Goal: Use online tool/utility: Utilize a website feature to perform a specific function

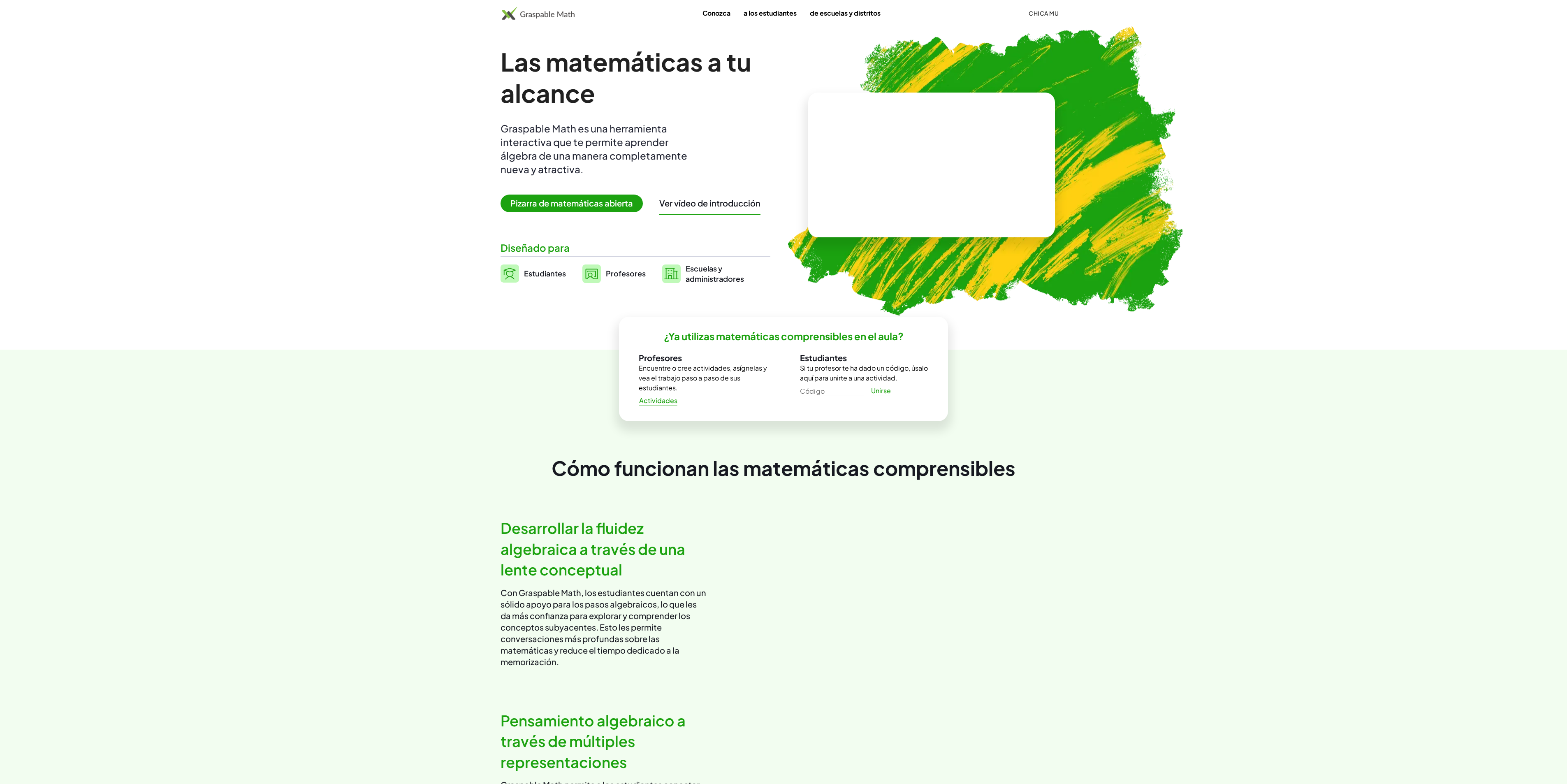
click at [551, 204] on font "Pizarra de matemáticas abierta" at bounding box center [571, 203] width 122 height 10
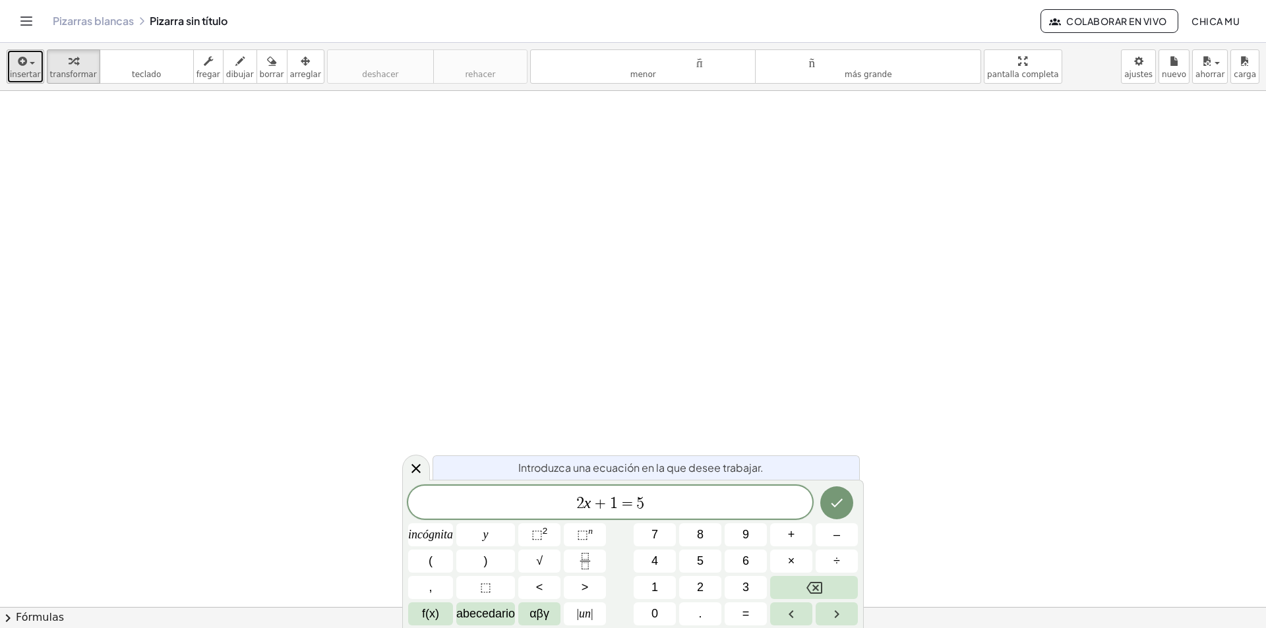
click at [27, 58] on span "button" at bounding box center [28, 62] width 3 height 9
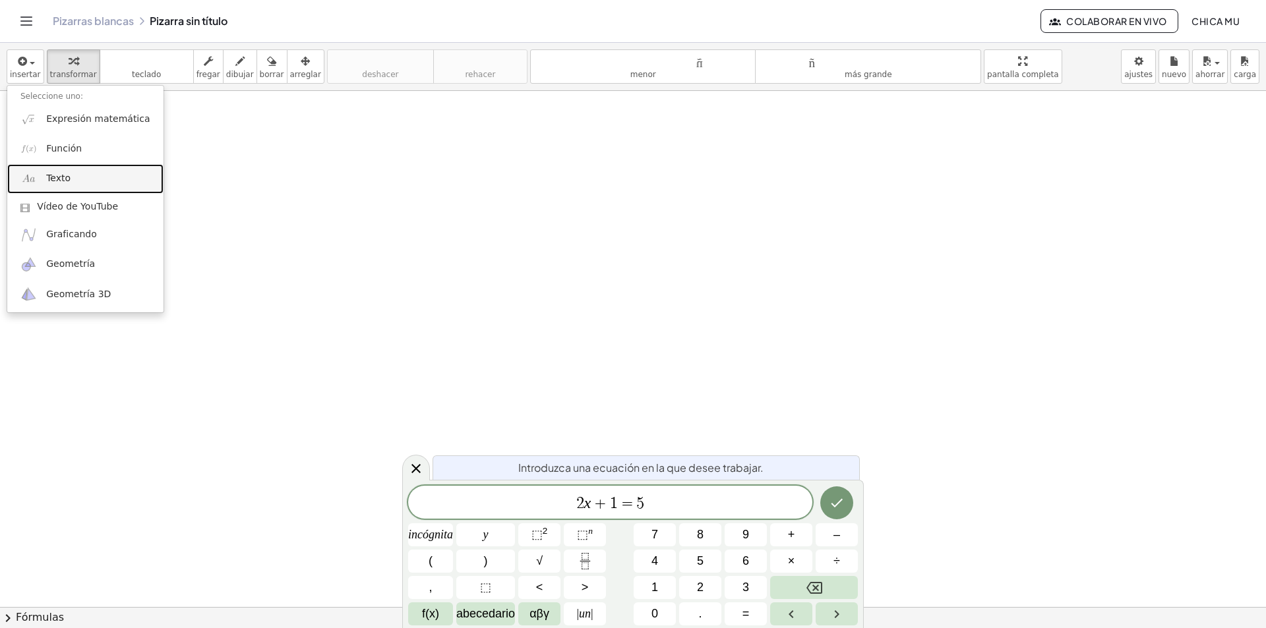
click at [78, 180] on link "Texto" at bounding box center [85, 179] width 156 height 30
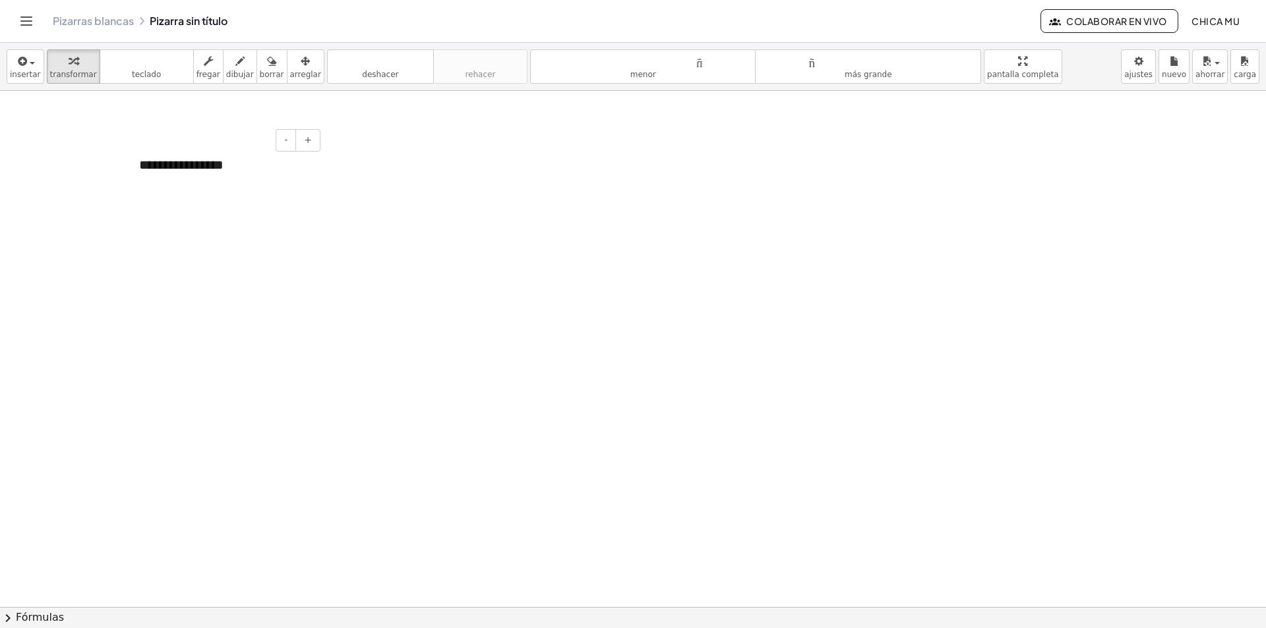
click at [146, 164] on font "**********" at bounding box center [181, 164] width 84 height 13
click at [278, 163] on div "**********" at bounding box center [225, 164] width 198 height 45
click at [187, 189] on div "*******" at bounding box center [224, 184] width 171 height 19
click at [37, 74] on button "insertar" at bounding box center [26, 66] width 38 height 34
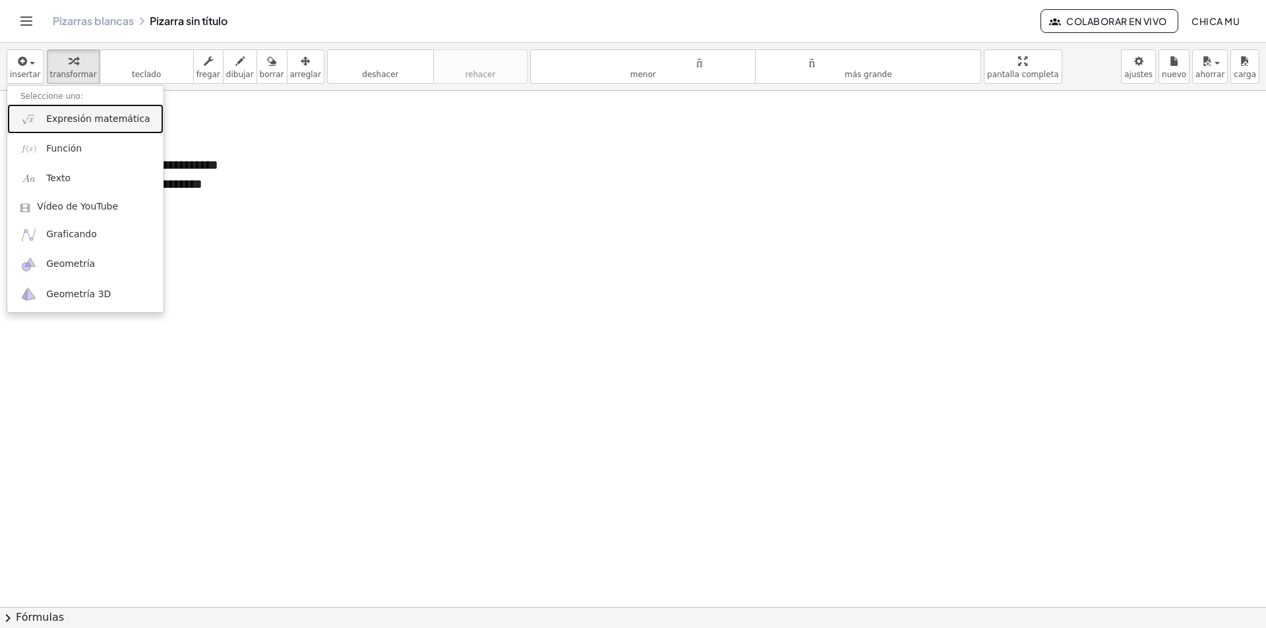
click at [57, 117] on font "Expresión matemática" at bounding box center [98, 118] width 104 height 11
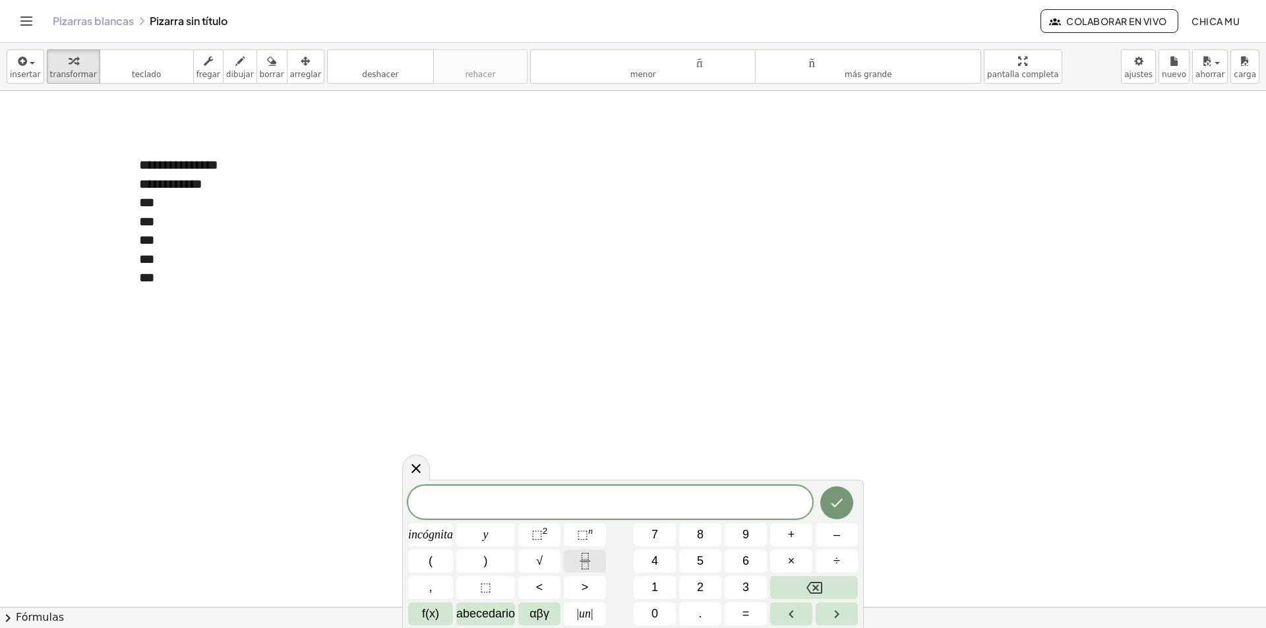
click at [579, 563] on icon "Fracción" at bounding box center [585, 561] width 16 height 16
click at [452, 565] on button "(" at bounding box center [430, 561] width 45 height 23
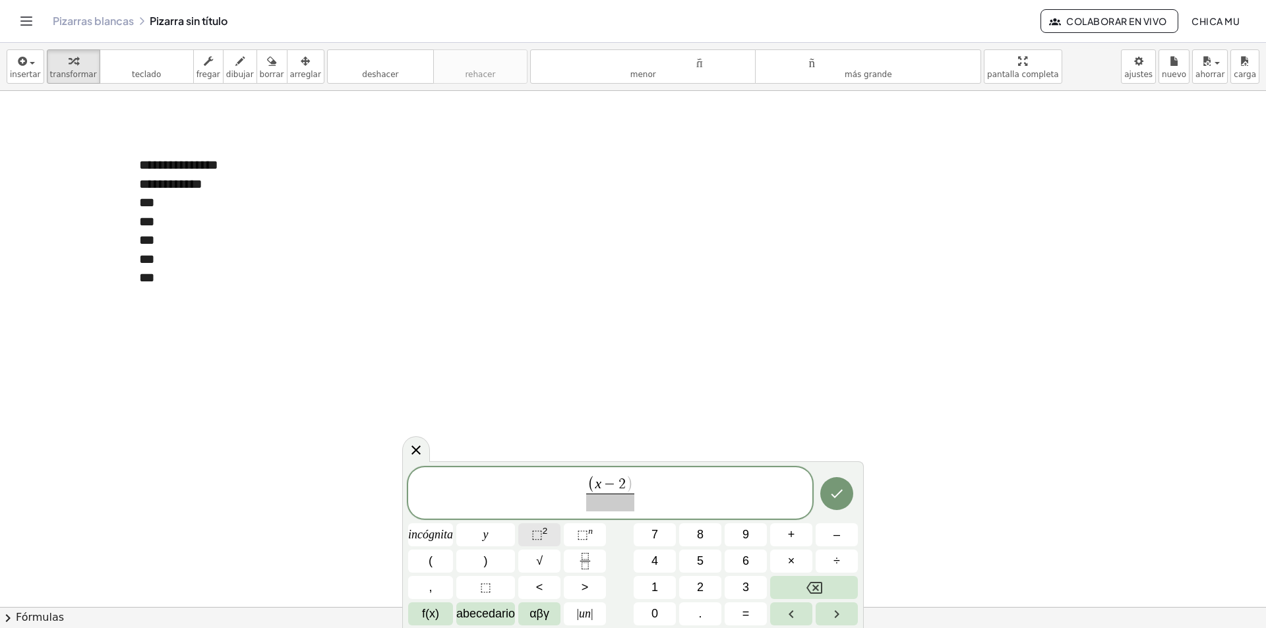
click at [536, 538] on font "⬚" at bounding box center [536, 534] width 11 height 13
click at [539, 535] on font "⬚" at bounding box center [536, 534] width 11 height 13
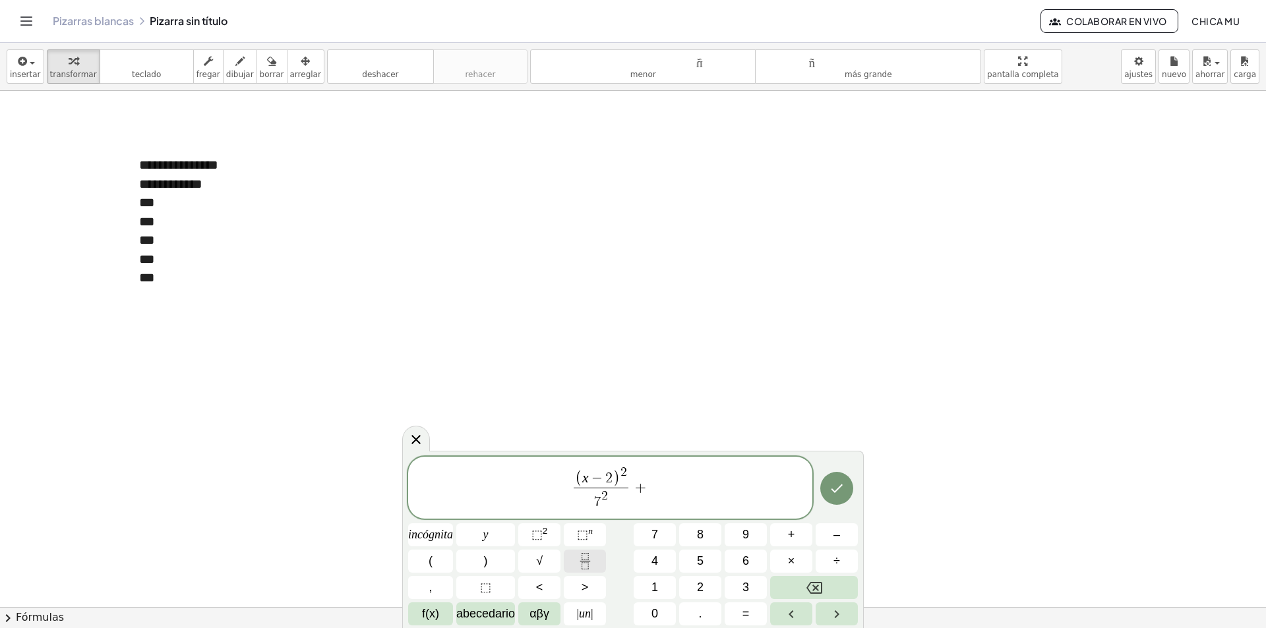
click at [570, 567] on button "Fracción" at bounding box center [585, 561] width 42 height 23
click at [439, 564] on button "(" at bounding box center [430, 561] width 45 height 23
click at [699, 481] on span "( x − 2 ) 2 7 2 ​ + ( y − 8 ​ ) ​" at bounding box center [610, 489] width 404 height 48
click at [683, 480] on span "( x − 2 ) 2 7 2 ​ + ( y − 8 ) ​ ​" at bounding box center [610, 489] width 404 height 48
click at [680, 475] on span "( x − 2 ) 2 7 2 ​ + ( y − 8 ) ​ ​" at bounding box center [610, 489] width 404 height 48
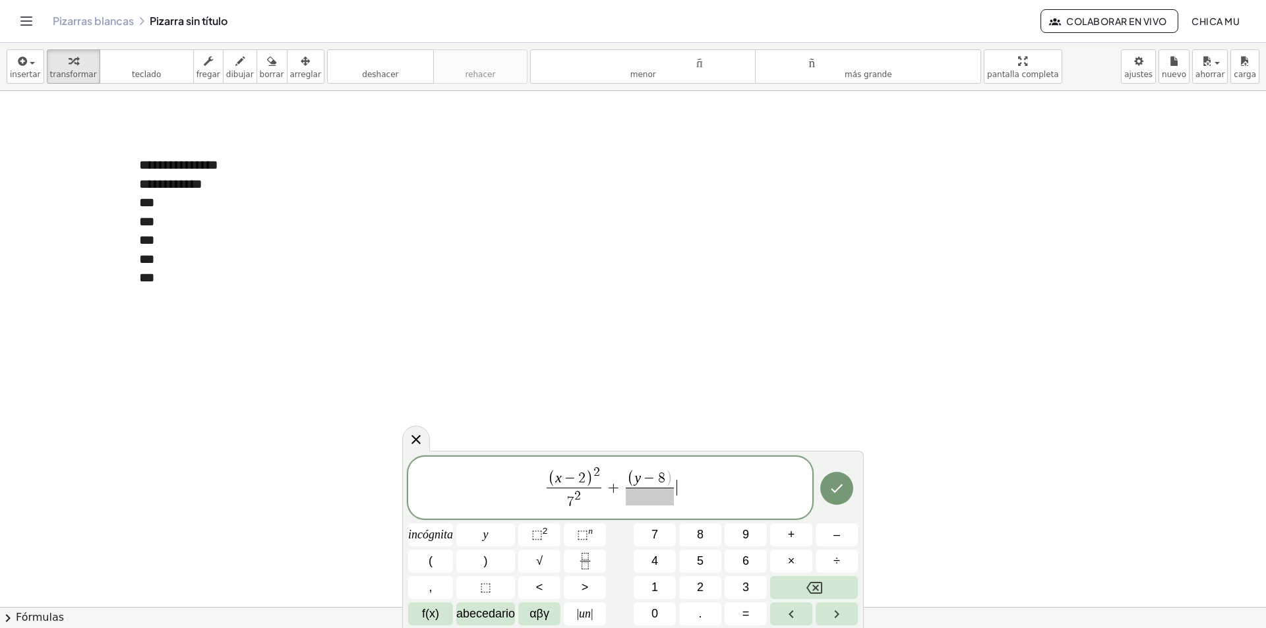
click at [680, 475] on span "( x − 2 ) 2 7 2 ​ + ( y − 8 ) ​ ​" at bounding box center [610, 489] width 404 height 48
click at [539, 537] on font "⬚" at bounding box center [536, 534] width 11 height 13
click at [685, 475] on span "( x − 2 ) 2 7 2 ​ + ( y − 8 ) 8 2 ​ ​" at bounding box center [610, 489] width 404 height 48
click at [683, 473] on span "( x − 2 ) 2 7 2 ​ + ( y − 8 ) 8 2 ​ ​" at bounding box center [610, 489] width 404 height 48
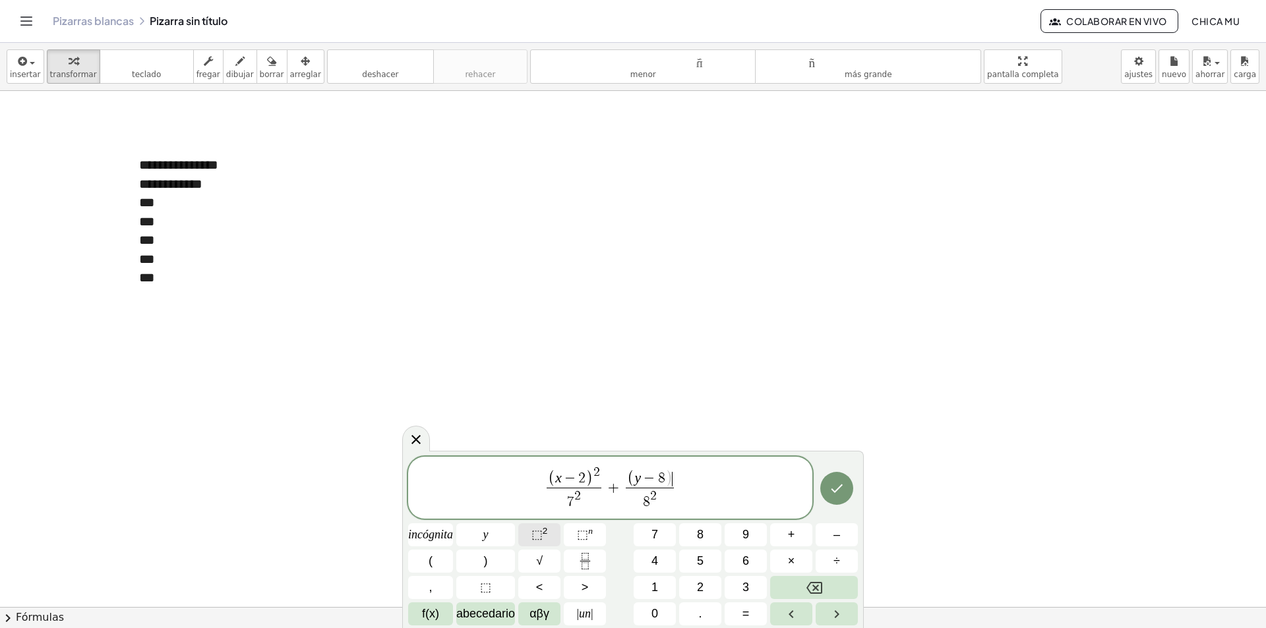
click at [533, 537] on font "⬚" at bounding box center [536, 534] width 11 height 13
click at [678, 494] on span "( y − 8 ) 2 ​ 8 2 ​" at bounding box center [650, 488] width 61 height 45
click at [691, 492] on span "( x − 2 ) 2 7 2 ​ + ( y − 8 ) 2 8 2 ​ ​" at bounding box center [610, 489] width 404 height 48
click at [747, 603] on button "=" at bounding box center [746, 614] width 42 height 23
click at [655, 596] on span "1" at bounding box center [654, 588] width 7 height 18
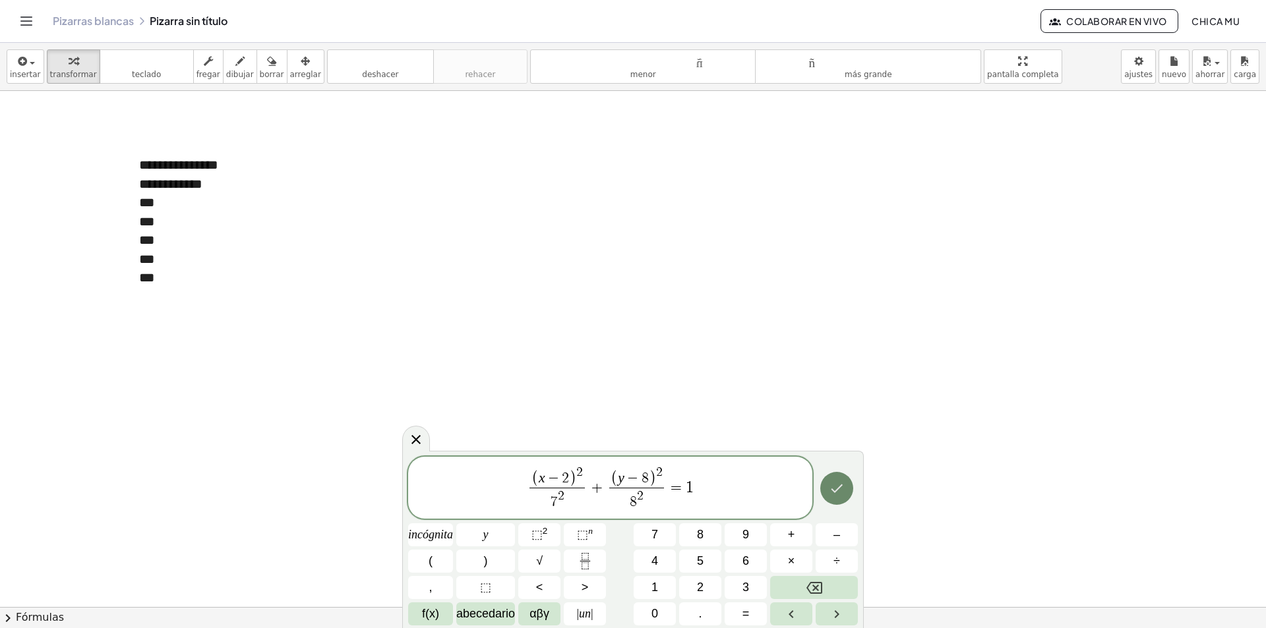
click at [827, 496] on button "Hecho" at bounding box center [836, 488] width 33 height 33
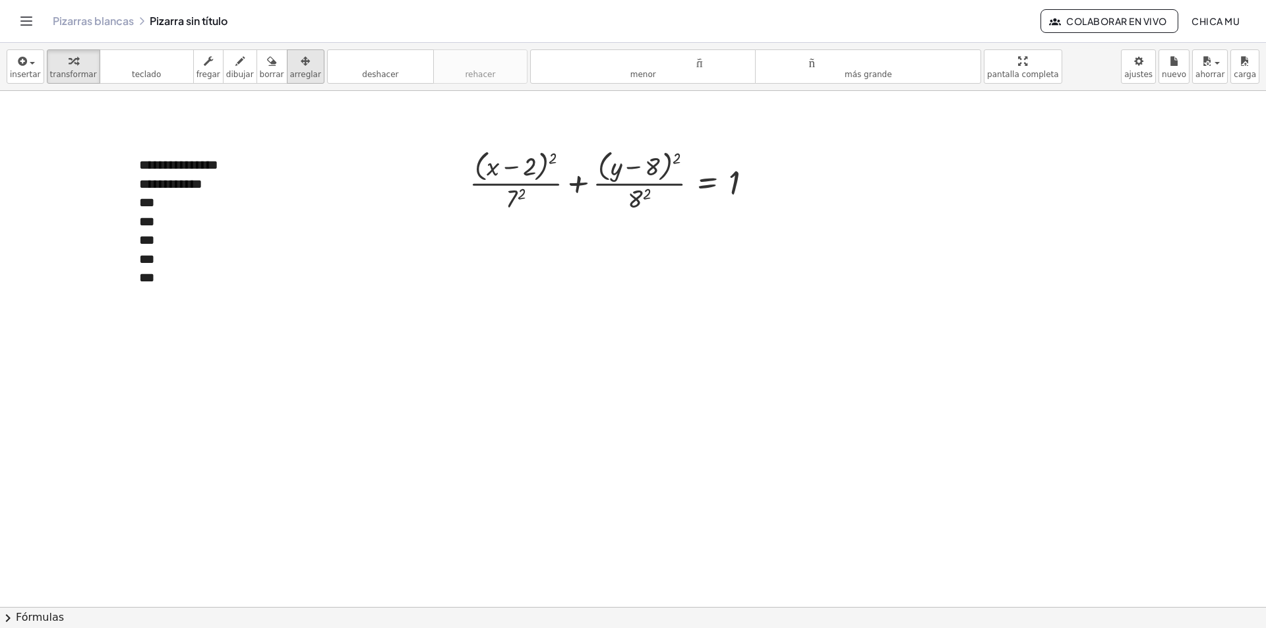
click at [287, 61] on button "arreglar" at bounding box center [306, 66] width 38 height 34
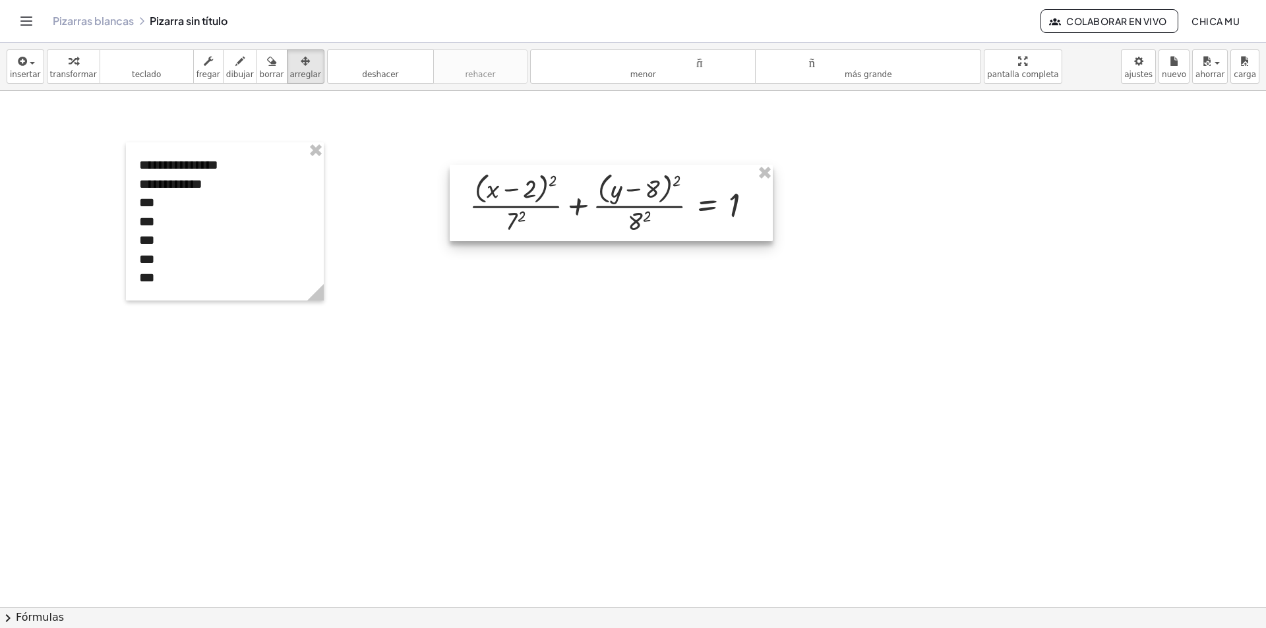
drag, startPoint x: 558, startPoint y: 163, endPoint x: 558, endPoint y: 183, distance: 20.4
click at [558, 183] on div at bounding box center [611, 203] width 323 height 76
click at [29, 67] on div "button" at bounding box center [25, 61] width 31 height 16
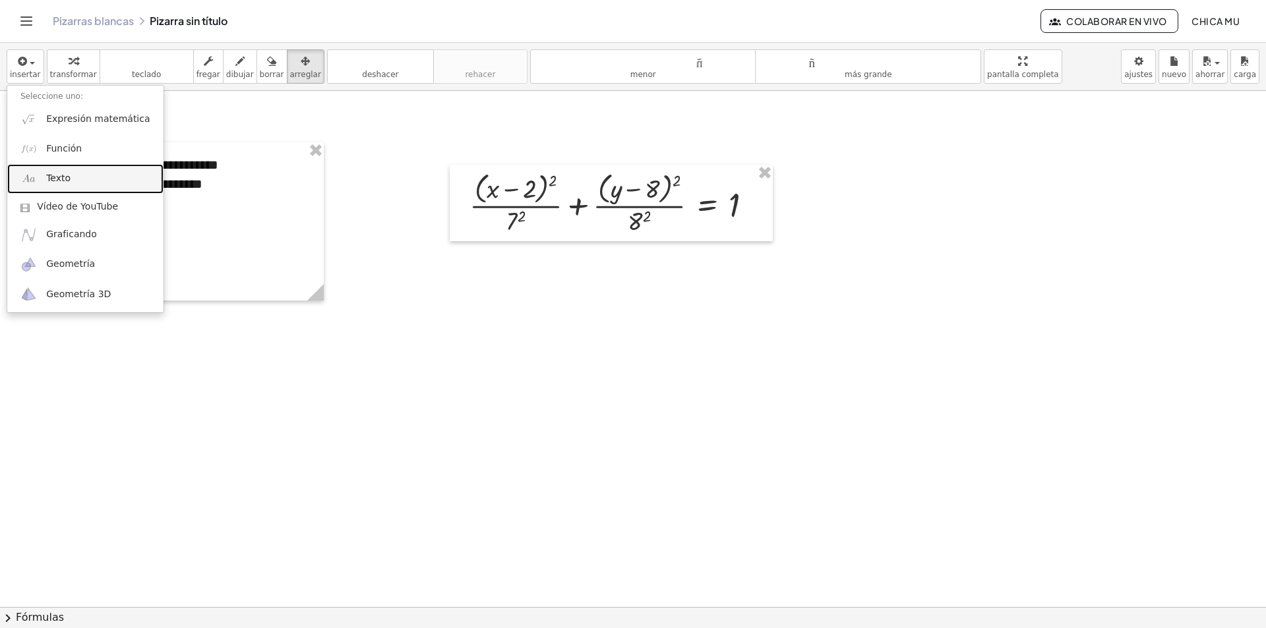
click at [76, 177] on link "Texto" at bounding box center [85, 179] width 156 height 30
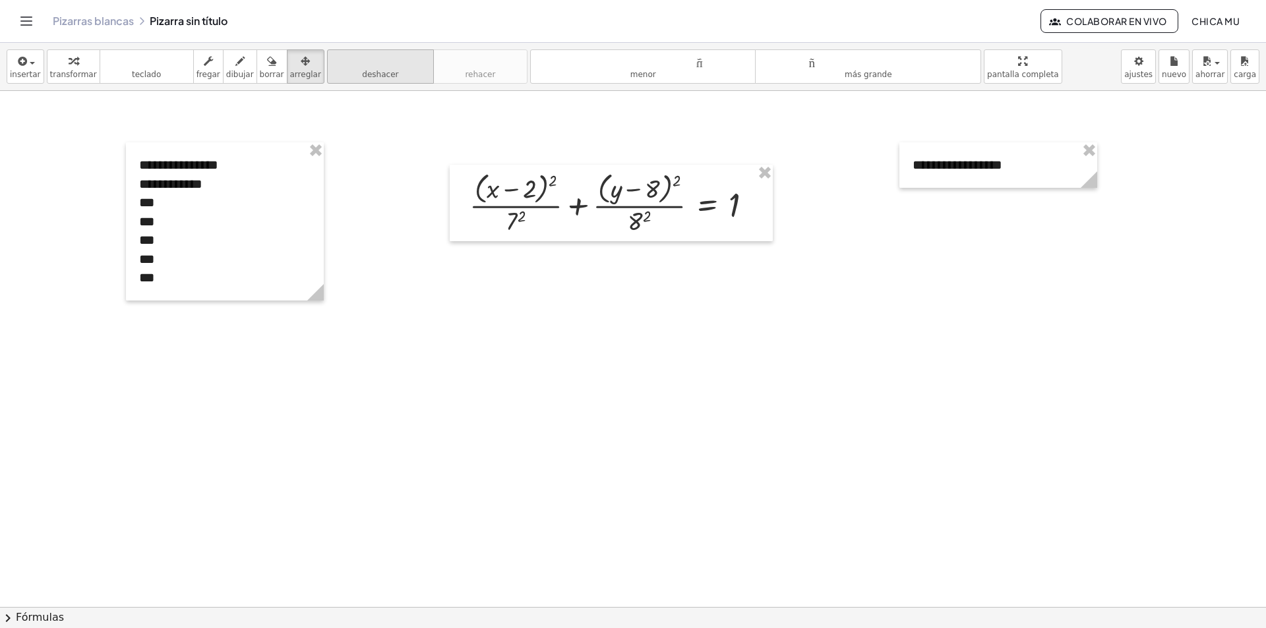
drag, startPoint x: 278, startPoint y: 76, endPoint x: 346, endPoint y: 79, distance: 68.0
click at [290, 77] on font "arreglar" at bounding box center [305, 74] width 31 height 9
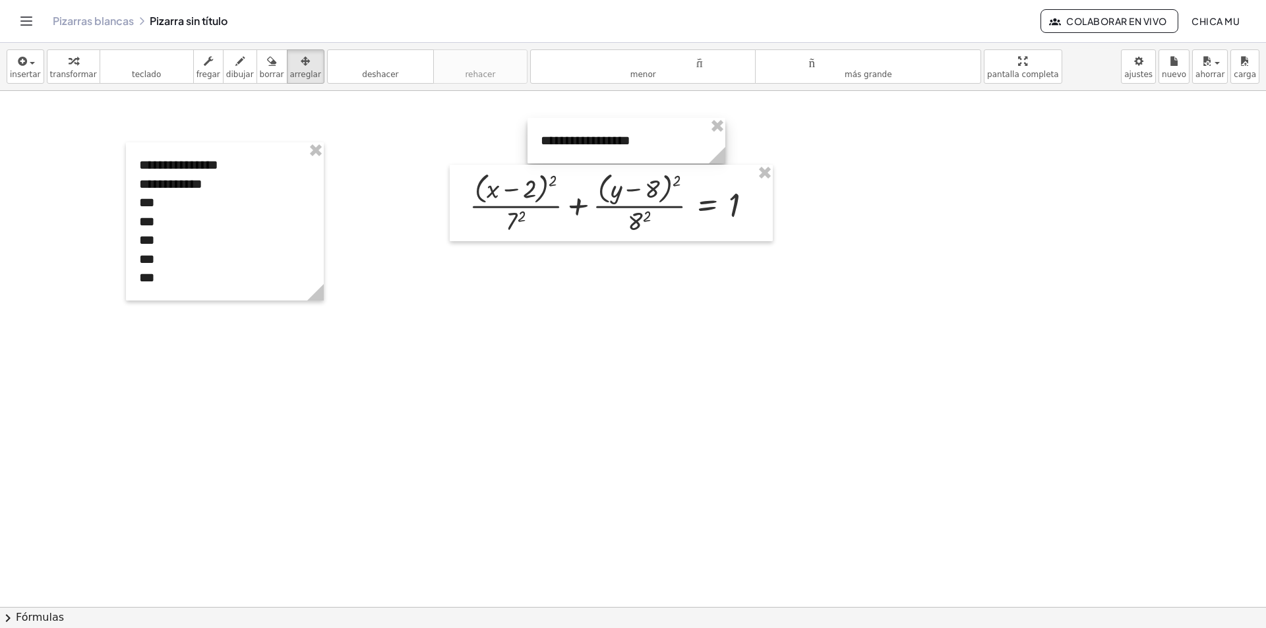
drag, startPoint x: 948, startPoint y: 168, endPoint x: 576, endPoint y: 144, distance: 372.6
click at [576, 144] on div at bounding box center [626, 140] width 198 height 45
click at [566, 222] on div at bounding box center [611, 203] width 323 height 76
click at [34, 66] on div "button" at bounding box center [25, 61] width 31 height 16
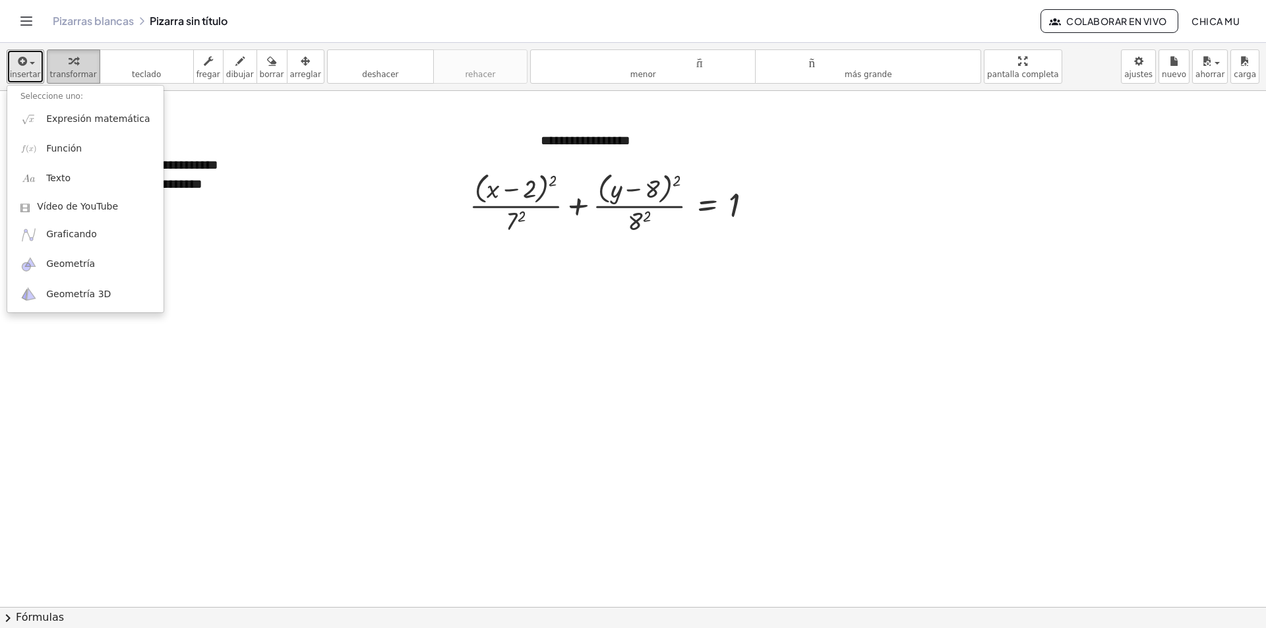
click at [58, 65] on div "button" at bounding box center [73, 61] width 47 height 16
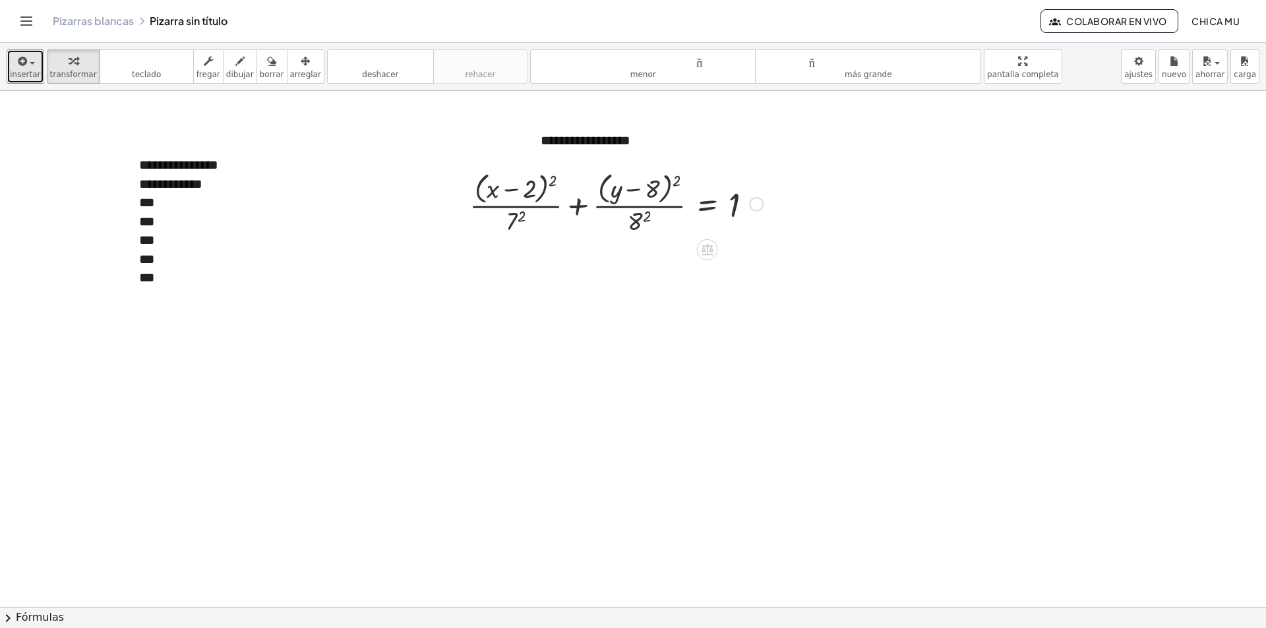
click at [519, 220] on div at bounding box center [616, 203] width 307 height 70
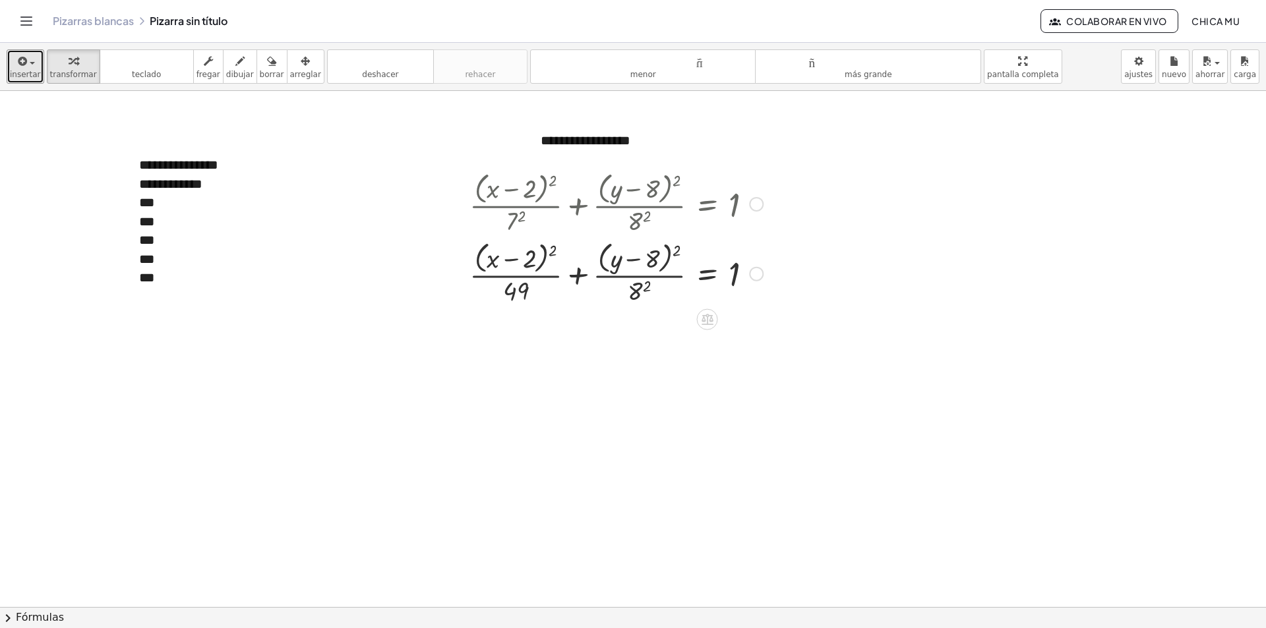
click at [653, 287] on div at bounding box center [616, 273] width 307 height 70
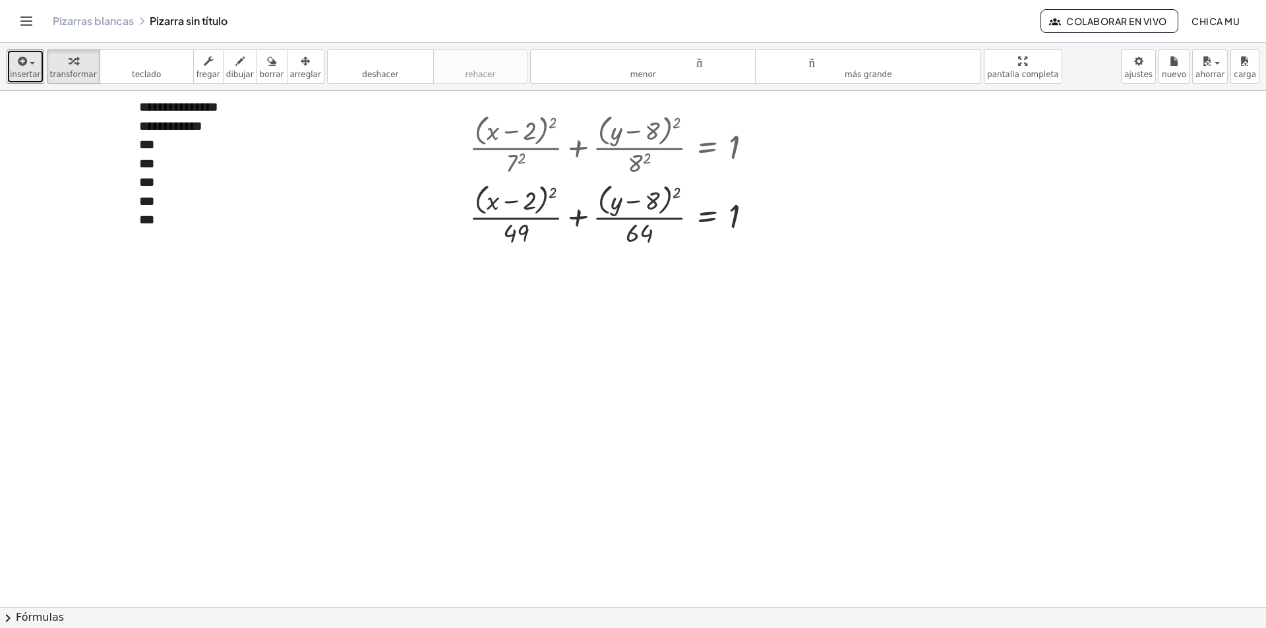
scroll to position [66, 0]
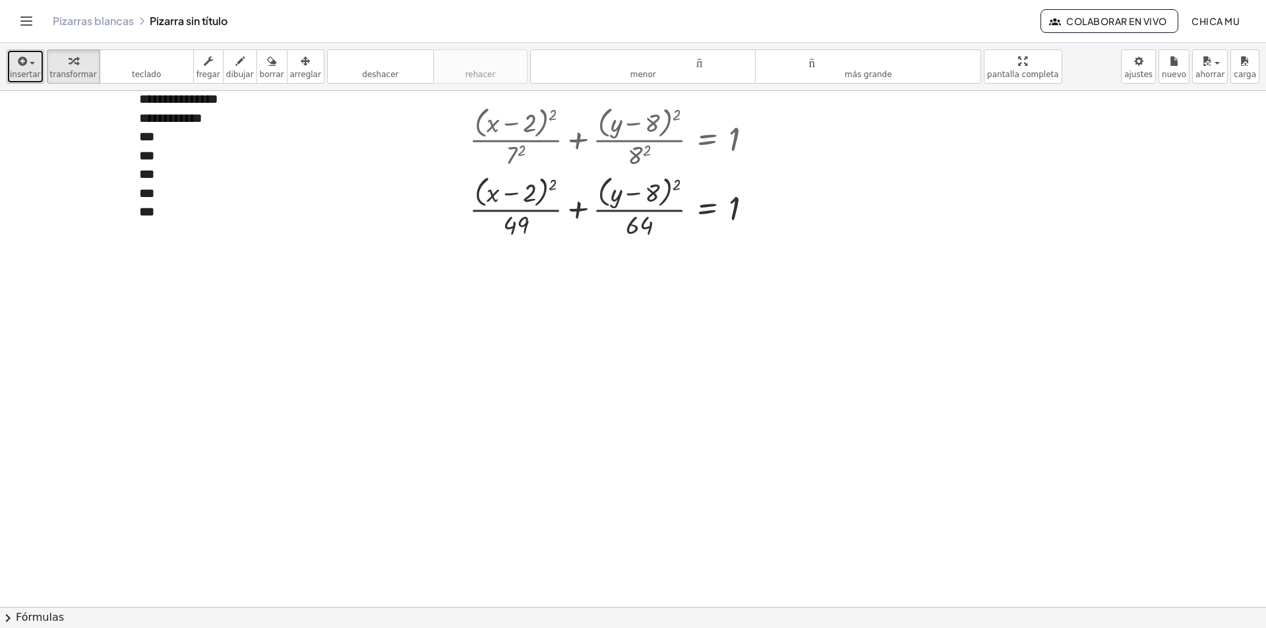
click at [36, 72] on button "insertar" at bounding box center [26, 66] width 38 height 34
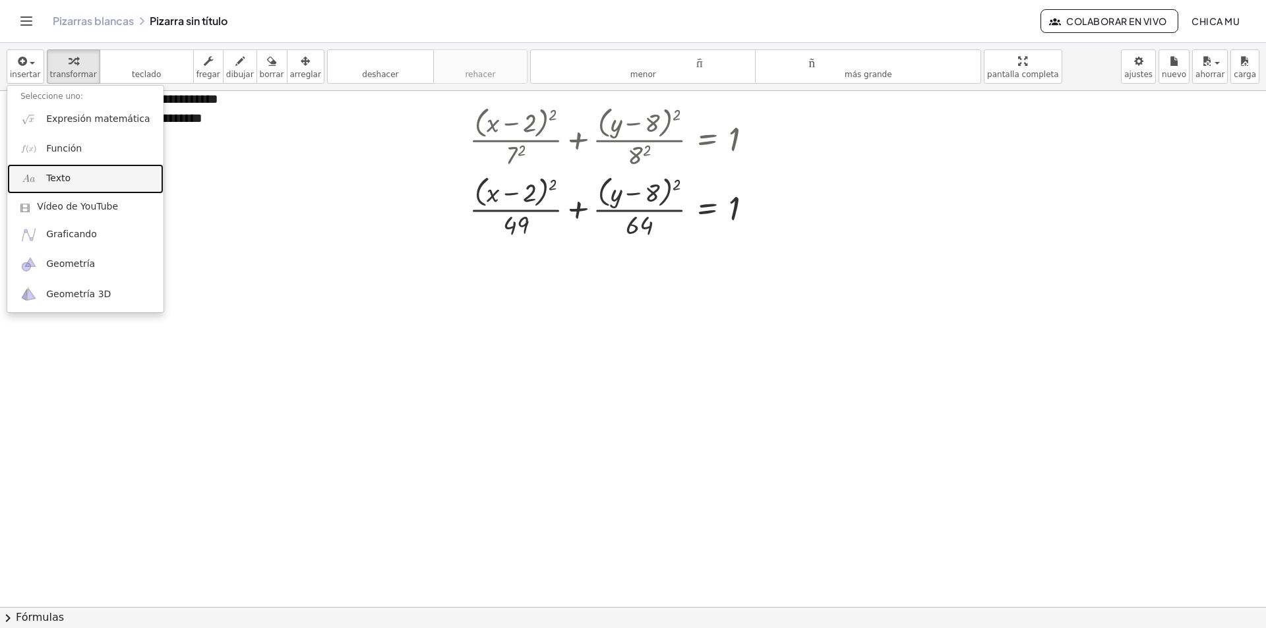
click at [80, 183] on link "Texto" at bounding box center [85, 179] width 156 height 30
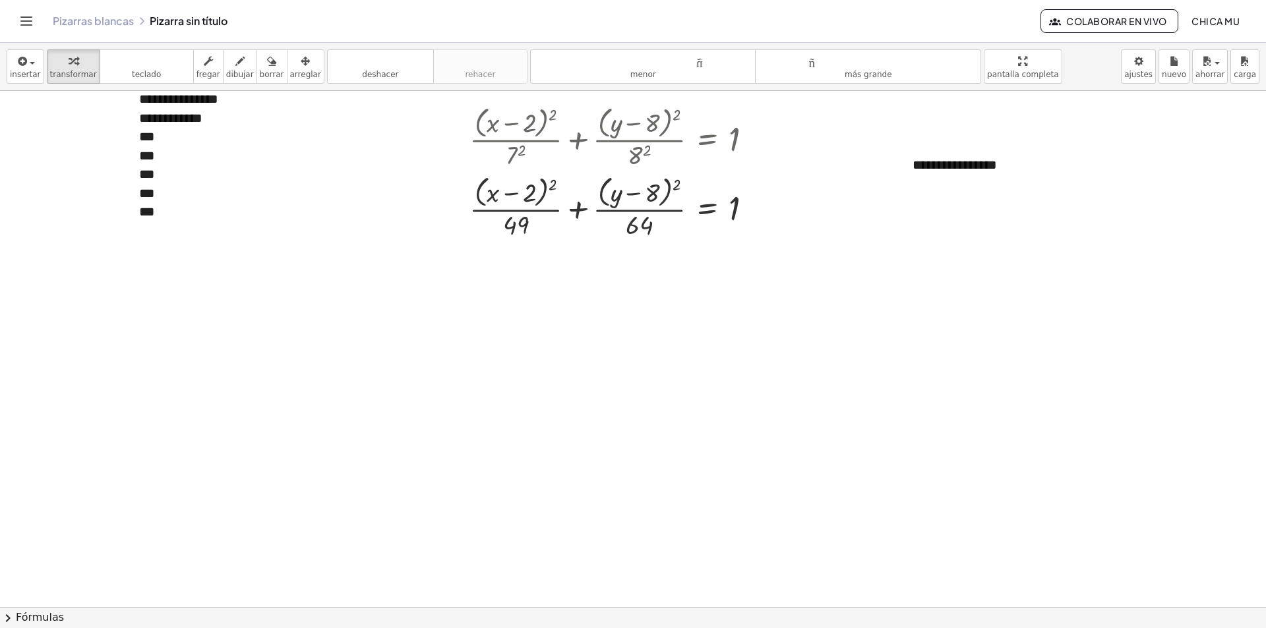
drag, startPoint x: 282, startPoint y: 73, endPoint x: 820, endPoint y: 96, distance: 538.5
click at [290, 73] on font "arreglar" at bounding box center [305, 74] width 31 height 9
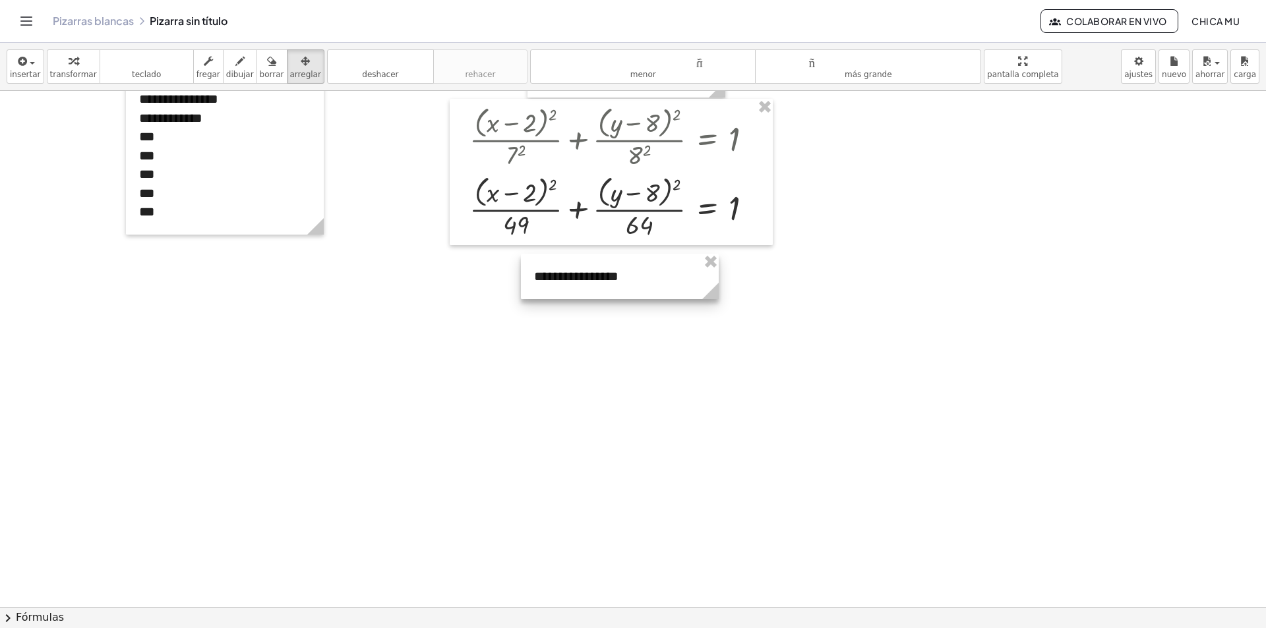
drag, startPoint x: 851, startPoint y: 189, endPoint x: 550, endPoint y: 269, distance: 311.0
click at [550, 269] on div at bounding box center [620, 276] width 198 height 45
click at [36, 68] on button "insertar" at bounding box center [26, 66] width 38 height 34
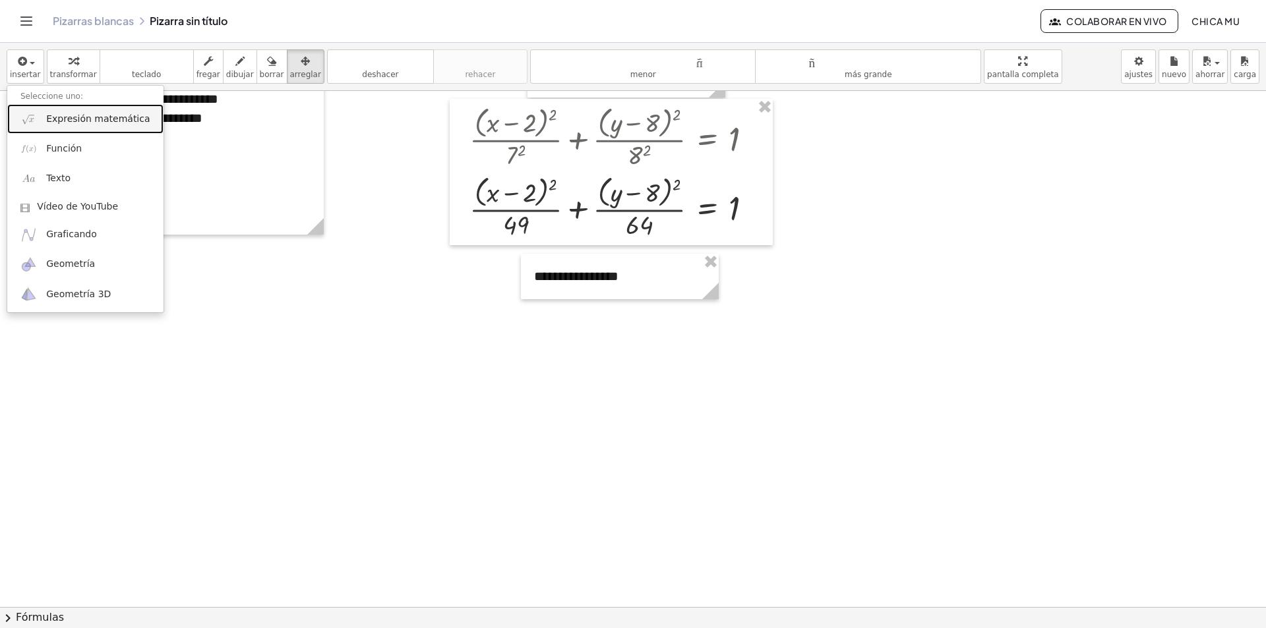
click at [76, 110] on link "Expresión matemática" at bounding box center [85, 119] width 156 height 30
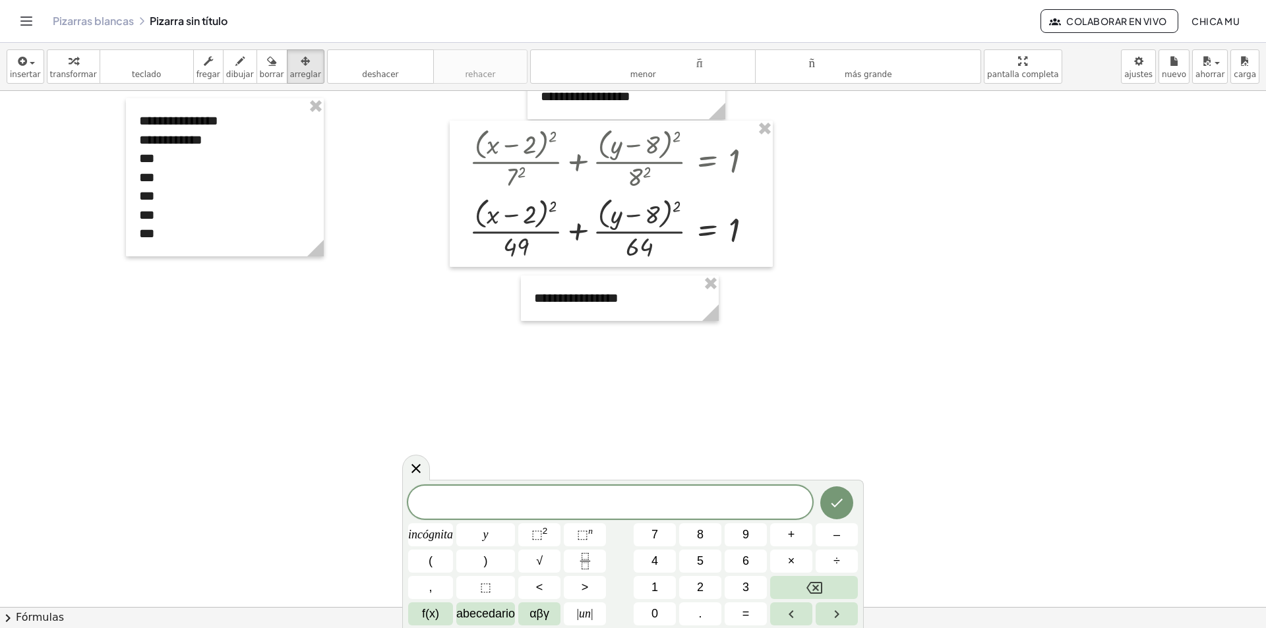
scroll to position [0, 0]
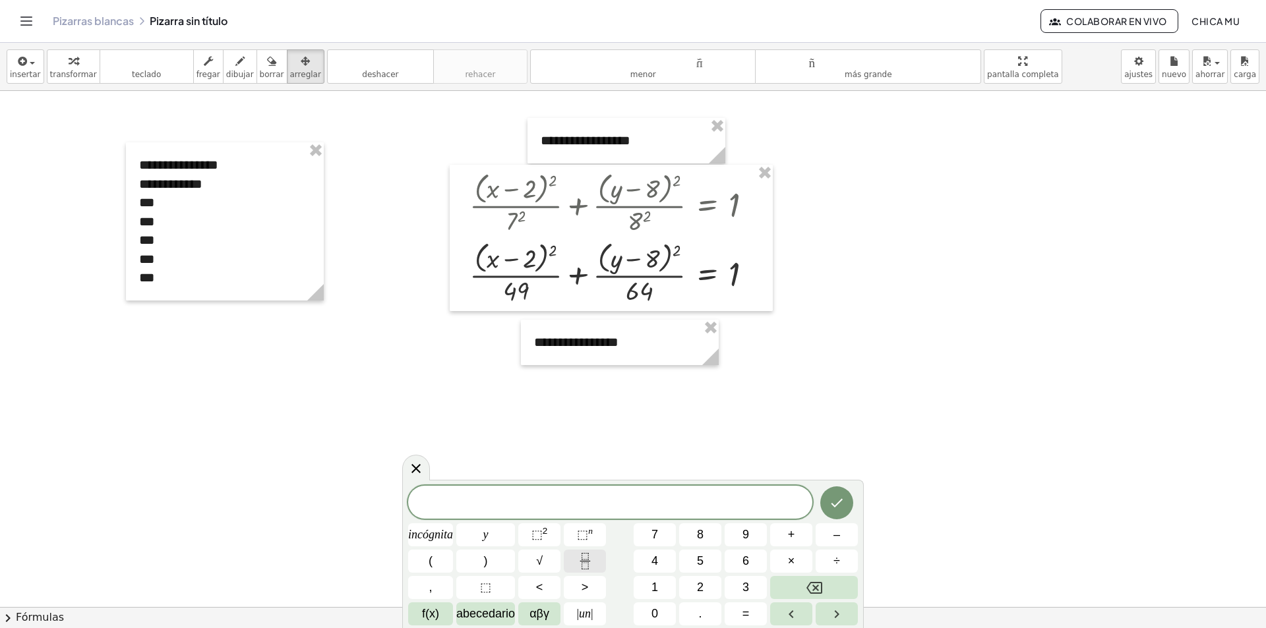
click at [579, 570] on button "Fracción" at bounding box center [585, 561] width 42 height 23
click at [446, 559] on button "(" at bounding box center [430, 561] width 45 height 23
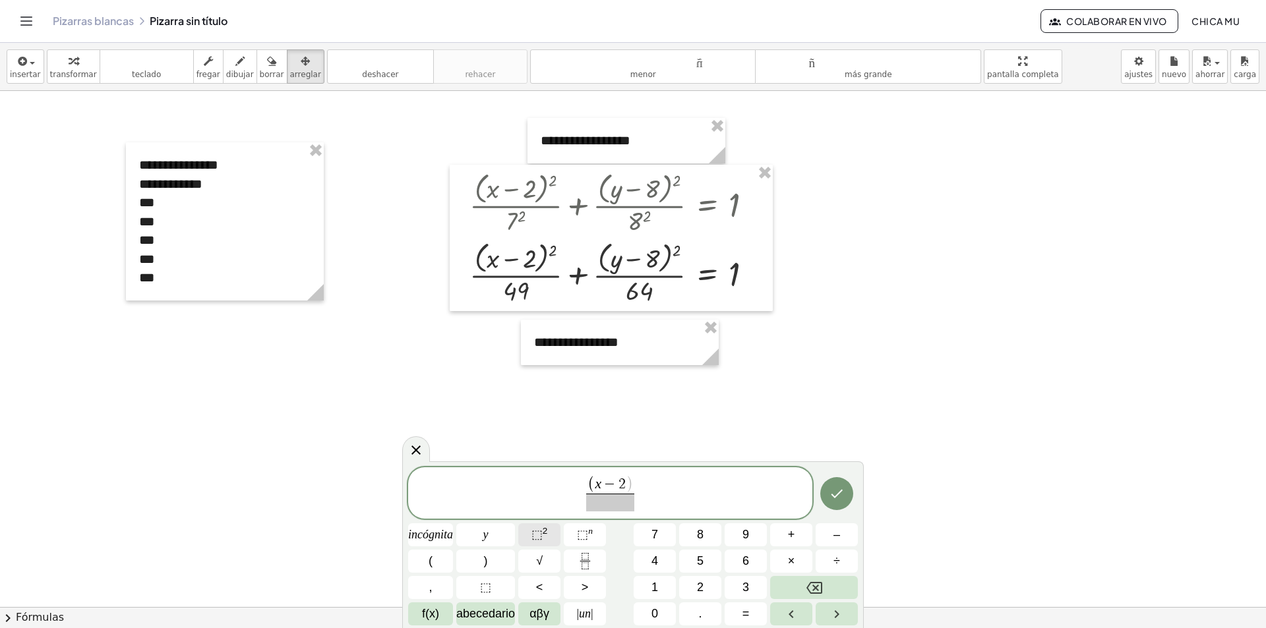
click at [545, 539] on span "⬚ 2" at bounding box center [539, 535] width 16 height 18
click at [597, 556] on button "Fracción" at bounding box center [585, 561] width 42 height 23
click at [438, 557] on button "(" at bounding box center [430, 561] width 45 height 23
click at [542, 531] on font "⬚" at bounding box center [536, 534] width 11 height 13
click at [754, 605] on button "=" at bounding box center [746, 614] width 42 height 23
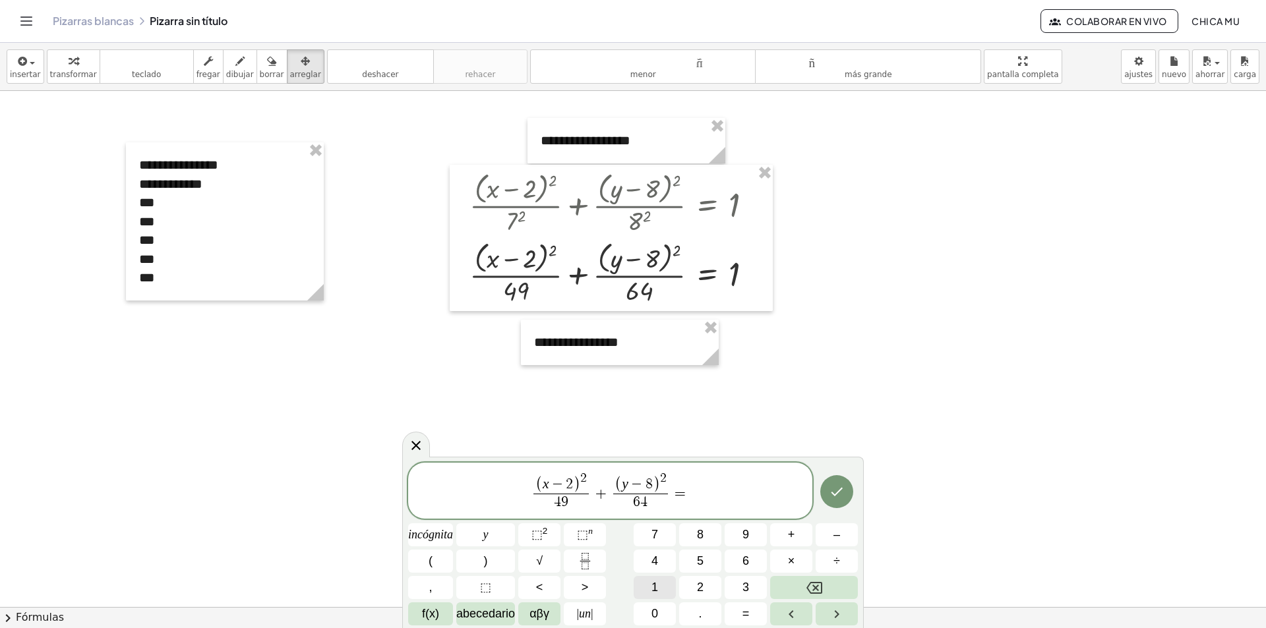
click at [654, 588] on font "1" at bounding box center [654, 587] width 7 height 13
click at [841, 494] on icon "Hecho" at bounding box center [837, 492] width 16 height 16
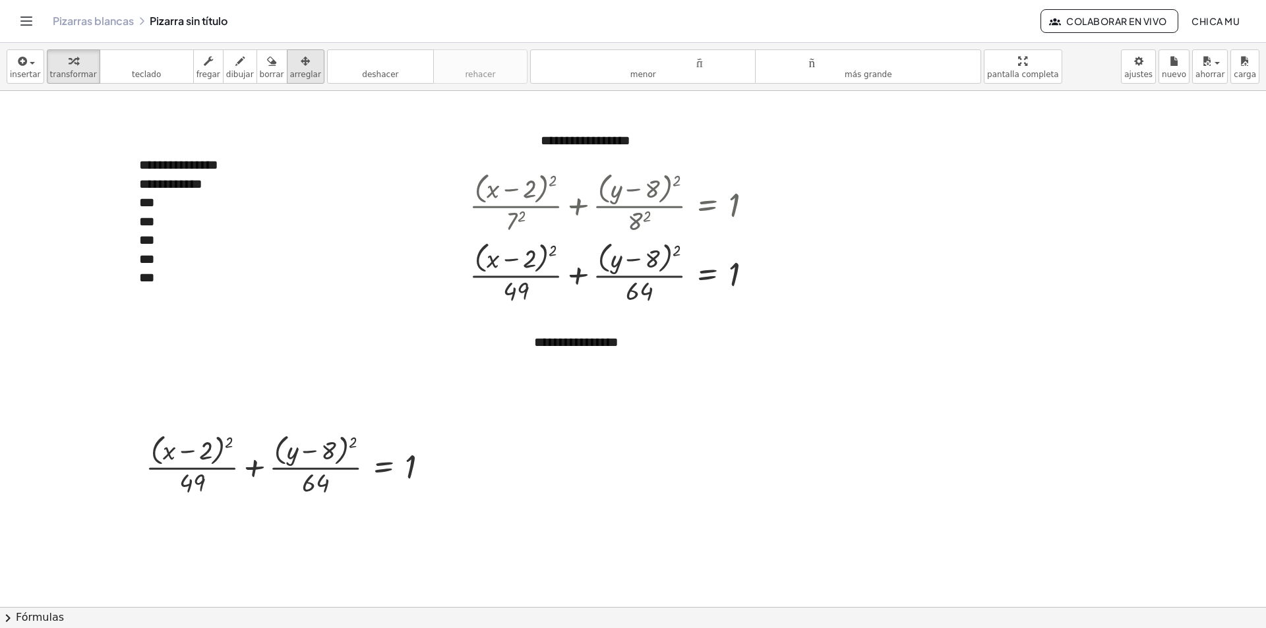
click at [290, 74] on font "arreglar" at bounding box center [305, 74] width 31 height 9
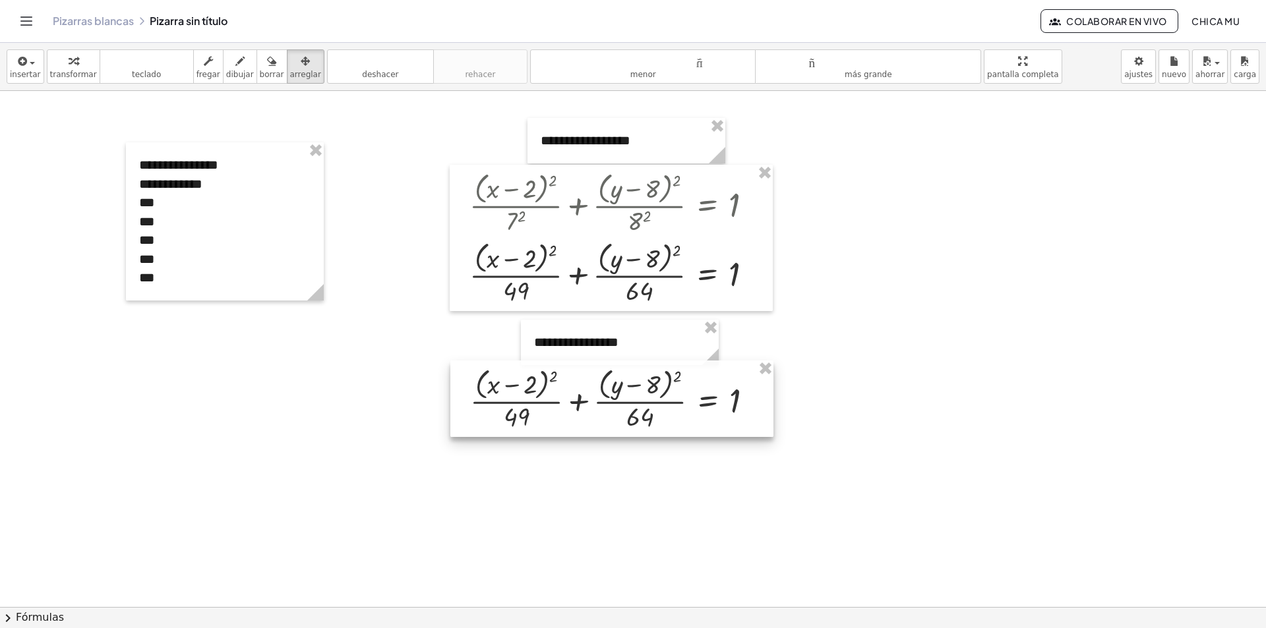
drag, startPoint x: 531, startPoint y: 479, endPoint x: 593, endPoint y: 410, distance: 92.0
click at [597, 413] on div at bounding box center [611, 399] width 323 height 76
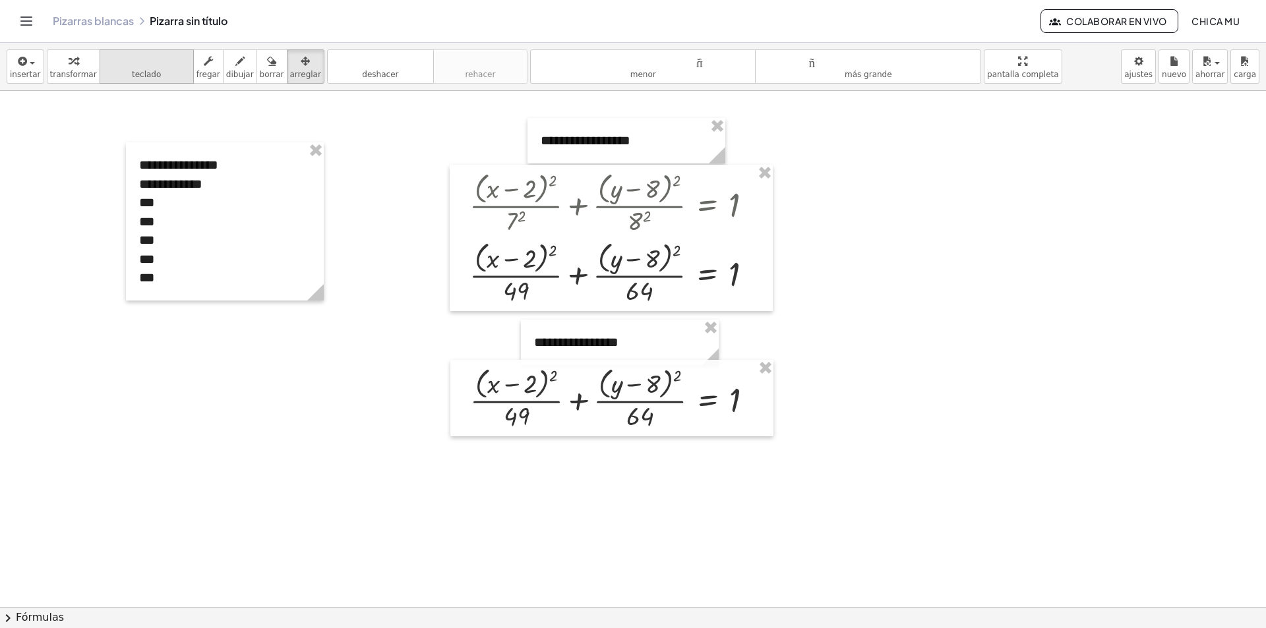
click at [127, 69] on button "teclado teclado" at bounding box center [147, 66] width 94 height 34
click at [63, 70] on font "transformar" at bounding box center [73, 74] width 47 height 9
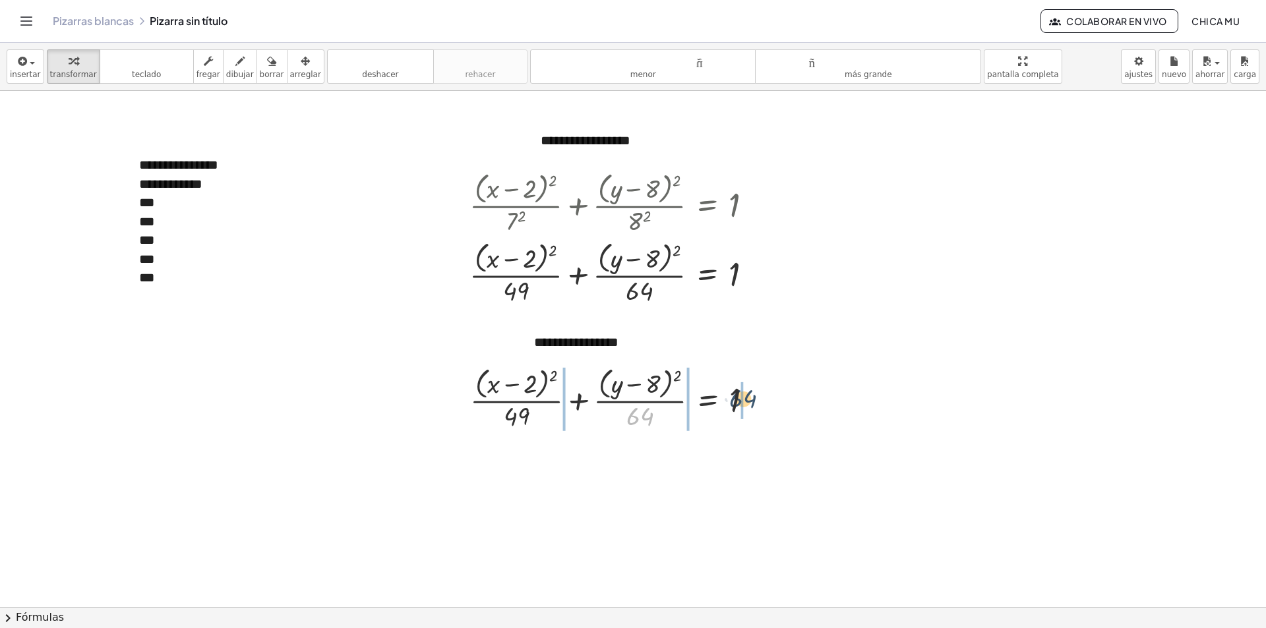
drag, startPoint x: 636, startPoint y: 417, endPoint x: 744, endPoint y: 399, distance: 108.9
click at [744, 399] on div at bounding box center [616, 398] width 307 height 70
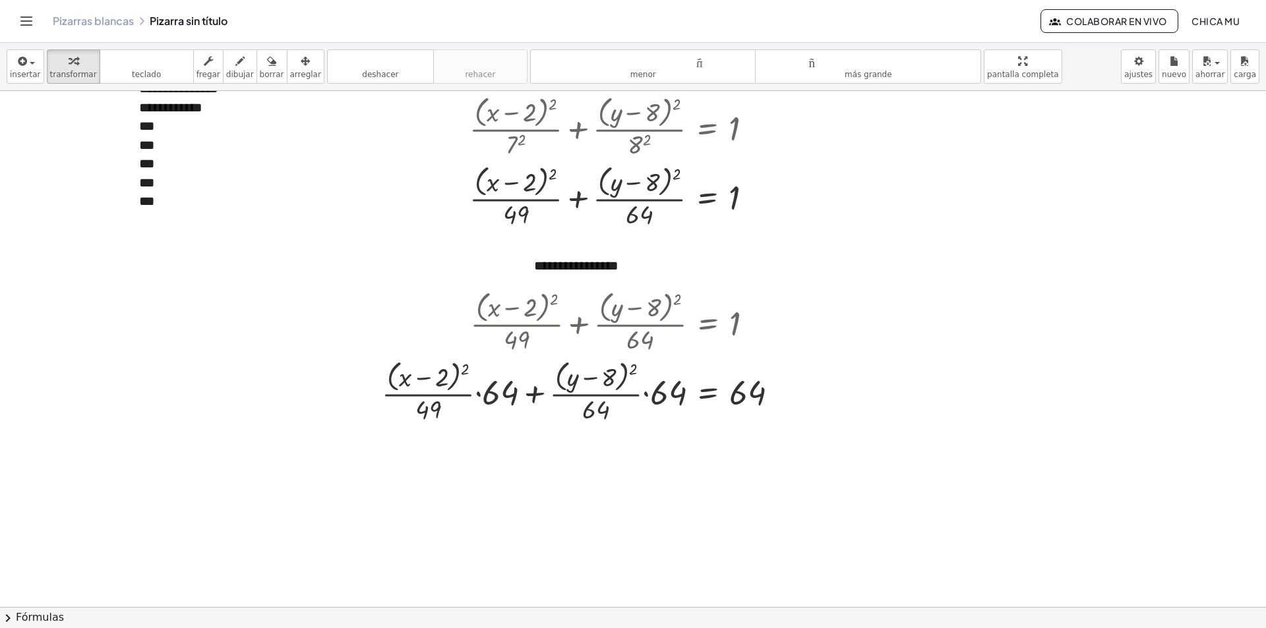
scroll to position [66, 0]
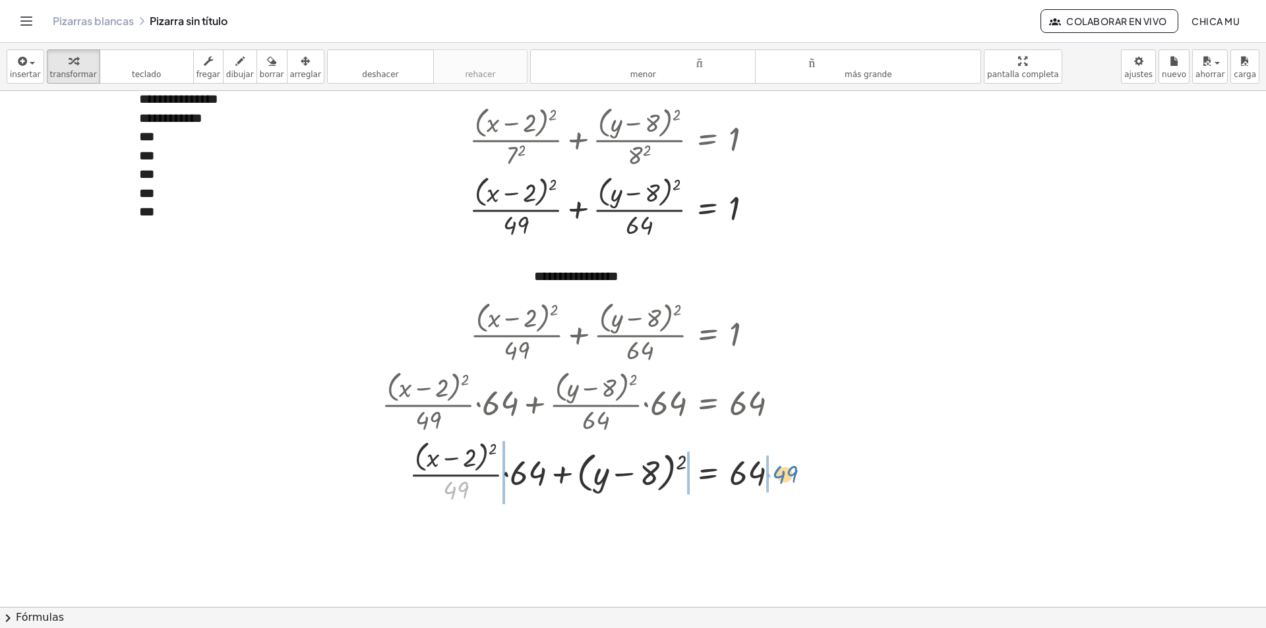
drag, startPoint x: 463, startPoint y: 494, endPoint x: 785, endPoint y: 478, distance: 322.1
click at [785, 478] on div at bounding box center [585, 472] width 421 height 70
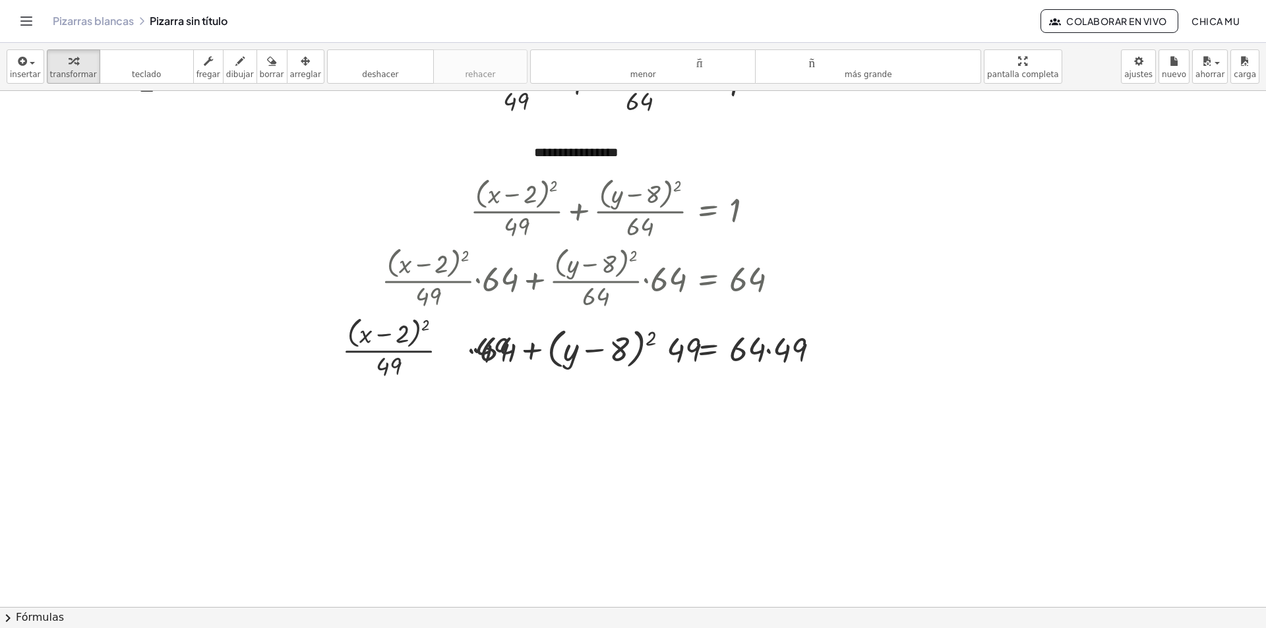
scroll to position [198, 0]
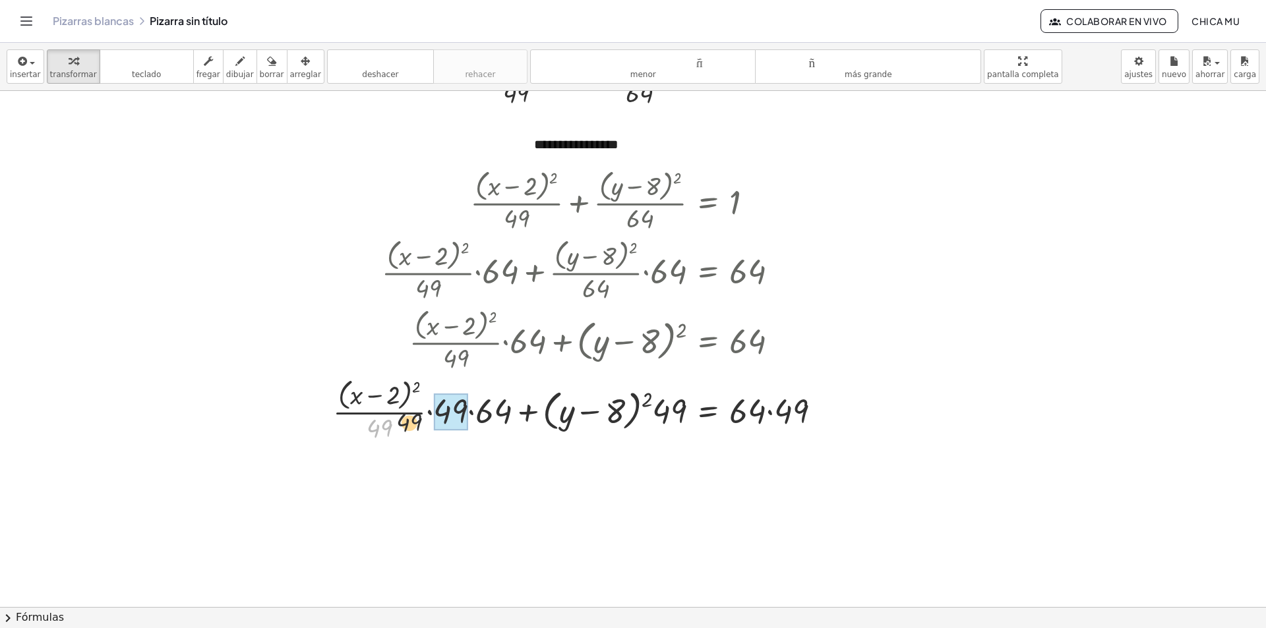
drag, startPoint x: 386, startPoint y: 429, endPoint x: 748, endPoint y: 409, distance: 361.8
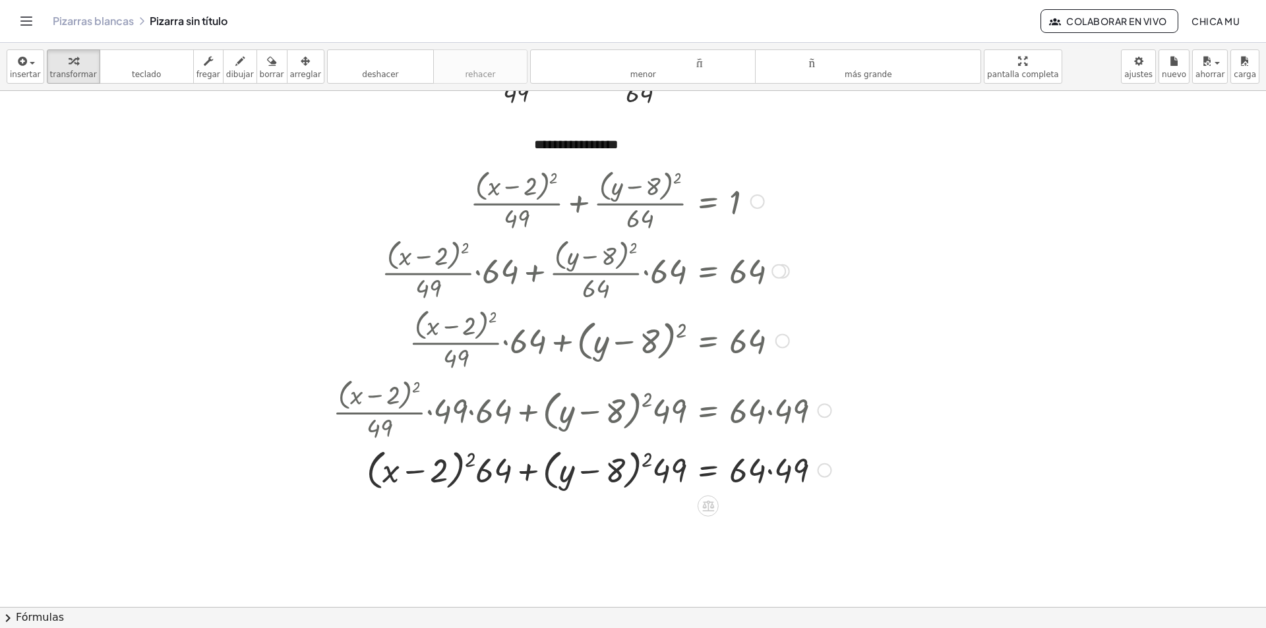
click at [747, 469] on div at bounding box center [582, 469] width 512 height 50
click at [759, 473] on div at bounding box center [582, 469] width 512 height 50
click at [799, 473] on div at bounding box center [582, 469] width 512 height 50
drag, startPoint x: 785, startPoint y: 473, endPoint x: 759, endPoint y: 471, distance: 25.8
click at [762, 473] on div at bounding box center [582, 469] width 512 height 50
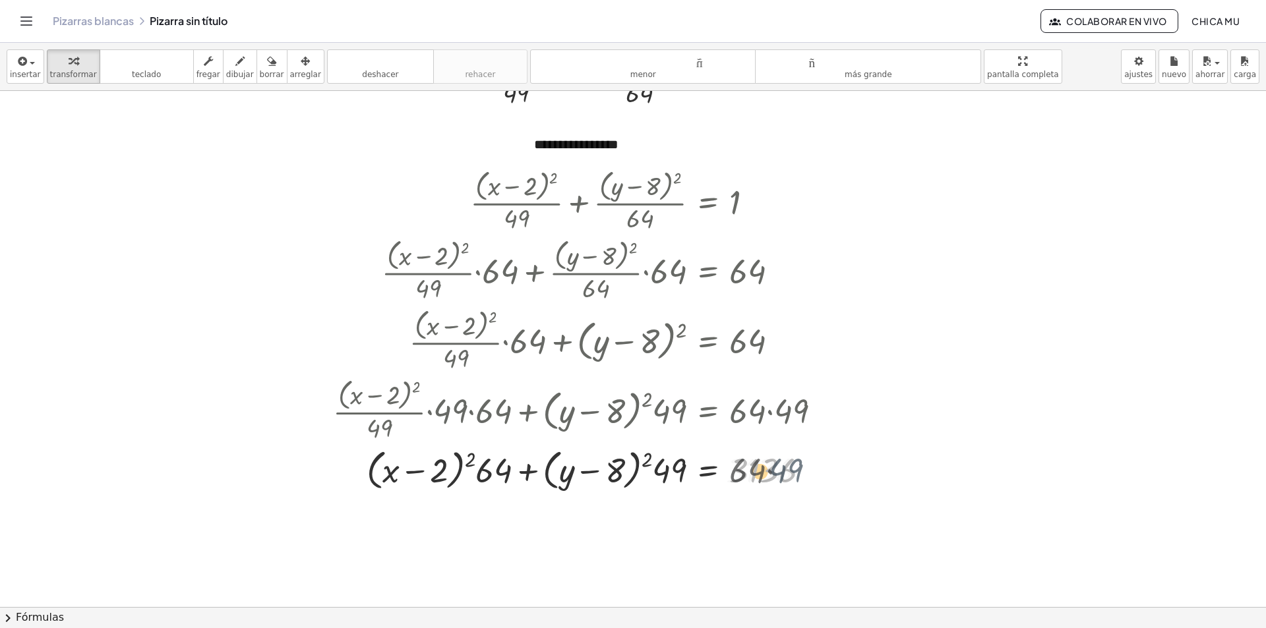
click at [759, 471] on div at bounding box center [582, 469] width 512 height 50
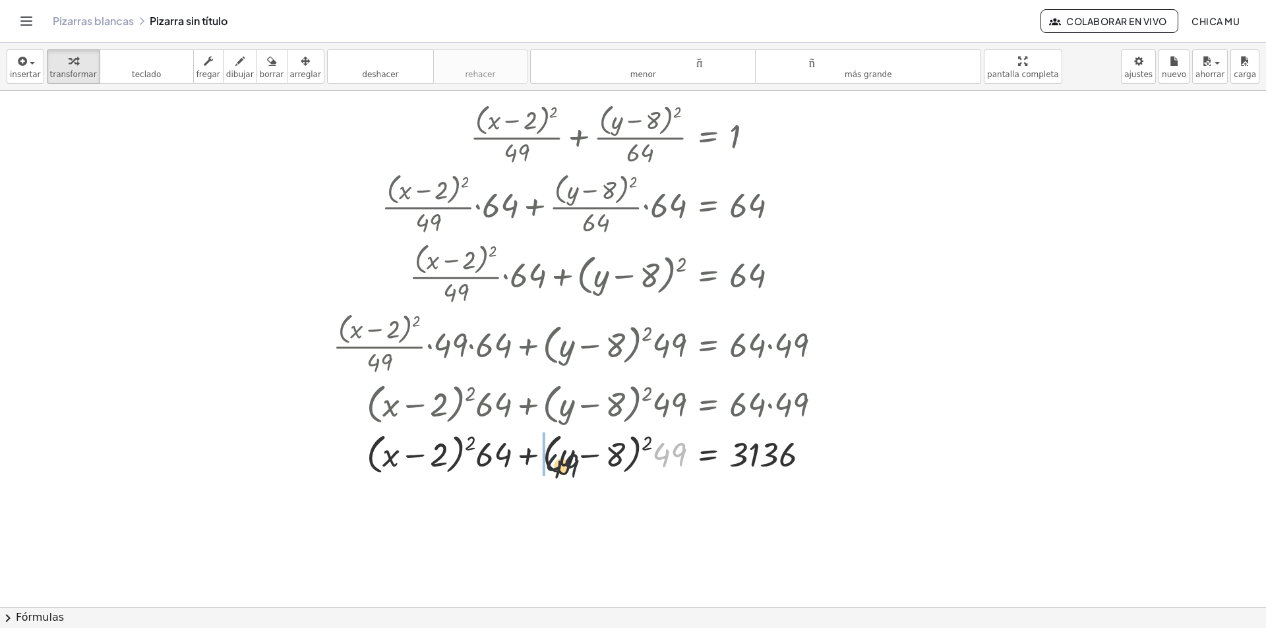
drag, startPoint x: 659, startPoint y: 454, endPoint x: 525, endPoint y: 465, distance: 135.0
click at [525, 465] on div at bounding box center [582, 454] width 512 height 50
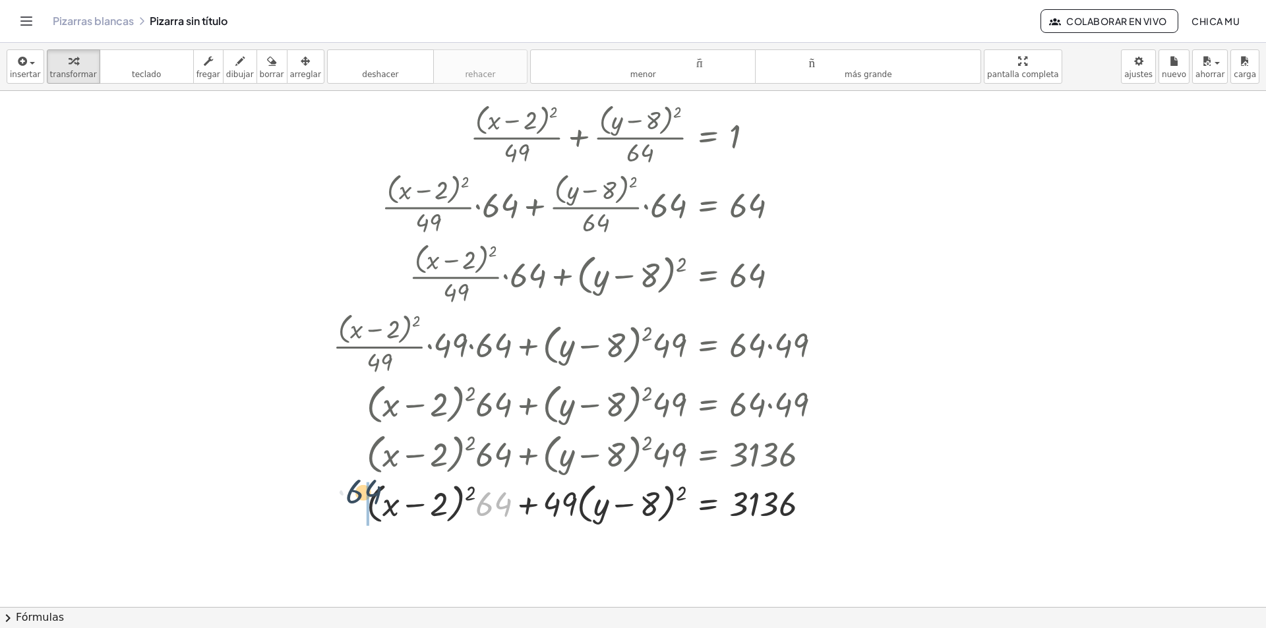
drag, startPoint x: 492, startPoint y: 508, endPoint x: 348, endPoint y: 511, distance: 144.4
click at [348, 511] on div at bounding box center [582, 503] width 512 height 50
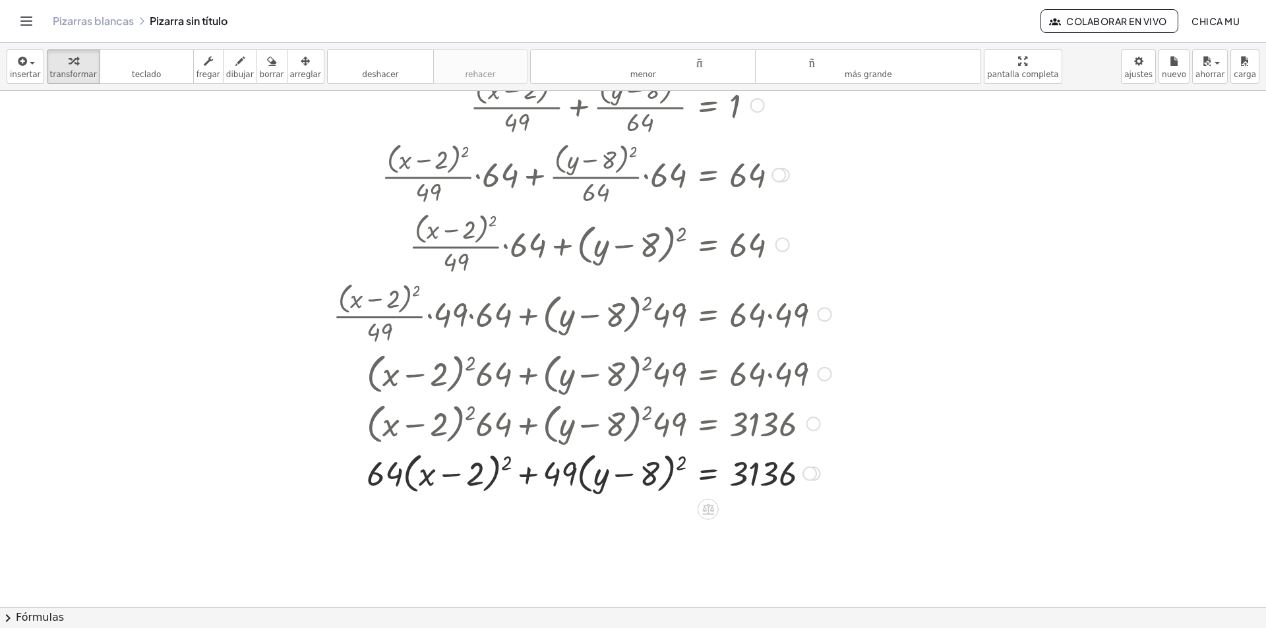
scroll to position [516, 0]
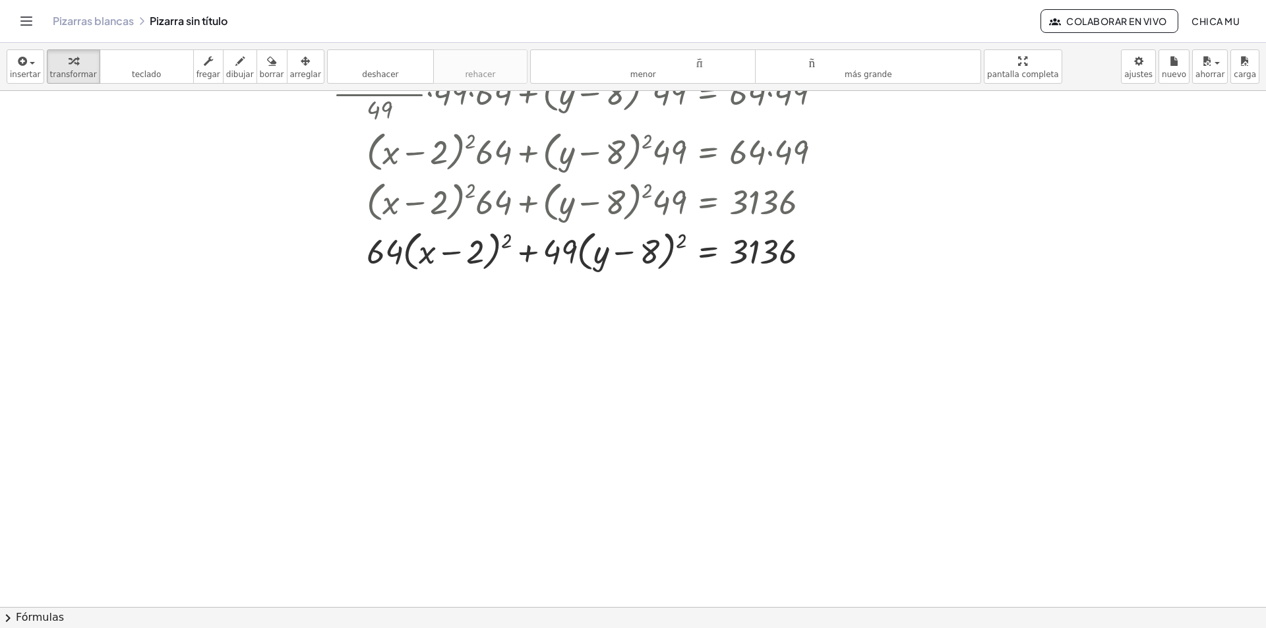
click at [166, 605] on button "chevron_right Fórmulas" at bounding box center [633, 617] width 1266 height 21
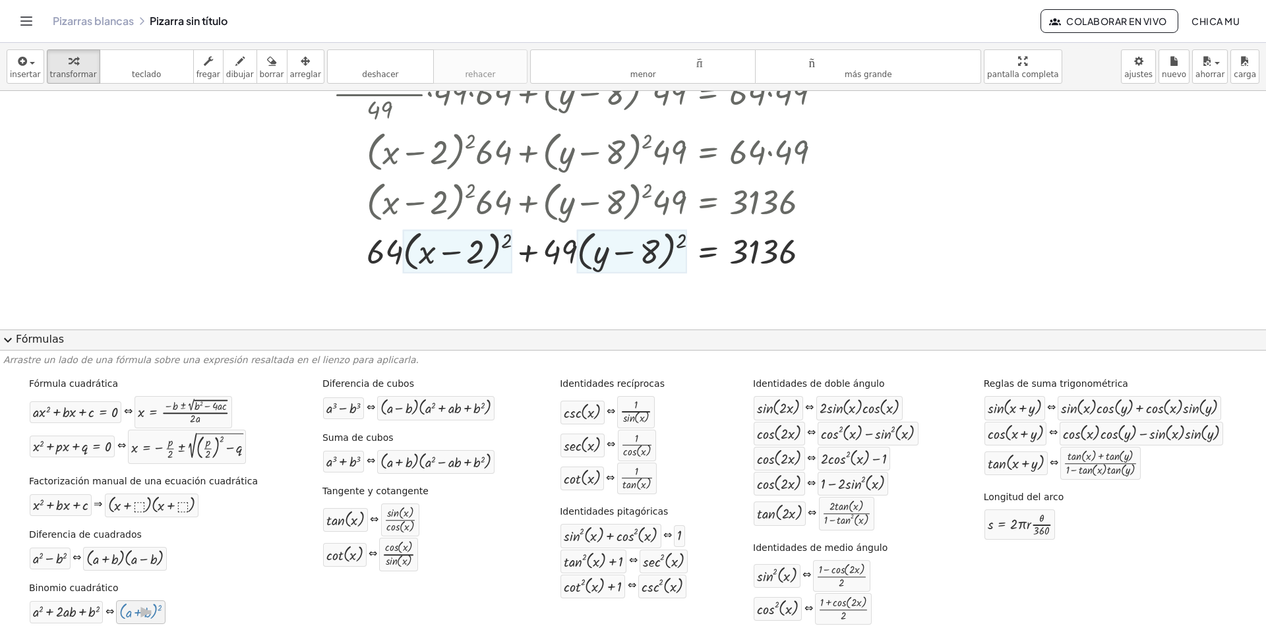
click at [165, 605] on div "( + a + b ) 2" at bounding box center [140, 613] width 49 height 24
drag, startPoint x: 180, startPoint y: 583, endPoint x: 445, endPoint y: 271, distance: 409.2
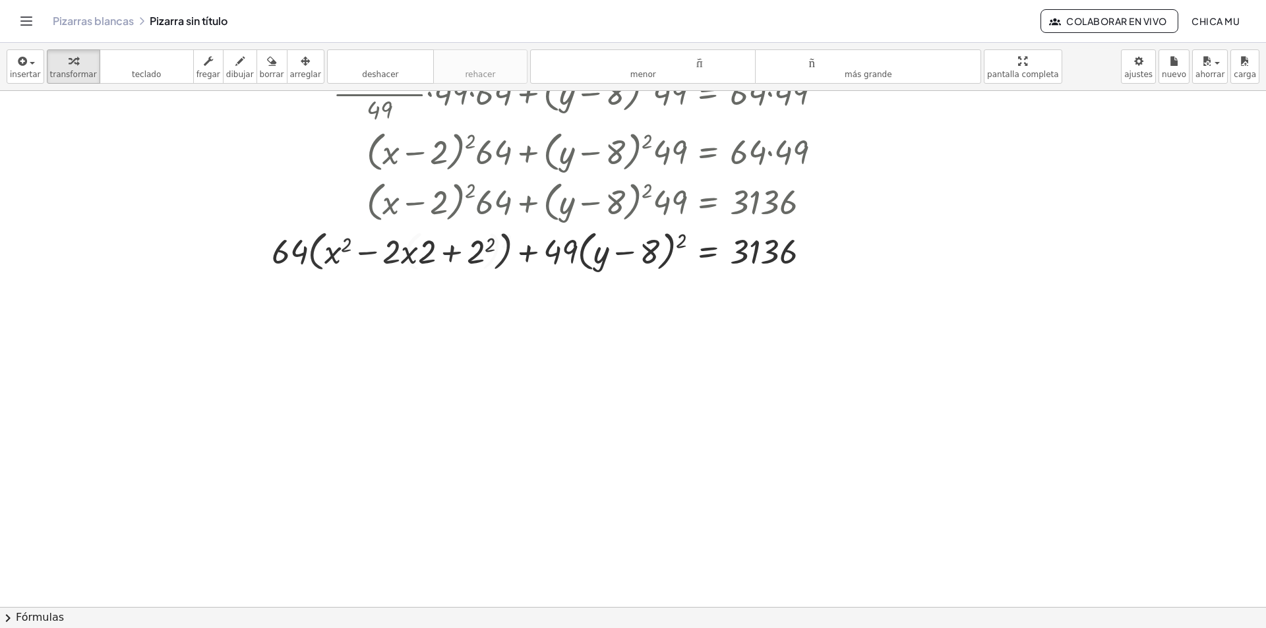
click at [134, 605] on button "chevron_right Fórmulas" at bounding box center [633, 617] width 1266 height 21
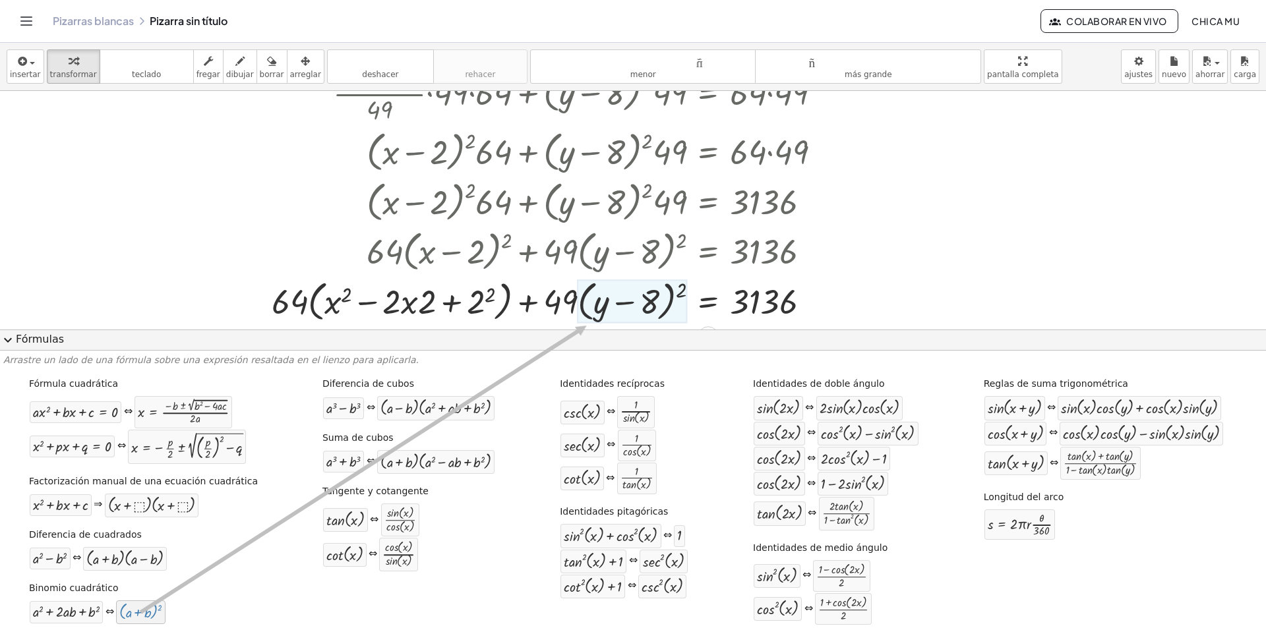
drag, startPoint x: 359, startPoint y: 448, endPoint x: 603, endPoint y: 316, distance: 277.3
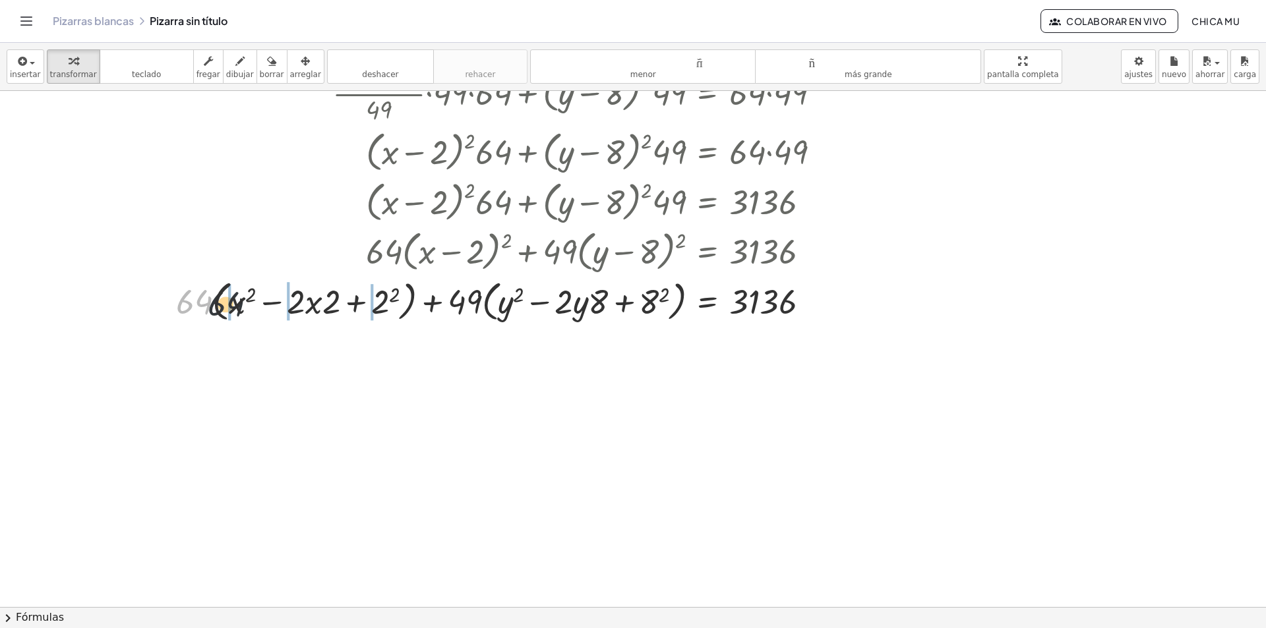
drag, startPoint x: 201, startPoint y: 301, endPoint x: 235, endPoint y: 304, distance: 34.4
click at [235, 304] on div at bounding box center [503, 301] width 668 height 50
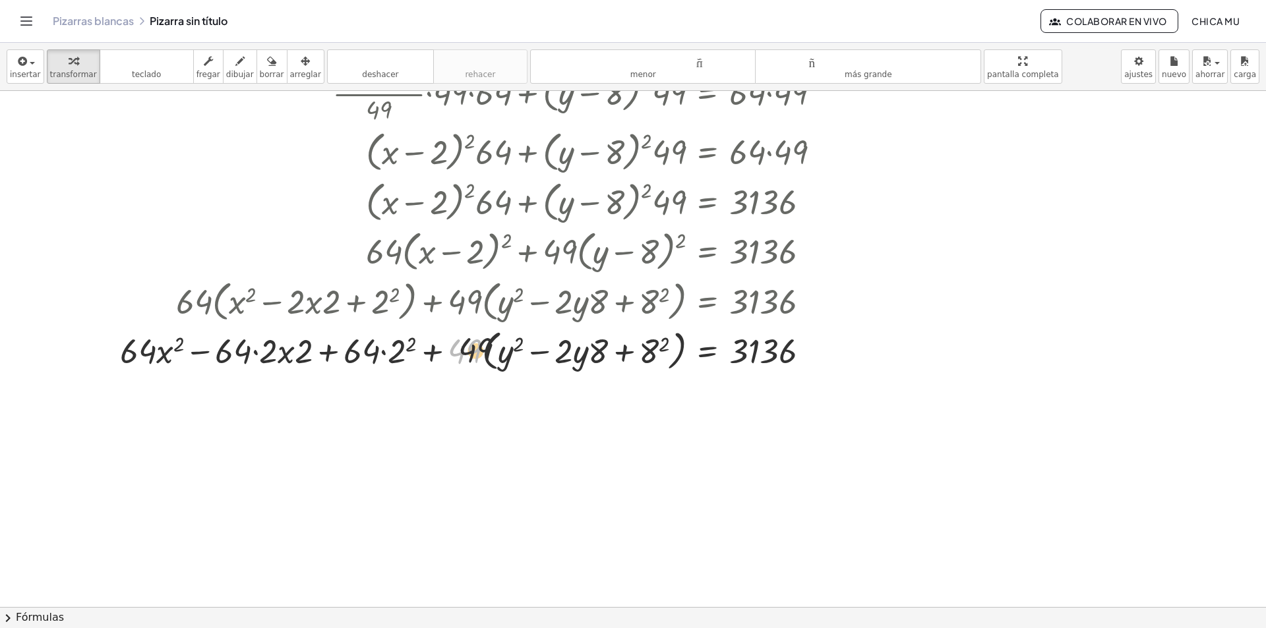
drag, startPoint x: 467, startPoint y: 356, endPoint x: 487, endPoint y: 356, distance: 19.1
click at [487, 356] on div at bounding box center [475, 350] width 724 height 50
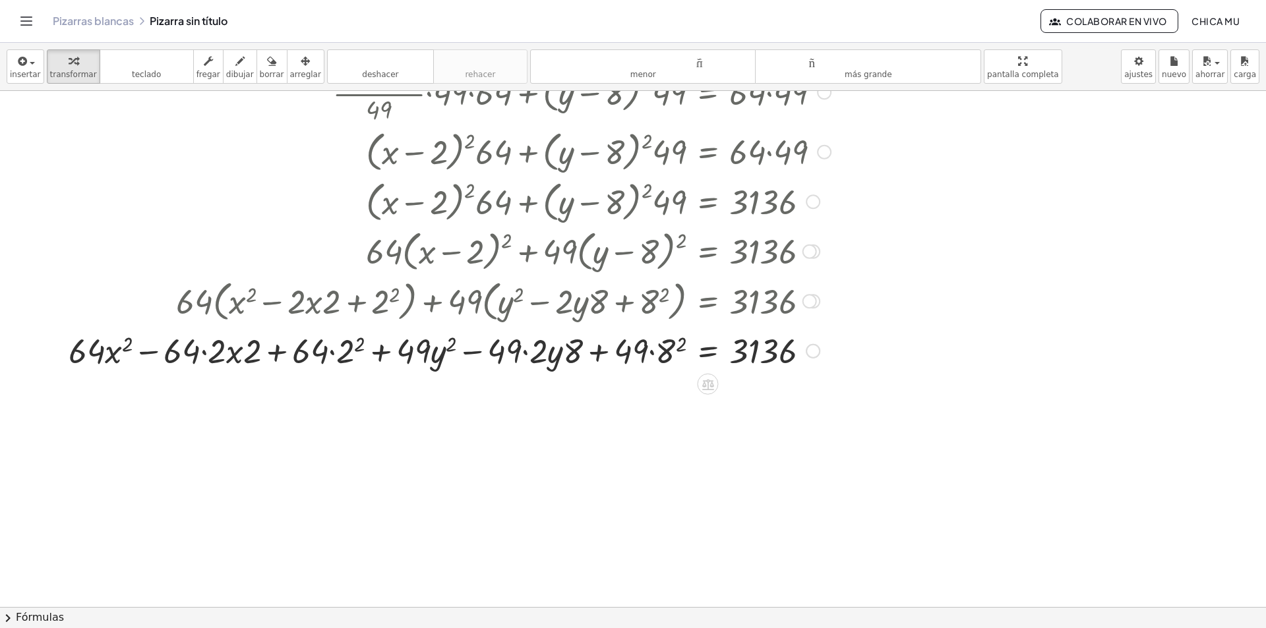
drag, startPoint x: 643, startPoint y: 354, endPoint x: 624, endPoint y: 353, distance: 18.5
click at [624, 353] on div at bounding box center [449, 350] width 775 height 45
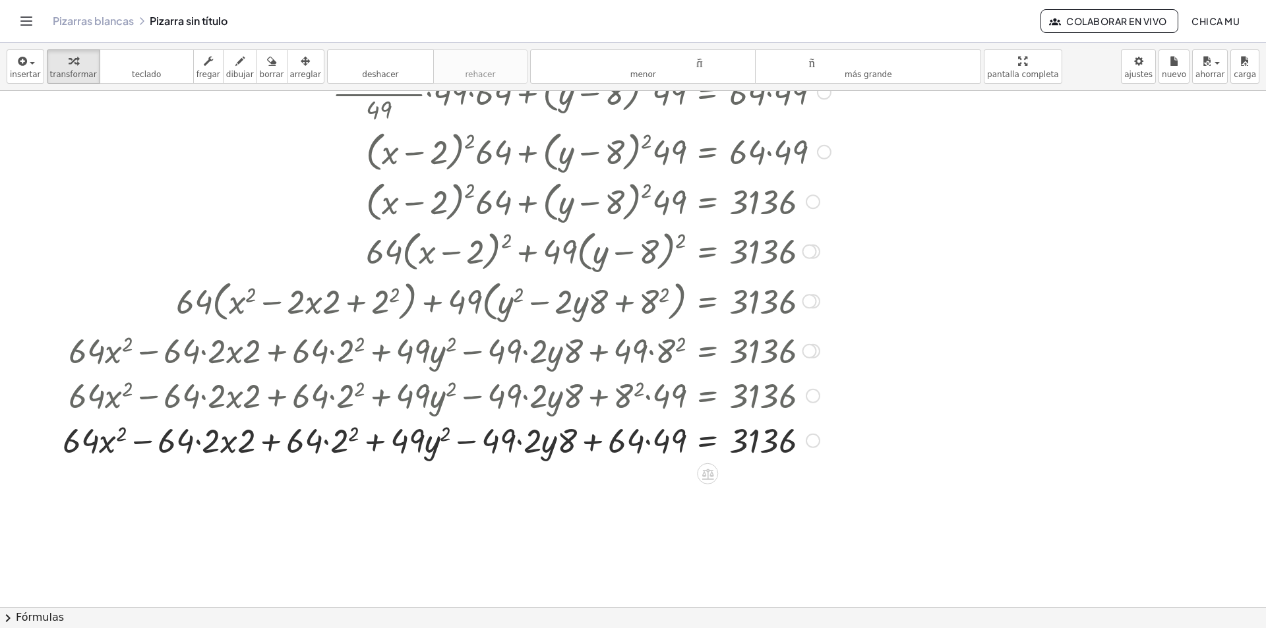
click at [620, 442] on div at bounding box center [446, 439] width 781 height 45
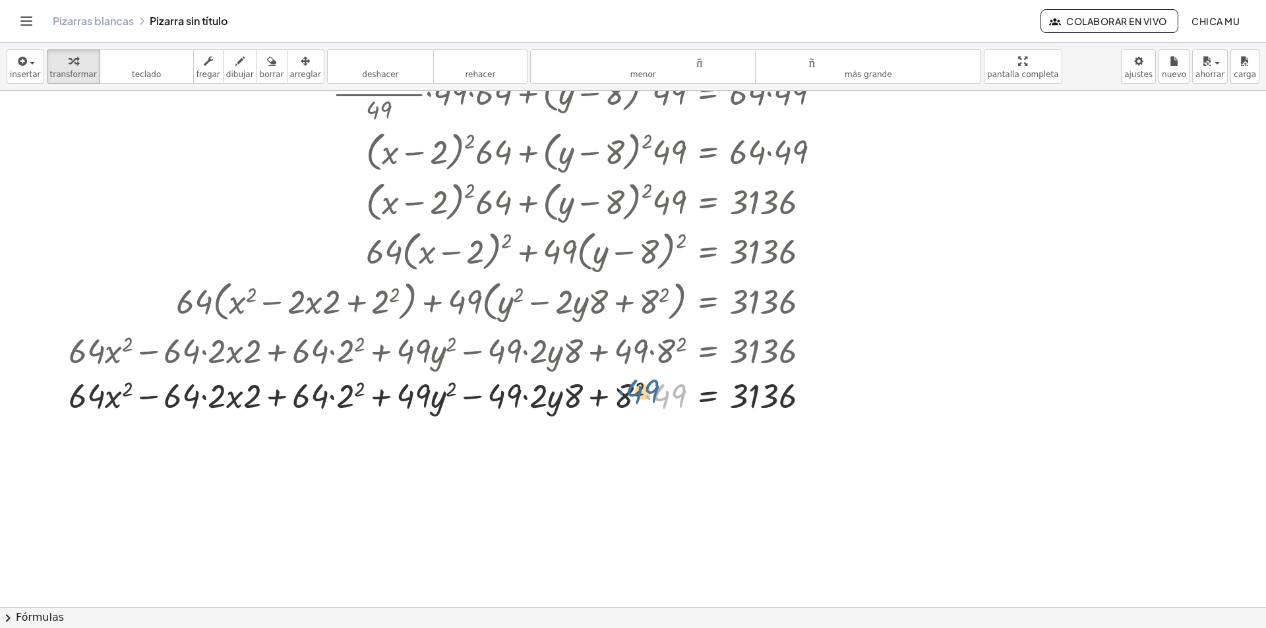
click at [653, 398] on div at bounding box center [449, 394] width 775 height 45
click at [641, 390] on div at bounding box center [449, 394] width 775 height 45
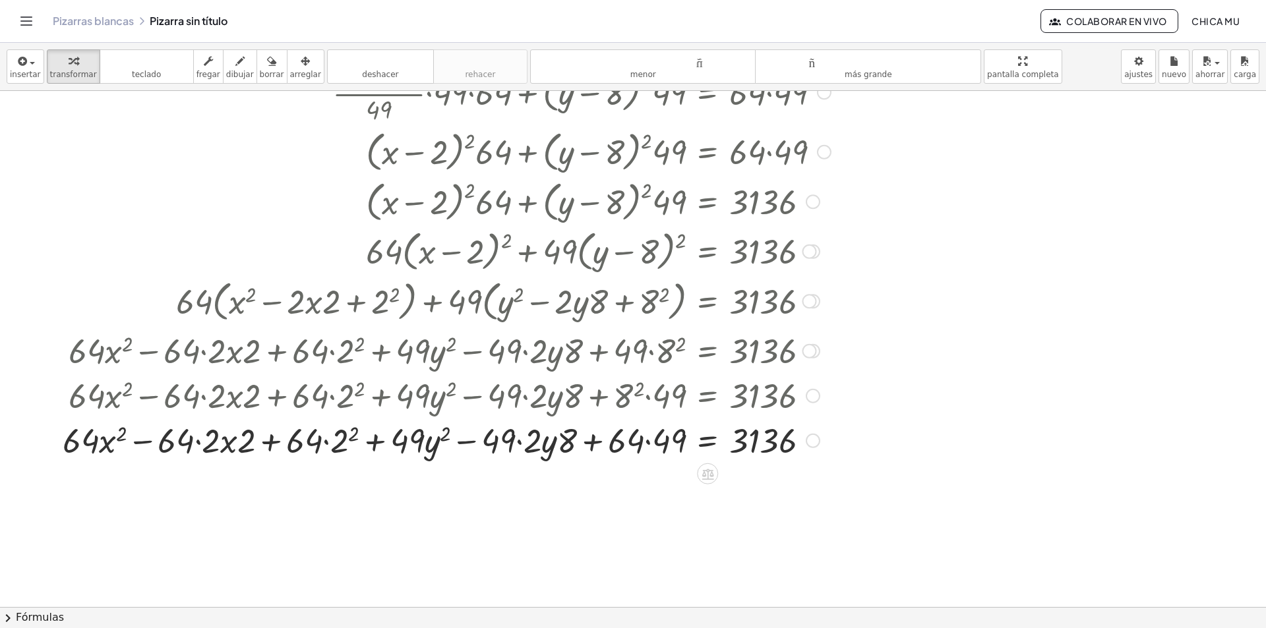
click at [628, 446] on div at bounding box center [446, 439] width 781 height 45
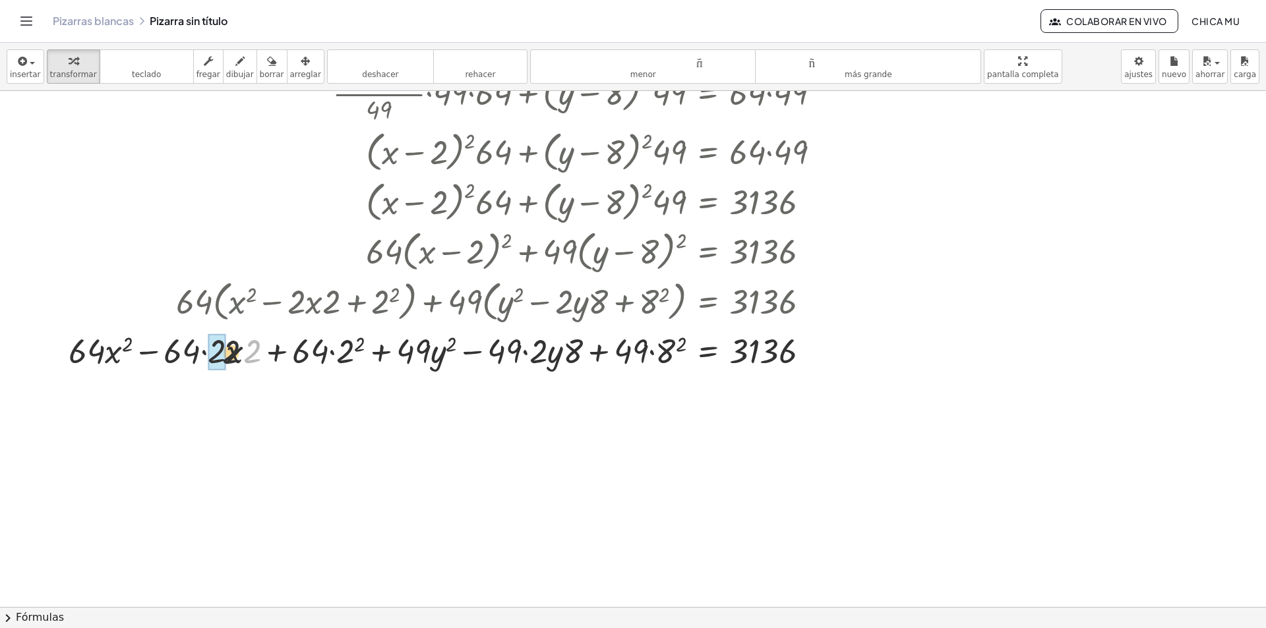
drag, startPoint x: 229, startPoint y: 356, endPoint x: 219, endPoint y: 353, distance: 10.2
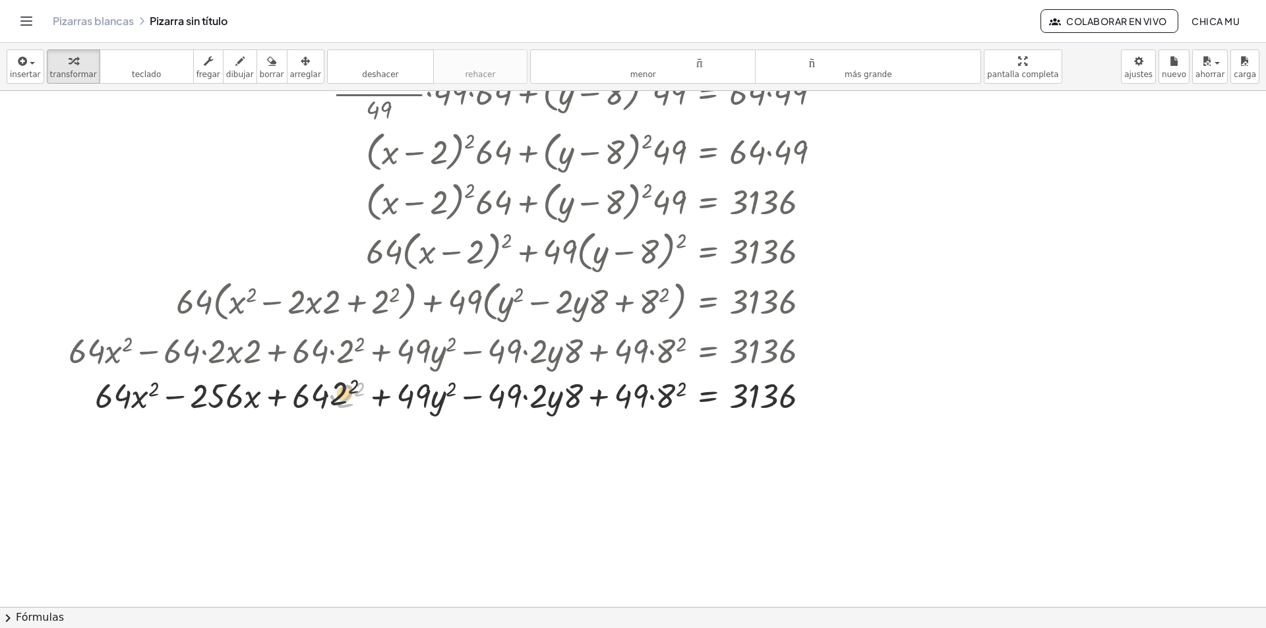
drag, startPoint x: 345, startPoint y: 409, endPoint x: 336, endPoint y: 406, distance: 9.8
click at [336, 406] on div at bounding box center [449, 394] width 775 height 45
click at [359, 393] on div at bounding box center [449, 394] width 775 height 45
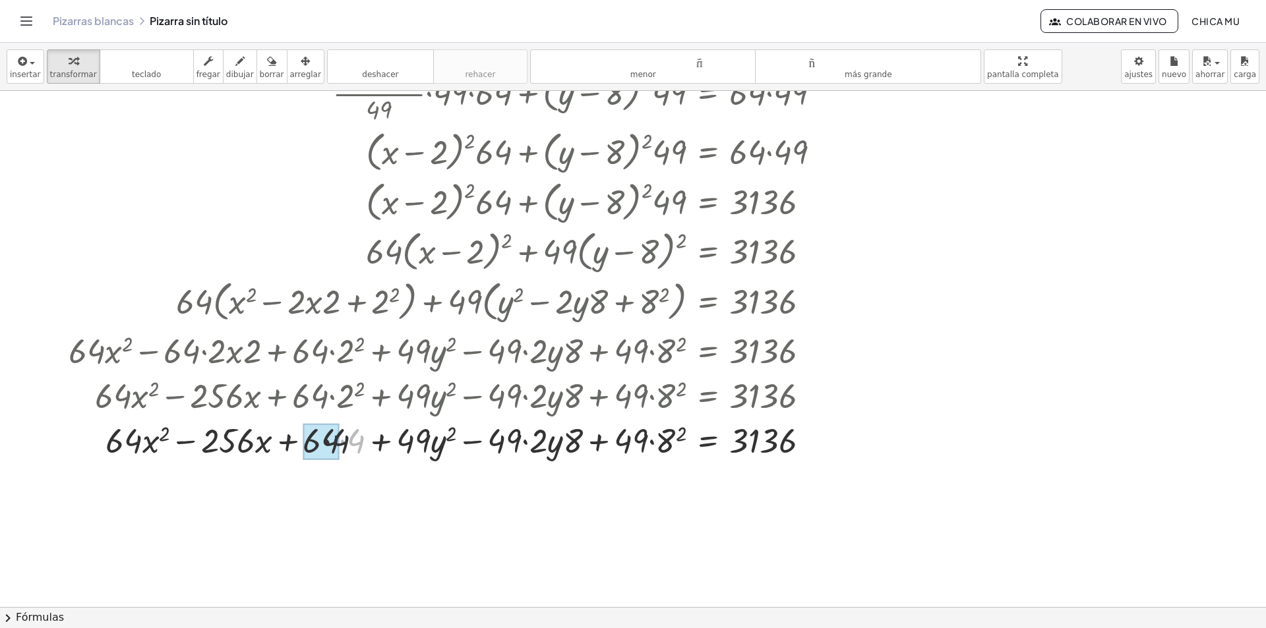
drag, startPoint x: 355, startPoint y: 403, endPoint x: 337, endPoint y: 403, distance: 18.5
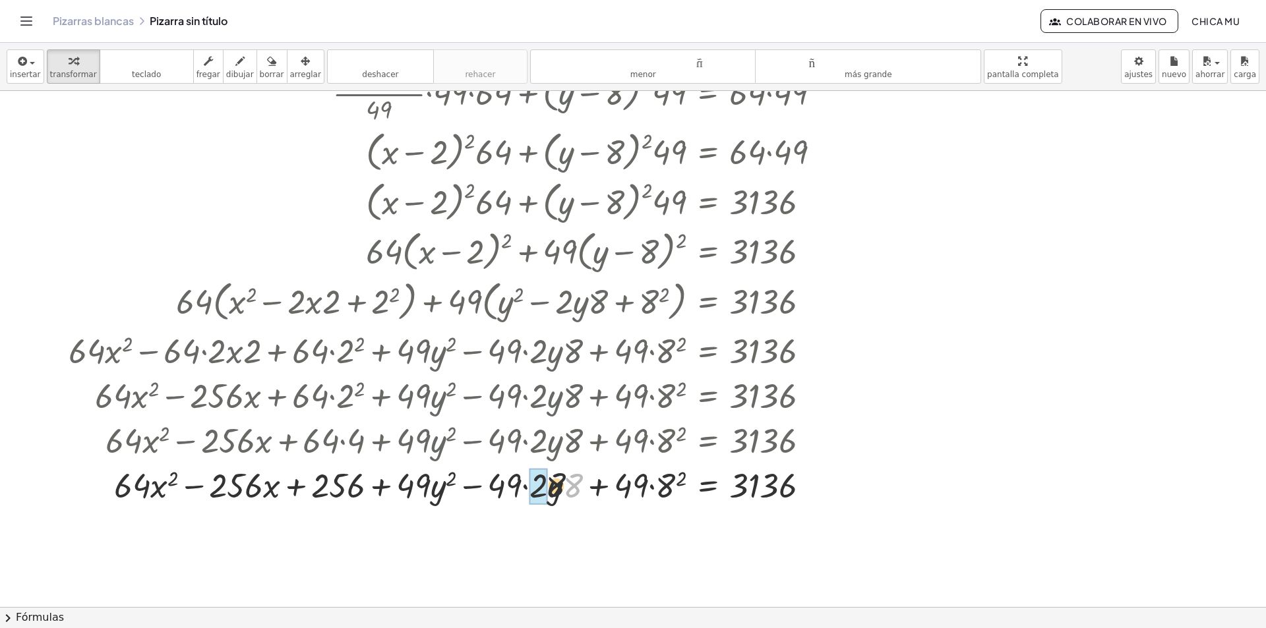
drag, startPoint x: 578, startPoint y: 486, endPoint x: 535, endPoint y: 484, distance: 43.6
click at [532, 484] on div at bounding box center [449, 484] width 775 height 45
drag, startPoint x: 570, startPoint y: 485, endPoint x: 542, endPoint y: 485, distance: 28.4
drag, startPoint x: 551, startPoint y: 488, endPoint x: 514, endPoint y: 493, distance: 37.3
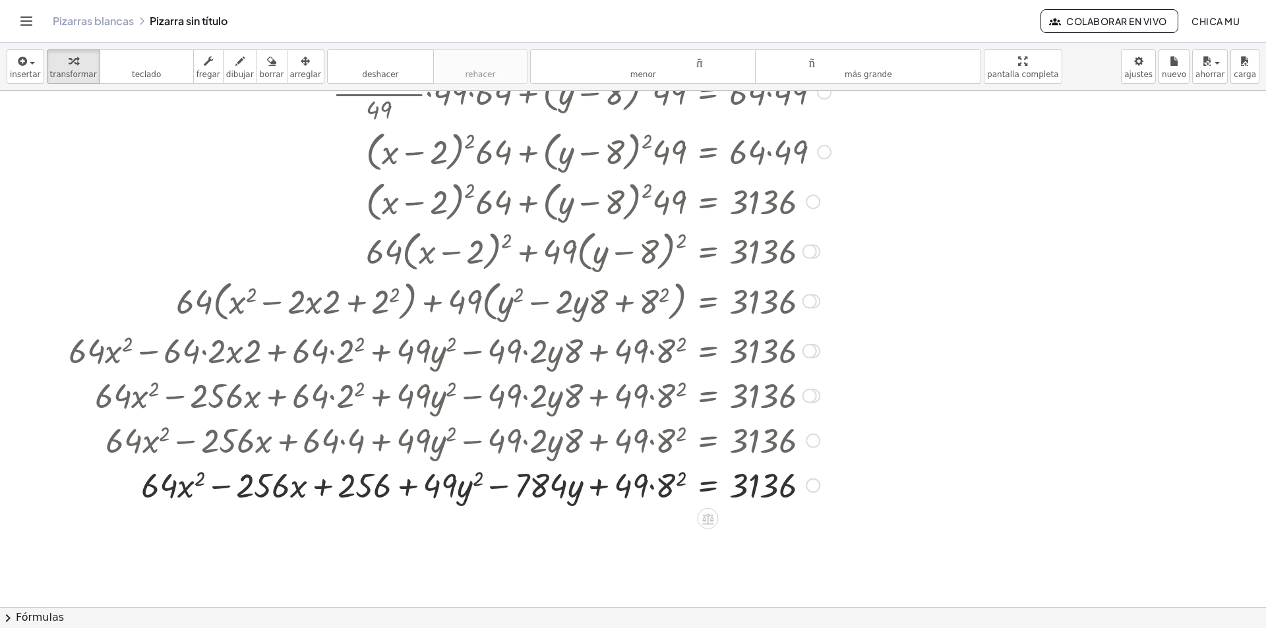
click at [677, 483] on div at bounding box center [449, 484] width 775 height 45
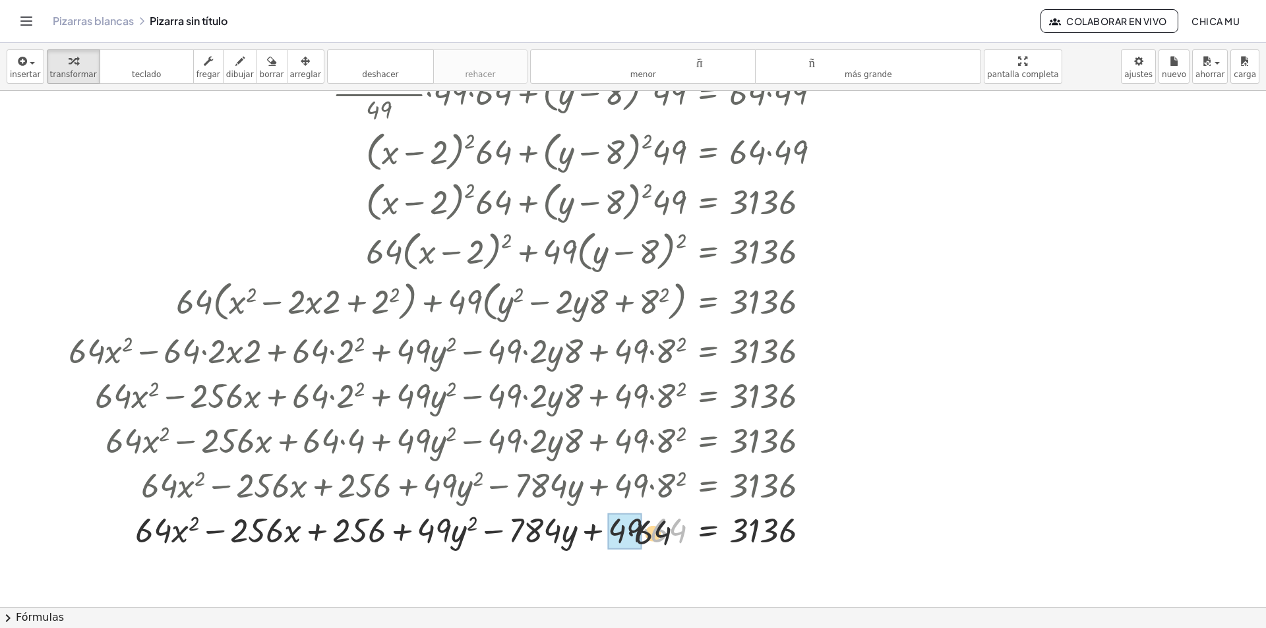
drag, startPoint x: 664, startPoint y: 530, endPoint x: 630, endPoint y: 531, distance: 34.3
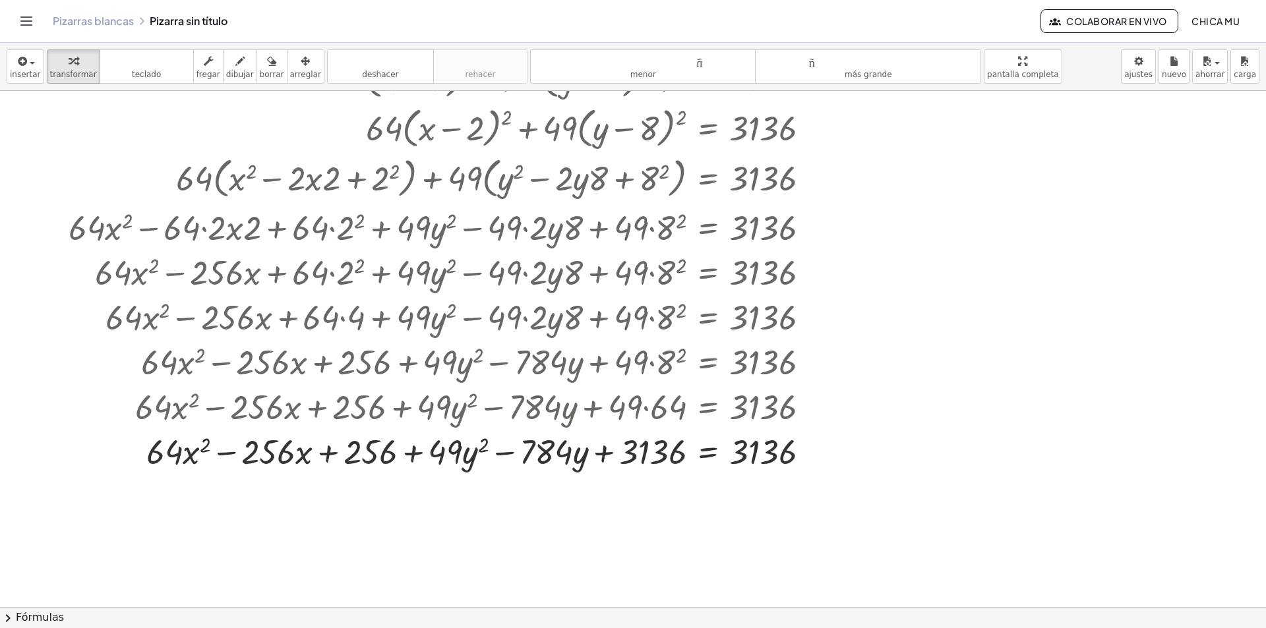
scroll to position [648, 0]
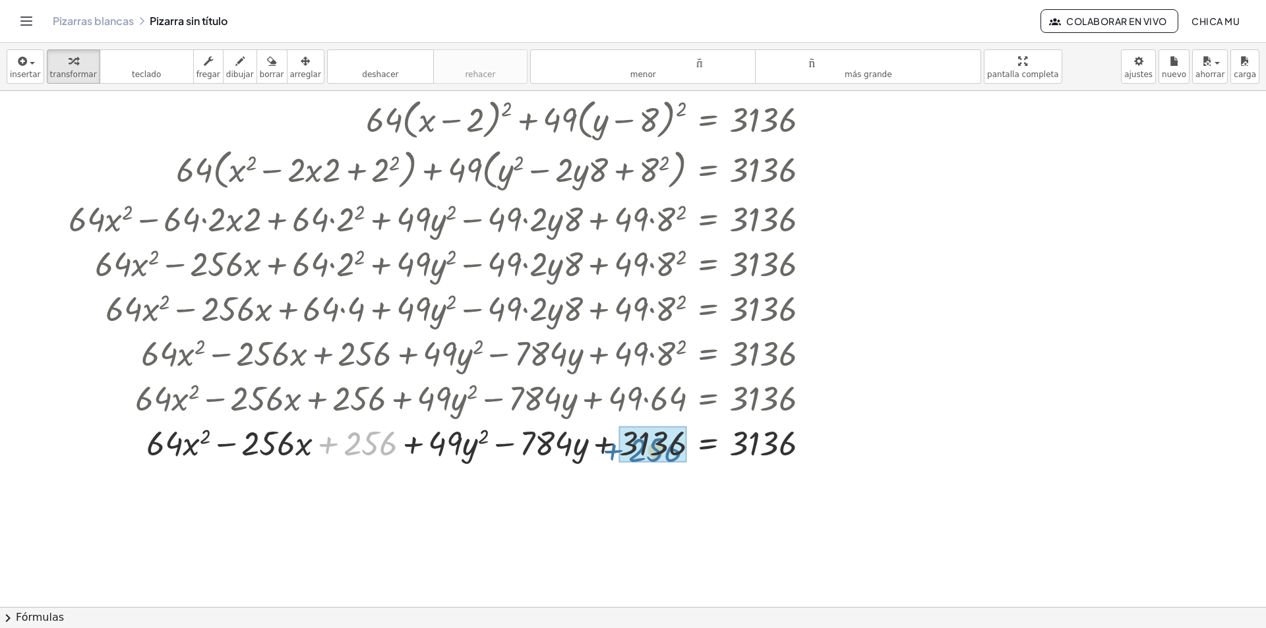
drag, startPoint x: 376, startPoint y: 445, endPoint x: 677, endPoint y: 452, distance: 301.4
click at [677, 452] on div at bounding box center [449, 442] width 775 height 45
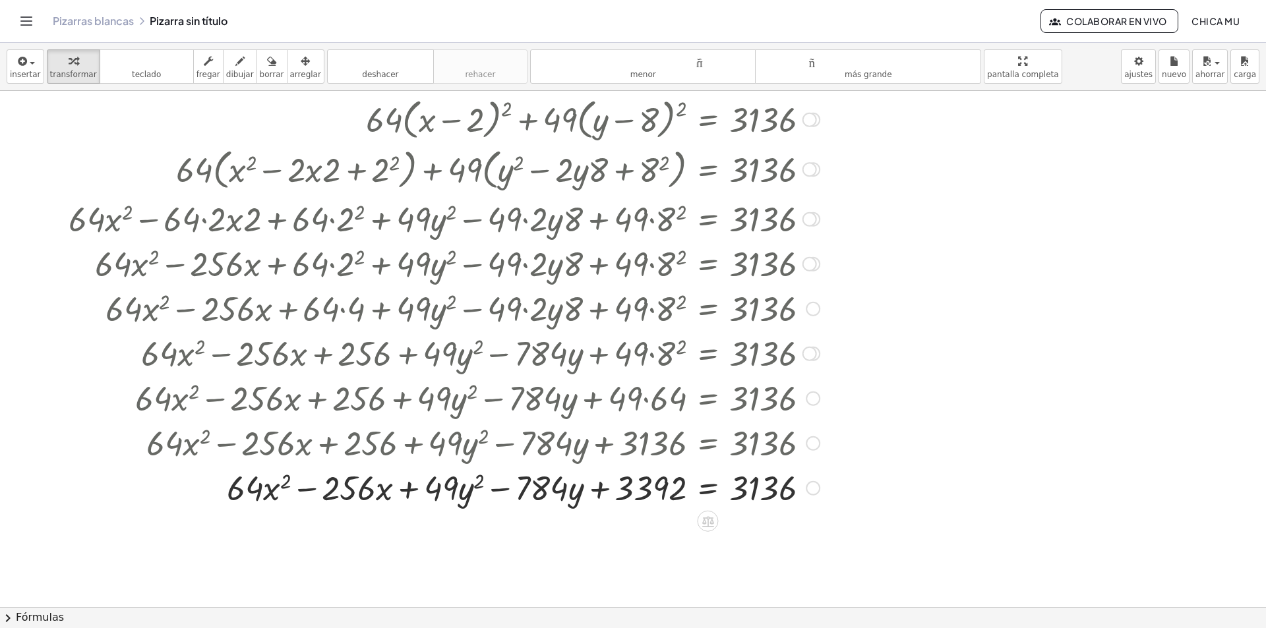
click at [771, 486] on div at bounding box center [449, 487] width 775 height 45
drag, startPoint x: 771, startPoint y: 486, endPoint x: 695, endPoint y: 481, distance: 76.0
click at [696, 481] on div at bounding box center [449, 487] width 775 height 45
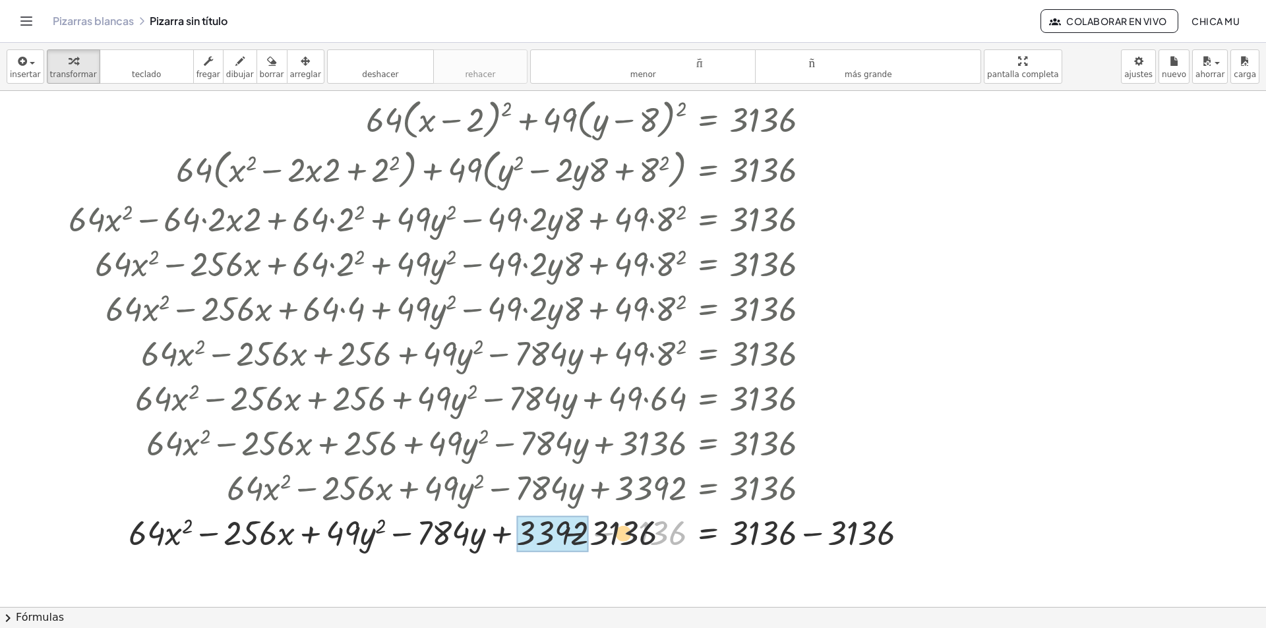
drag, startPoint x: 631, startPoint y: 533, endPoint x: 575, endPoint y: 533, distance: 56.0
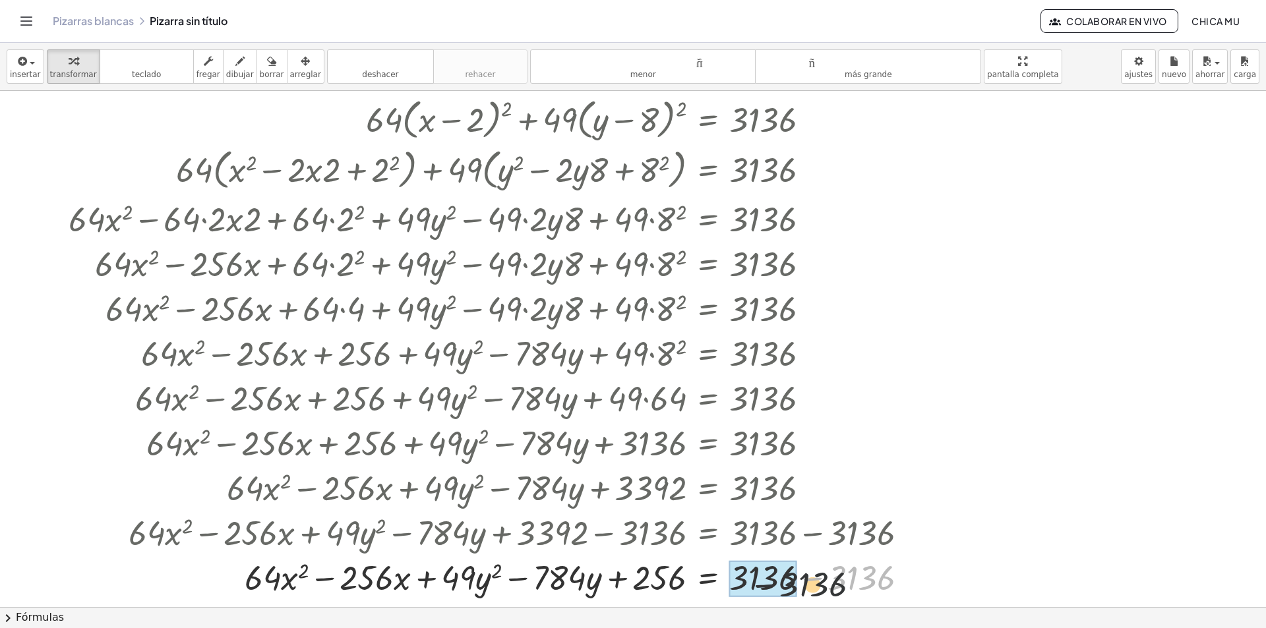
drag, startPoint x: 840, startPoint y: 562, endPoint x: 753, endPoint y: 568, distance: 87.2
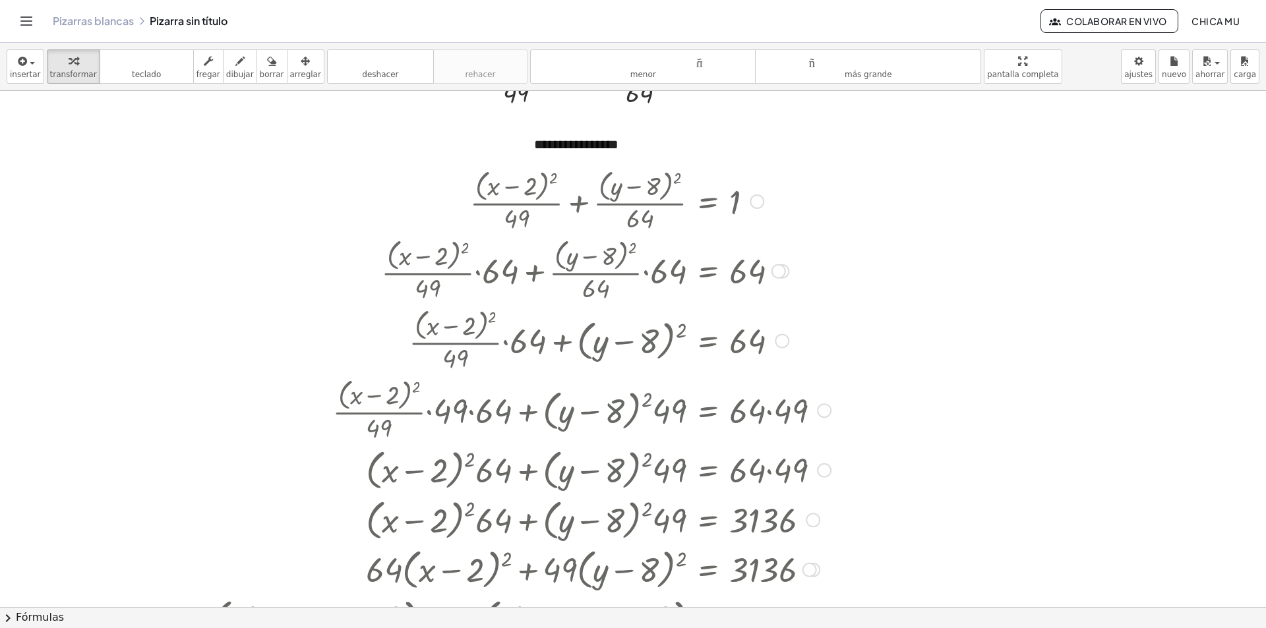
scroll to position [0, 0]
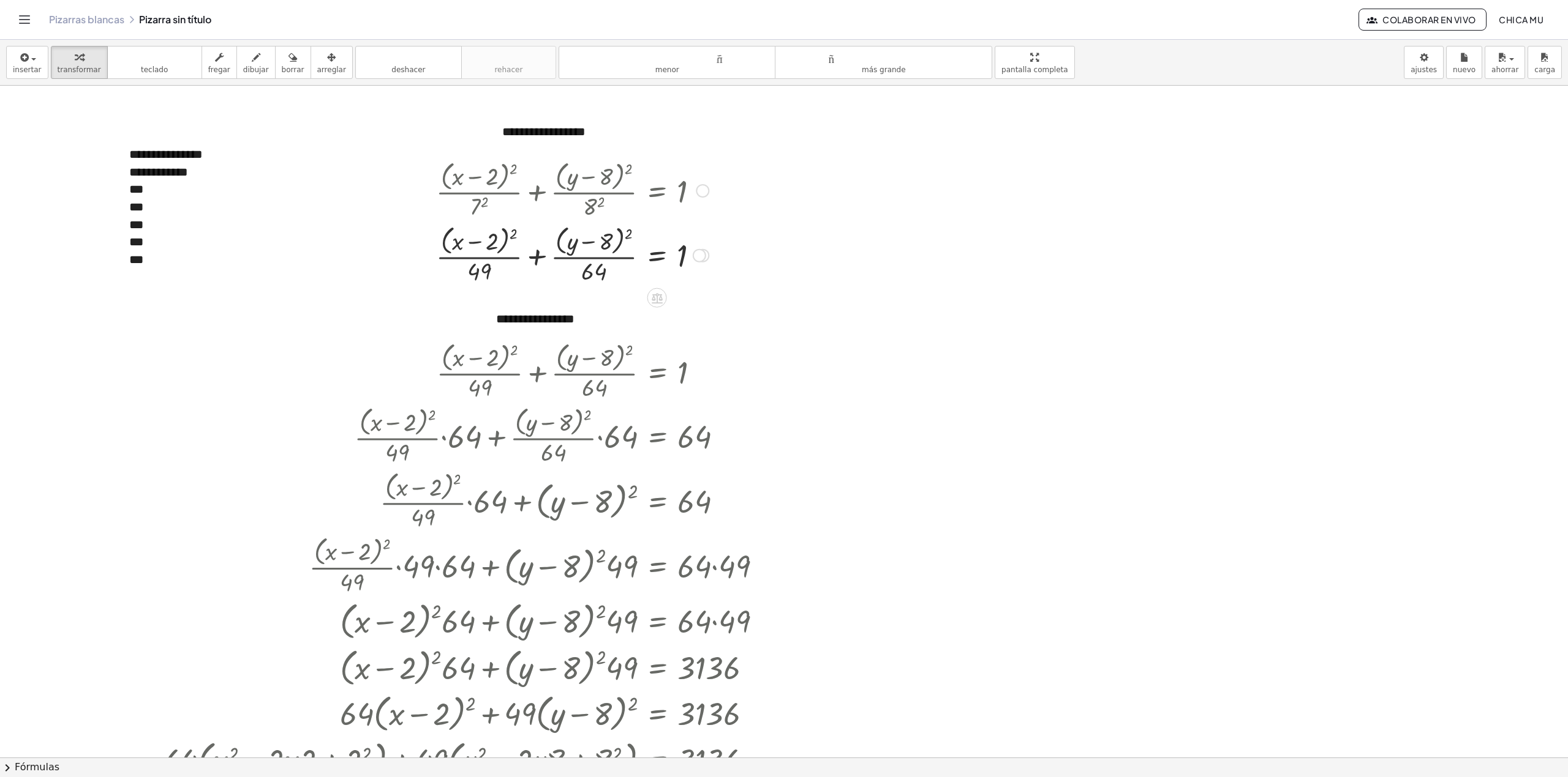
click at [532, 148] on div "**********" at bounding box center [581, 131] width 184 height 42
click at [327, 62] on icon "button" at bounding box center [331, 58] width 8 height 15
drag, startPoint x: 580, startPoint y: 137, endPoint x: 426, endPoint y: 136, distance: 154.0
click at [426, 136] on div at bounding box center [428, 131] width 184 height 42
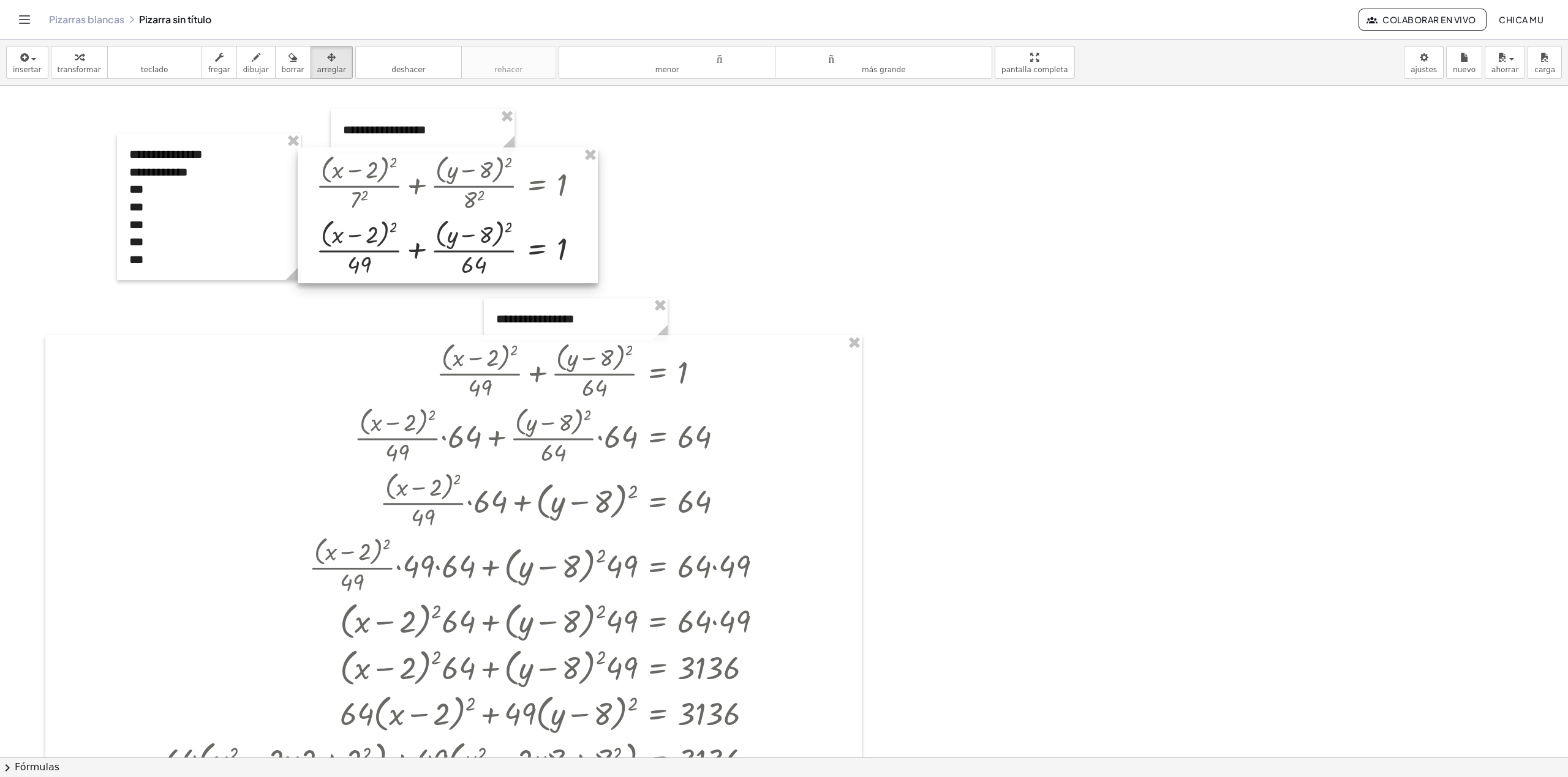
drag, startPoint x: 528, startPoint y: 209, endPoint x: 408, endPoint y: 202, distance: 120.2
click at [408, 202] on div at bounding box center [447, 215] width 300 height 136
drag, startPoint x: 508, startPoint y: 318, endPoint x: 399, endPoint y: 302, distance: 110.2
click at [399, 302] on div at bounding box center [441, 302] width 184 height 42
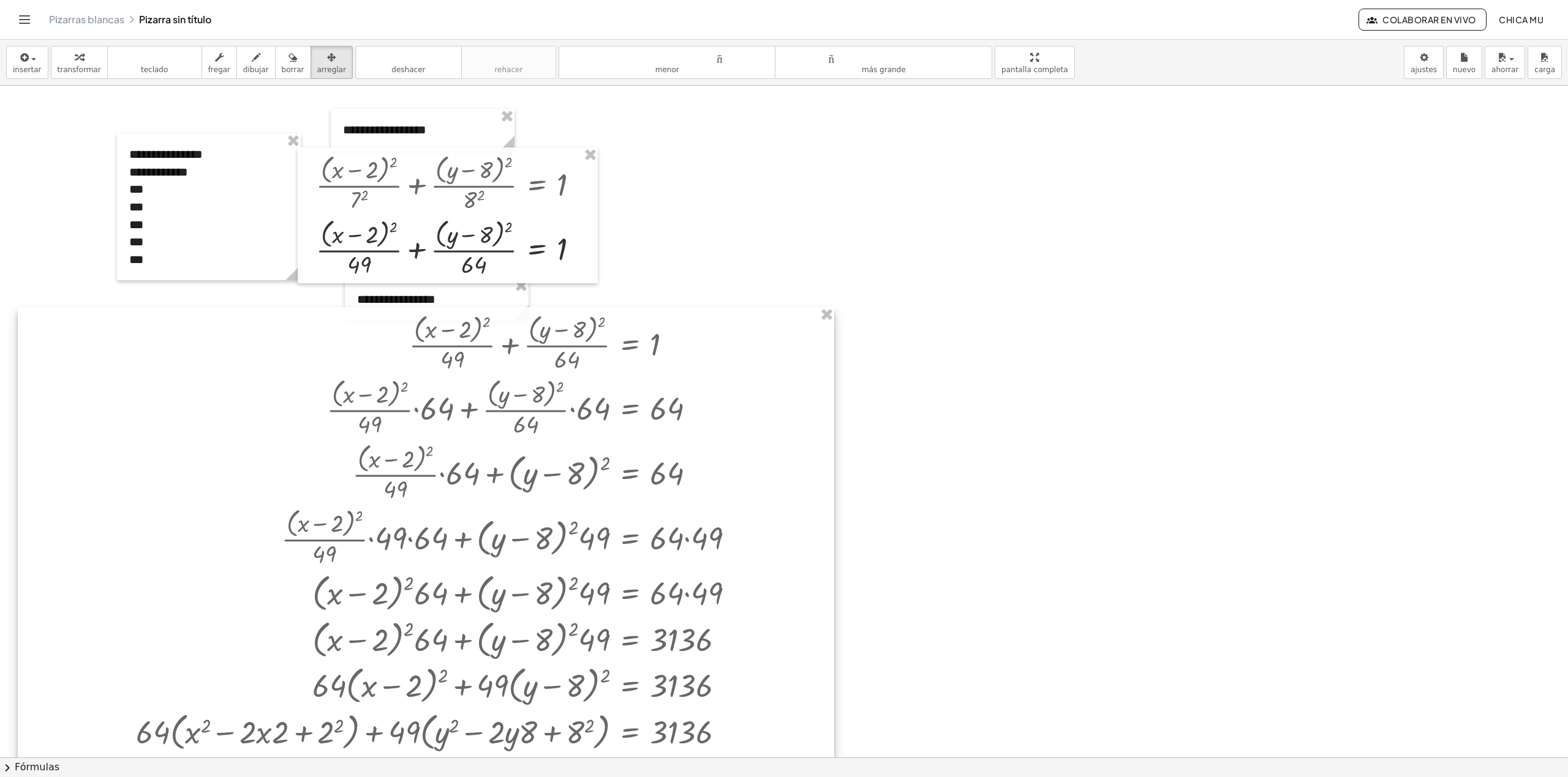
drag, startPoint x: 443, startPoint y: 395, endPoint x: 422, endPoint y: 369, distance: 33.4
click at [422, 369] on div at bounding box center [425, 720] width 817 height 827
click at [25, 71] on font "insertar" at bounding box center [27, 70] width 29 height 8
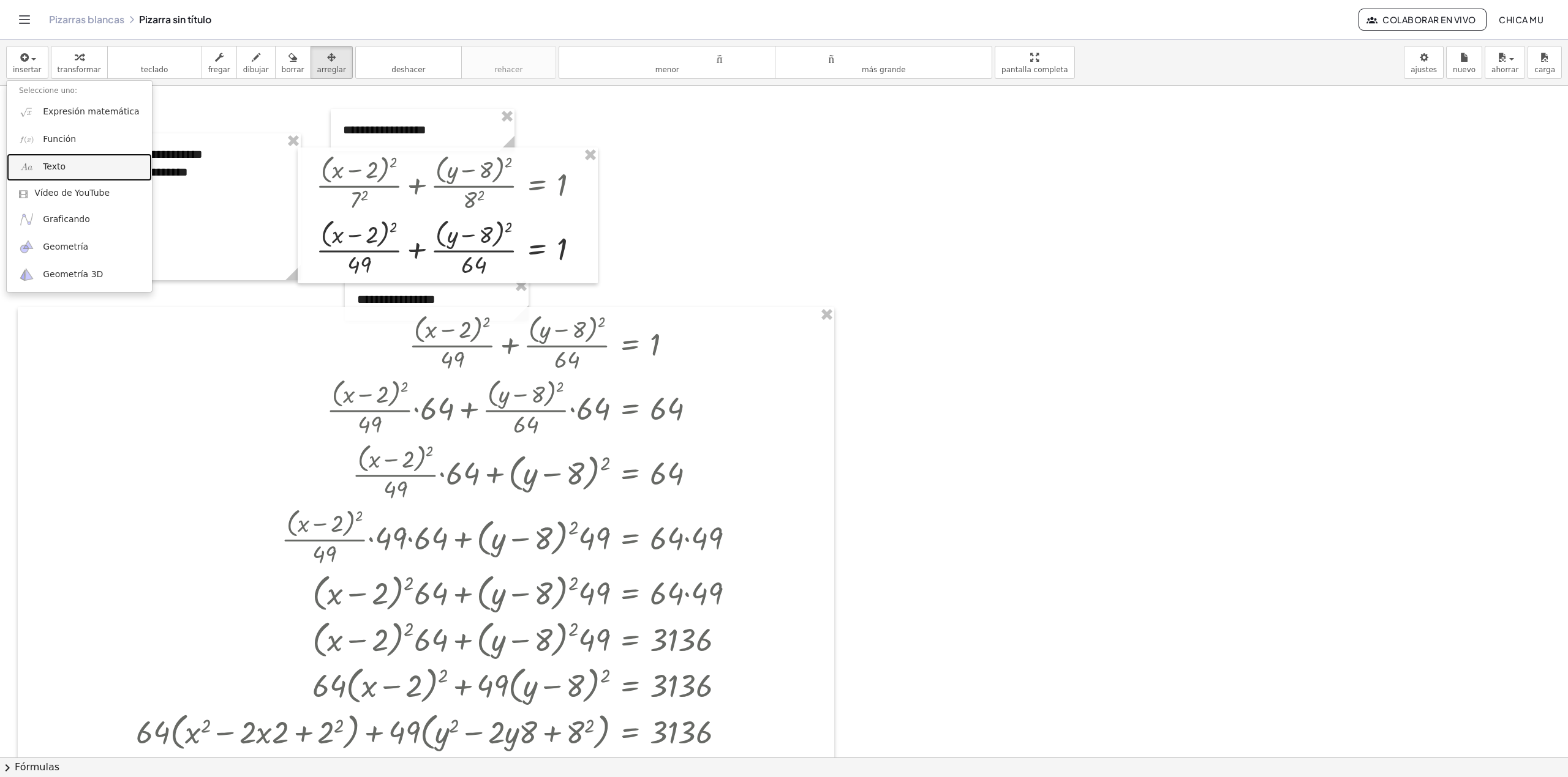
drag, startPoint x: 68, startPoint y: 165, endPoint x: 304, endPoint y: 220, distance: 242.3
click at [69, 166] on link "Texto" at bounding box center [79, 167] width 145 height 28
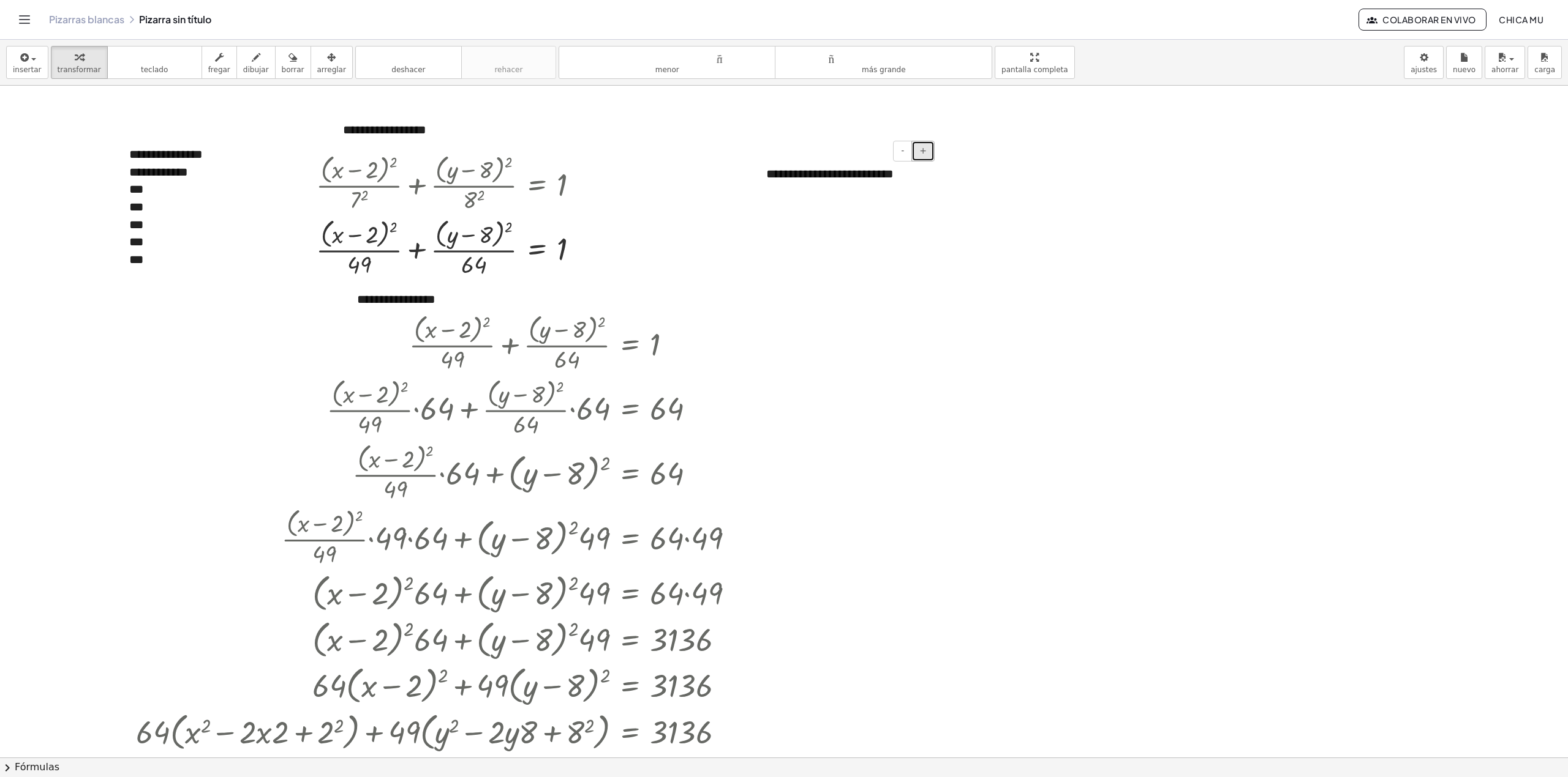
click at [912, 149] on button "+" at bounding box center [922, 151] width 23 height 20
click at [916, 149] on button "+" at bounding box center [922, 151] width 23 height 20
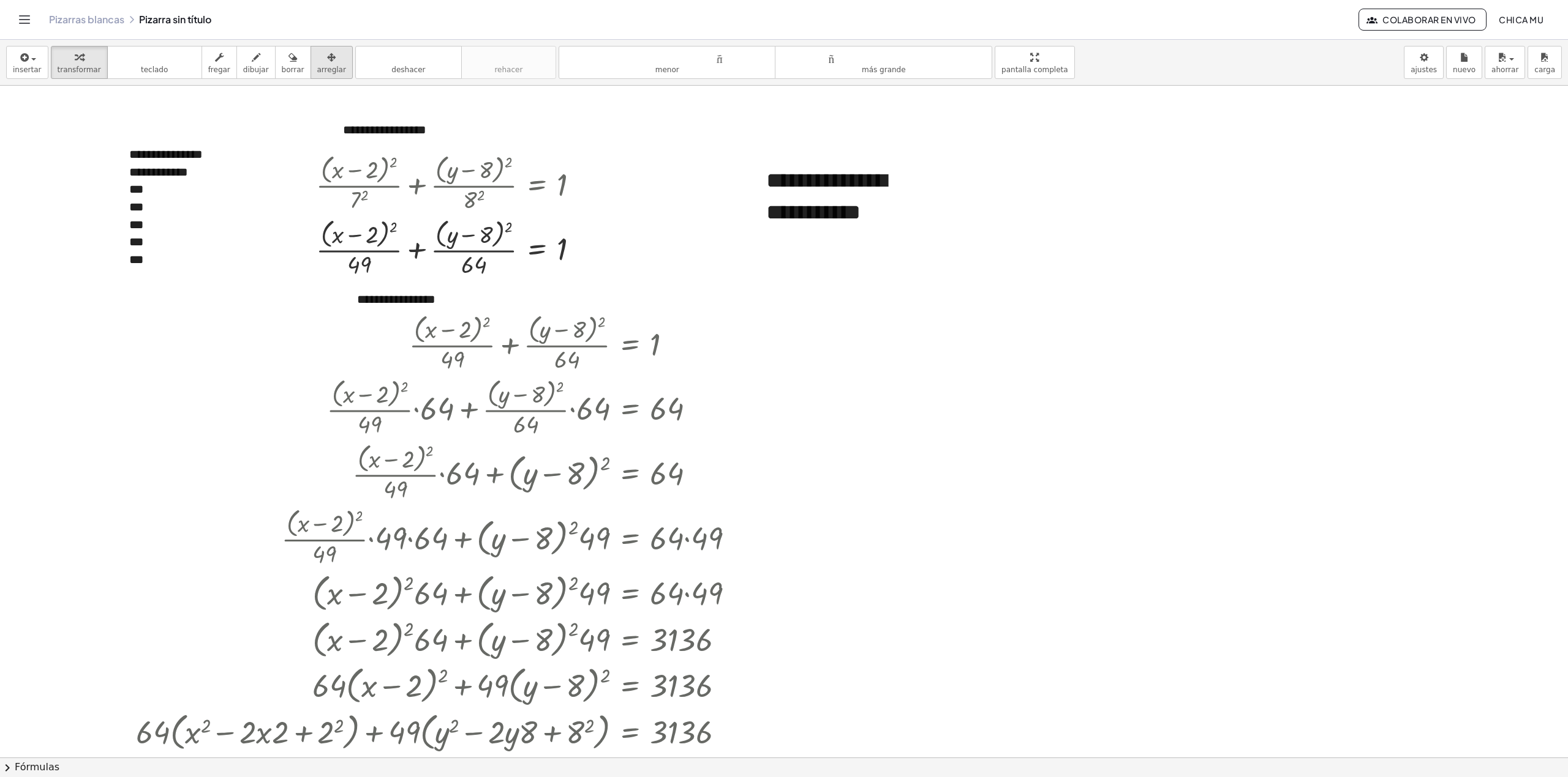
click at [310, 49] on button "arreglar" at bounding box center [331, 62] width 42 height 33
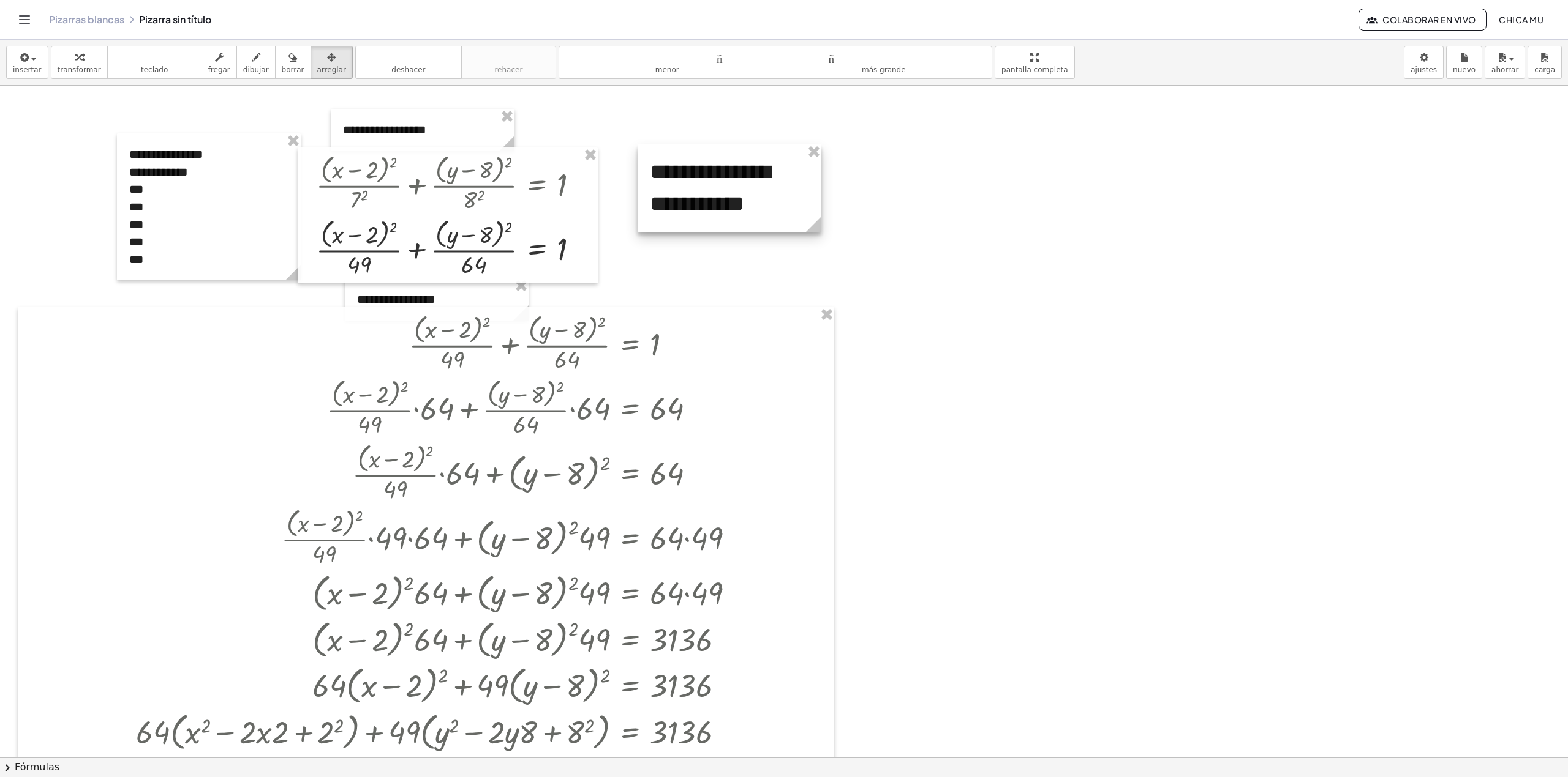
drag, startPoint x: 796, startPoint y: 203, endPoint x: 722, endPoint y: 200, distance: 74.1
click at [722, 200] on div at bounding box center [729, 188] width 184 height 87
click at [763, 256] on div at bounding box center [784, 757] width 1568 height 1343
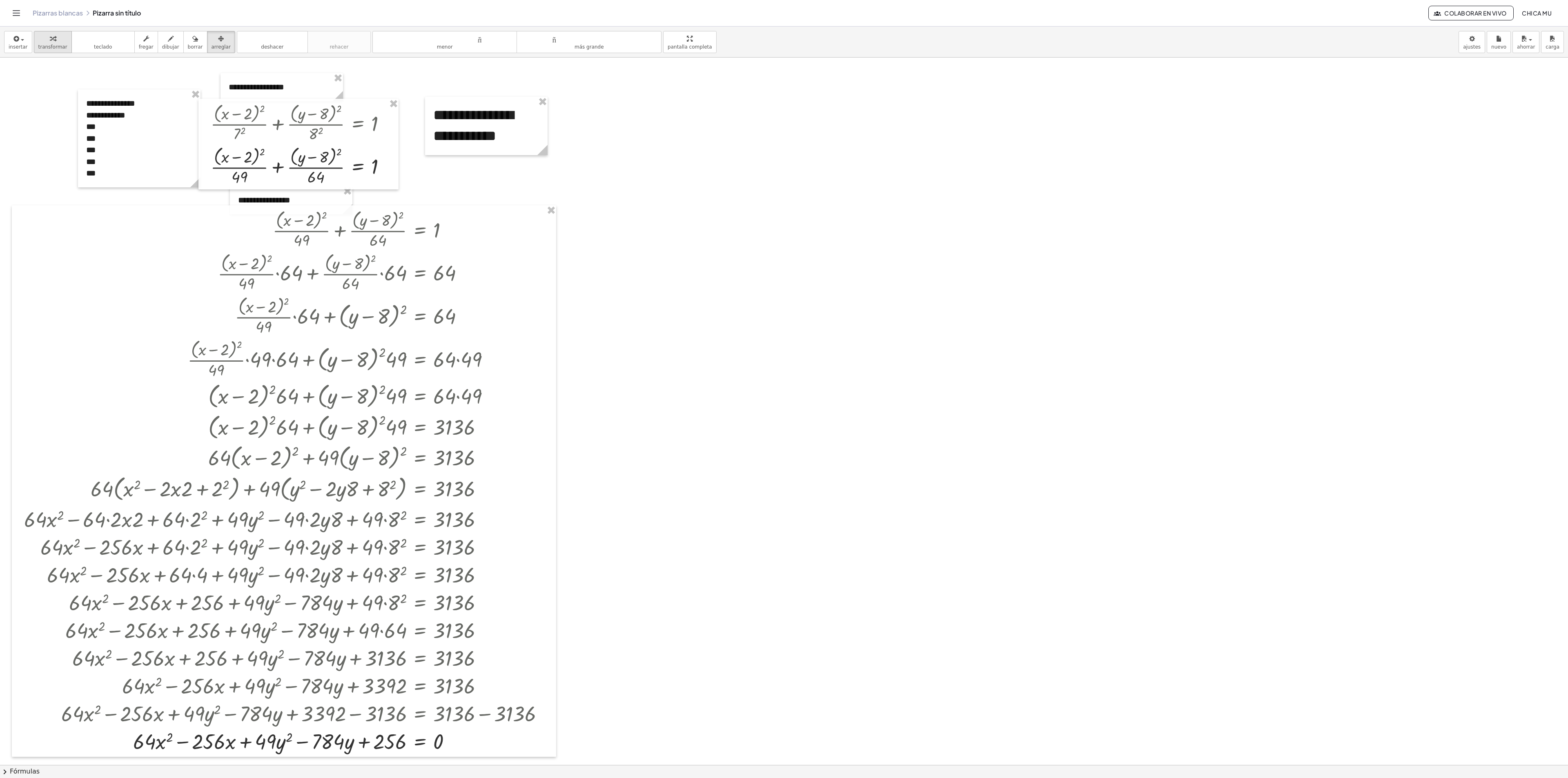
click at [45, 48] on font "transformar" at bounding box center [53, 46] width 29 height 6
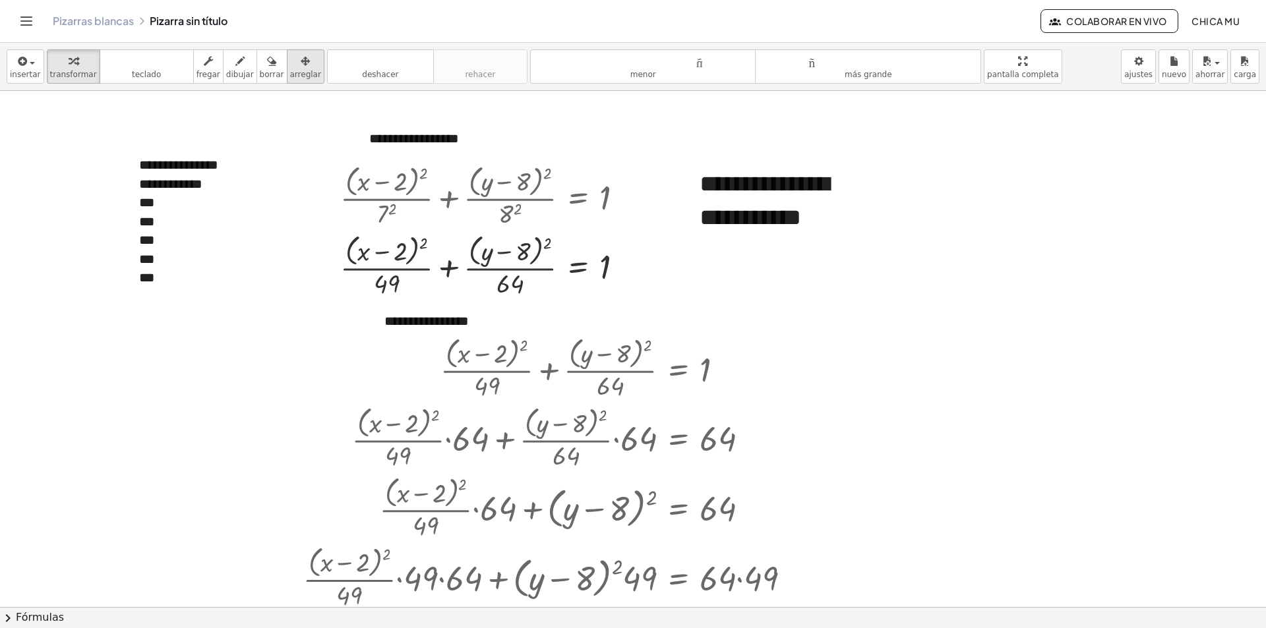
click at [294, 65] on div "button" at bounding box center [305, 61] width 31 height 16
click at [603, 207] on div at bounding box center [487, 196] width 307 height 70
click at [578, 188] on div at bounding box center [487, 196] width 307 height 70
drag, startPoint x: 525, startPoint y: 229, endPoint x: 498, endPoint y: 206, distance: 35.5
click at [523, 228] on div at bounding box center [487, 196] width 307 height 70
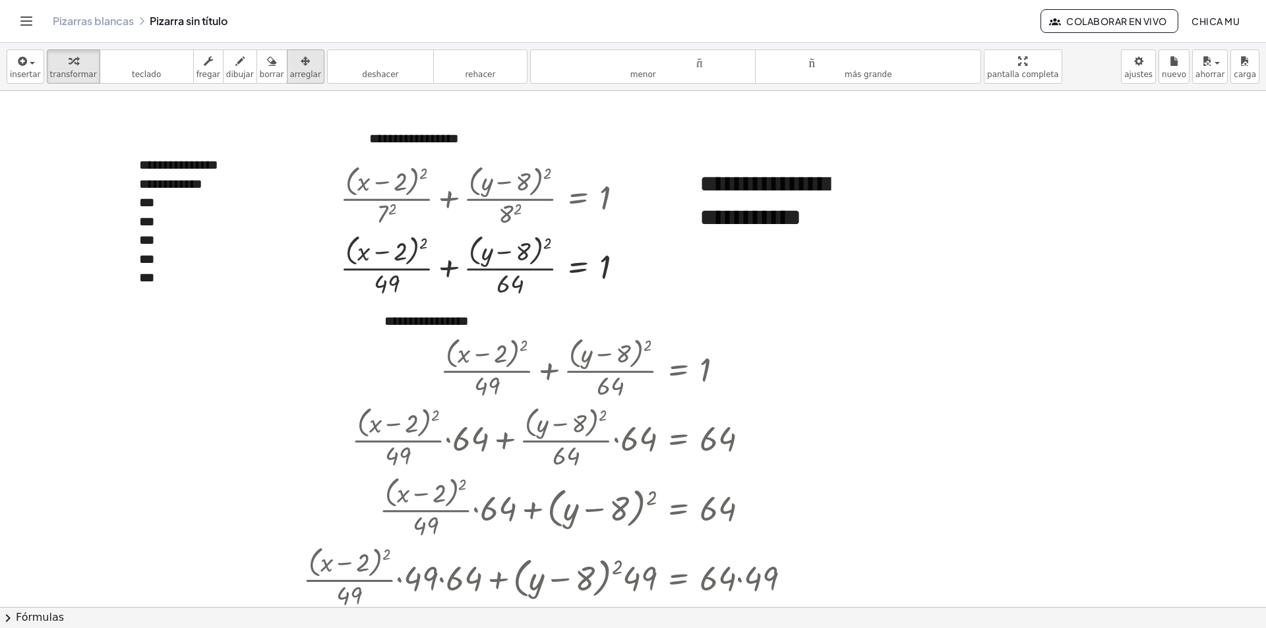
click at [290, 76] on font "arreglar" at bounding box center [305, 74] width 31 height 9
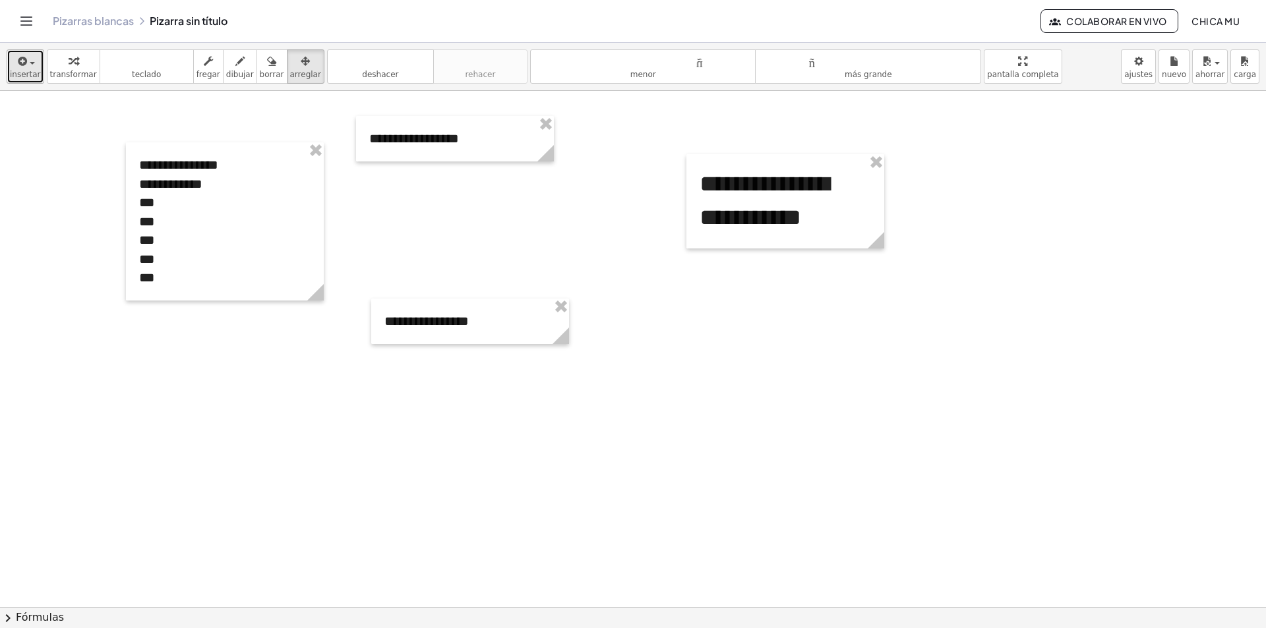
click at [16, 69] on icon "button" at bounding box center [22, 61] width 12 height 16
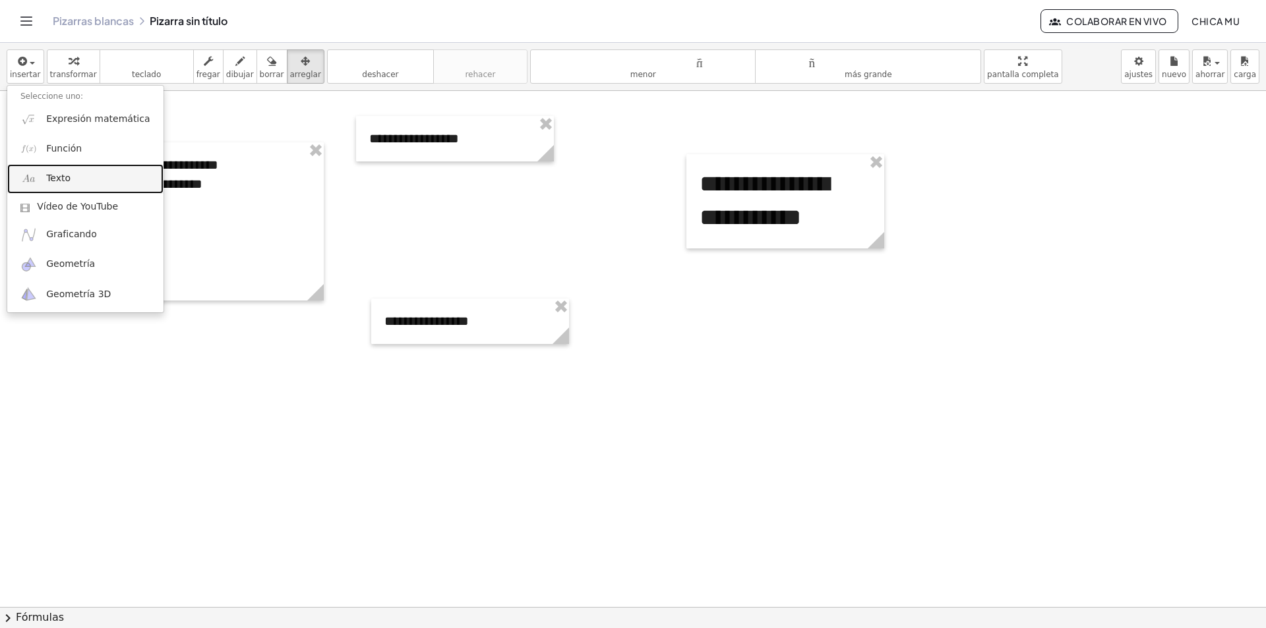
click at [75, 171] on link "Texto" at bounding box center [85, 179] width 156 height 30
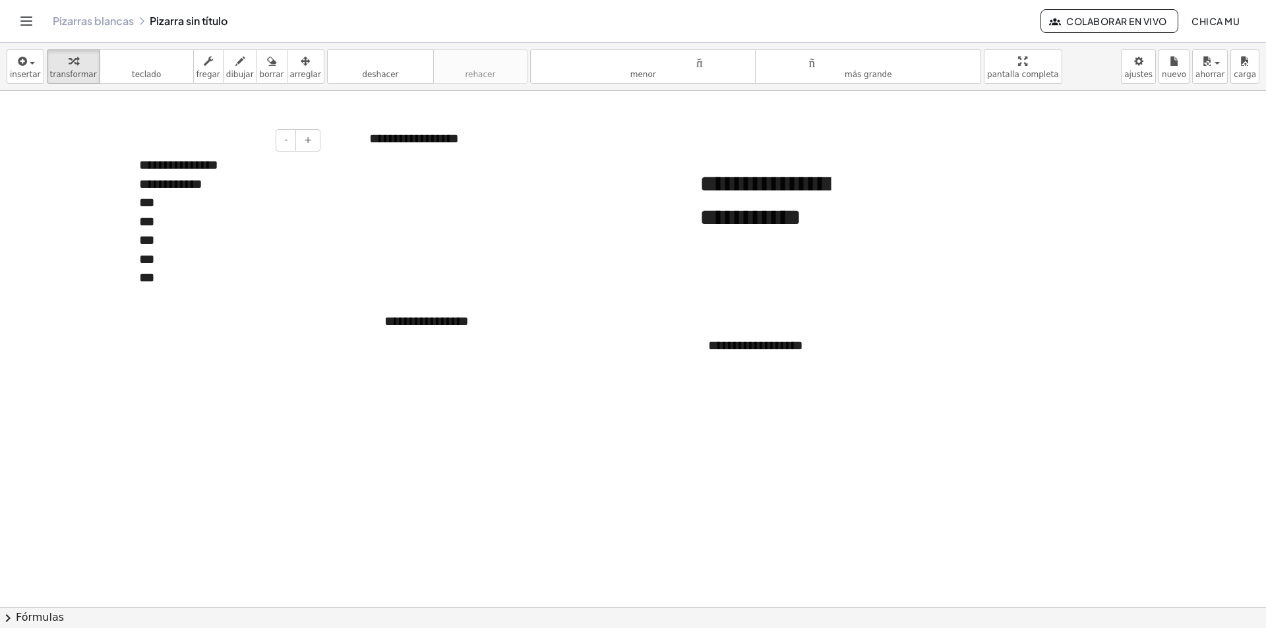
click at [162, 213] on div "***" at bounding box center [224, 221] width 171 height 19
click at [216, 158] on font "**********" at bounding box center [178, 164] width 79 height 13
click at [180, 201] on div "***" at bounding box center [224, 202] width 171 height 19
click at [201, 188] on font "**********" at bounding box center [170, 183] width 63 height 13
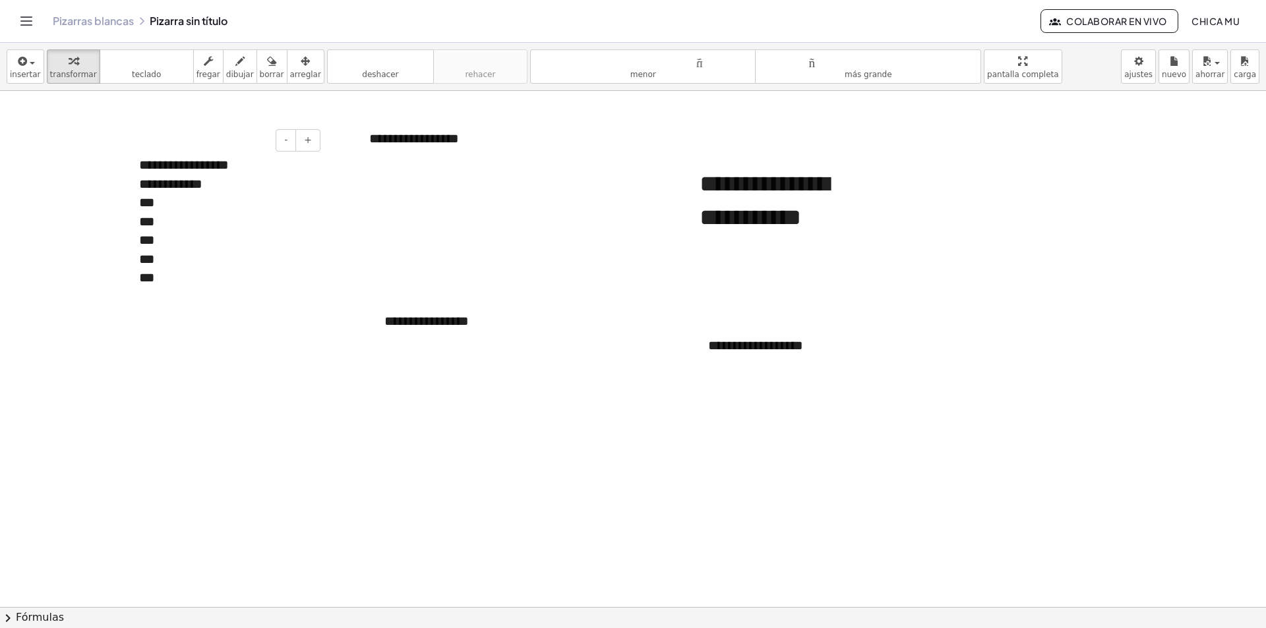
click at [179, 239] on div "***" at bounding box center [224, 240] width 171 height 19
click at [178, 221] on div "***" at bounding box center [224, 221] width 171 height 19
click at [166, 233] on div "***" at bounding box center [224, 240] width 171 height 19
click at [177, 263] on div "***" at bounding box center [224, 259] width 171 height 19
click at [185, 276] on div "***" at bounding box center [224, 277] width 171 height 19
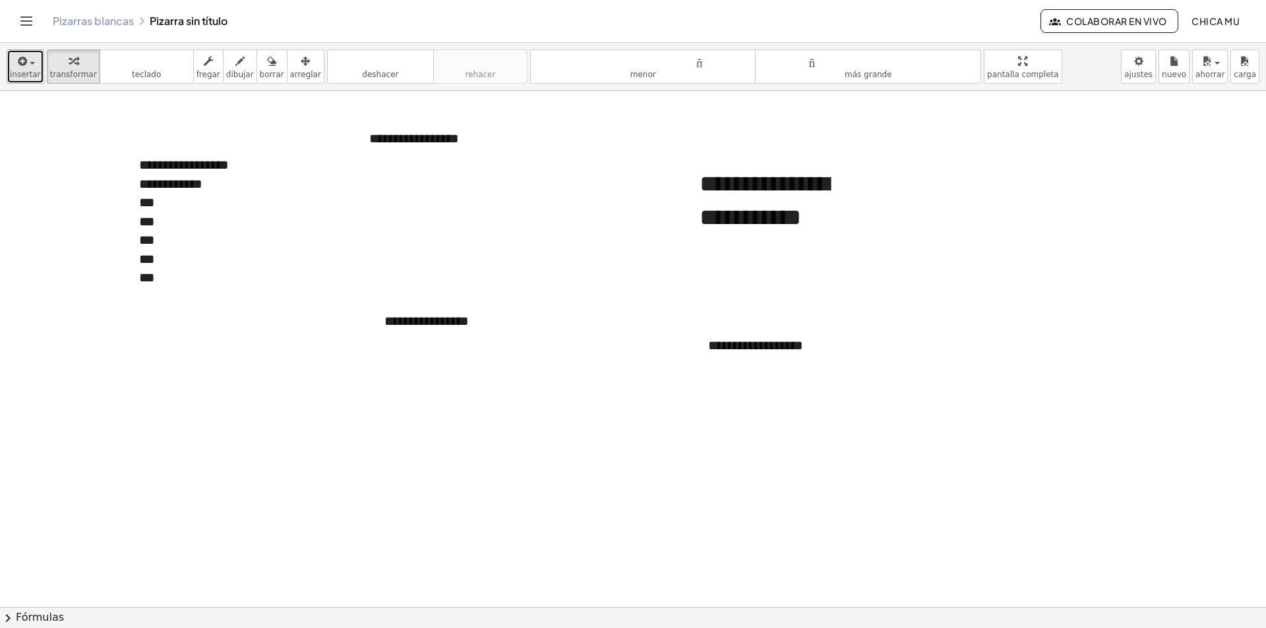
click at [26, 76] on font "insertar" at bounding box center [25, 74] width 31 height 9
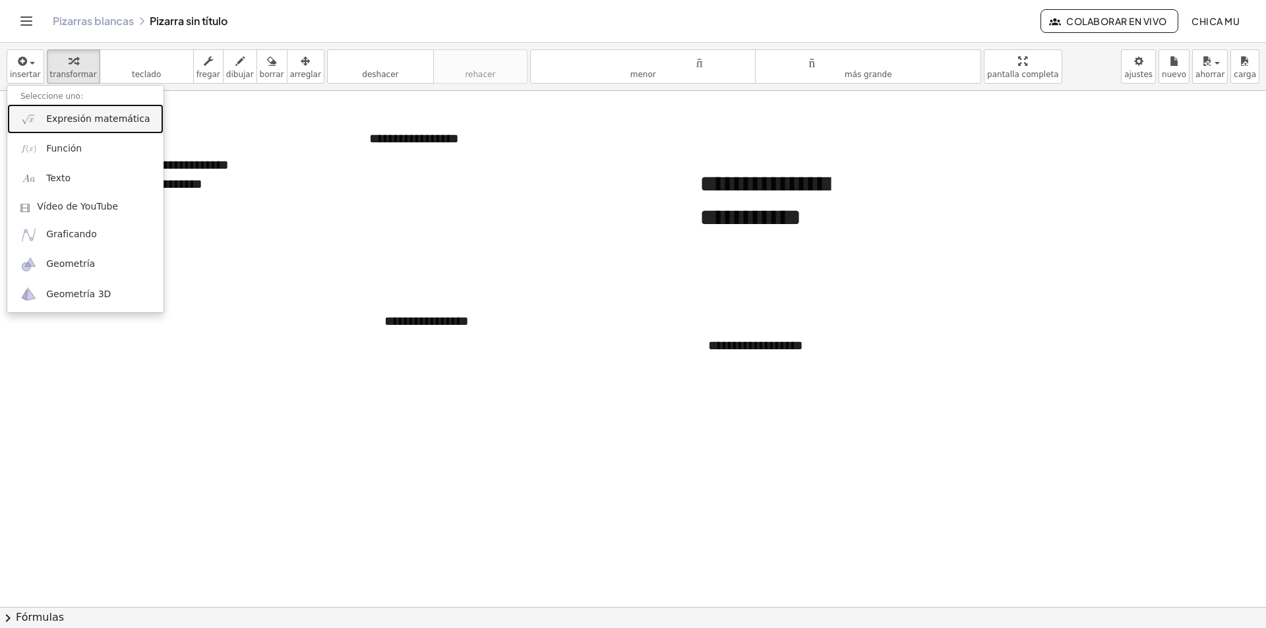
drag, startPoint x: 63, startPoint y: 115, endPoint x: 58, endPoint y: 109, distance: 7.5
click at [63, 115] on font "Expresión matemática" at bounding box center [98, 118] width 104 height 11
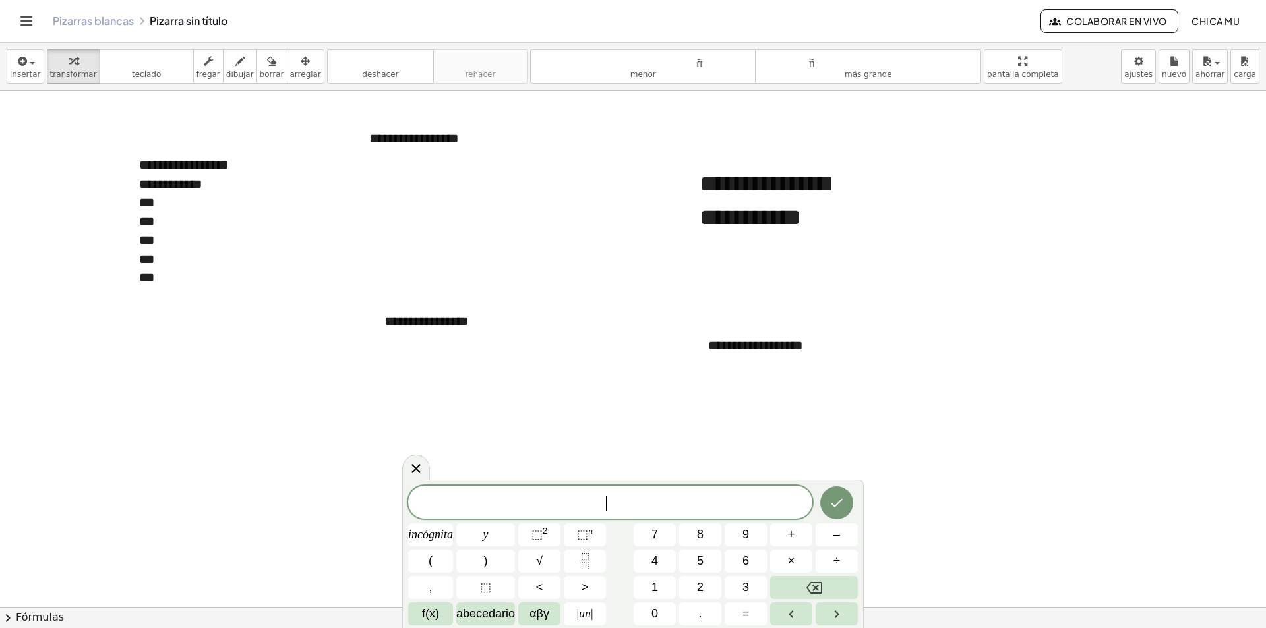
click at [501, 504] on span "​" at bounding box center [610, 503] width 404 height 18
click at [578, 562] on icon "Fracción" at bounding box center [585, 561] width 16 height 16
click at [440, 558] on button "(" at bounding box center [430, 561] width 45 height 23
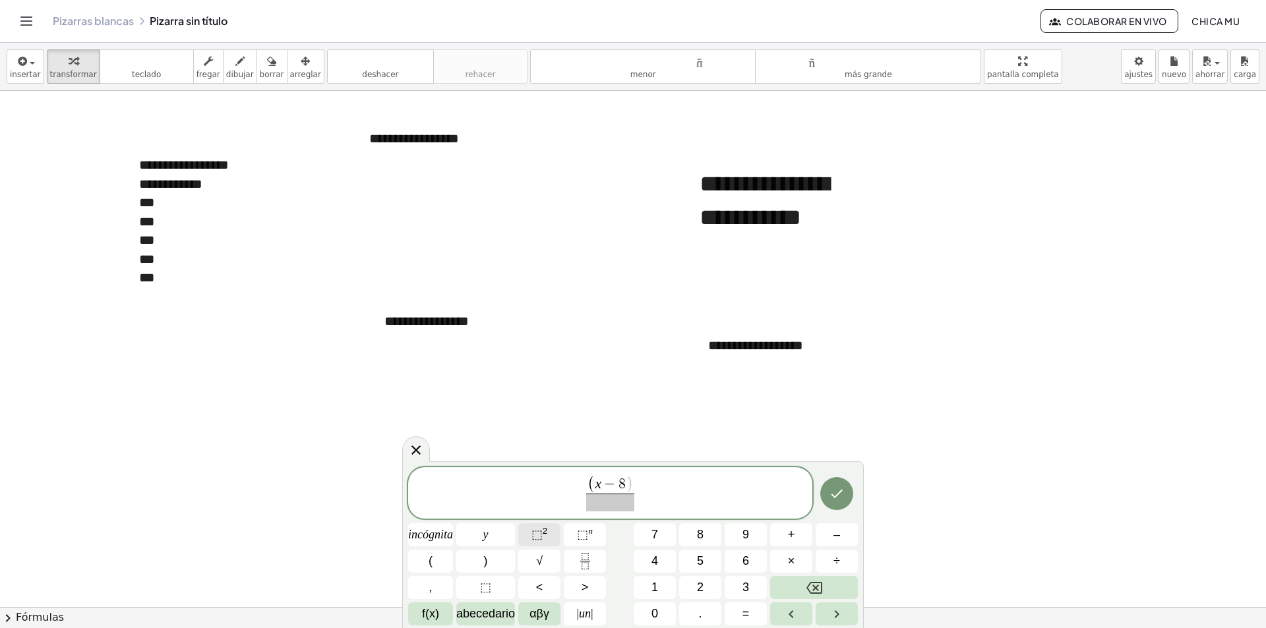
click at [533, 537] on font "⬚" at bounding box center [536, 534] width 11 height 13
click at [528, 529] on button "⬚ 2" at bounding box center [539, 534] width 42 height 23
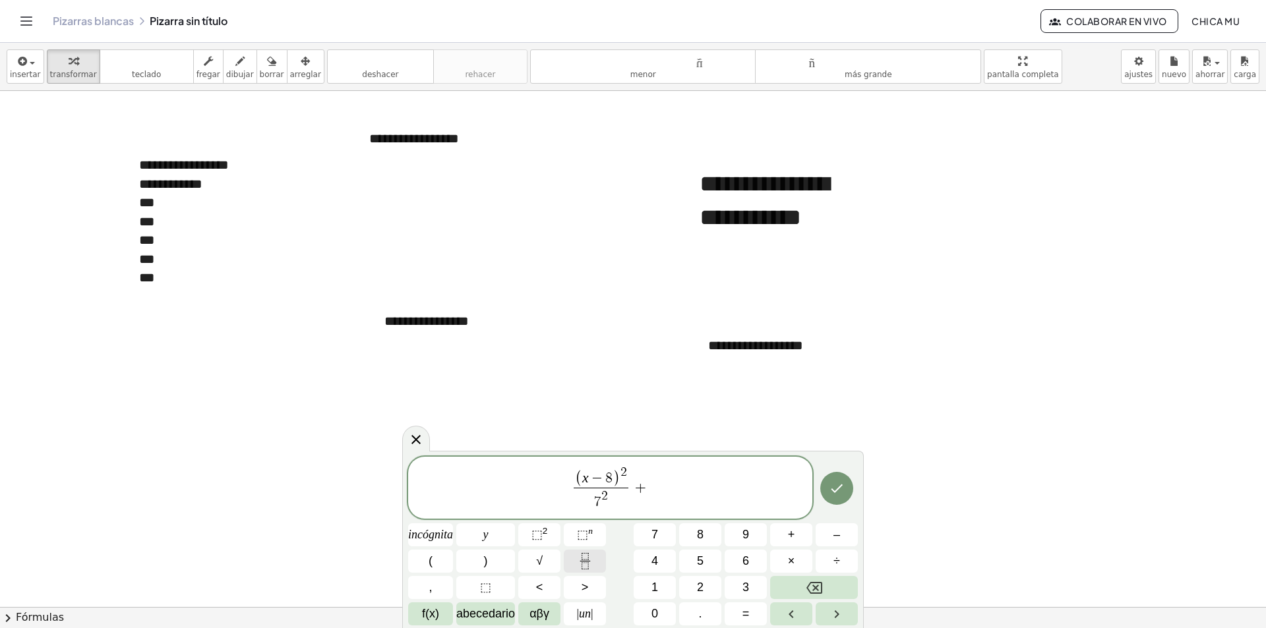
click at [595, 563] on button "Fracción" at bounding box center [585, 561] width 42 height 23
click at [452, 559] on button "(" at bounding box center [430, 561] width 45 height 23
click at [536, 537] on font "⬚" at bounding box center [536, 534] width 11 height 13
click at [527, 535] on button "⬚ 2" at bounding box center [539, 534] width 42 height 23
click at [757, 605] on button "=" at bounding box center [746, 614] width 42 height 23
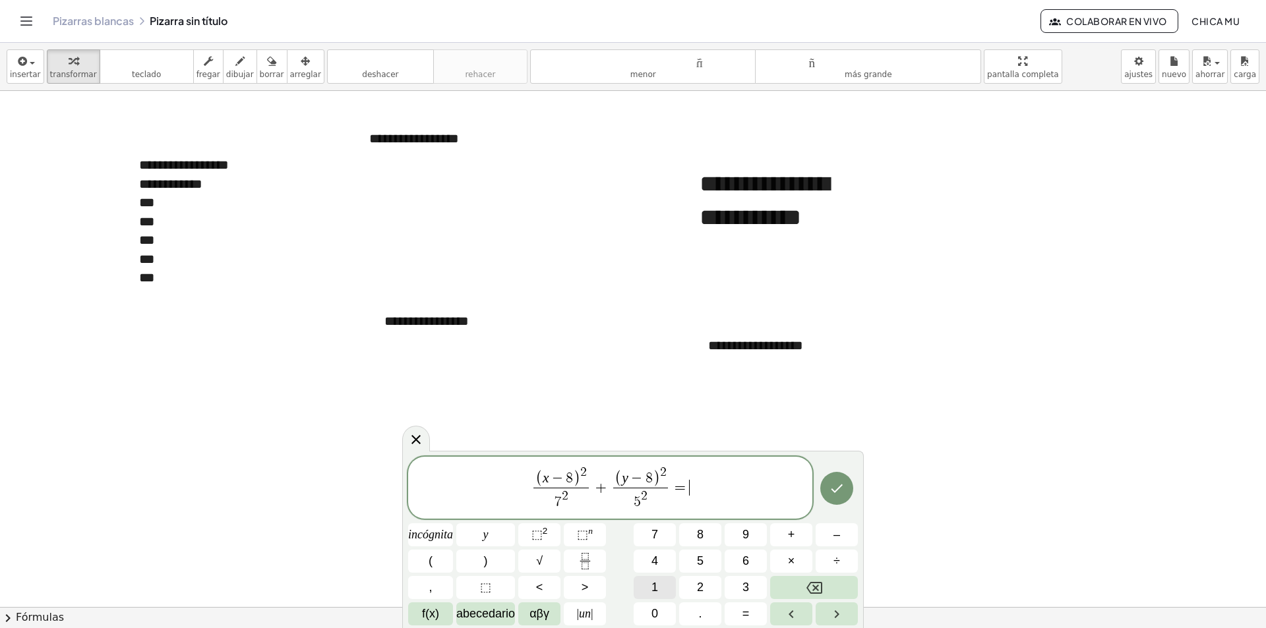
click at [664, 588] on button "1" at bounding box center [655, 587] width 42 height 23
click at [832, 489] on icon "Hecho" at bounding box center [837, 489] width 12 height 9
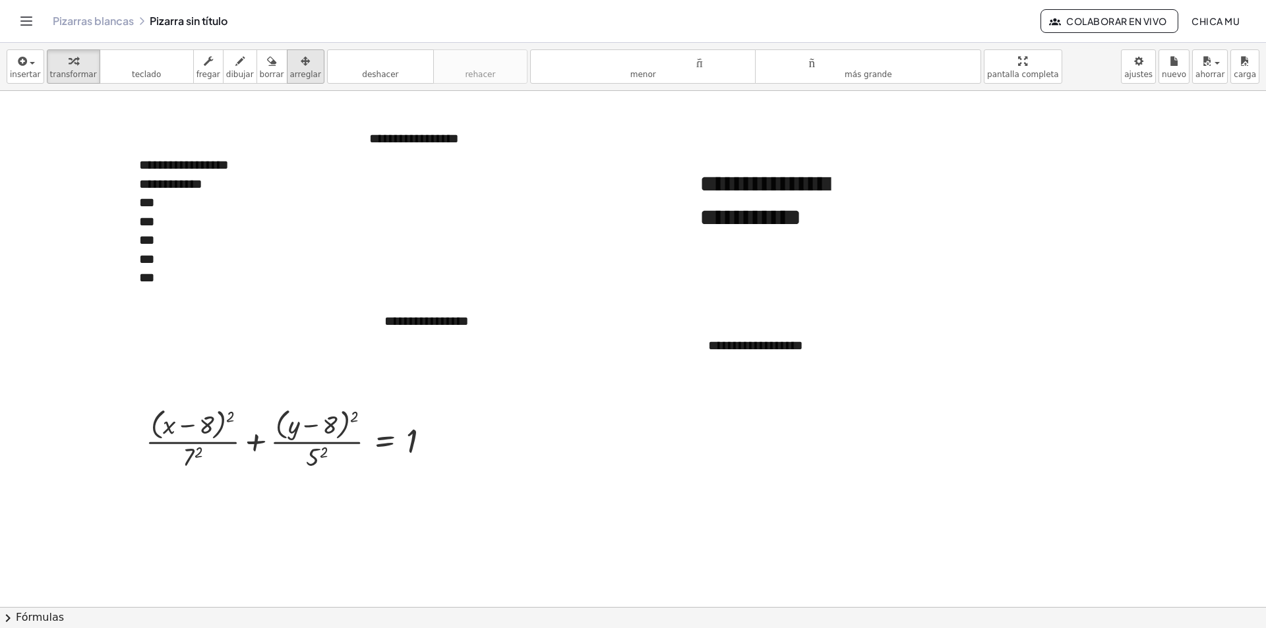
click at [293, 80] on button "arreglar" at bounding box center [306, 66] width 38 height 34
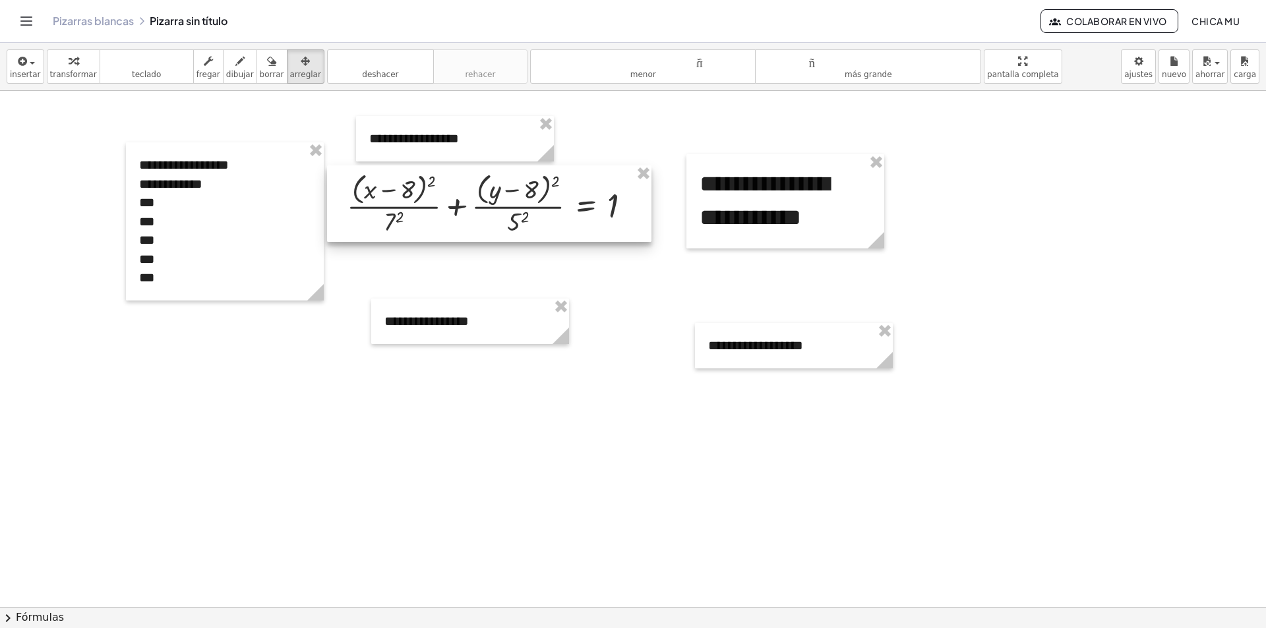
drag, startPoint x: 341, startPoint y: 424, endPoint x: 533, endPoint y: 199, distance: 295.5
click at [533, 199] on div at bounding box center [489, 203] width 324 height 76
click at [41, 61] on div "insertar Seleccione uno: Expresión matemática Función Texto Vídeo de YouTube Gr…" at bounding box center [633, 67] width 1266 height 48
click at [69, 67] on icon "button" at bounding box center [73, 61] width 9 height 16
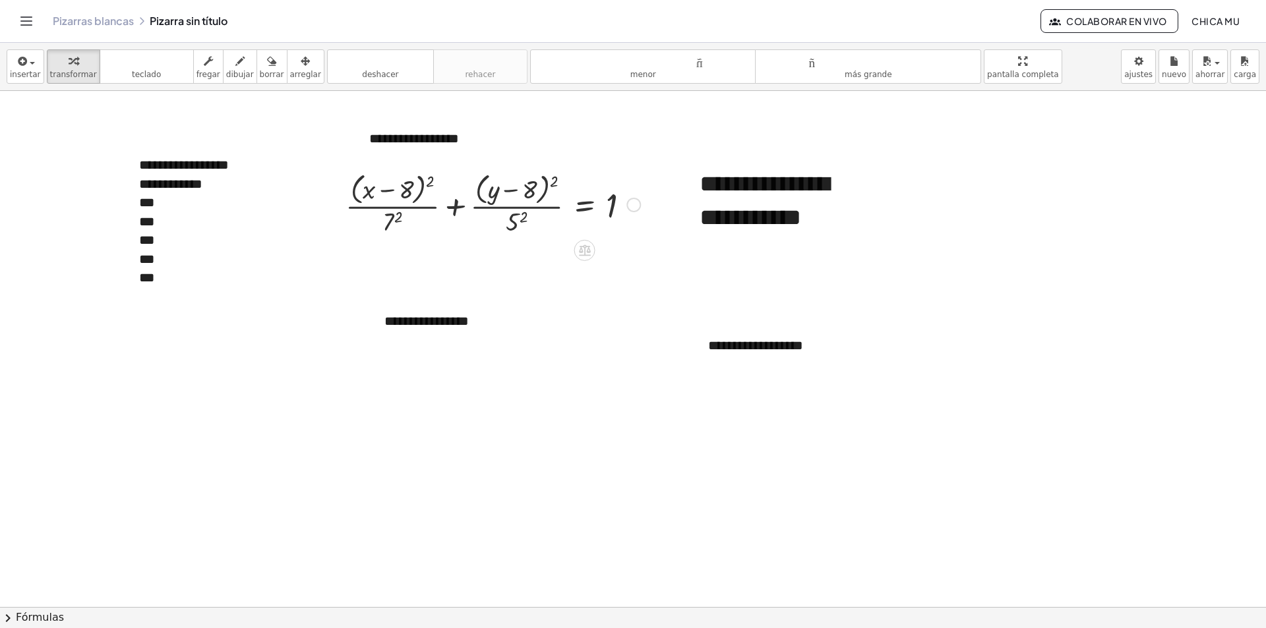
click at [394, 219] on div at bounding box center [493, 204] width 308 height 70
click at [521, 224] on div at bounding box center [493, 204] width 308 height 70
drag, startPoint x: 500, startPoint y: 196, endPoint x: 499, endPoint y: 208, distance: 11.9
click at [500, 208] on div at bounding box center [493, 204] width 308 height 70
click at [290, 76] on font "arreglar" at bounding box center [305, 74] width 31 height 9
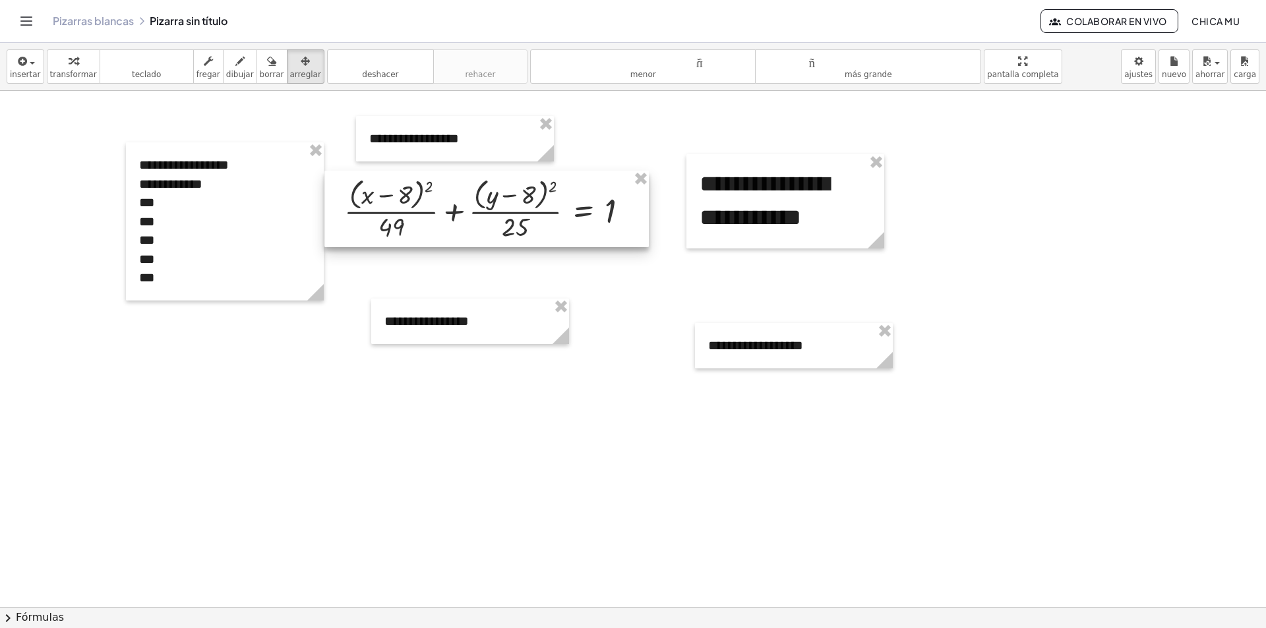
click at [473, 226] on div at bounding box center [486, 209] width 324 height 76
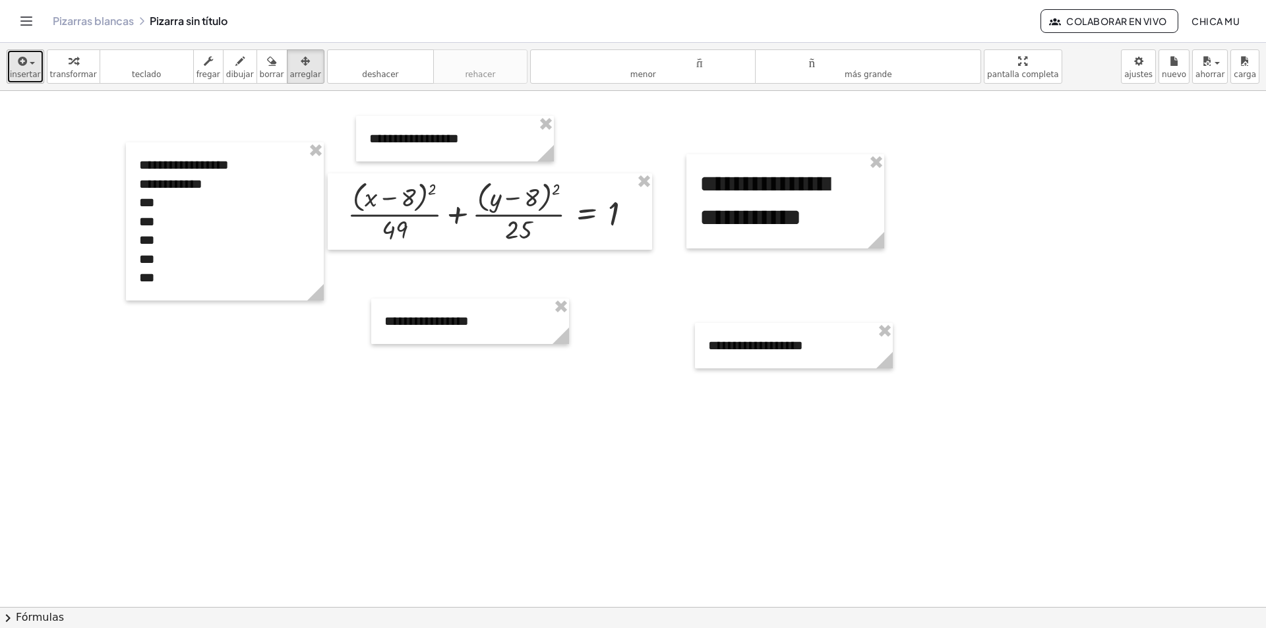
click at [32, 58] on div "button" at bounding box center [25, 61] width 31 height 16
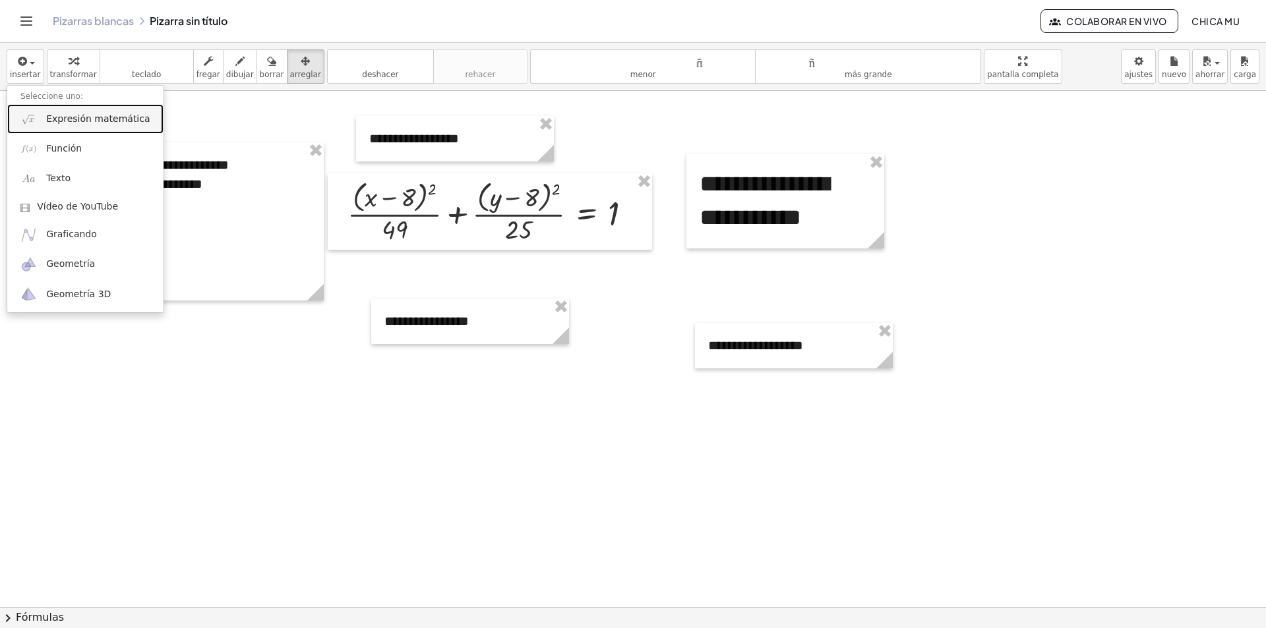
click at [80, 129] on link "Expresión matemática" at bounding box center [85, 119] width 156 height 30
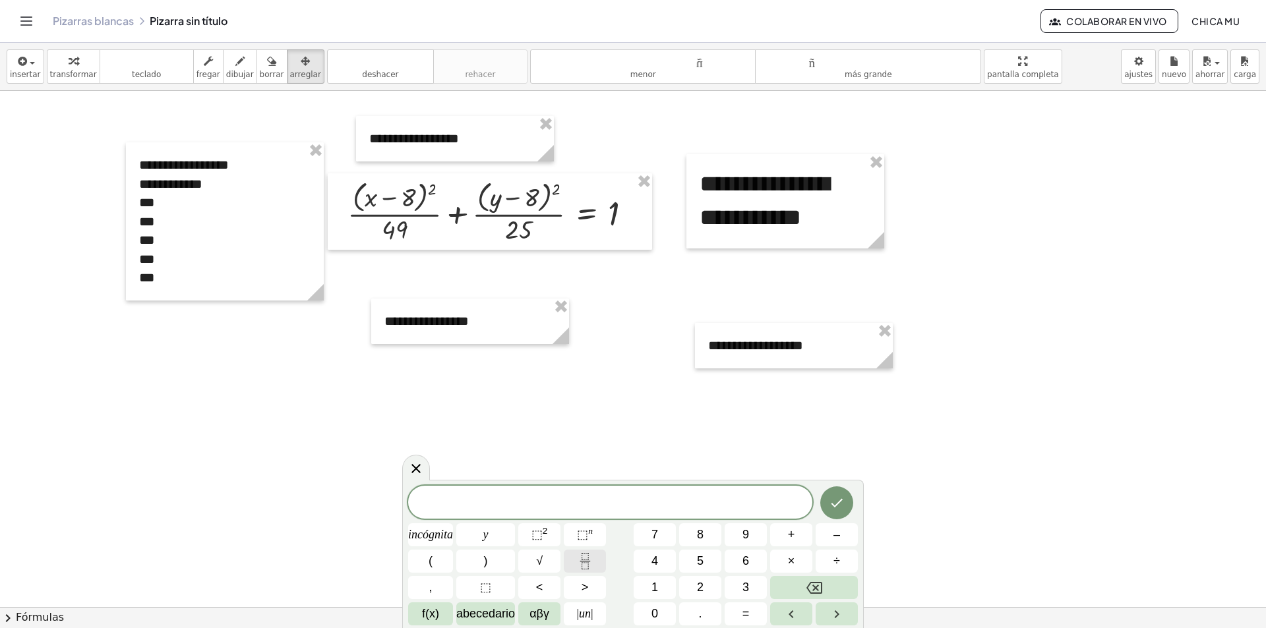
click at [595, 564] on button "Fracción" at bounding box center [585, 561] width 42 height 23
click at [442, 556] on button "(" at bounding box center [430, 561] width 45 height 23
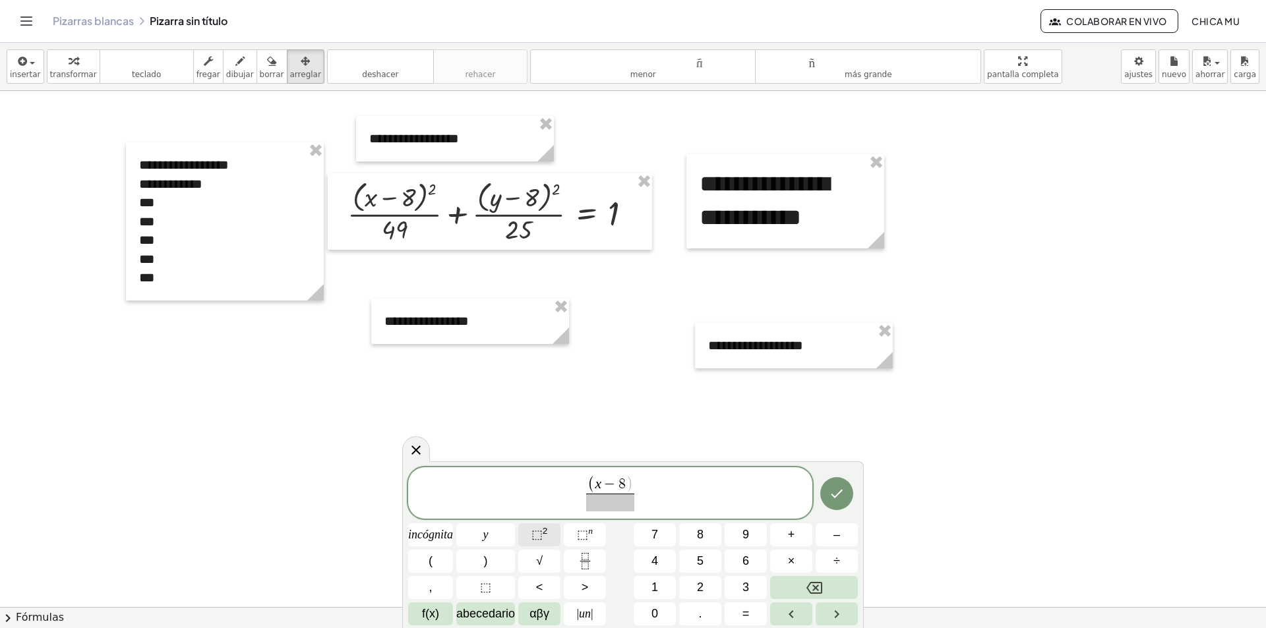
click at [525, 532] on button "⬚ 2" at bounding box center [539, 534] width 42 height 23
click at [779, 541] on button "+" at bounding box center [791, 534] width 42 height 23
click at [582, 560] on icon "Fracción" at bounding box center [584, 556] width 7 height 7
click at [485, 554] on span ")" at bounding box center [486, 561] width 4 height 18
click at [540, 539] on font "⬚" at bounding box center [536, 534] width 11 height 13
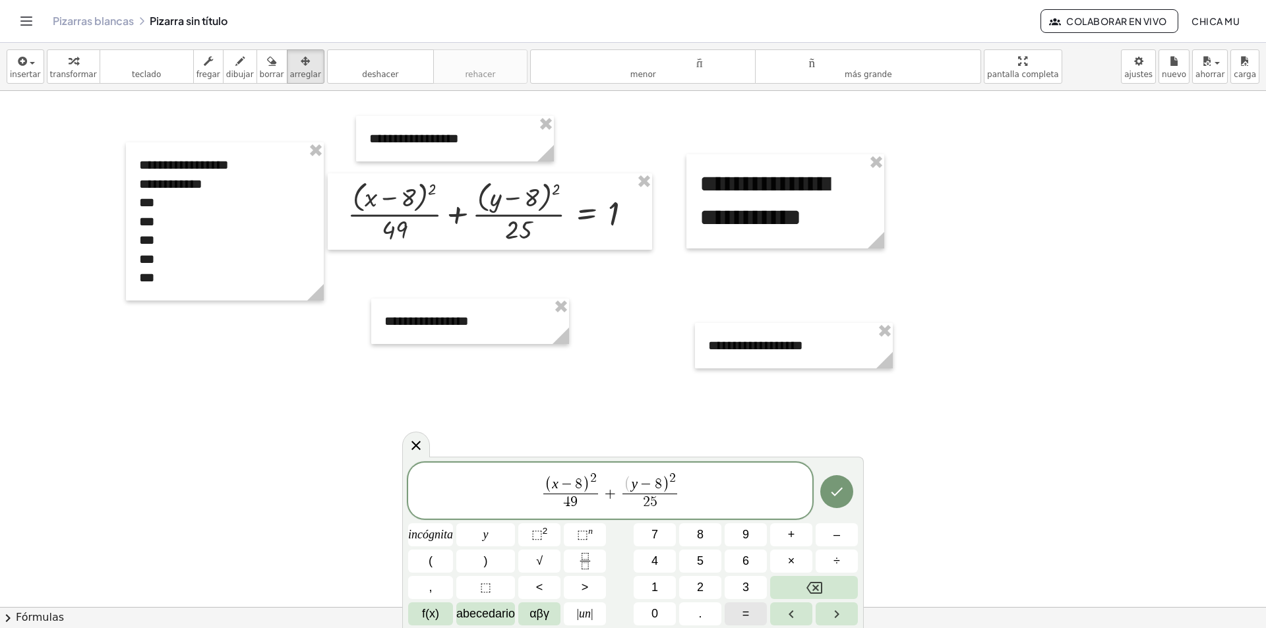
click at [744, 605] on font "=" at bounding box center [745, 613] width 7 height 13
click at [655, 593] on font "1" at bounding box center [654, 587] width 7 height 13
click at [839, 488] on icon "Hecho" at bounding box center [837, 492] width 16 height 16
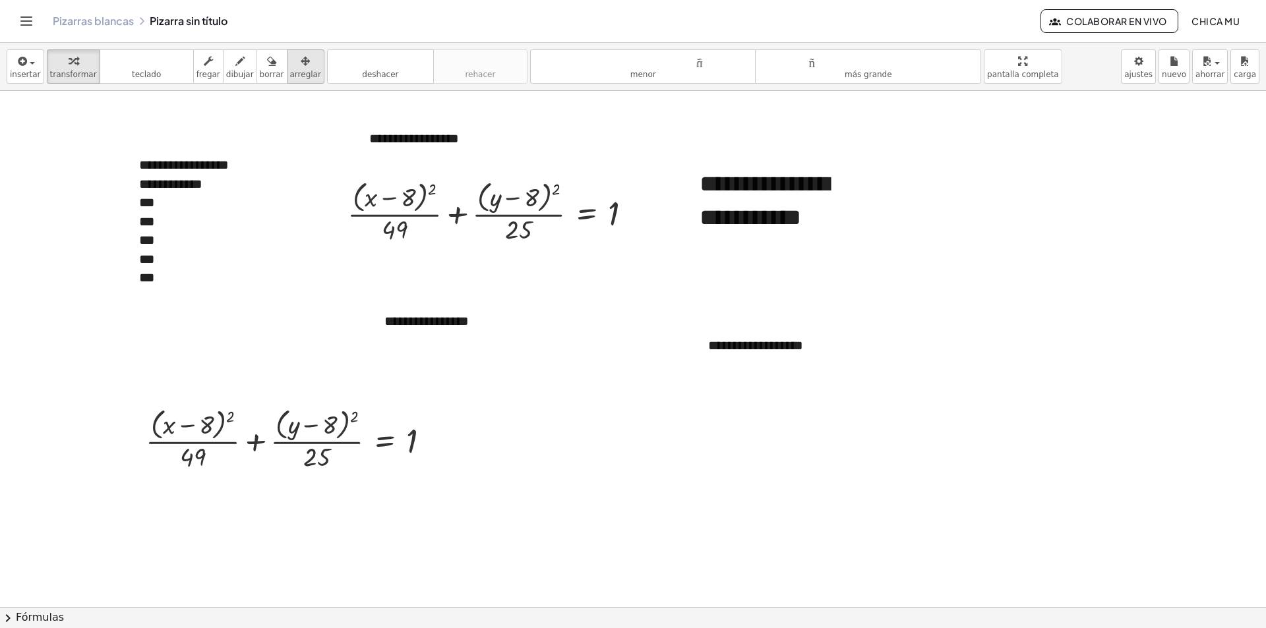
click at [293, 74] on font "arreglar" at bounding box center [305, 74] width 31 height 9
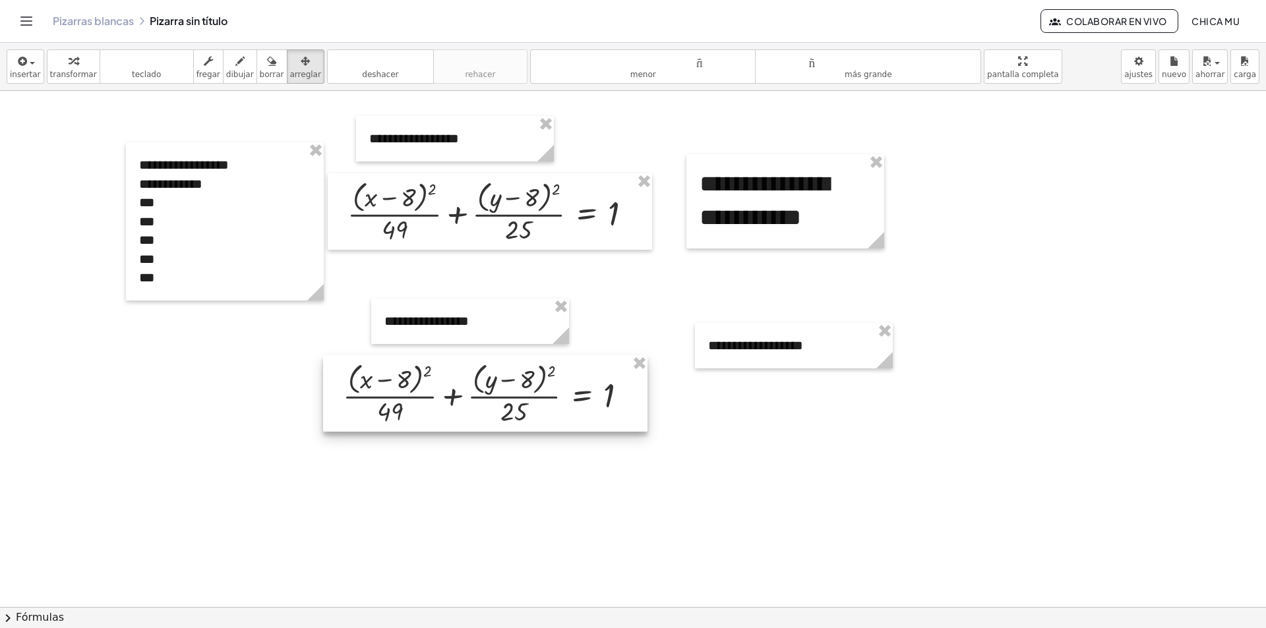
drag, startPoint x: 338, startPoint y: 448, endPoint x: 537, endPoint y: 400, distance: 204.7
click at [537, 400] on div at bounding box center [485, 393] width 324 height 76
click at [545, 398] on div at bounding box center [486, 391] width 324 height 76
click at [69, 59] on icon "button" at bounding box center [73, 61] width 9 height 16
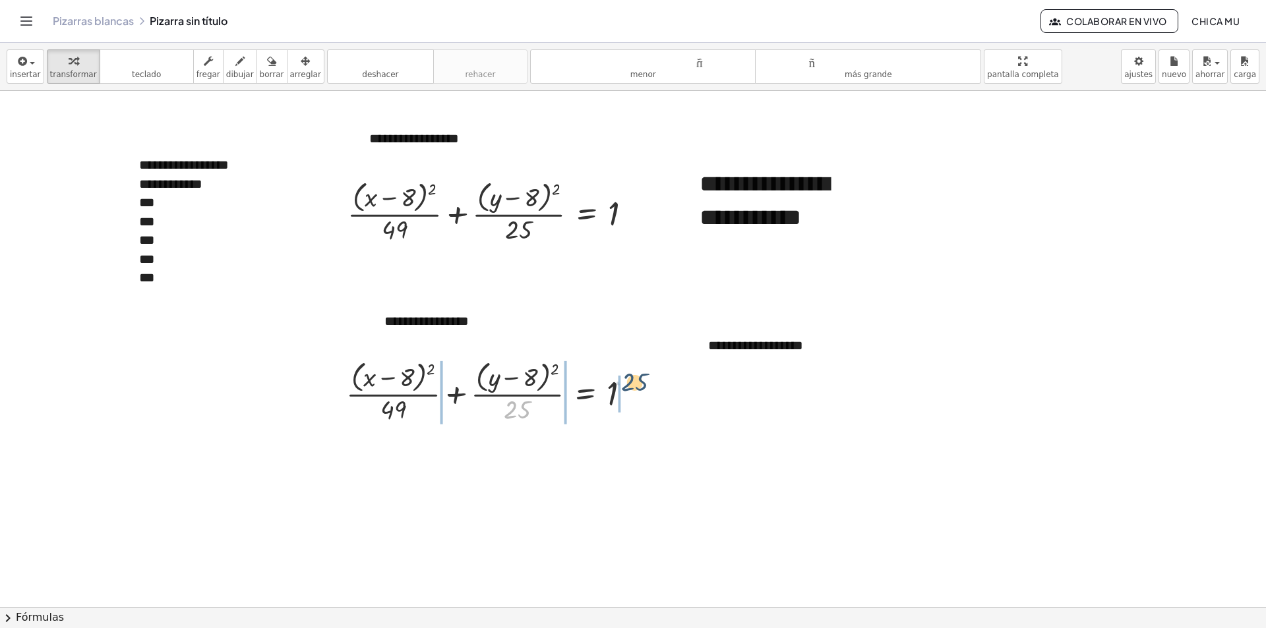
drag, startPoint x: 520, startPoint y: 412, endPoint x: 638, endPoint y: 384, distance: 121.2
click at [638, 384] on div at bounding box center [494, 392] width 308 height 70
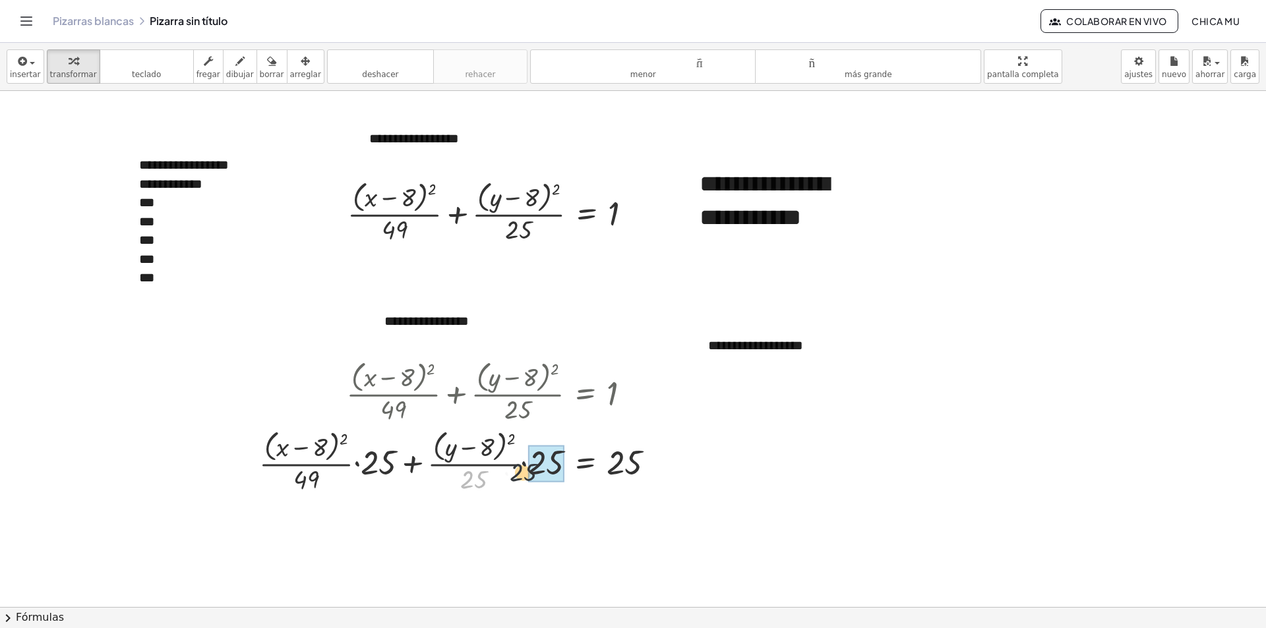
drag, startPoint x: 478, startPoint y: 475, endPoint x: 546, endPoint y: 460, distance: 69.4
drag, startPoint x: 494, startPoint y: 477, endPoint x: 544, endPoint y: 467, distance: 51.1
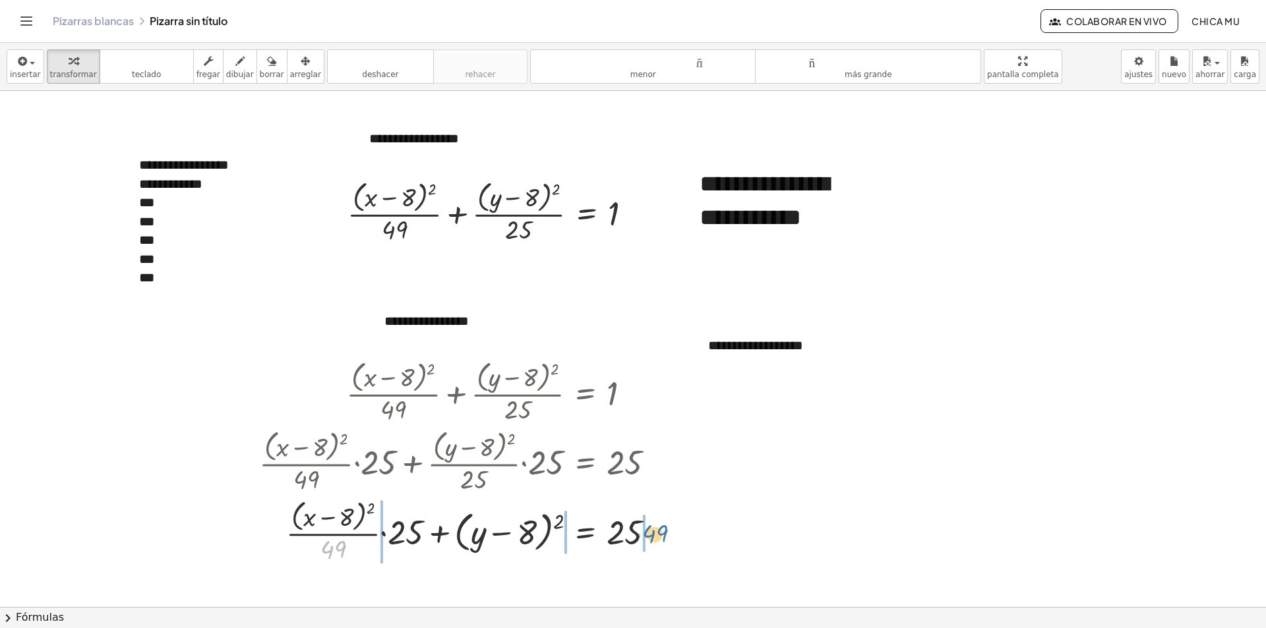
drag, startPoint x: 368, startPoint y: 547, endPoint x: 659, endPoint y: 539, distance: 290.9
click at [659, 539] on div at bounding box center [462, 531] width 420 height 70
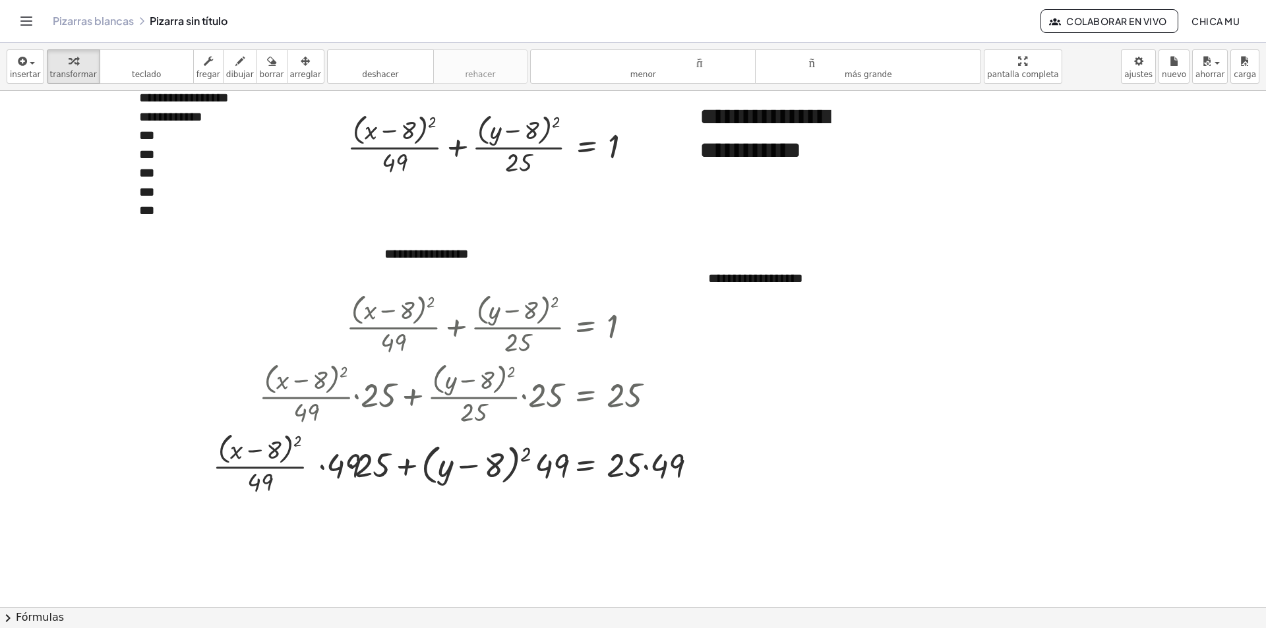
scroll to position [198, 0]
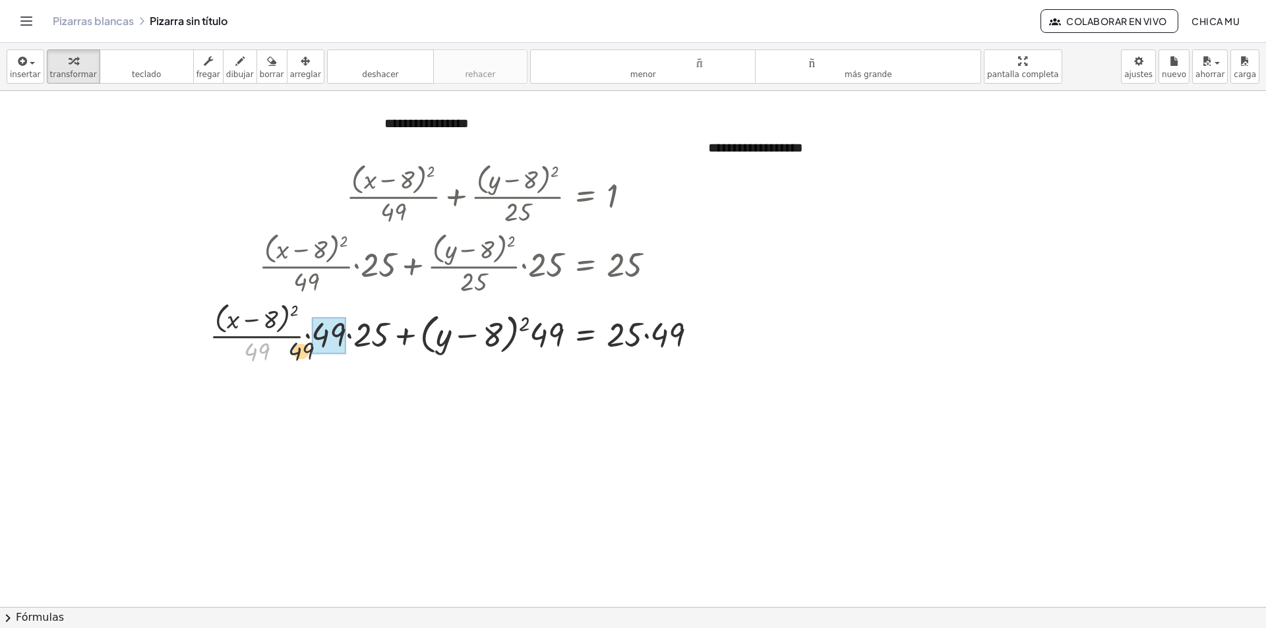
drag, startPoint x: 284, startPoint y: 358, endPoint x: 323, endPoint y: 355, distance: 39.0
click at [314, 359] on div at bounding box center [458, 334] width 511 height 70
click at [321, 355] on div at bounding box center [458, 334] width 511 height 70
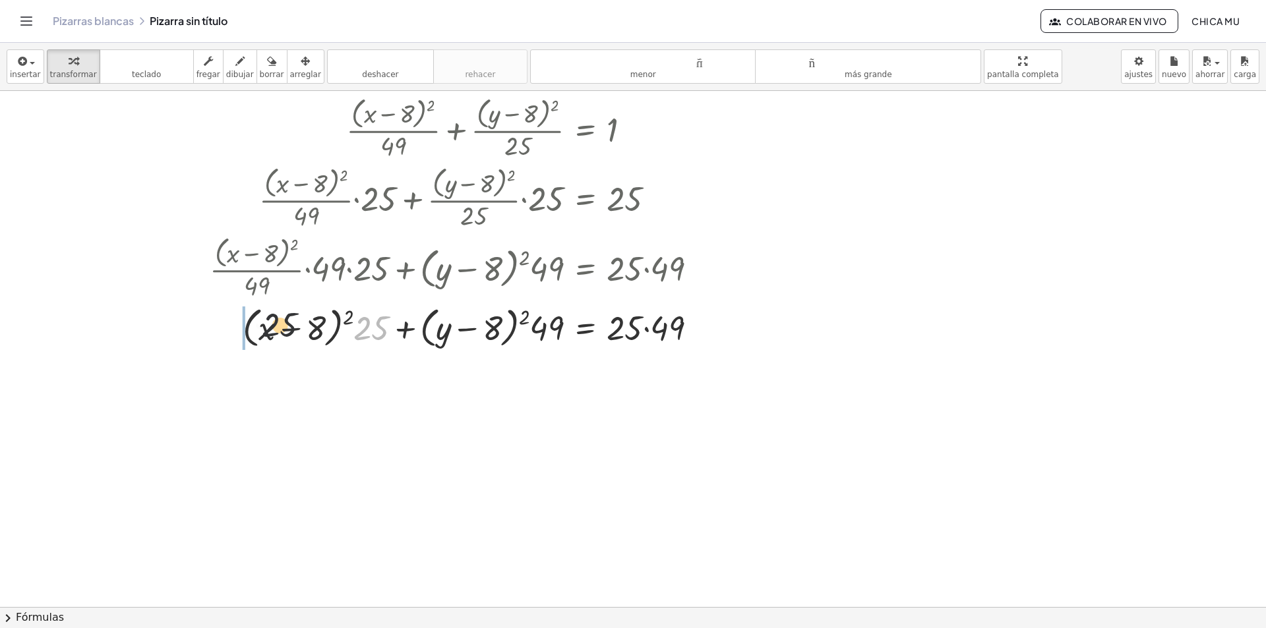
drag, startPoint x: 366, startPoint y: 330, endPoint x: 218, endPoint y: 322, distance: 147.9
click at [218, 322] on div at bounding box center [458, 327] width 511 height 50
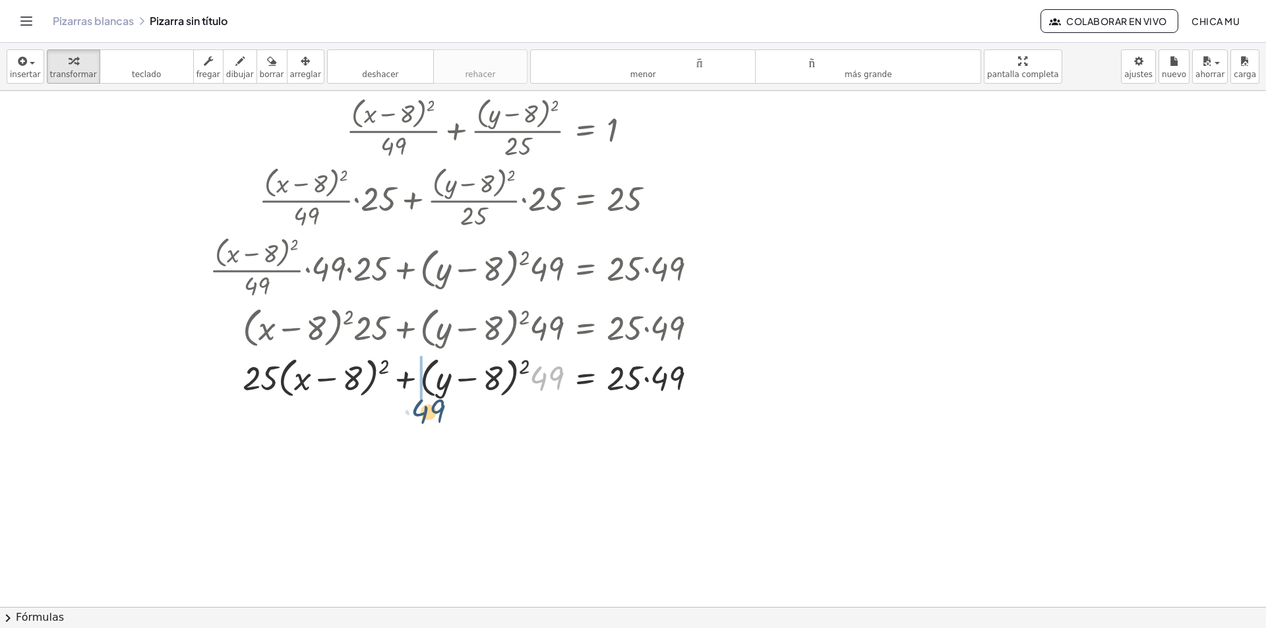
drag, startPoint x: 552, startPoint y: 338, endPoint x: 417, endPoint y: 365, distance: 138.0
click at [417, 370] on div at bounding box center [458, 377] width 511 height 50
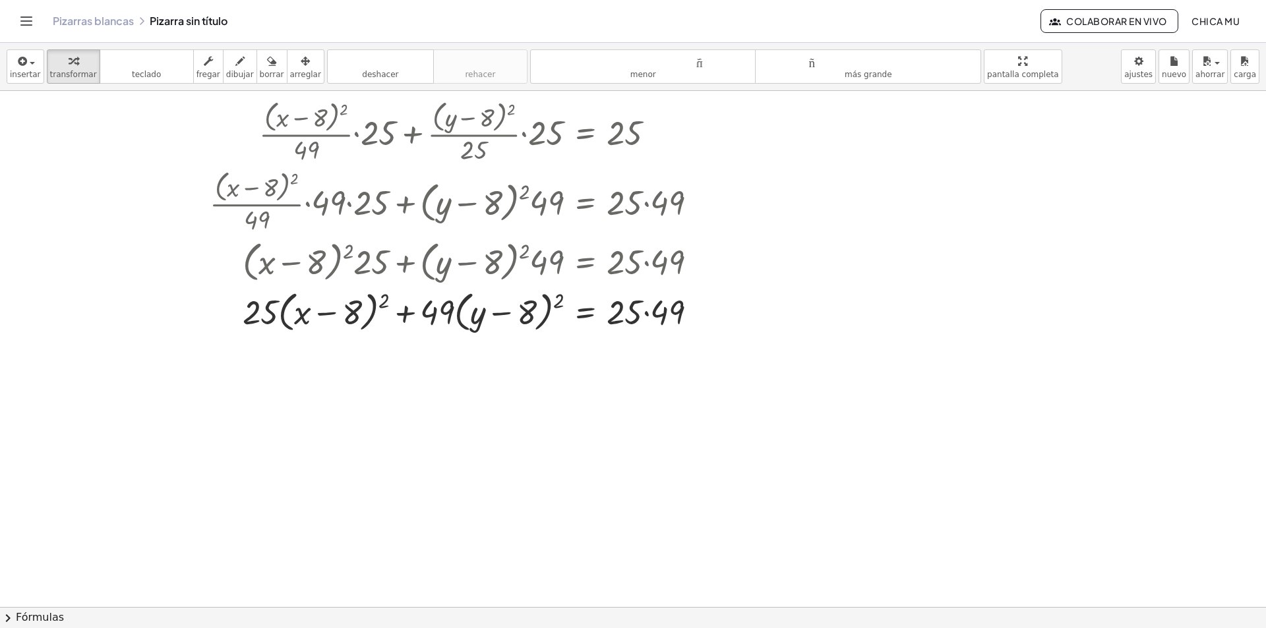
click at [56, 604] on div at bounding box center [633, 277] width 1266 height 1032
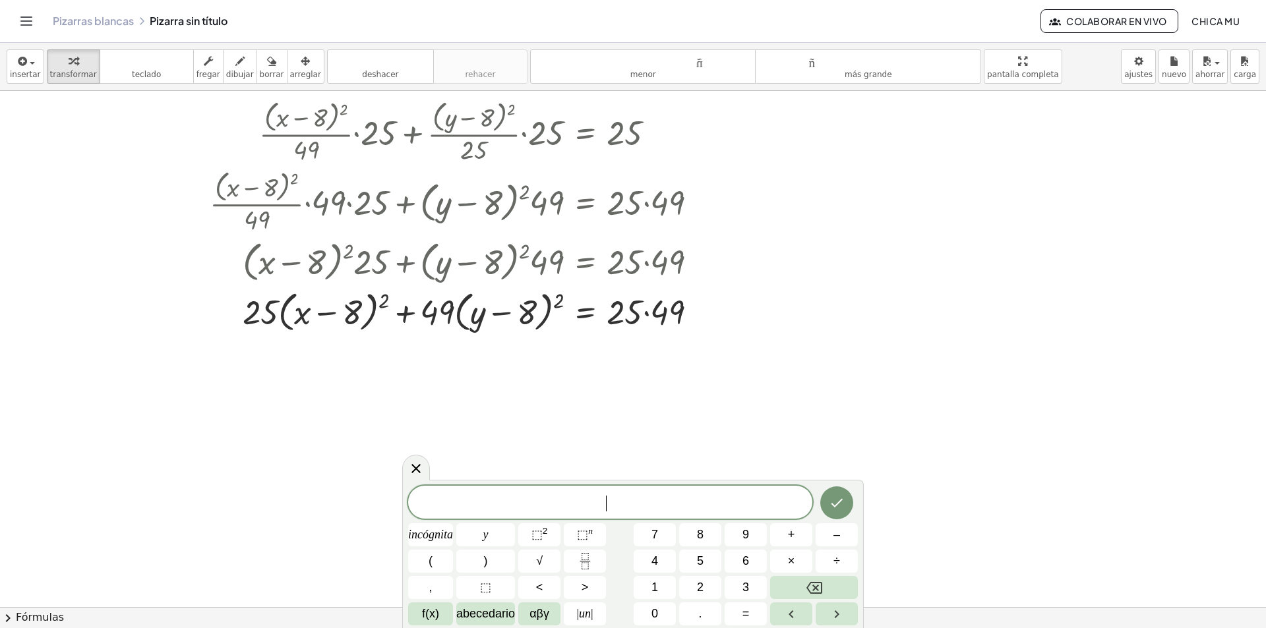
click at [57, 605] on font "Fórmulas" at bounding box center [40, 617] width 48 height 13
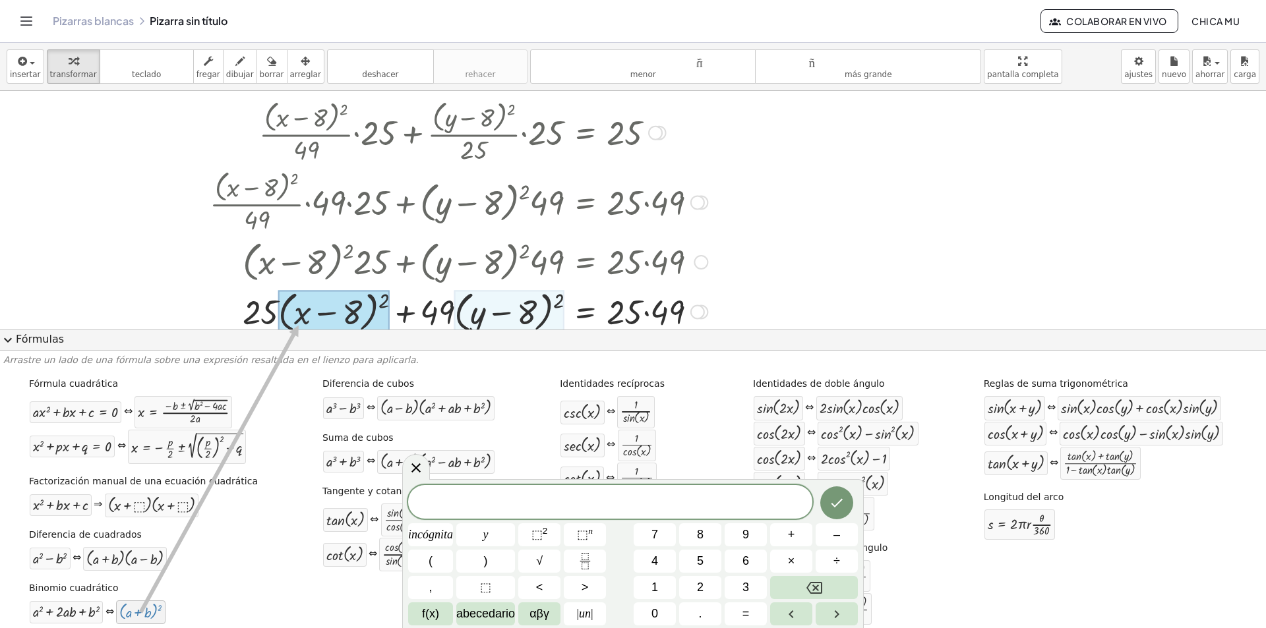
drag, startPoint x: 163, startPoint y: 578, endPoint x: 300, endPoint y: 326, distance: 286.8
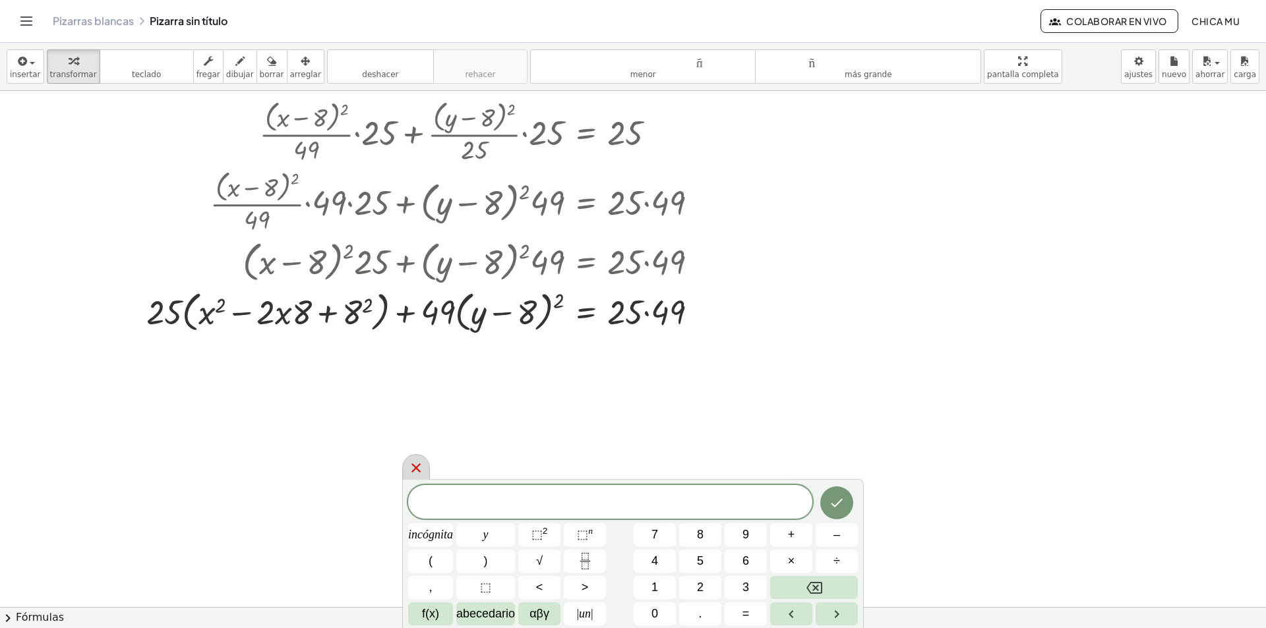
click at [409, 463] on icon at bounding box center [416, 468] width 16 height 16
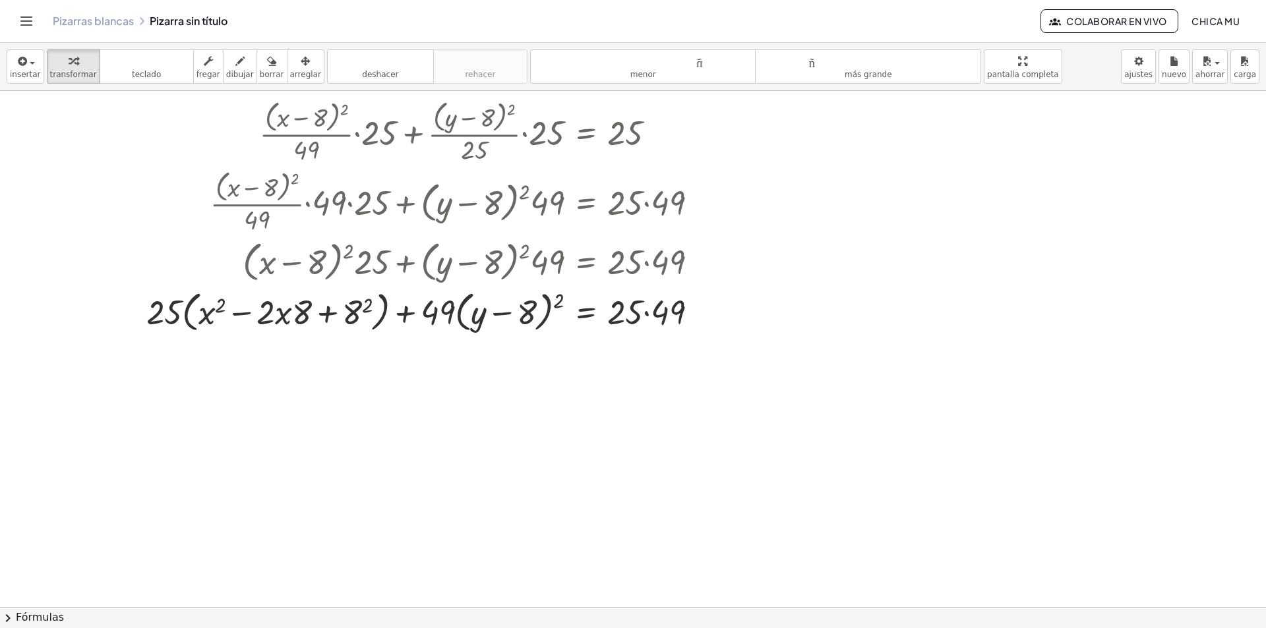
click at [189, 605] on button "chevron_right Fórmulas" at bounding box center [633, 617] width 1266 height 21
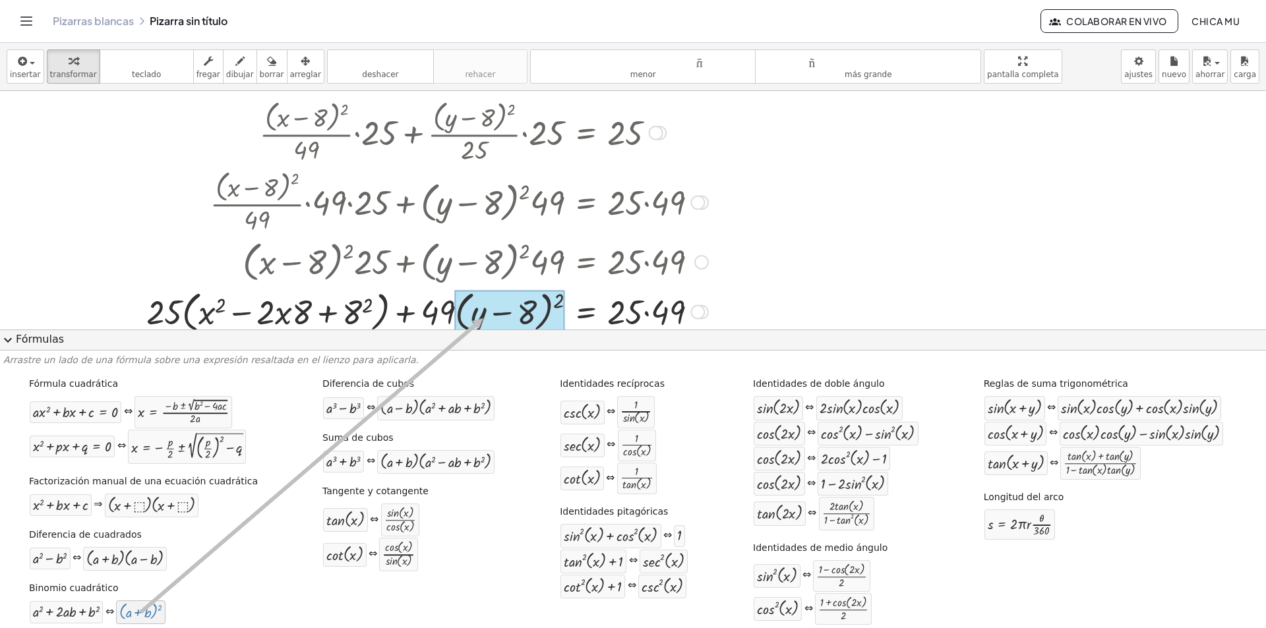
drag, startPoint x: 396, startPoint y: 416, endPoint x: 485, endPoint y: 318, distance: 132.1
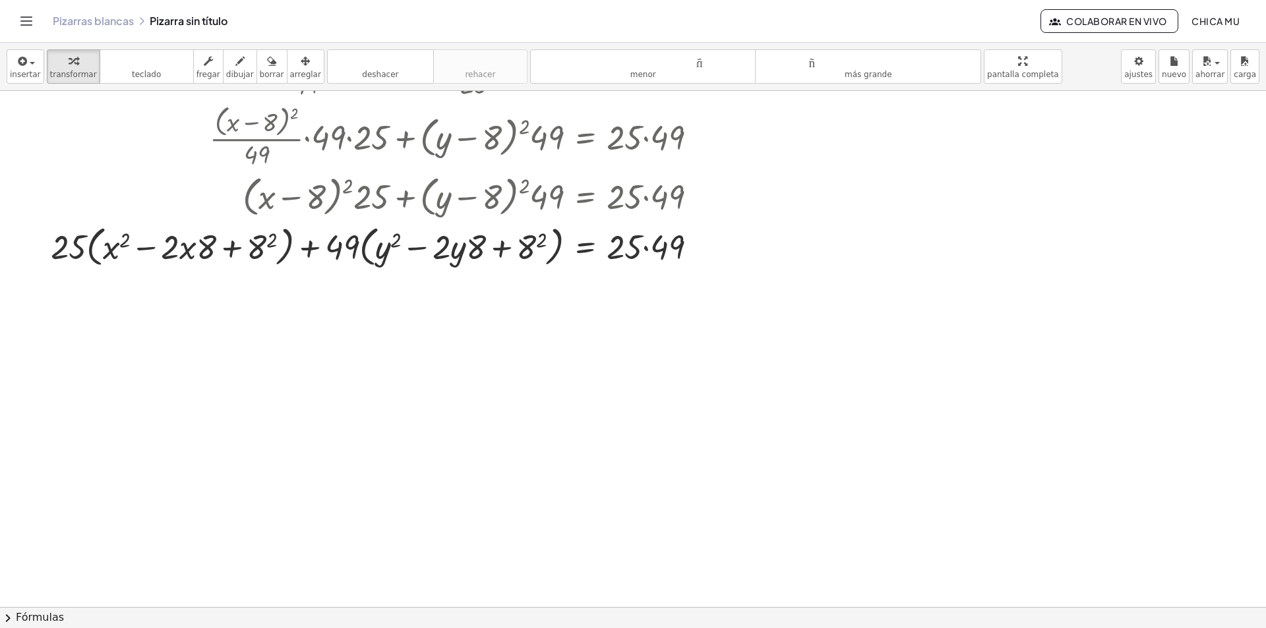
scroll to position [396, 0]
drag, startPoint x: 79, startPoint y: 237, endPoint x: 96, endPoint y: 237, distance: 17.1
click at [96, 237] on div at bounding box center [379, 245] width 670 height 50
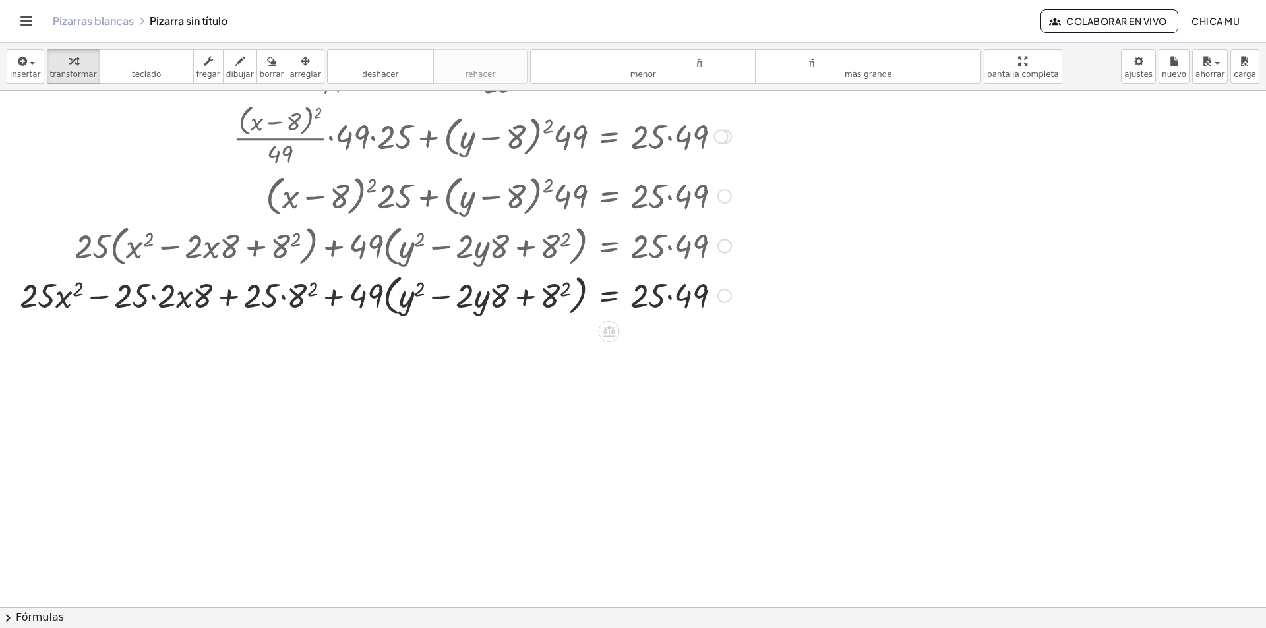
drag, startPoint x: 365, startPoint y: 254, endPoint x: 364, endPoint y: 265, distance: 11.2
click at [365, 256] on div at bounding box center [375, 245] width 725 height 50
drag, startPoint x: 361, startPoint y: 297, endPoint x: 396, endPoint y: 295, distance: 34.3
click at [396, 295] on div at bounding box center [375, 295] width 725 height 50
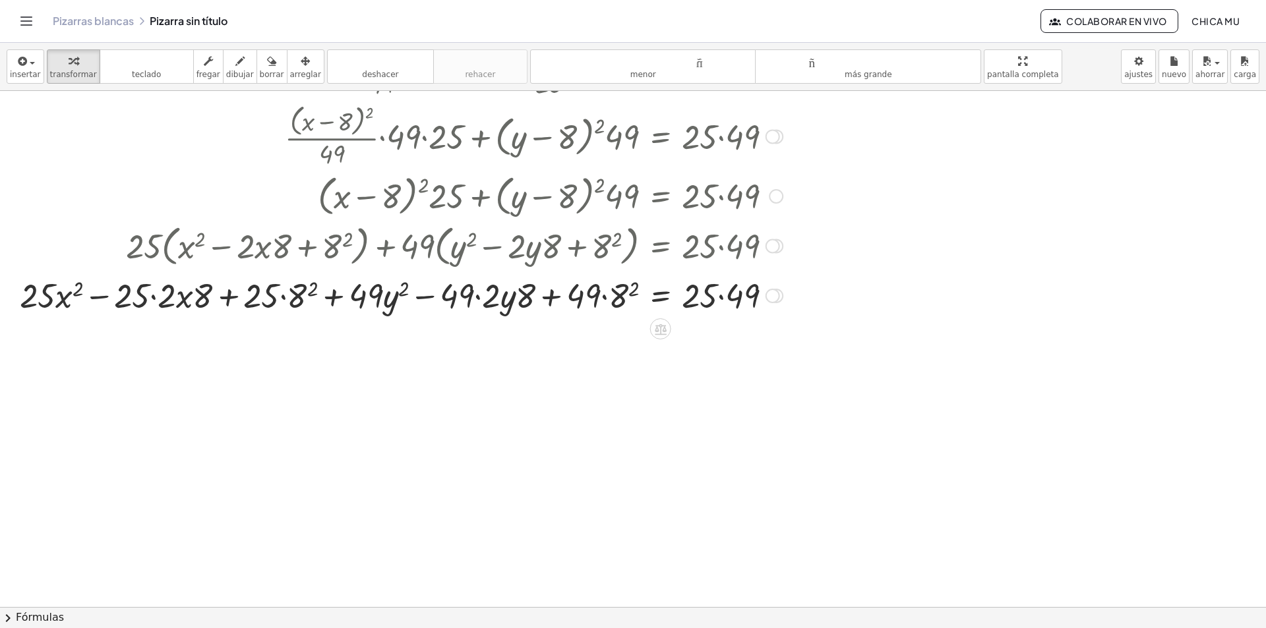
click at [680, 289] on div at bounding box center [401, 294] width 776 height 45
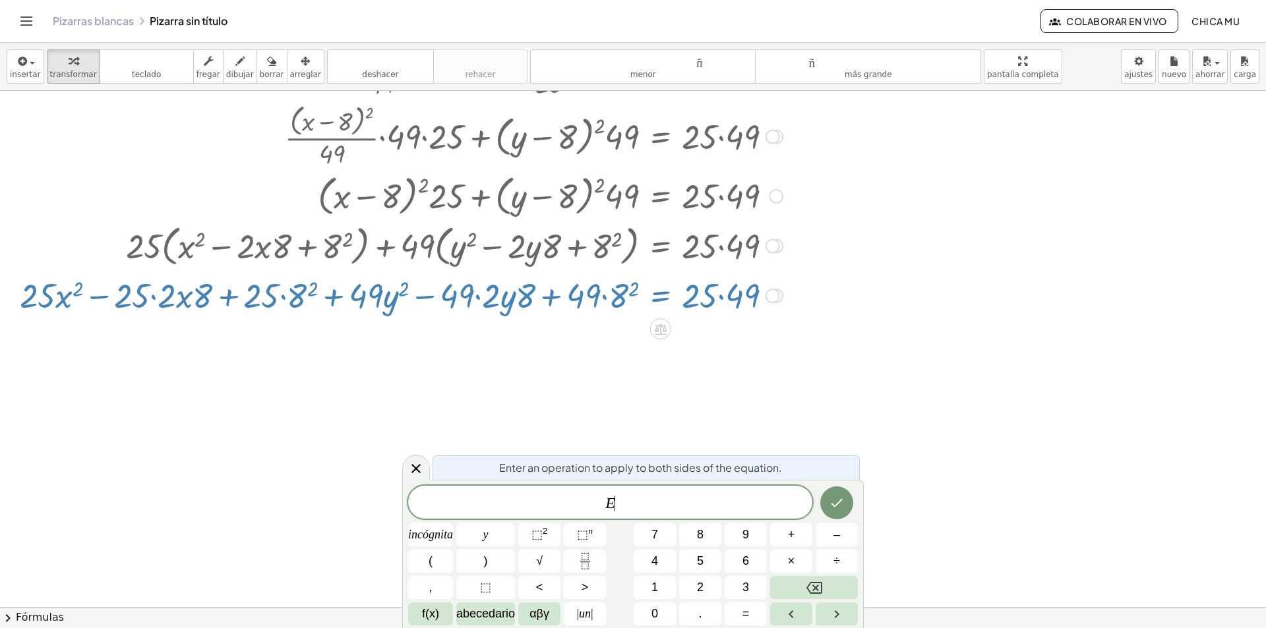
click at [694, 293] on div at bounding box center [401, 294] width 776 height 45
click at [413, 463] on icon at bounding box center [416, 469] width 16 height 16
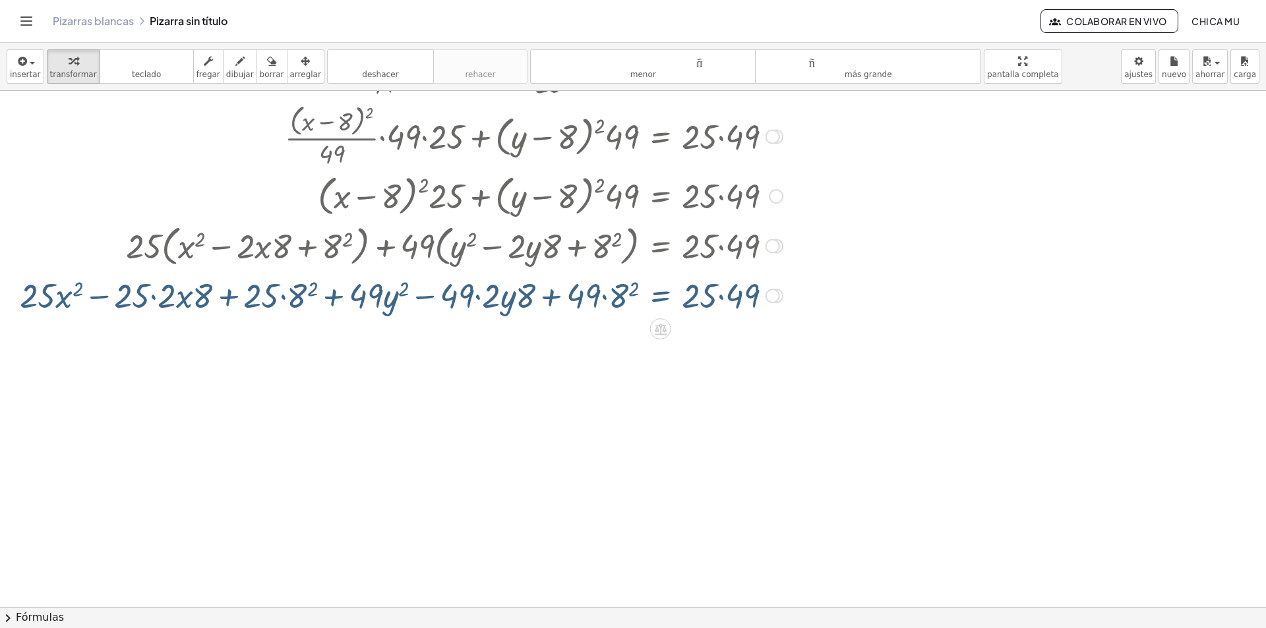
click at [717, 293] on div at bounding box center [401, 294] width 776 height 45
click at [750, 301] on div at bounding box center [401, 294] width 776 height 45
drag, startPoint x: 746, startPoint y: 301, endPoint x: 724, endPoint y: 302, distance: 22.5
click at [724, 302] on div at bounding box center [401, 294] width 776 height 45
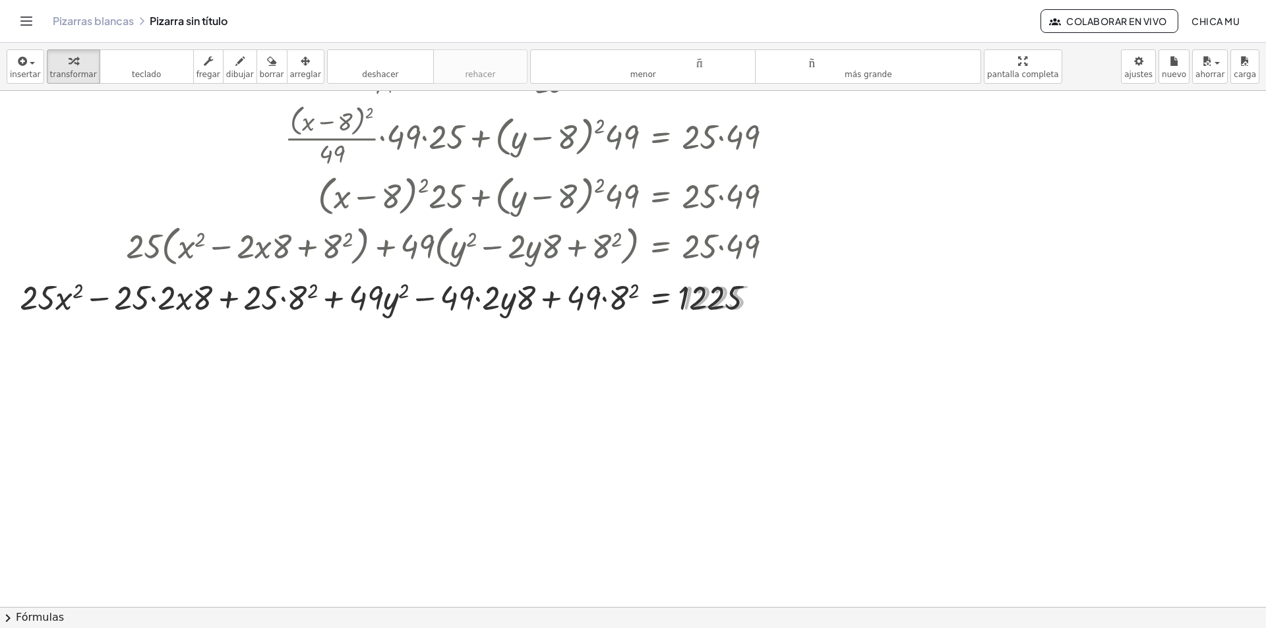
drag, startPoint x: 734, startPoint y: 299, endPoint x: 705, endPoint y: 299, distance: 29.7
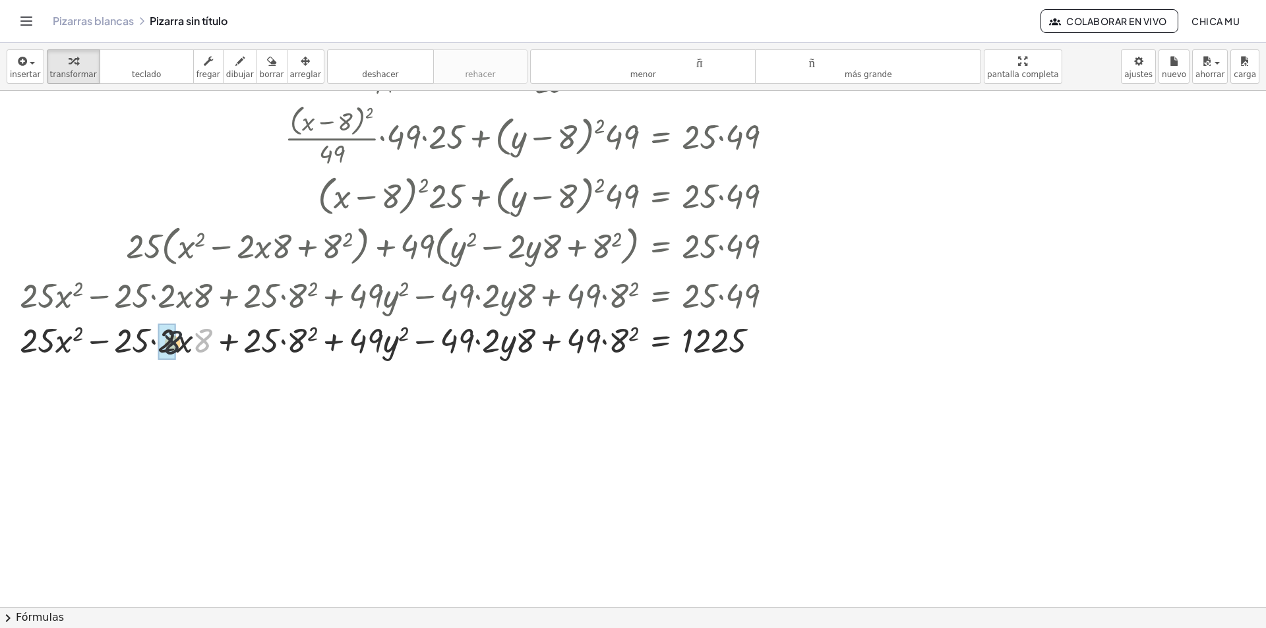
drag, startPoint x: 200, startPoint y: 345, endPoint x: 167, endPoint y: 345, distance: 32.3
drag, startPoint x: 183, startPoint y: 351, endPoint x: 157, endPoint y: 352, distance: 26.4
click at [290, 351] on div at bounding box center [401, 339] width 776 height 45
click at [293, 342] on div at bounding box center [401, 339] width 776 height 45
drag, startPoint x: 298, startPoint y: 341, endPoint x: 258, endPoint y: 346, distance: 40.6
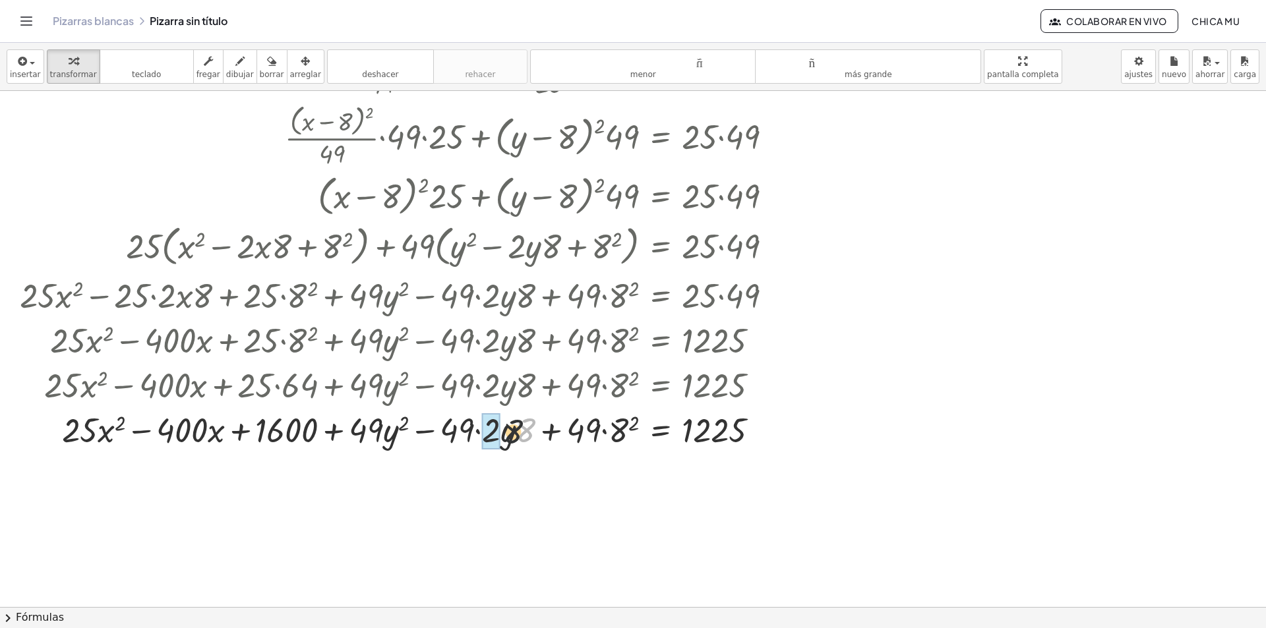
drag, startPoint x: 506, startPoint y: 431, endPoint x: 491, endPoint y: 431, distance: 15.2
drag, startPoint x: 482, startPoint y: 439, endPoint x: 460, endPoint y: 440, distance: 22.4
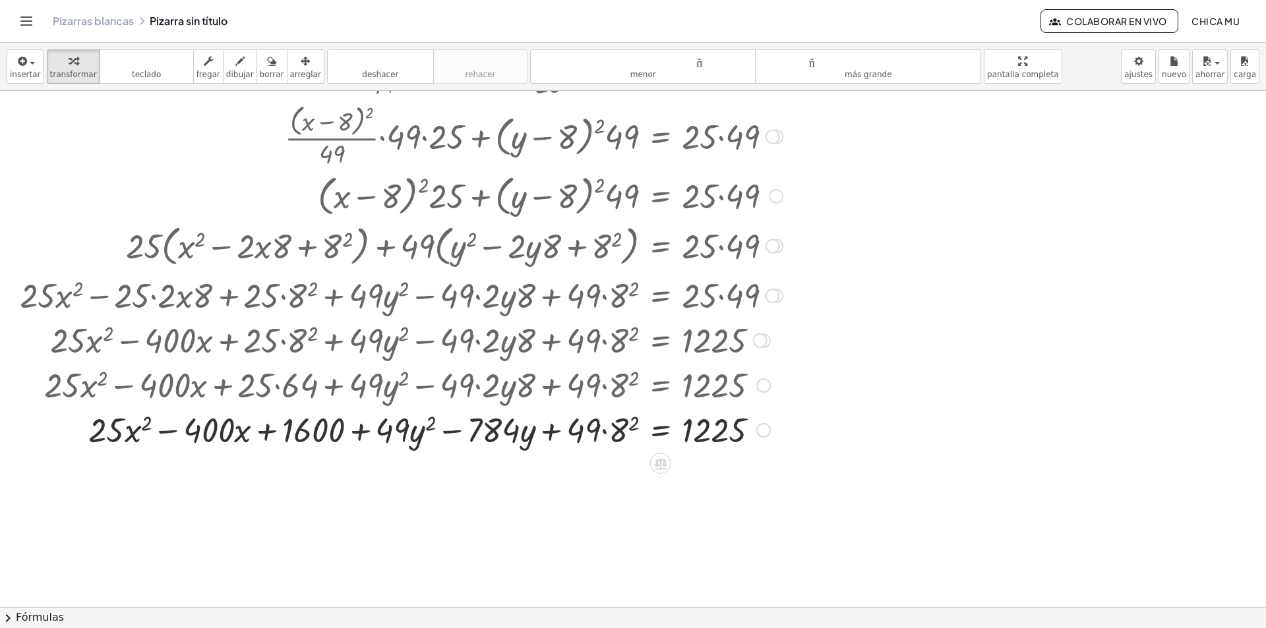
click at [629, 427] on div at bounding box center [401, 429] width 776 height 45
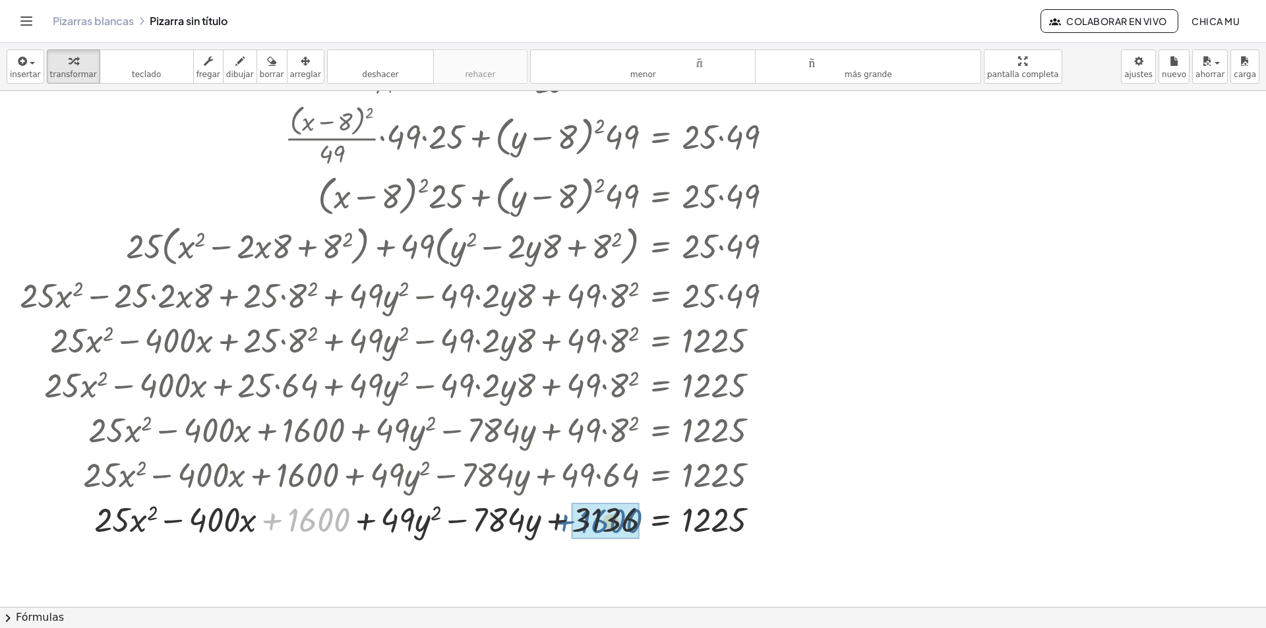
drag, startPoint x: 312, startPoint y: 523, endPoint x: 613, endPoint y: 525, distance: 300.6
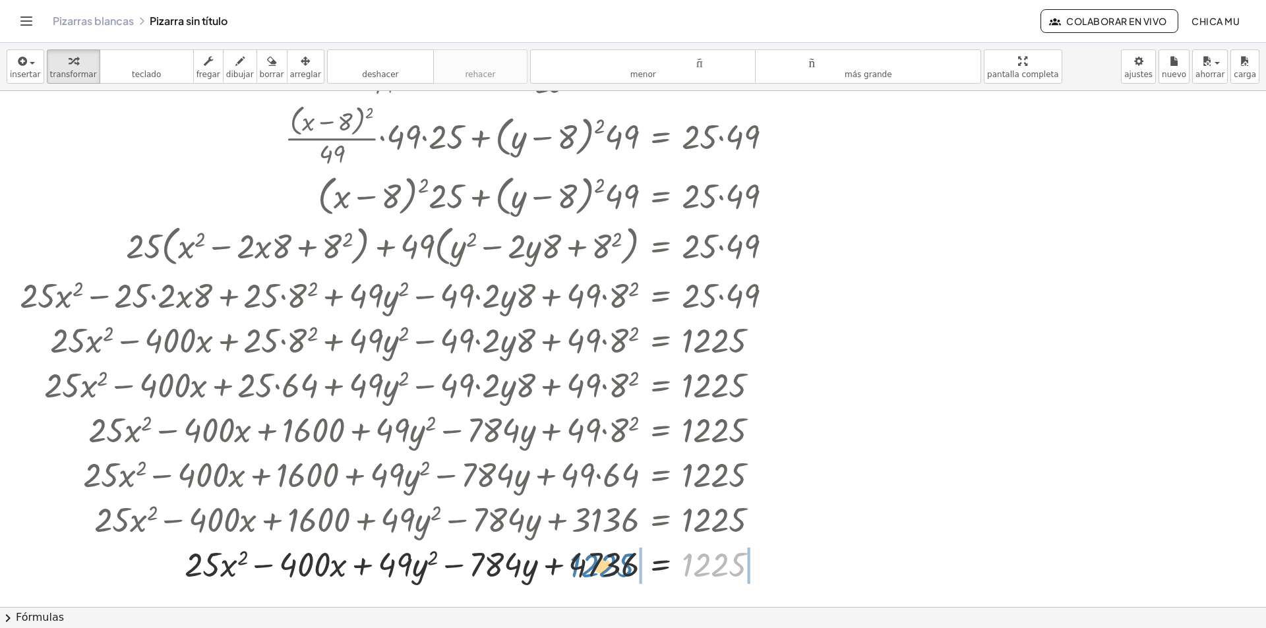
drag, startPoint x: 694, startPoint y: 569, endPoint x: 608, endPoint y: 570, distance: 86.4
click at [608, 570] on div at bounding box center [401, 563] width 776 height 45
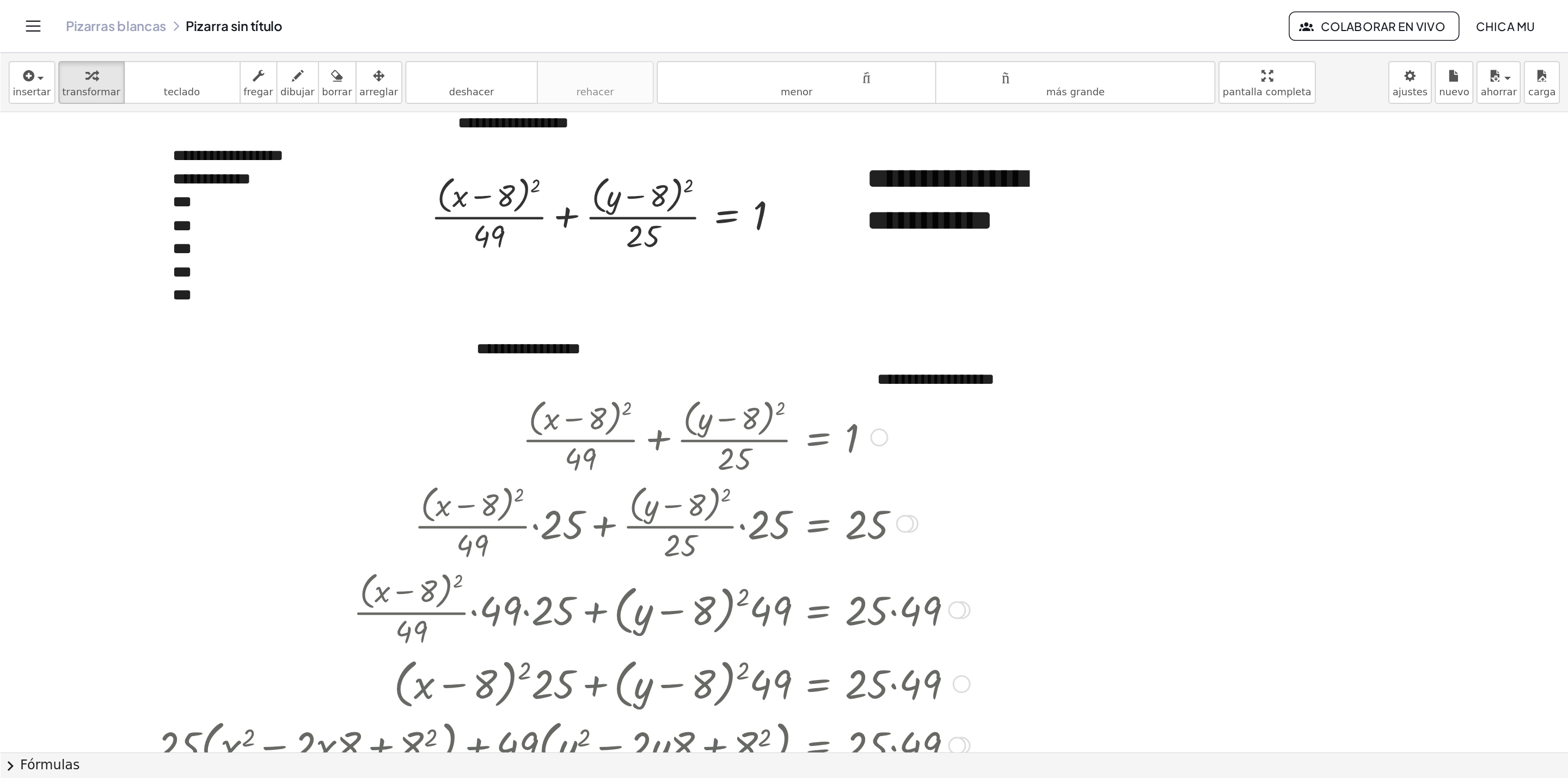
scroll to position [0, 0]
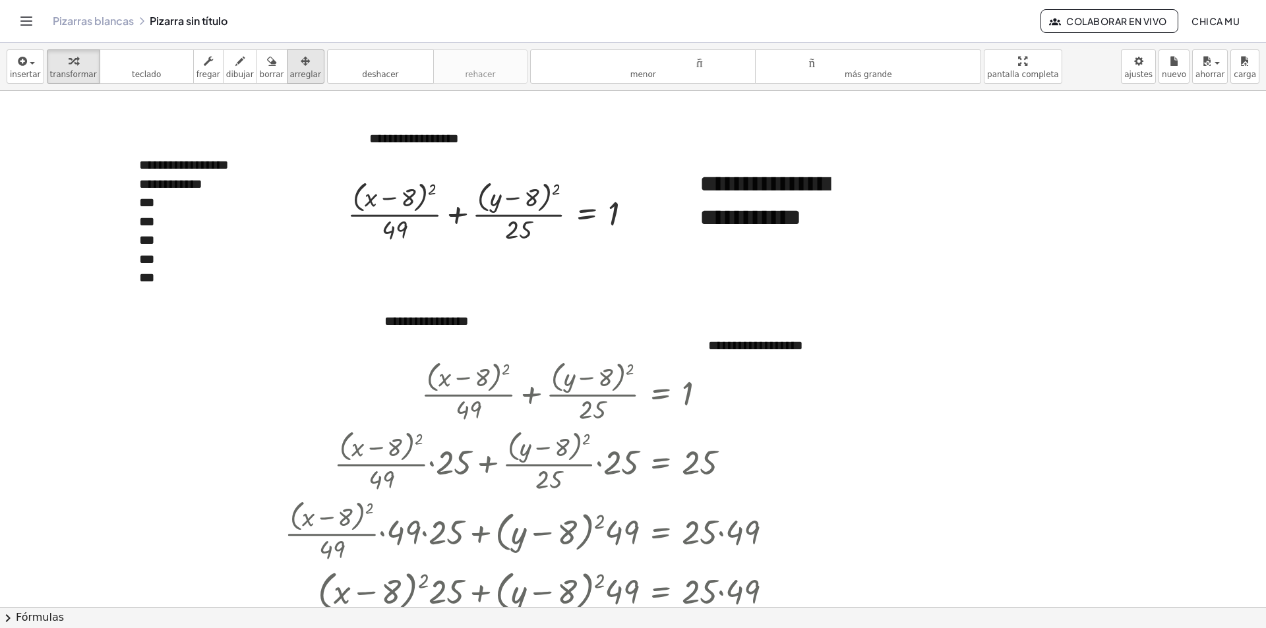
click at [296, 77] on font "arreglar" at bounding box center [305, 74] width 31 height 9
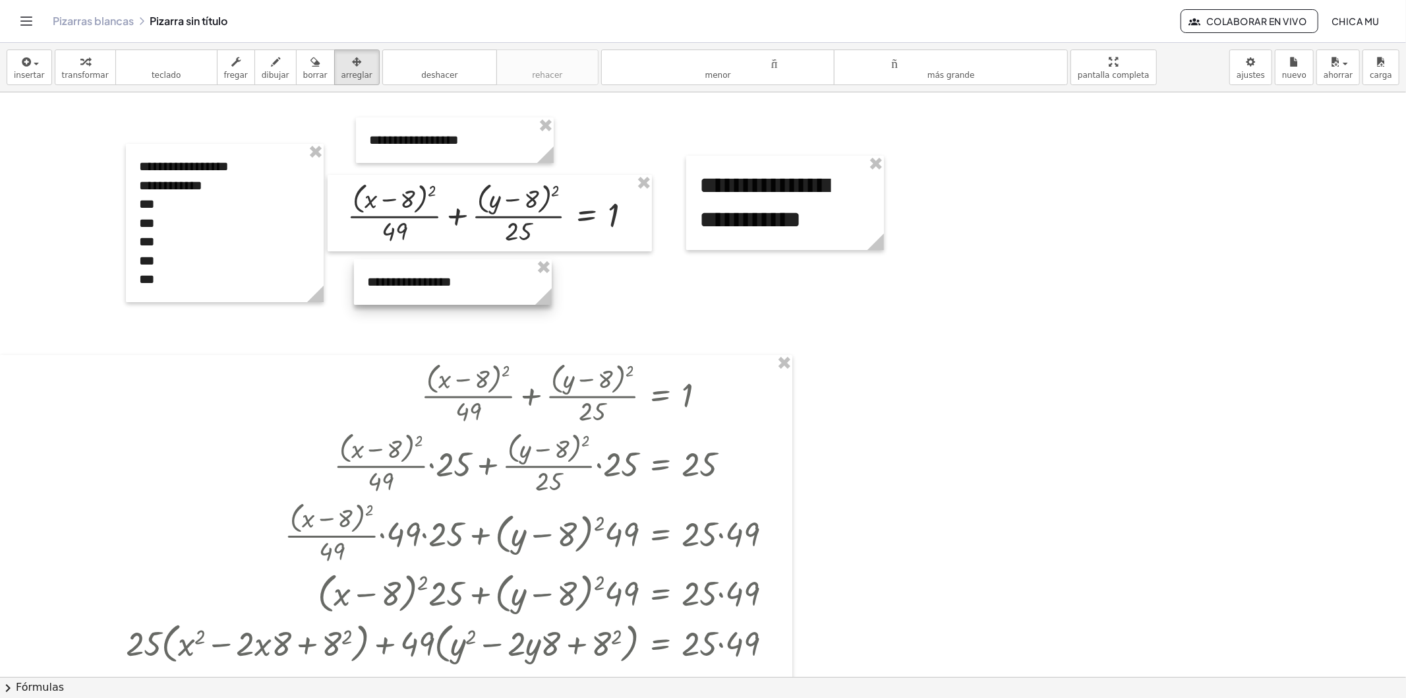
drag, startPoint x: 493, startPoint y: 295, endPoint x: 483, endPoint y: 274, distance: 23.6
click at [483, 274] on div at bounding box center [453, 281] width 198 height 45
drag, startPoint x: 490, startPoint y: 338, endPoint x: 489, endPoint y: 324, distance: 13.9
click at [489, 324] on div at bounding box center [703, 676] width 1406 height 1168
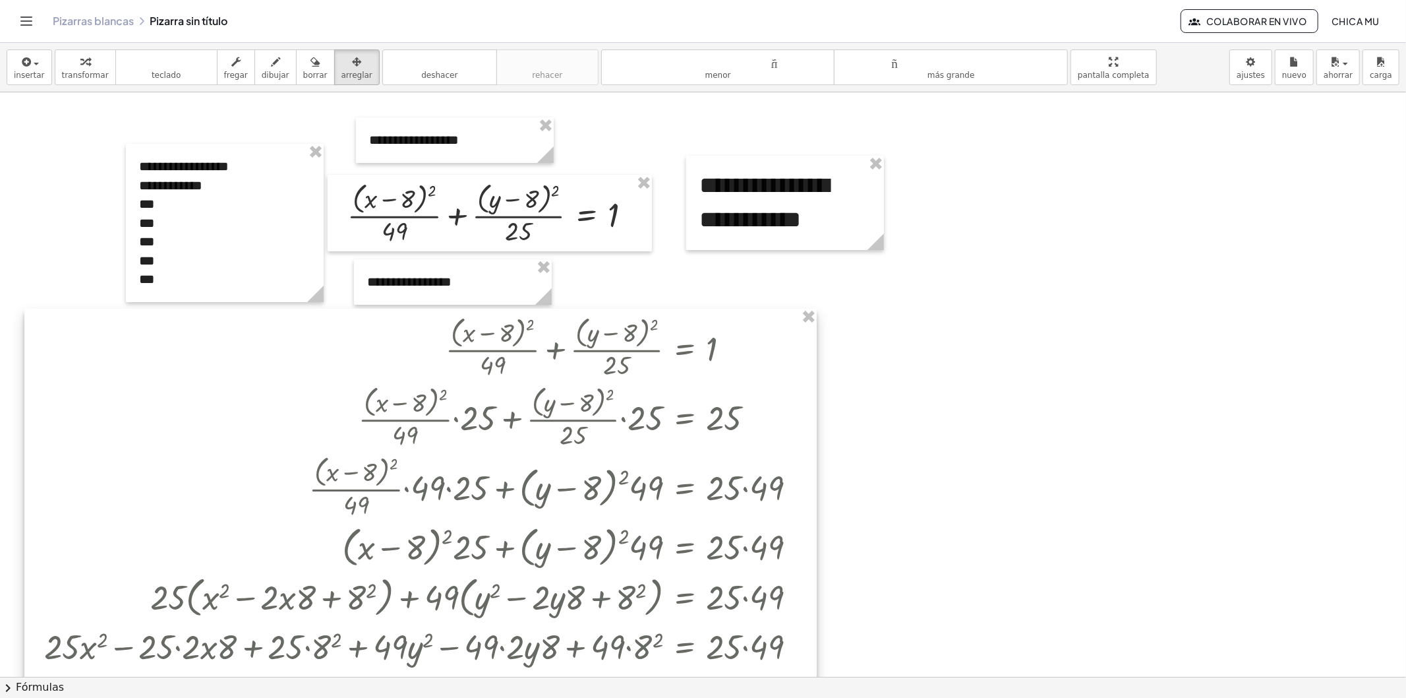
drag, startPoint x: 493, startPoint y: 361, endPoint x: 447, endPoint y: 330, distance: 56.0
click at [515, 333] on div at bounding box center [420, 625] width 792 height 632
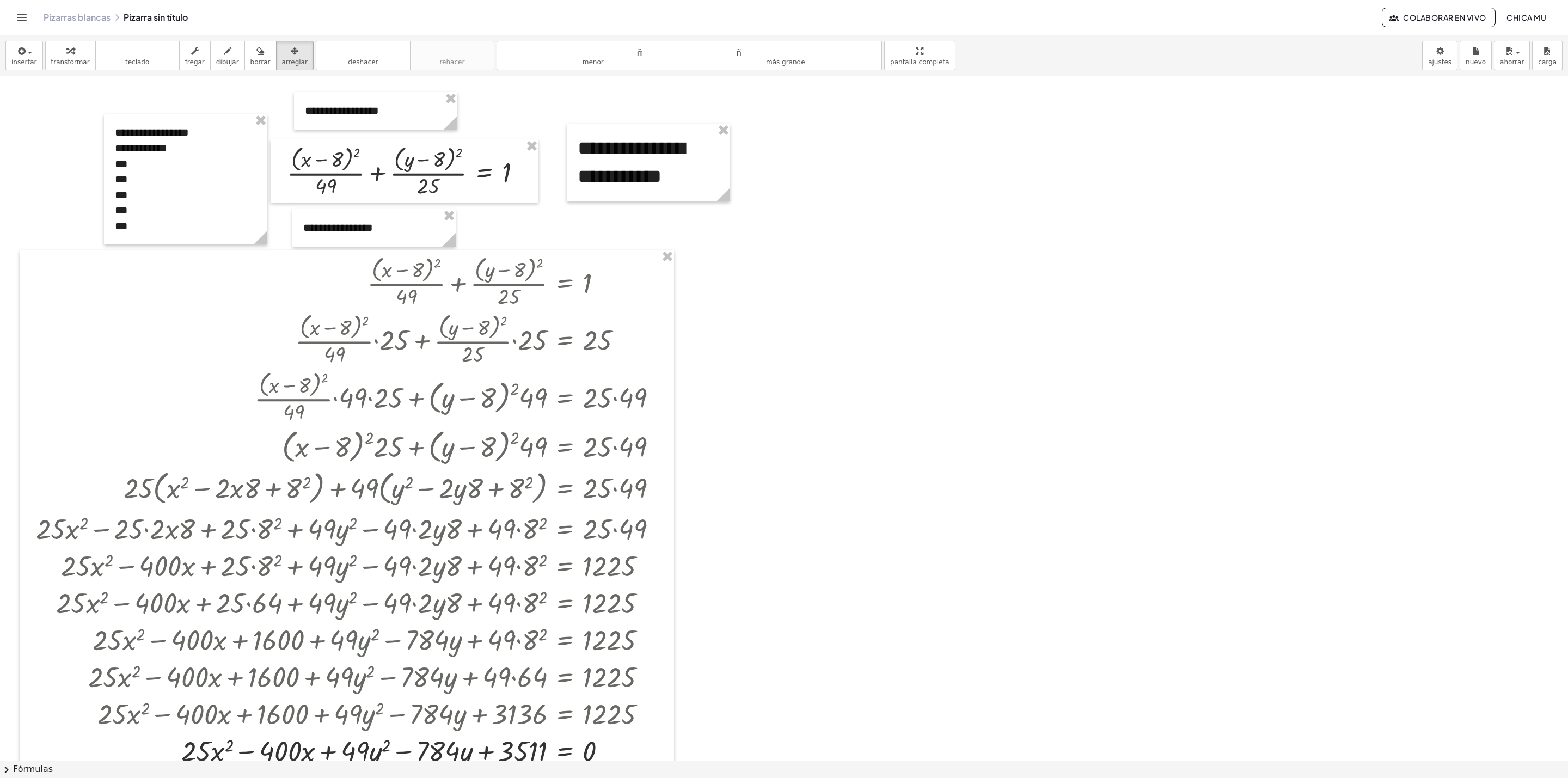
scroll to position [7, 0]
click at [33, 57] on button "insertar" at bounding box center [24, 55] width 37 height 30
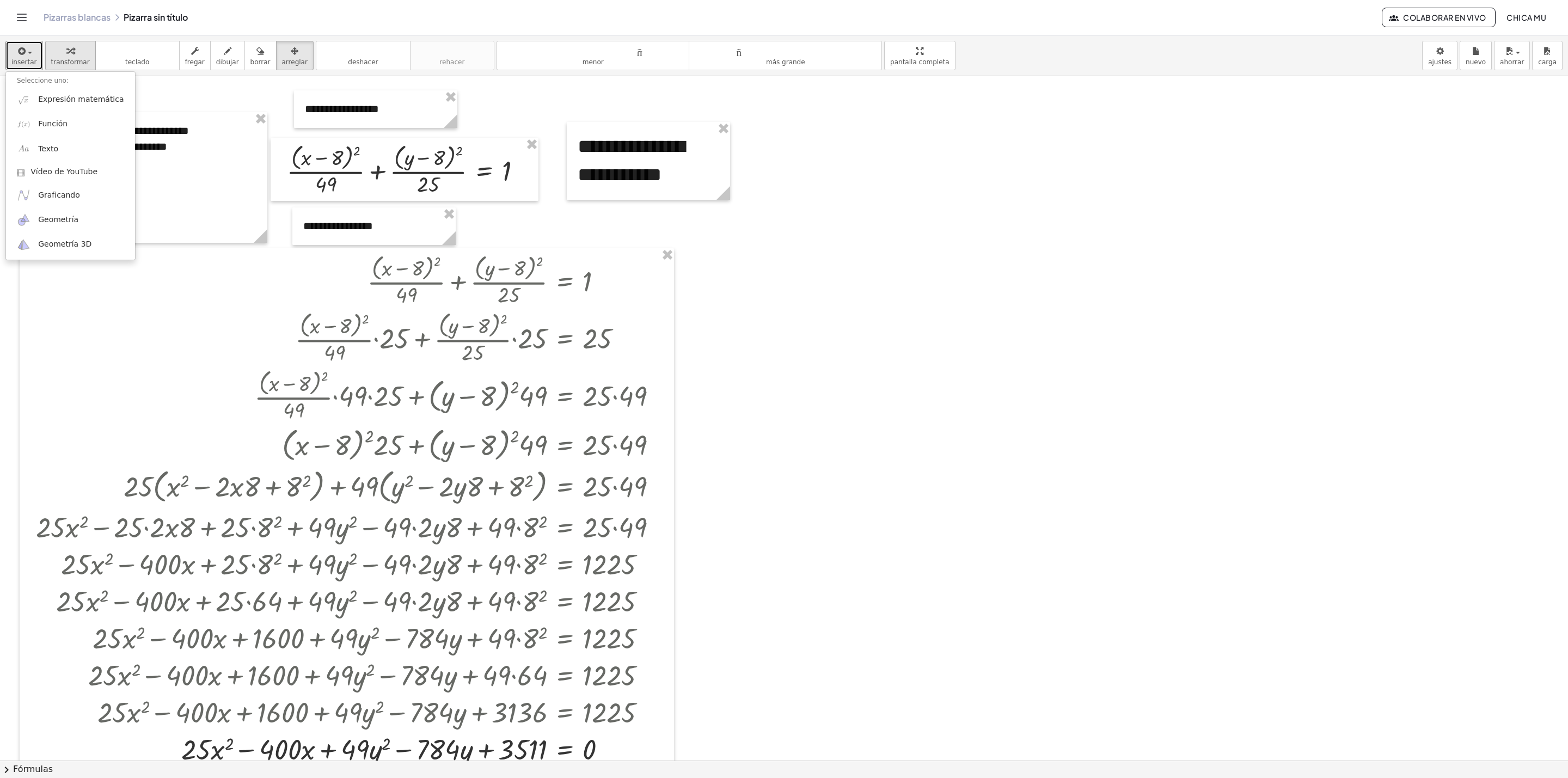
click at [80, 48] on button "transformar" at bounding box center [70, 55] width 50 height 30
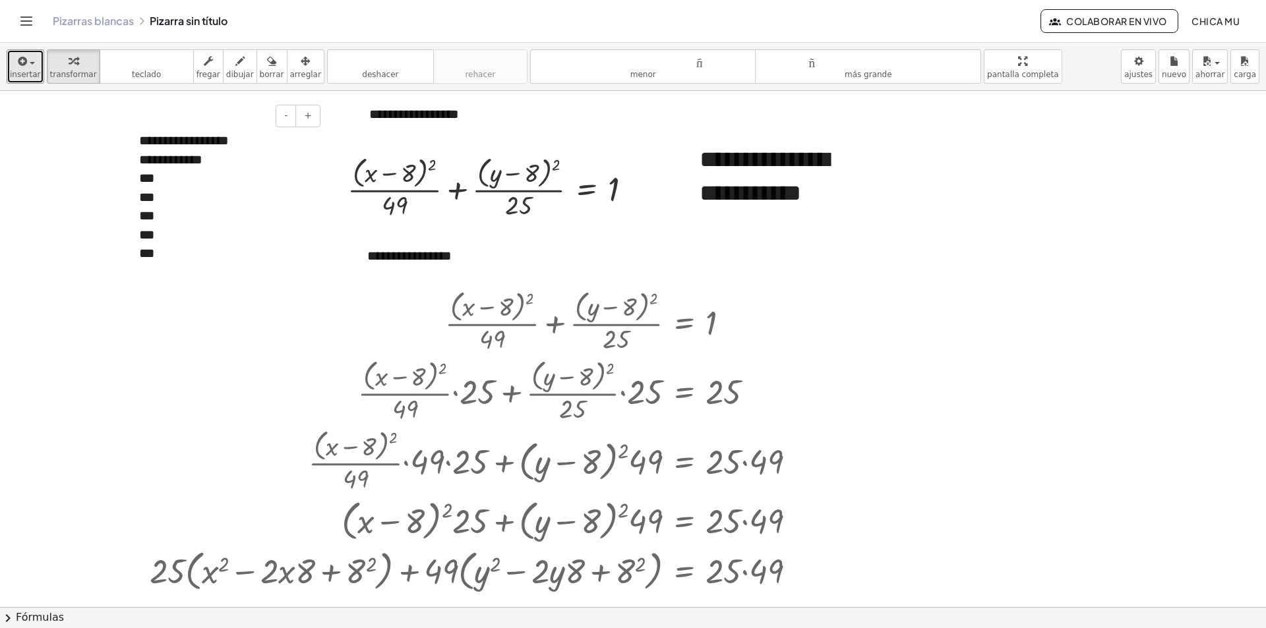
scroll to position [25, 0]
click at [192, 139] on font "**********" at bounding box center [184, 139] width 90 height 13
drag, startPoint x: 258, startPoint y: 138, endPoint x: 140, endPoint y: 142, distance: 118.1
click at [140, 142] on div "**********" at bounding box center [225, 196] width 198 height 158
click at [171, 208] on div "***" at bounding box center [224, 215] width 171 height 19
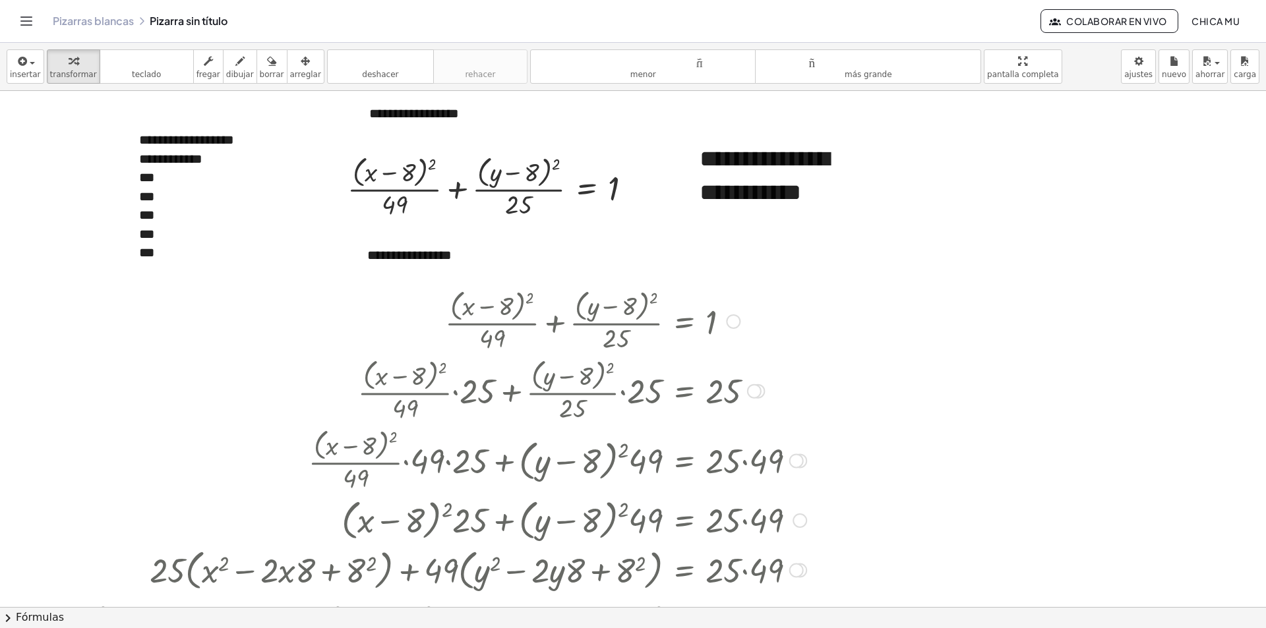
click at [245, 335] on div at bounding box center [425, 320] width 776 height 70
click at [539, 185] on div at bounding box center [495, 187] width 308 height 70
click at [563, 187] on div at bounding box center [495, 187] width 308 height 70
click at [288, 84] on div "insertar Seleccione uno: Expresión matemática Función Texto Vídeo de YouTube Gr…" at bounding box center [633, 67] width 1266 height 48
click at [291, 76] on font "arreglar" at bounding box center [305, 74] width 31 height 9
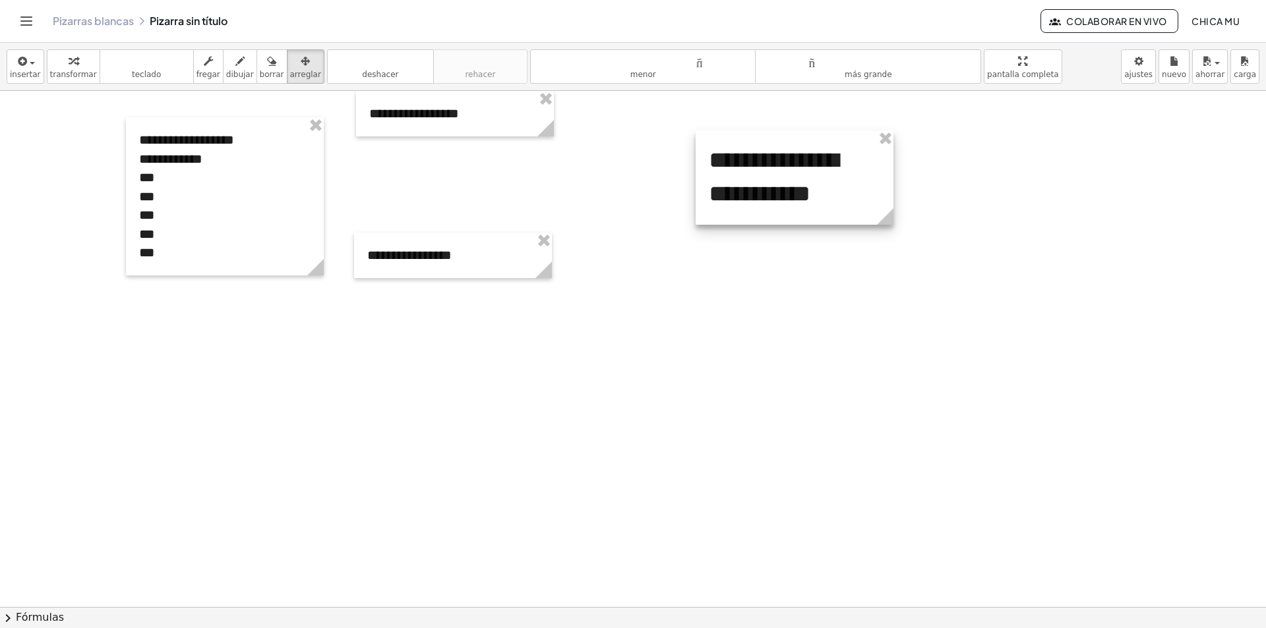
drag, startPoint x: 747, startPoint y: 173, endPoint x: 599, endPoint y: 221, distance: 155.1
click at [751, 169] on div at bounding box center [795, 178] width 198 height 94
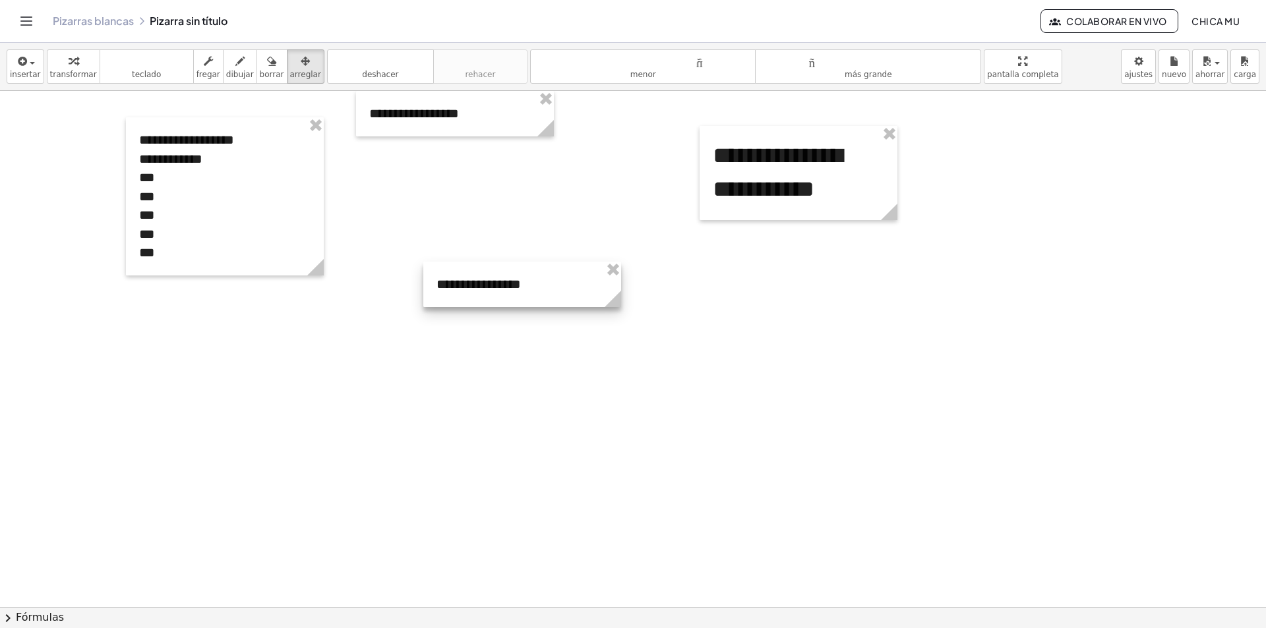
drag, startPoint x: 498, startPoint y: 262, endPoint x: 505, endPoint y: 290, distance: 28.5
click at [532, 303] on div at bounding box center [522, 284] width 198 height 45
click at [276, 203] on div at bounding box center [225, 196] width 198 height 158
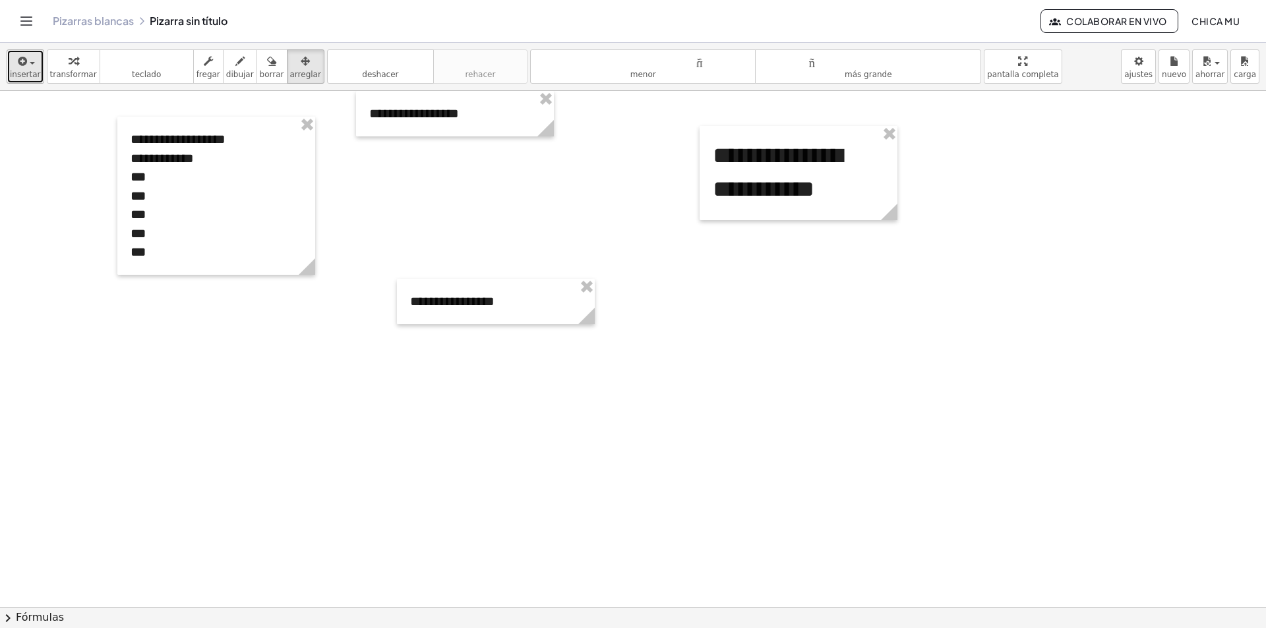
click at [18, 66] on icon "button" at bounding box center [22, 61] width 12 height 16
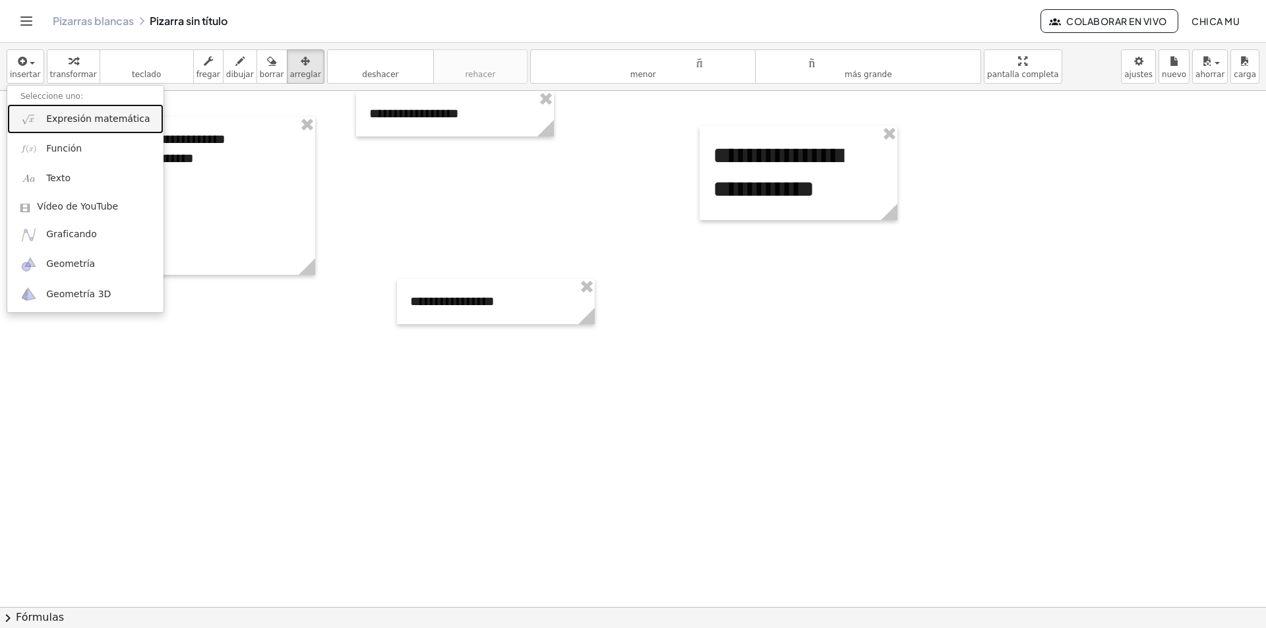
click at [64, 129] on link "Expresión matemática" at bounding box center [85, 119] width 156 height 30
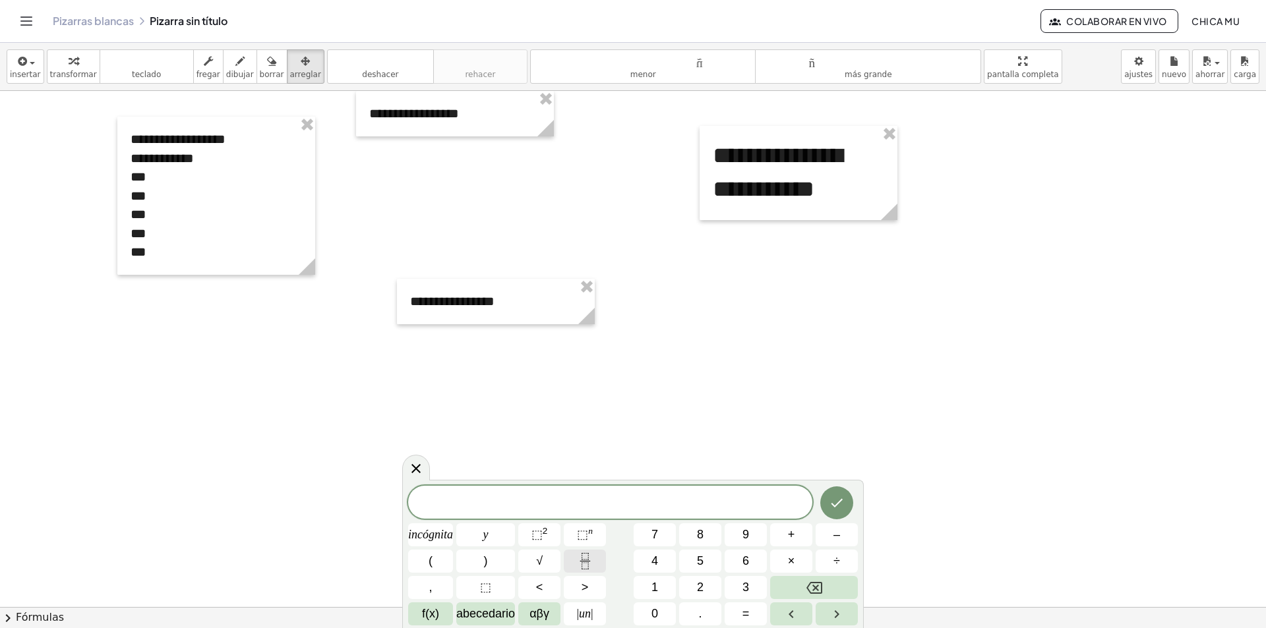
click at [579, 570] on button "Fracción" at bounding box center [585, 561] width 42 height 23
click at [441, 561] on button "(" at bounding box center [430, 561] width 45 height 23
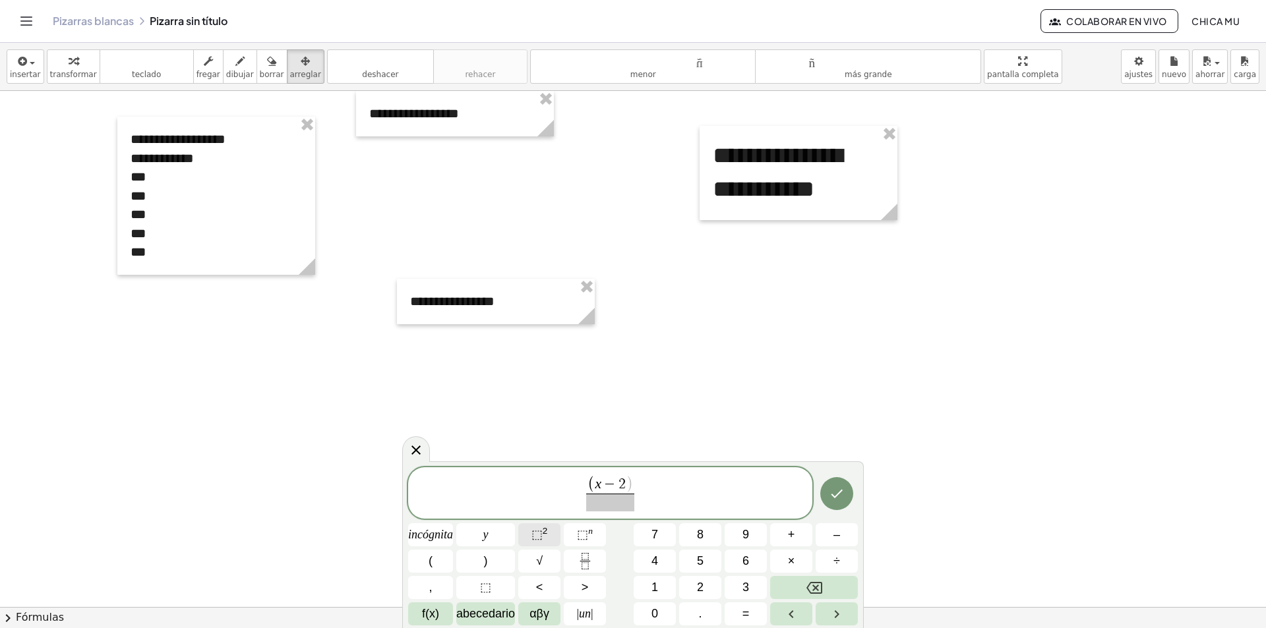
click at [543, 533] on font "2" at bounding box center [545, 531] width 5 height 10
click at [551, 544] on button "⬚ 2" at bounding box center [539, 534] width 42 height 23
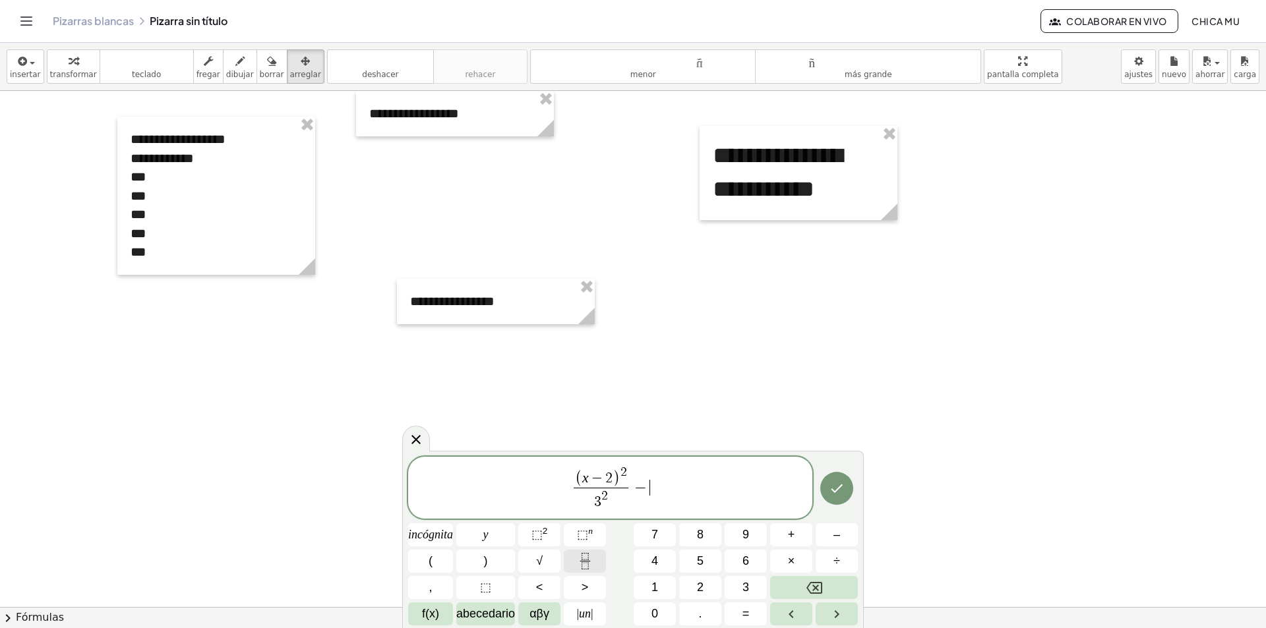
click at [591, 560] on icon "Fracción" at bounding box center [585, 561] width 16 height 16
click at [448, 560] on button "(" at bounding box center [430, 561] width 45 height 23
click at [518, 543] on button "⬚ 2" at bounding box center [539, 534] width 42 height 23
click at [545, 533] on font "2" at bounding box center [545, 531] width 5 height 10
click at [843, 498] on button "Hecho" at bounding box center [836, 488] width 33 height 33
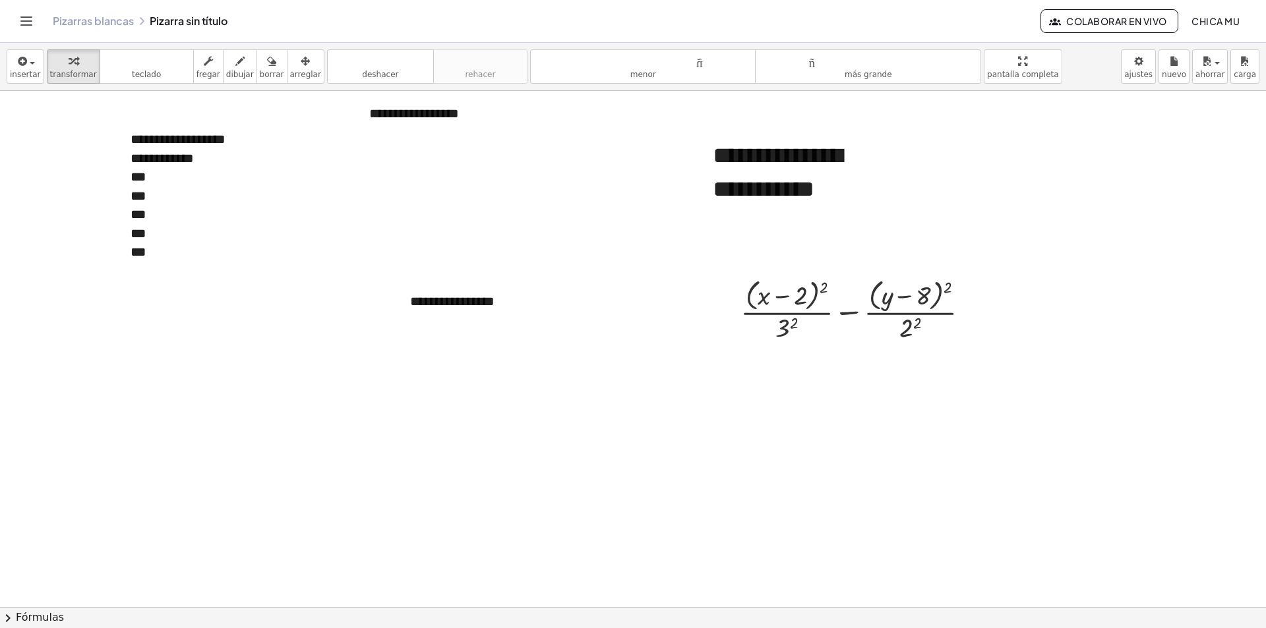
drag, startPoint x: 283, startPoint y: 57, endPoint x: 616, endPoint y: 160, distance: 348.5
click at [292, 58] on div "button" at bounding box center [305, 61] width 31 height 16
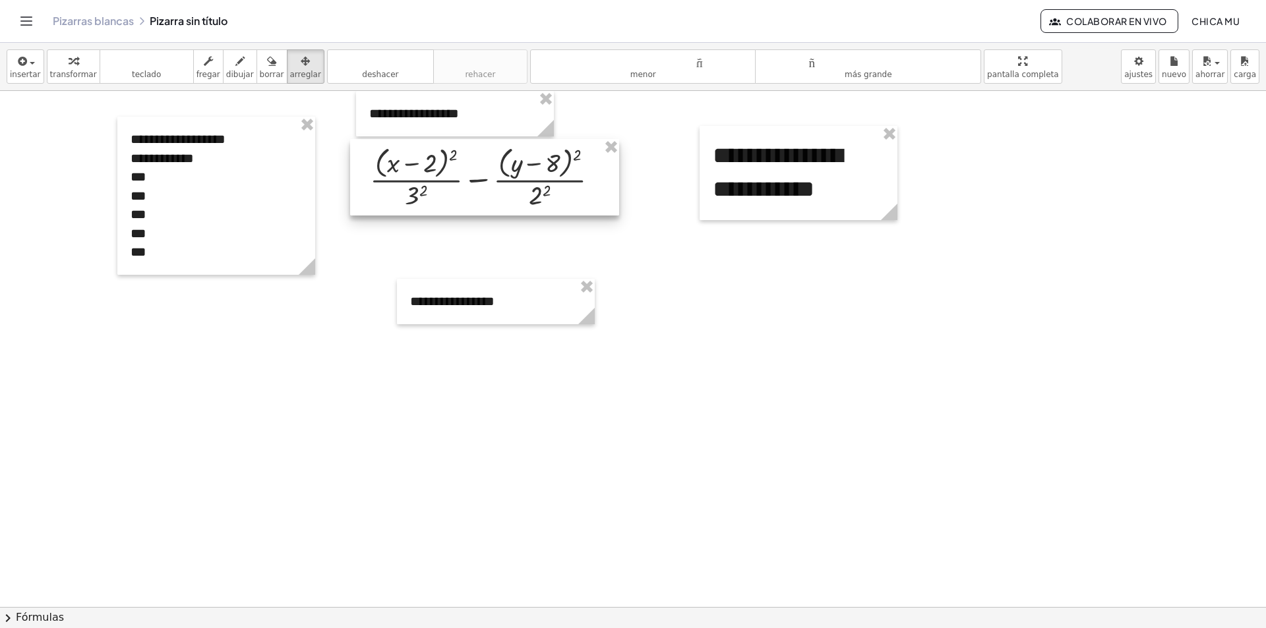
drag, startPoint x: 787, startPoint y: 298, endPoint x: 463, endPoint y: 165, distance: 350.6
click at [463, 165] on div at bounding box center [484, 177] width 269 height 76
click at [456, 163] on div at bounding box center [486, 178] width 269 height 76
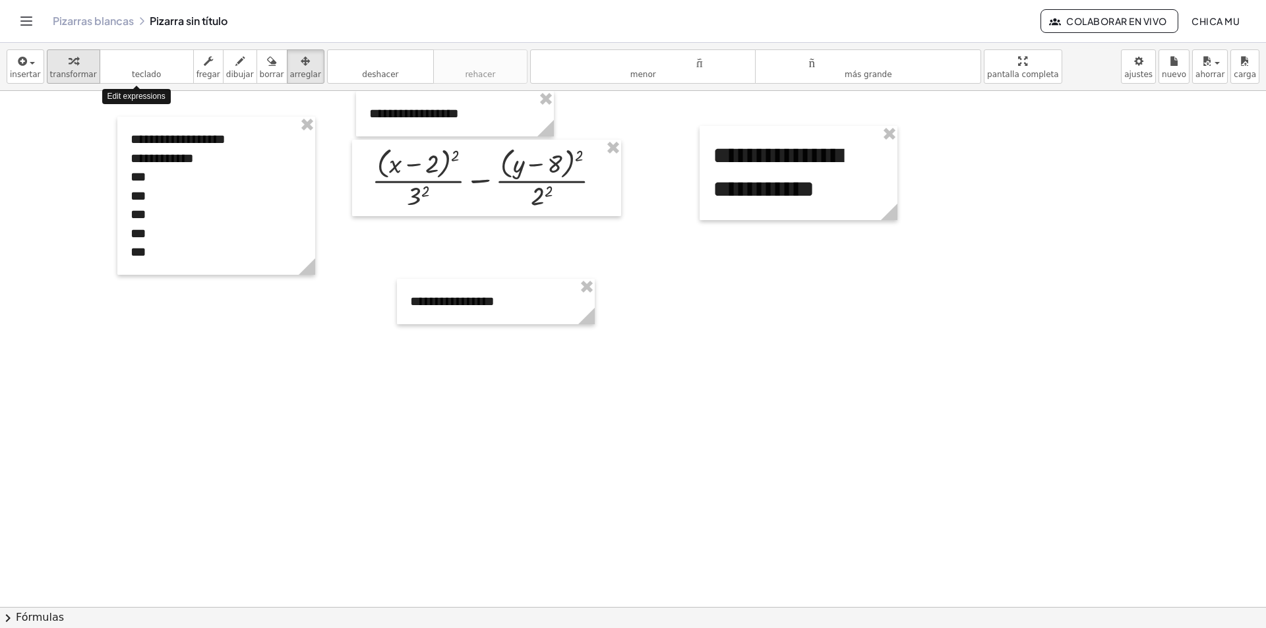
click at [83, 70] on font "transformar" at bounding box center [73, 74] width 47 height 9
click at [423, 196] on div at bounding box center [491, 178] width 252 height 70
click at [547, 199] on div at bounding box center [491, 178] width 252 height 70
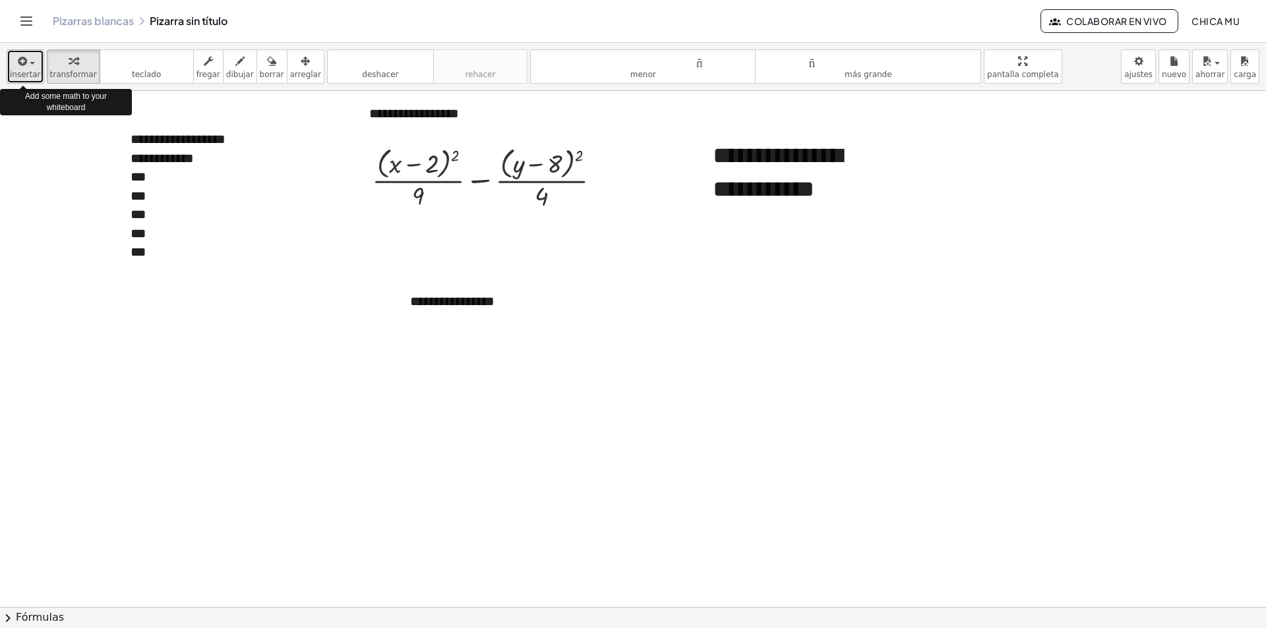
click at [30, 63] on span "button" at bounding box center [32, 63] width 5 height 3
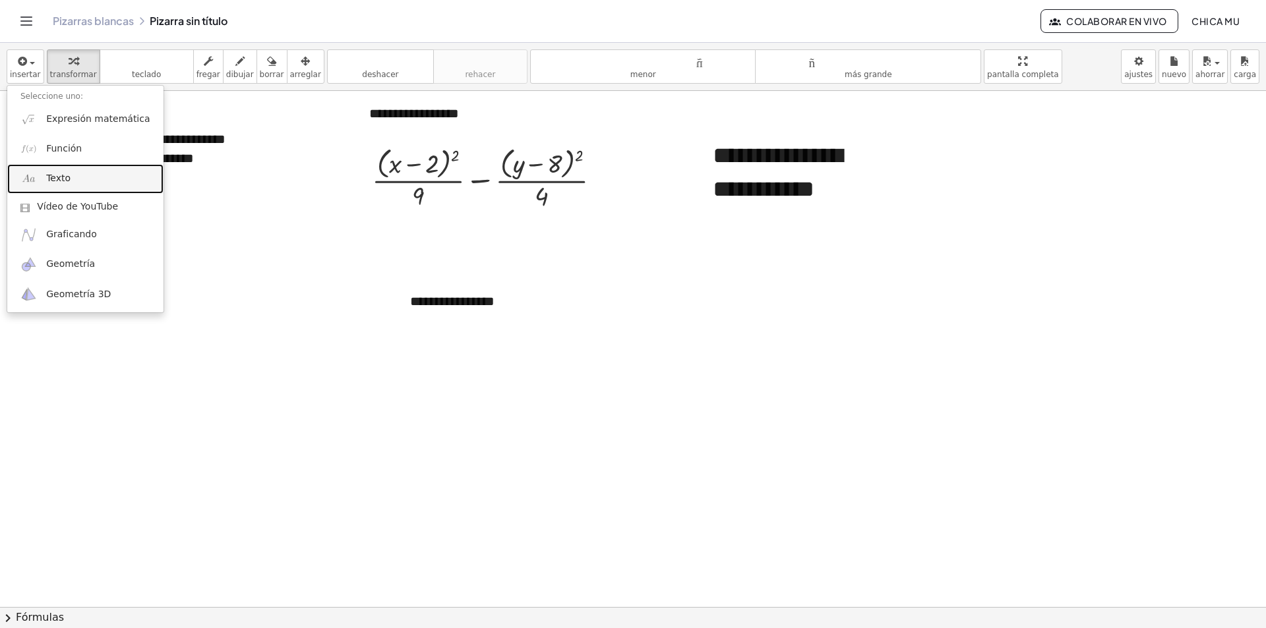
click at [76, 177] on link "Texto" at bounding box center [85, 179] width 156 height 30
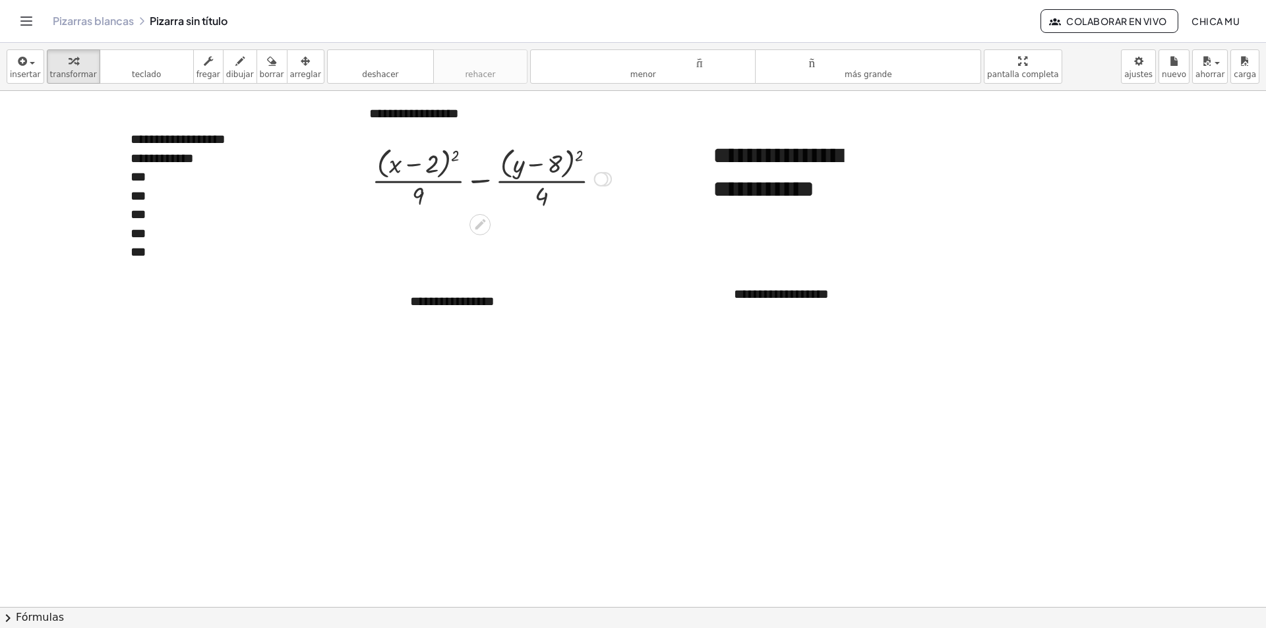
click at [580, 173] on div at bounding box center [491, 178] width 252 height 70
click at [86, 68] on div "button" at bounding box center [73, 61] width 47 height 16
click at [906, 276] on button "+" at bounding box center [902, 269] width 25 height 22
click at [522, 179] on div at bounding box center [491, 178] width 252 height 70
click at [535, 170] on div at bounding box center [491, 178] width 252 height 70
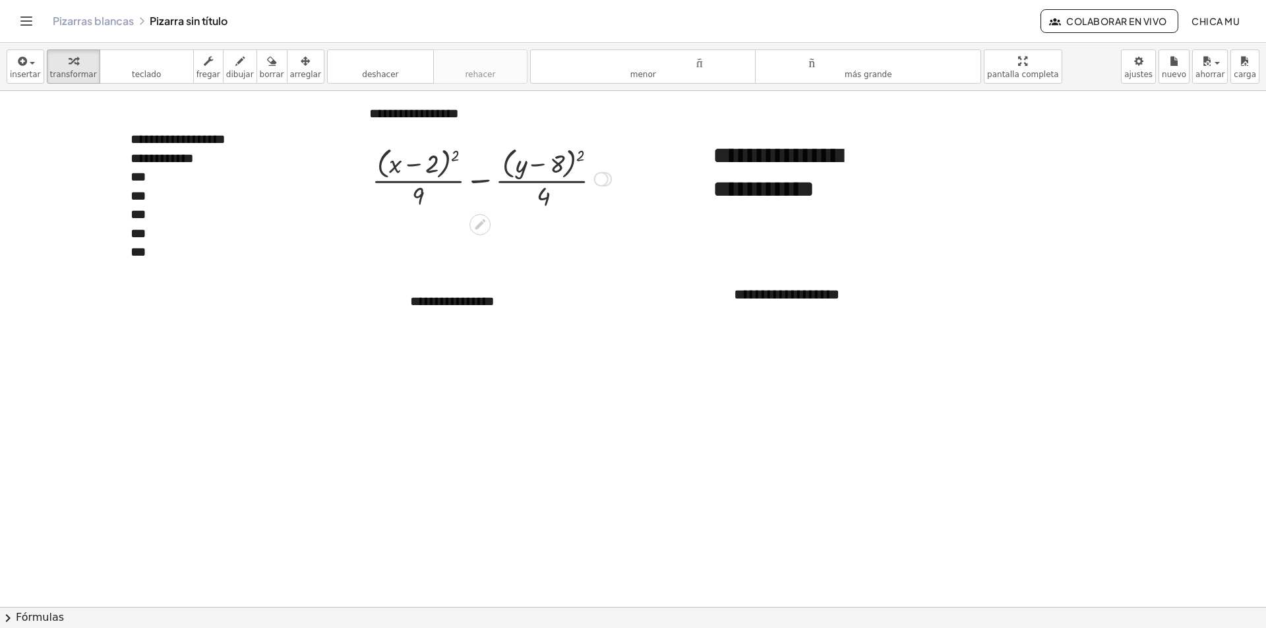
click at [599, 173] on div at bounding box center [601, 179] width 15 height 15
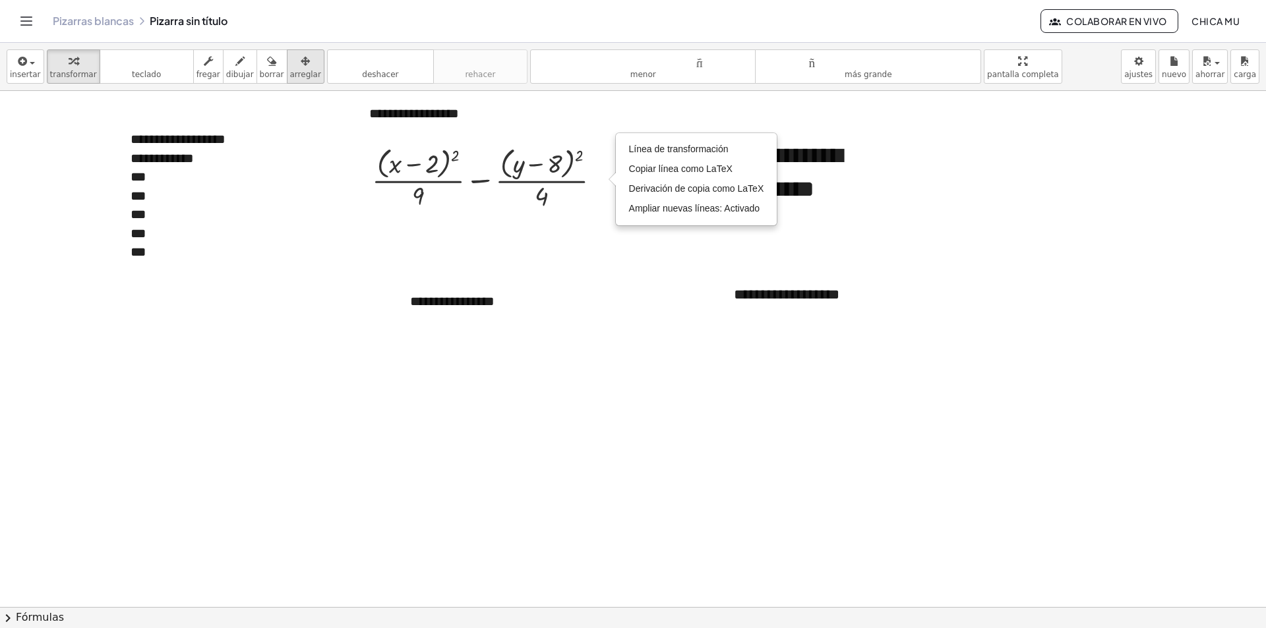
click at [301, 59] on icon "button" at bounding box center [305, 61] width 9 height 16
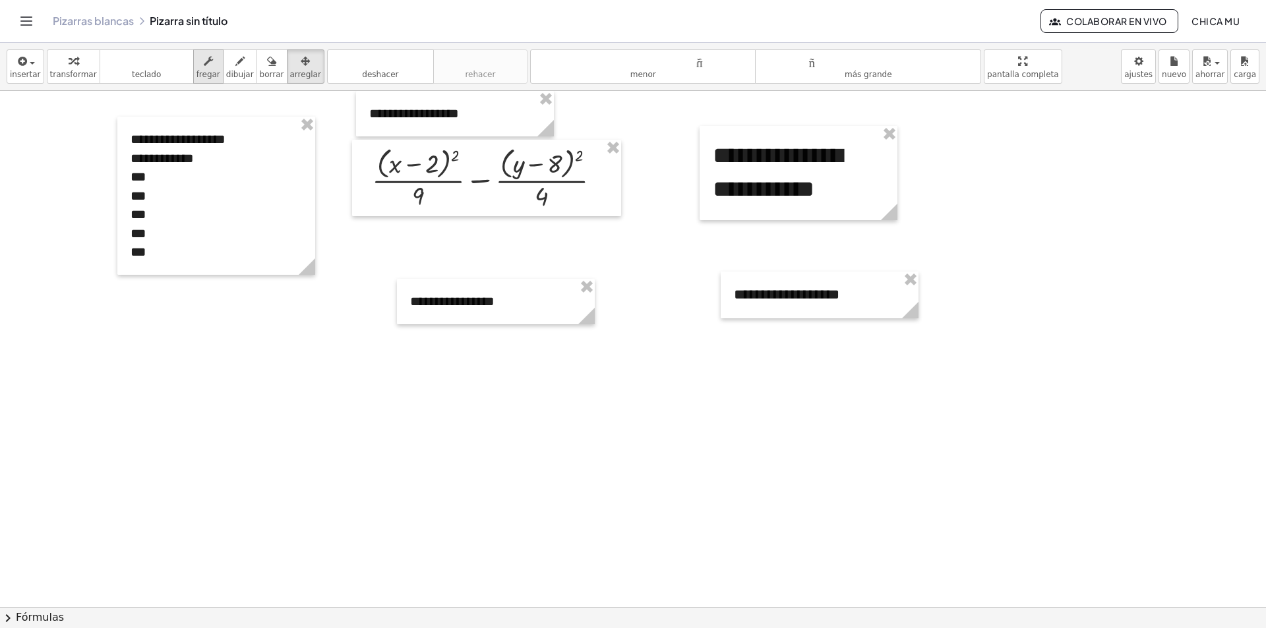
click at [193, 65] on button "fregar" at bounding box center [208, 66] width 30 height 34
click at [465, 173] on div at bounding box center [491, 178] width 252 height 70
click at [434, 167] on div at bounding box center [491, 178] width 252 height 70
click at [432, 167] on div at bounding box center [491, 178] width 252 height 70
click at [448, 167] on div at bounding box center [491, 178] width 252 height 70
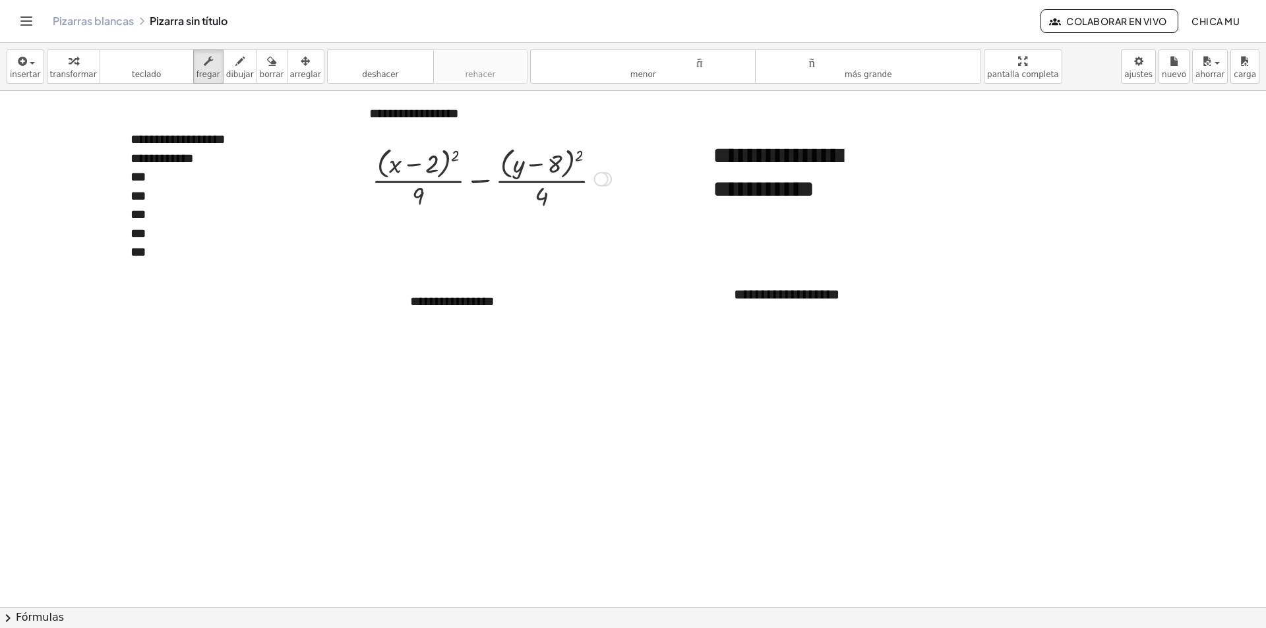
click at [589, 180] on div at bounding box center [491, 178] width 252 height 70
click at [590, 180] on div at bounding box center [491, 178] width 252 height 70
drag, startPoint x: 591, startPoint y: 189, endPoint x: 579, endPoint y: 176, distance: 17.7
click at [591, 189] on div at bounding box center [491, 178] width 252 height 70
click at [576, 188] on div at bounding box center [491, 178] width 252 height 70
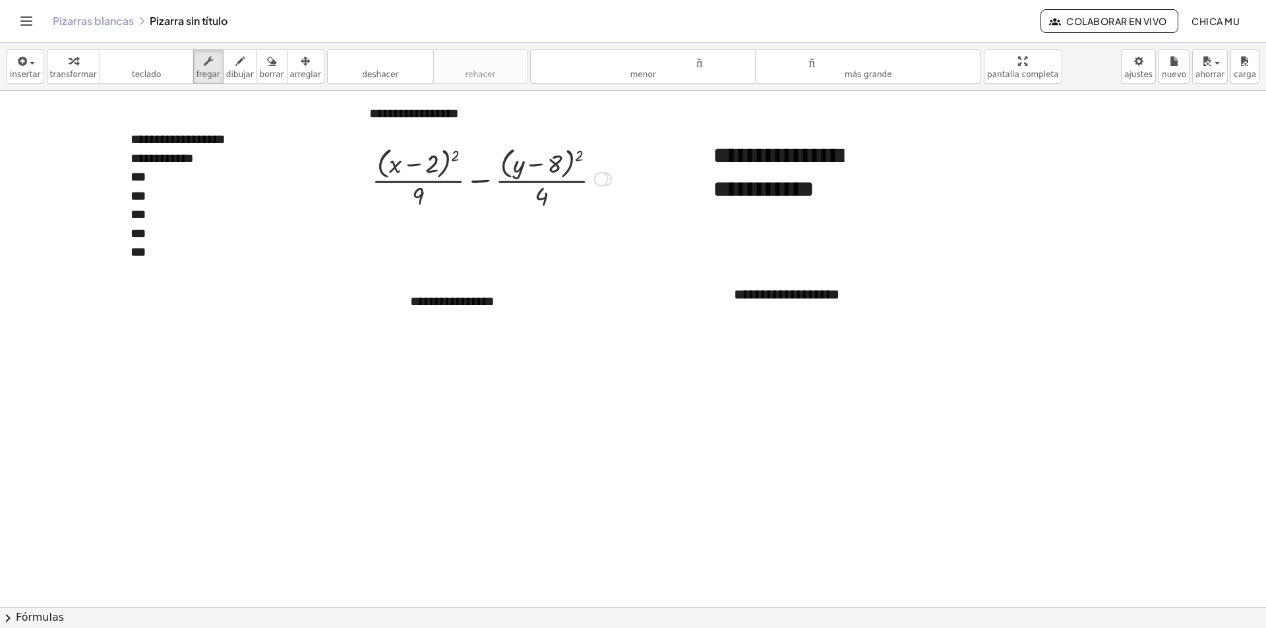
drag, startPoint x: 568, startPoint y: 183, endPoint x: 556, endPoint y: 182, distance: 11.9
click at [565, 183] on div at bounding box center [491, 178] width 252 height 70
click at [554, 182] on div at bounding box center [491, 178] width 252 height 70
click at [551, 182] on div at bounding box center [491, 178] width 252 height 70
click at [598, 176] on div "Línea de transformación Copiar línea como LaTeX Derivación de copia como LaTeX …" at bounding box center [601, 179] width 15 height 15
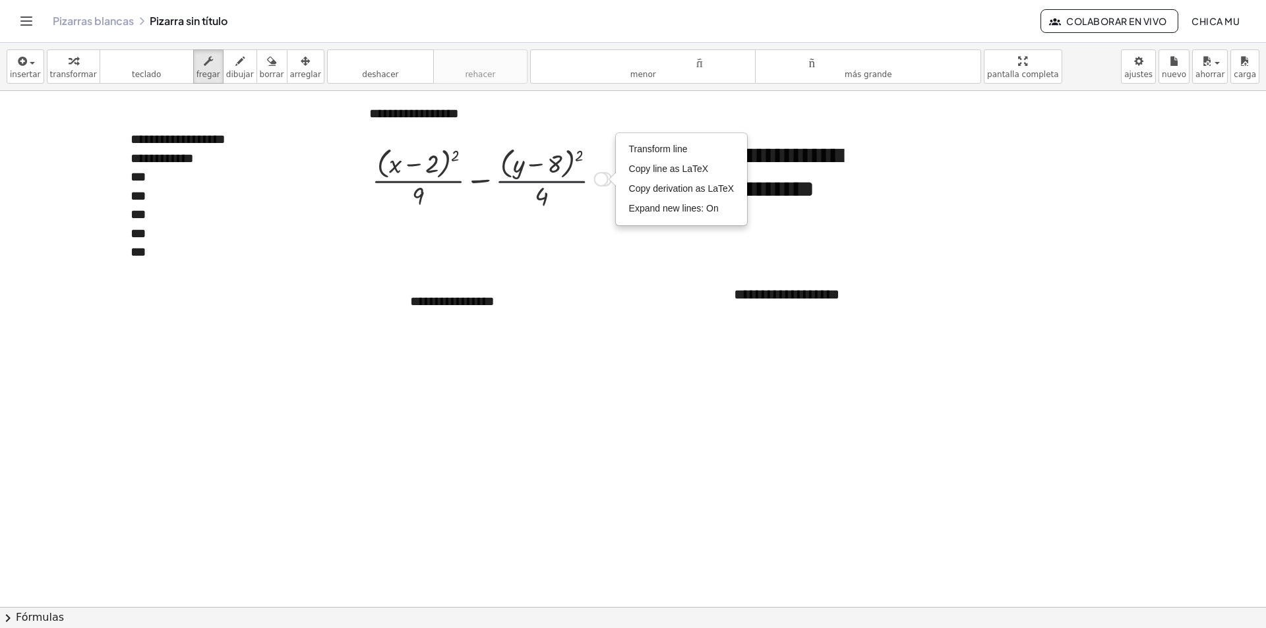
click at [603, 175] on div "Transform line Copy line as LaTeX Copy derivation as LaTeX Expand new lines: On" at bounding box center [601, 179] width 15 height 15
click at [603, 178] on div "Línea de transformación Copiar línea como LaTeX Derivación de copia como LaTeX …" at bounding box center [601, 179] width 15 height 15
click at [653, 167] on font "Copiar línea como LaTeX" at bounding box center [681, 168] width 104 height 11
click at [628, 177] on font "Copiado" at bounding box center [643, 175] width 34 height 11
click at [533, 175] on div at bounding box center [491, 178] width 252 height 70
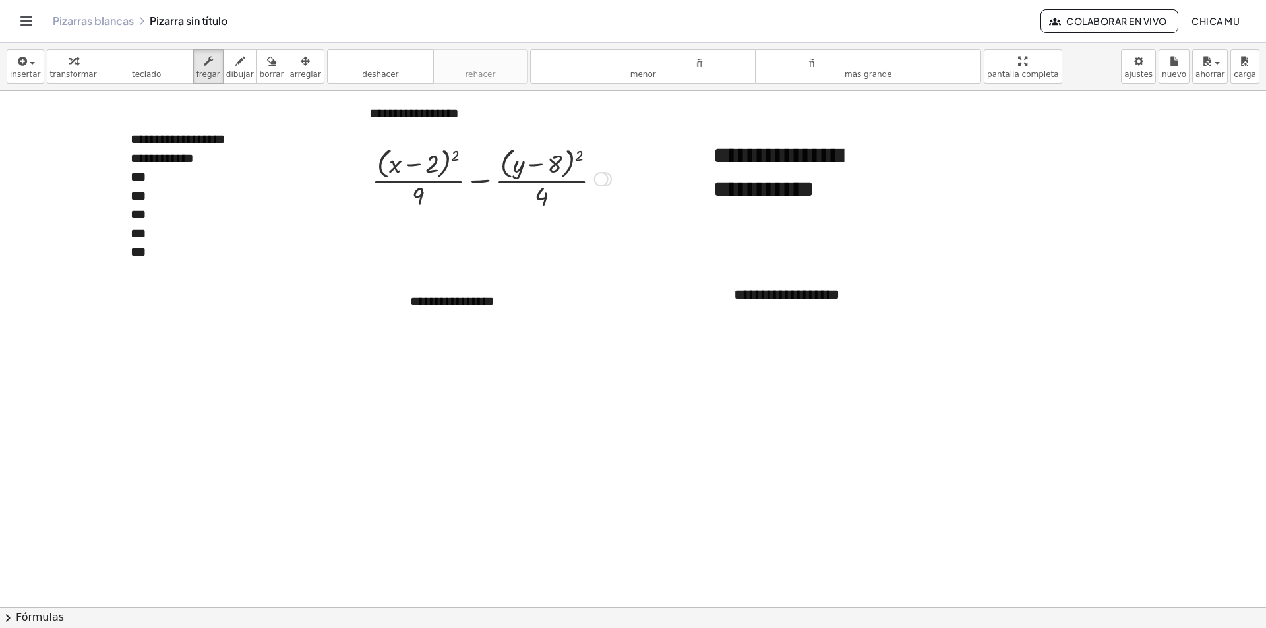
click at [568, 196] on div at bounding box center [491, 178] width 252 height 70
click at [301, 69] on icon "button" at bounding box center [305, 61] width 9 height 16
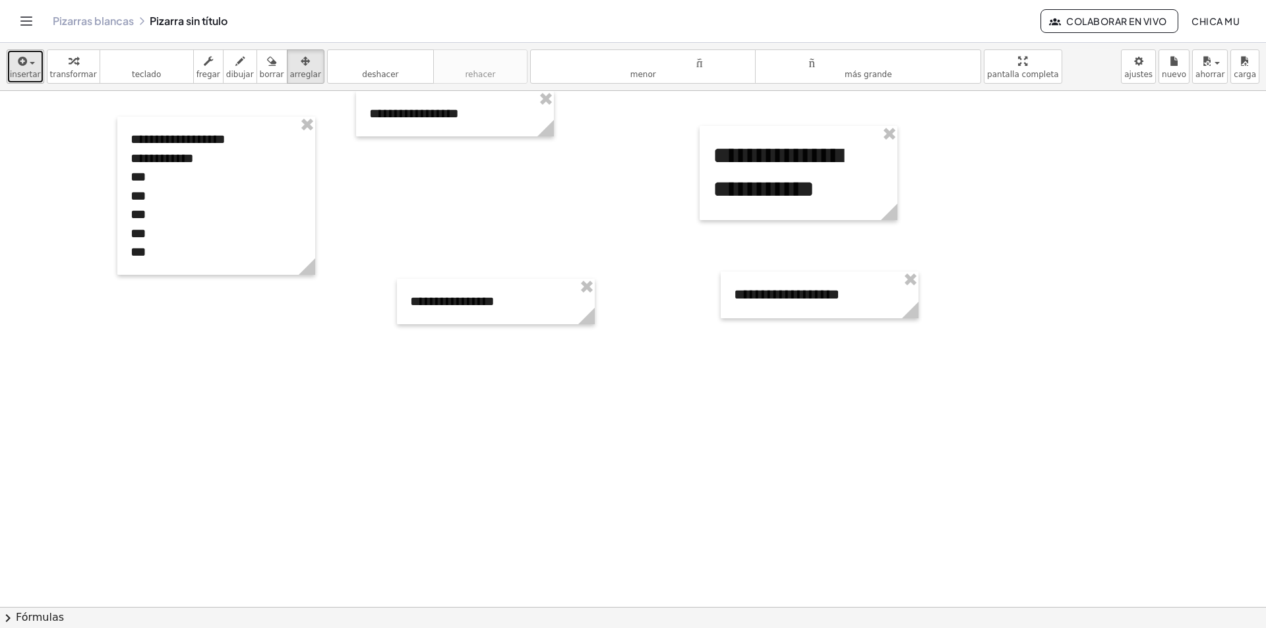
click at [34, 64] on div "button" at bounding box center [25, 61] width 31 height 16
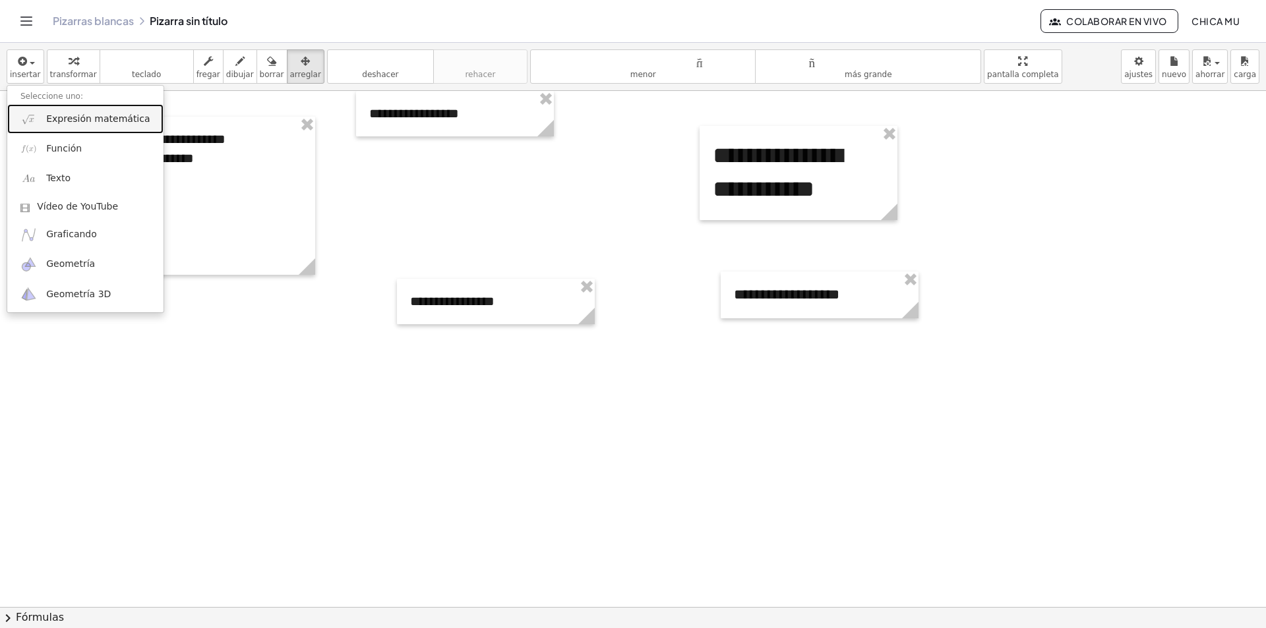
click at [67, 117] on font "Expresión matemática" at bounding box center [98, 118] width 104 height 11
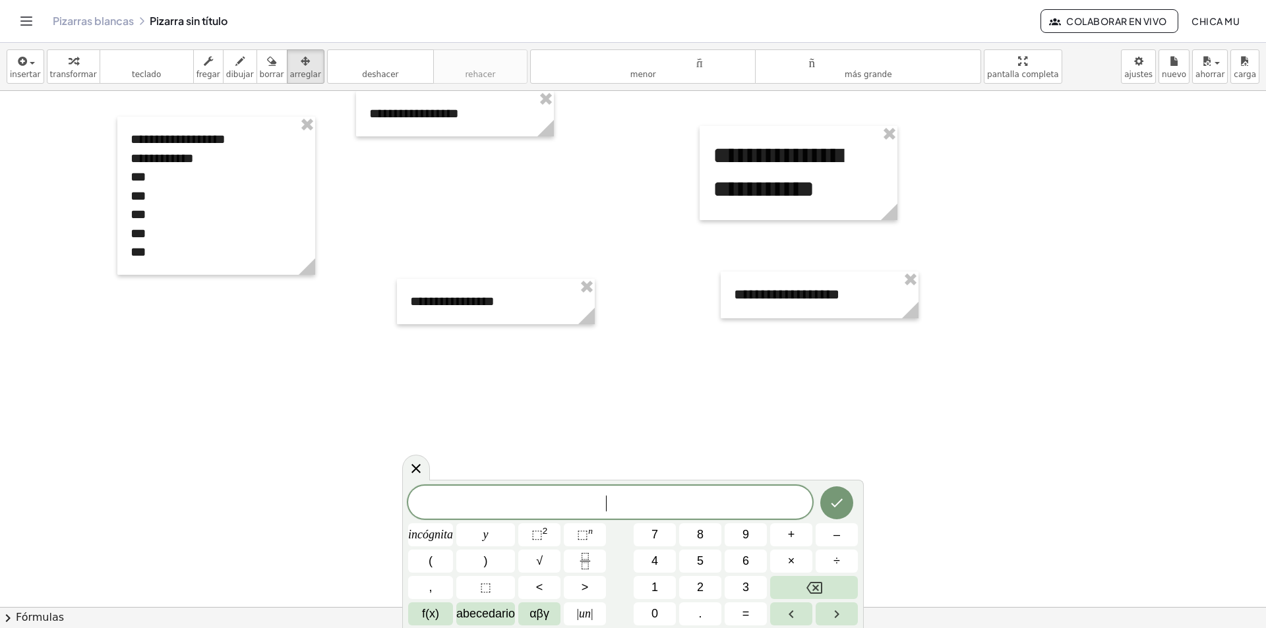
drag, startPoint x: 560, startPoint y: 490, endPoint x: 614, endPoint y: 502, distance: 56.0
click at [614, 502] on span "​" at bounding box center [610, 503] width 404 height 18
drag, startPoint x: 614, startPoint y: 502, endPoint x: 570, endPoint y: 496, distance: 44.6
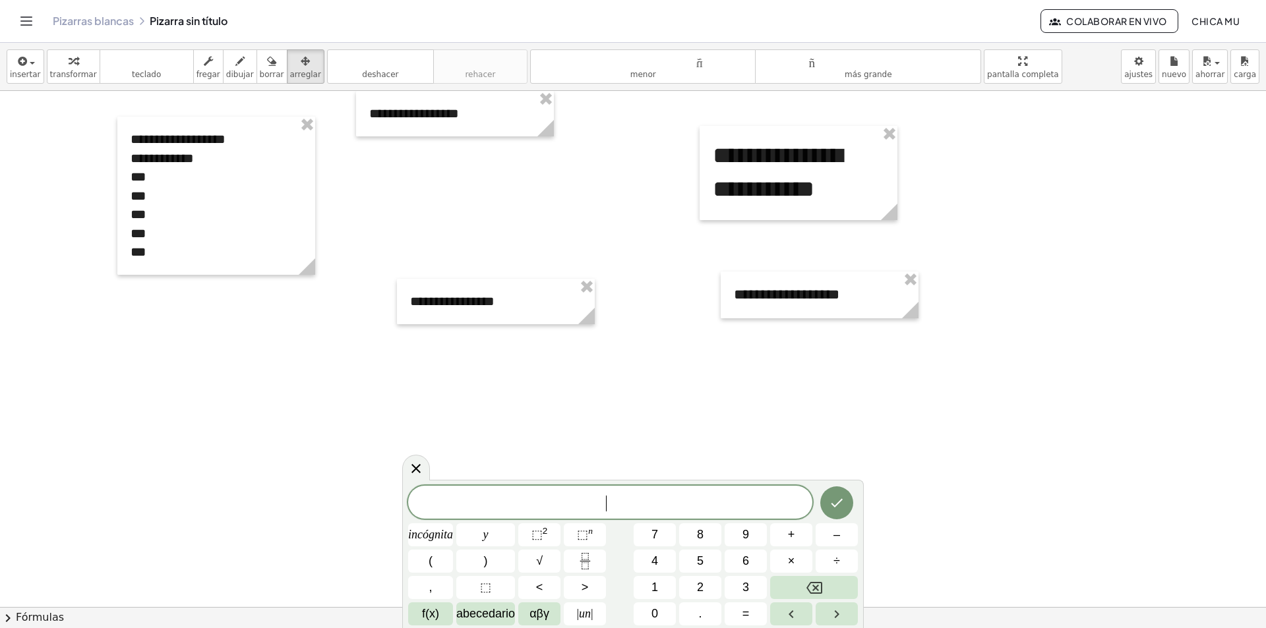
click at [570, 496] on span "​" at bounding box center [610, 503] width 404 height 18
click at [34, 67] on div "button" at bounding box center [25, 61] width 31 height 16
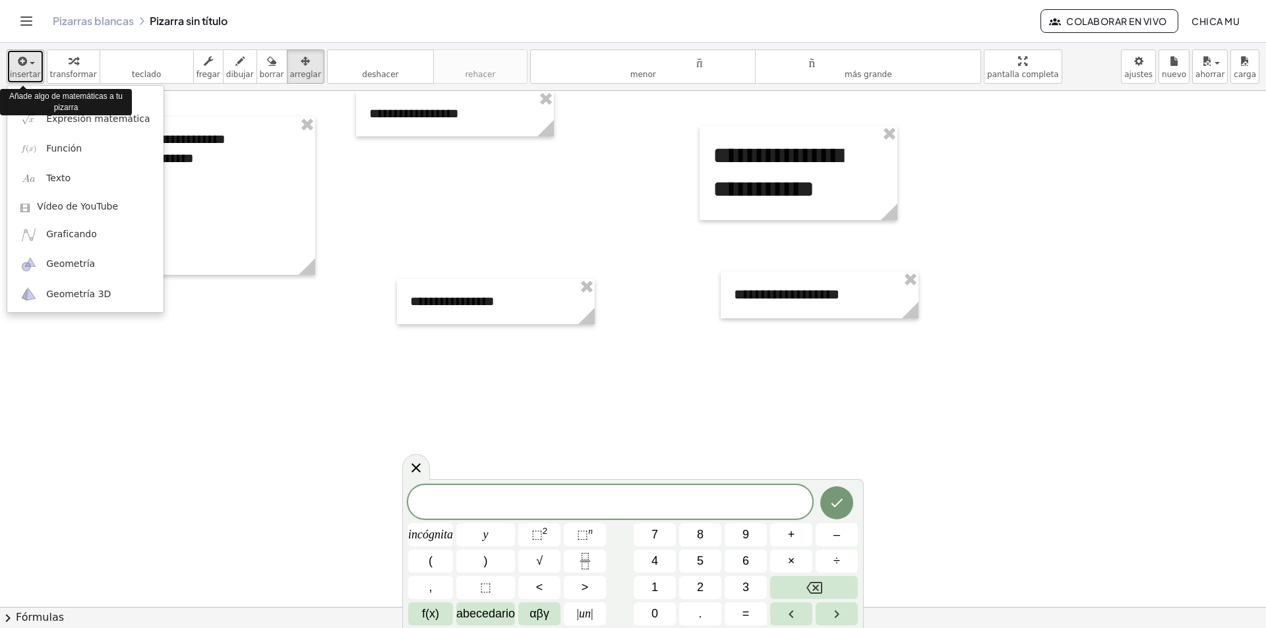
click at [27, 66] on span "button" at bounding box center [28, 62] width 3 height 9
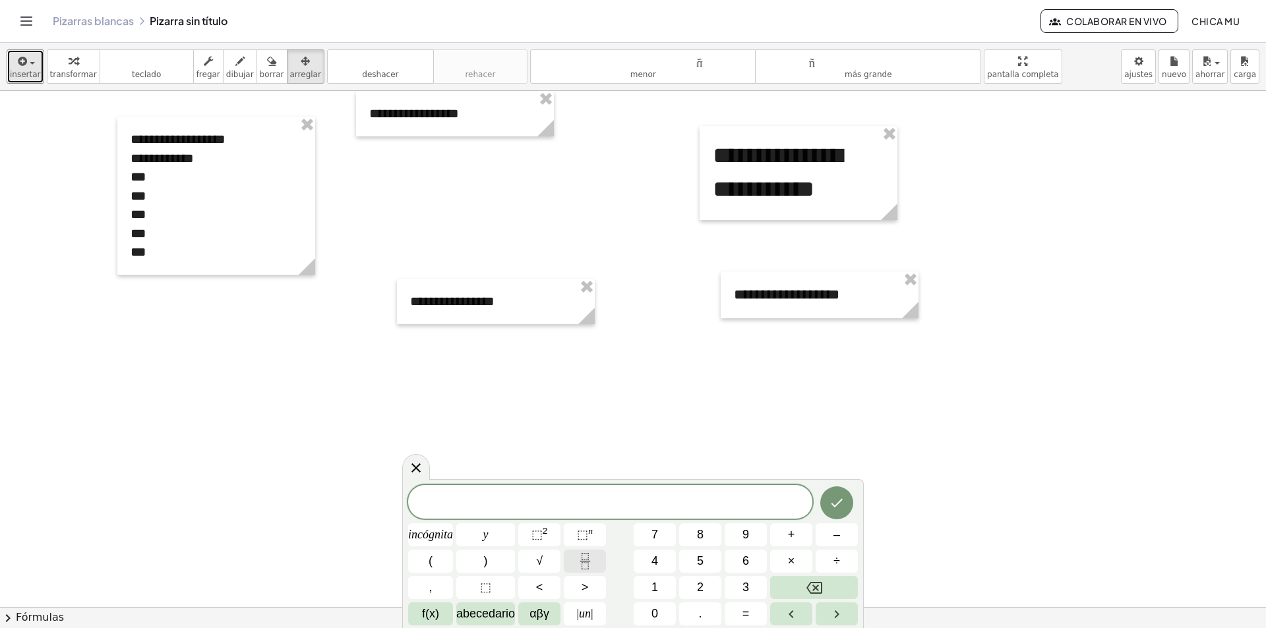
click at [593, 568] on button "Fracción" at bounding box center [585, 561] width 42 height 23
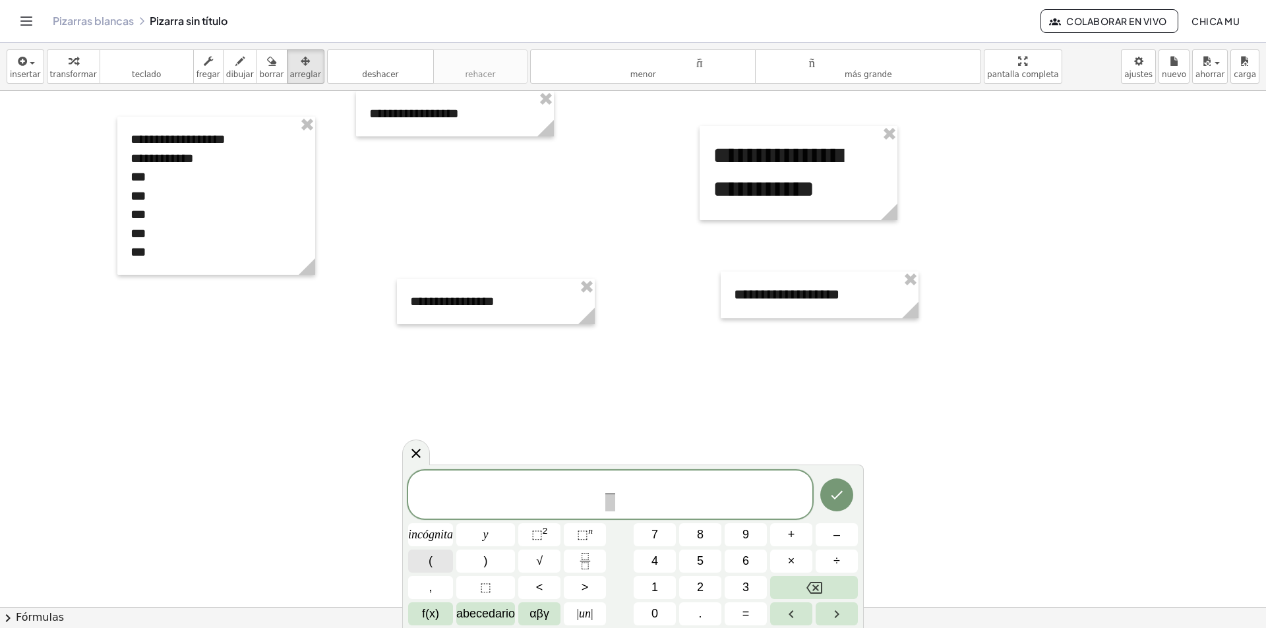
click at [436, 565] on button "(" at bounding box center [430, 561] width 45 height 23
click at [560, 534] on button "⬚ 2" at bounding box center [539, 534] width 42 height 23
click at [545, 526] on font "2" at bounding box center [545, 531] width 5 height 10
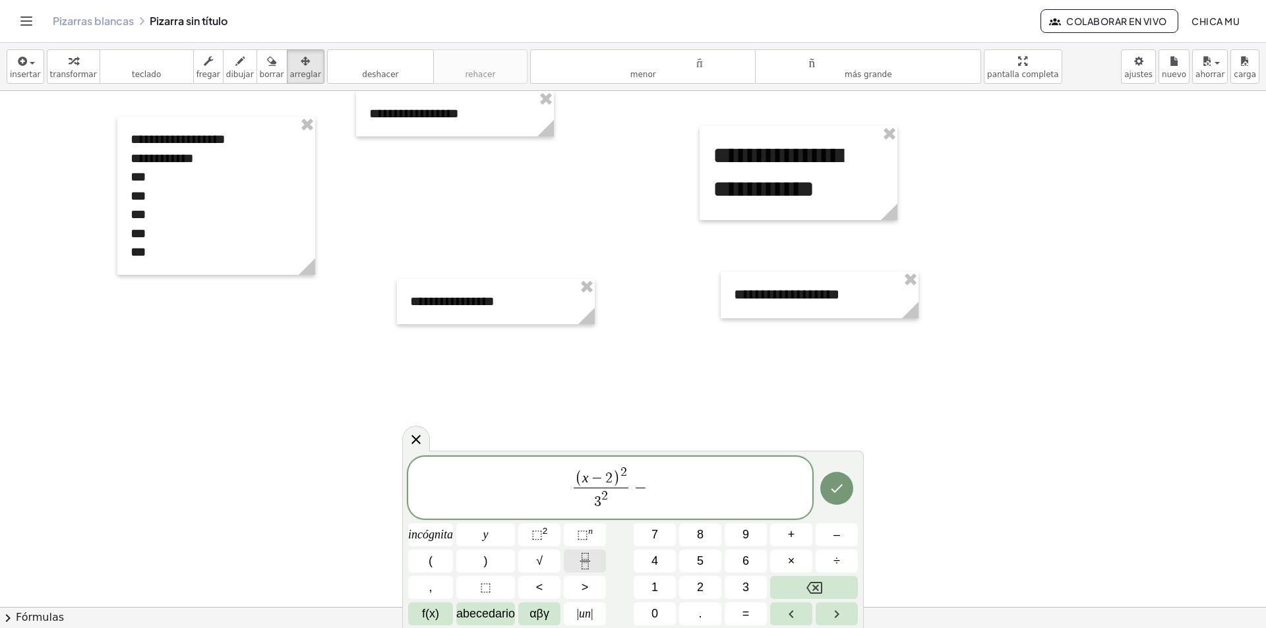
click at [555, 555] on div "( x − 2 ) 2 3 2 ​ − ​ incógnita y ⬚ 2 ⬚ n 7 8 9 + – ( ) √ 4 5 6 × ÷ , ⬚ < > 1 2…" at bounding box center [633, 541] width 450 height 169
click at [445, 558] on button "(" at bounding box center [430, 561] width 45 height 23
click at [570, 560] on button "Fracción" at bounding box center [585, 561] width 42 height 23
click at [445, 566] on button "(" at bounding box center [430, 561] width 45 height 23
click at [539, 529] on font "⬚" at bounding box center [536, 534] width 11 height 13
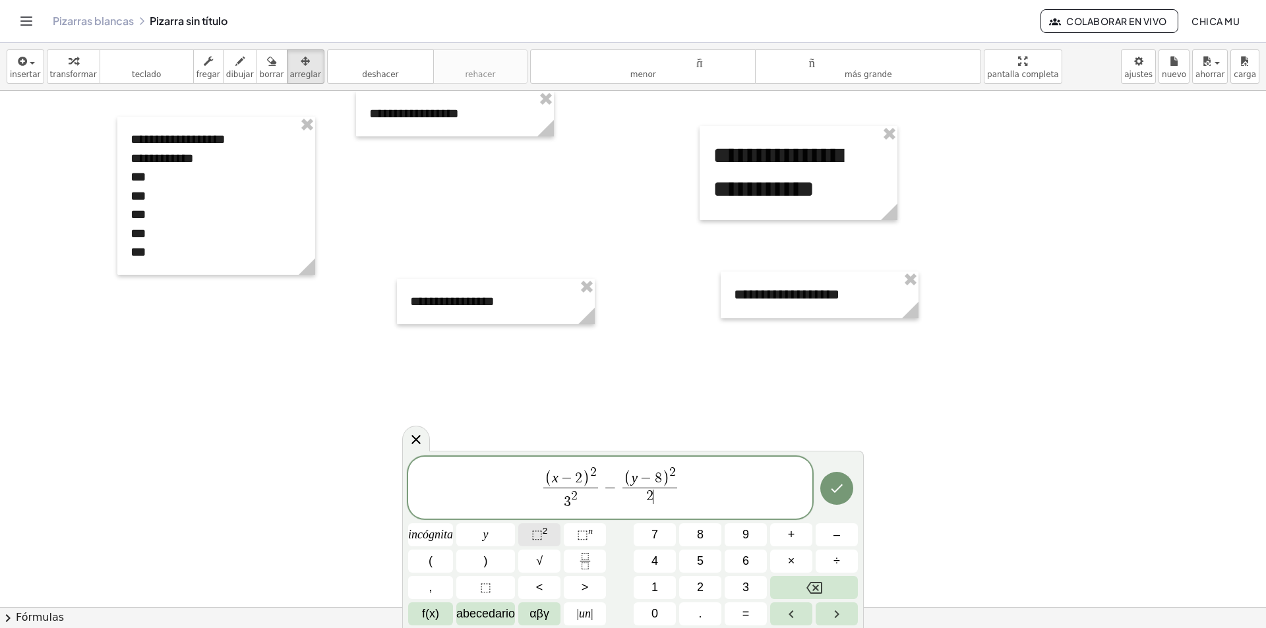
click at [541, 538] on font "⬚" at bounding box center [536, 534] width 11 height 13
click at [690, 496] on span "( x − 2 ) 2 3 2 ​ − ( y − 8 ) 2 2 2 ​ ​" at bounding box center [610, 489] width 404 height 48
click at [753, 605] on button "=" at bounding box center [746, 614] width 42 height 23
click at [664, 588] on button "1" at bounding box center [655, 587] width 42 height 23
click at [848, 491] on button "Hecho" at bounding box center [836, 488] width 33 height 33
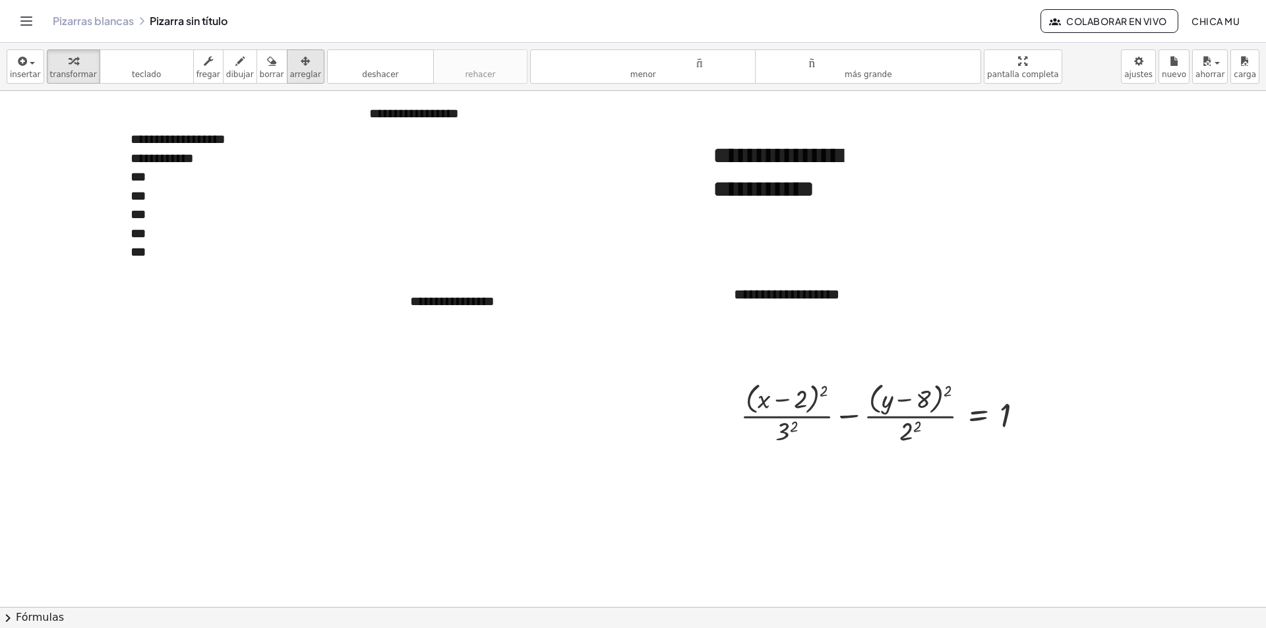
click at [290, 60] on div "button" at bounding box center [305, 61] width 31 height 16
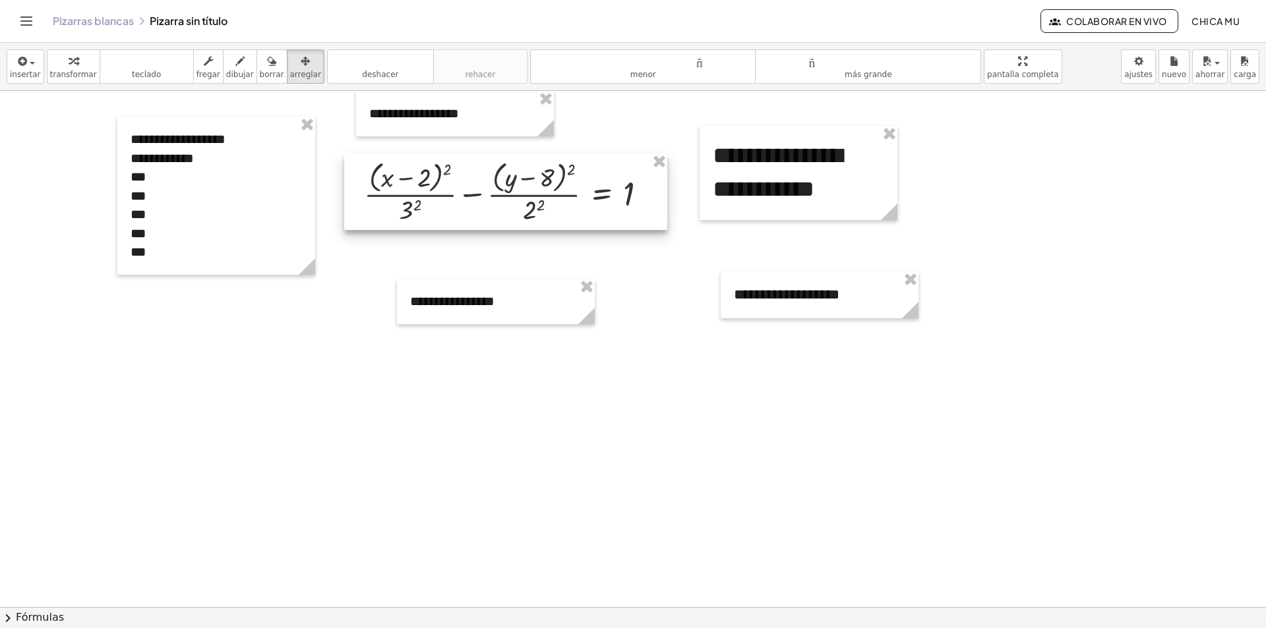
drag, startPoint x: 705, startPoint y: 340, endPoint x: 510, endPoint y: 179, distance: 253.4
click at [510, 179] on div at bounding box center [505, 192] width 323 height 76
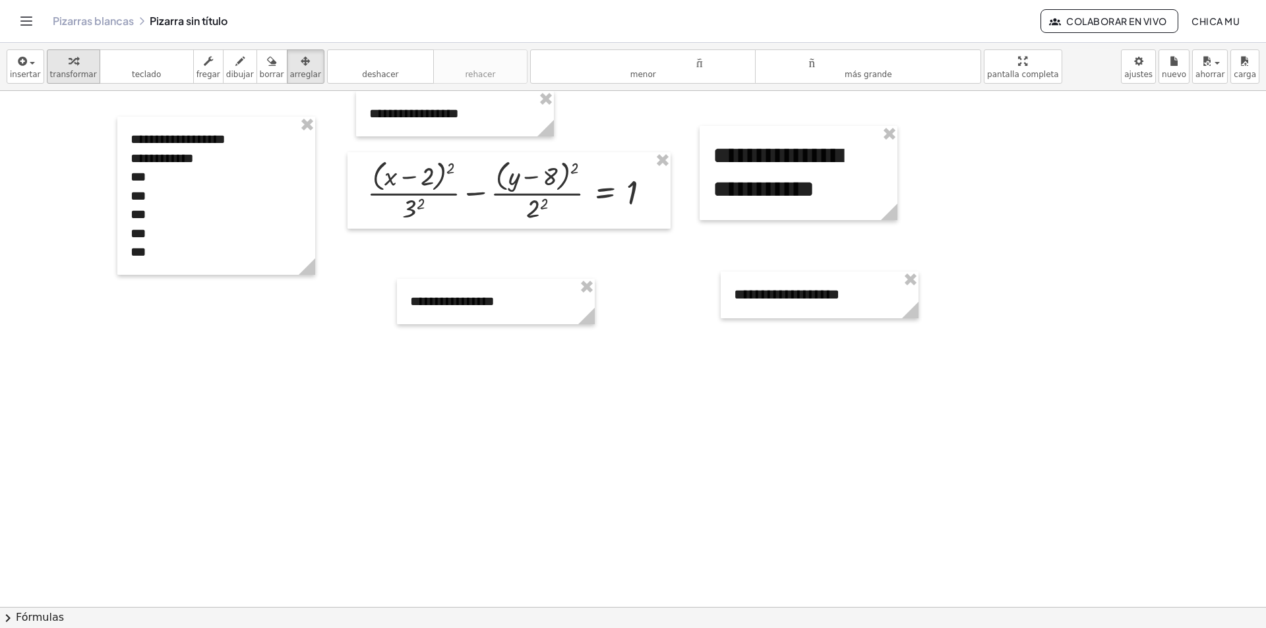
click at [53, 67] on div "button" at bounding box center [73, 61] width 47 height 16
click at [416, 207] on div at bounding box center [514, 191] width 307 height 70
click at [546, 207] on div at bounding box center [514, 191] width 307 height 70
click at [26, 55] on div "button" at bounding box center [25, 61] width 31 height 16
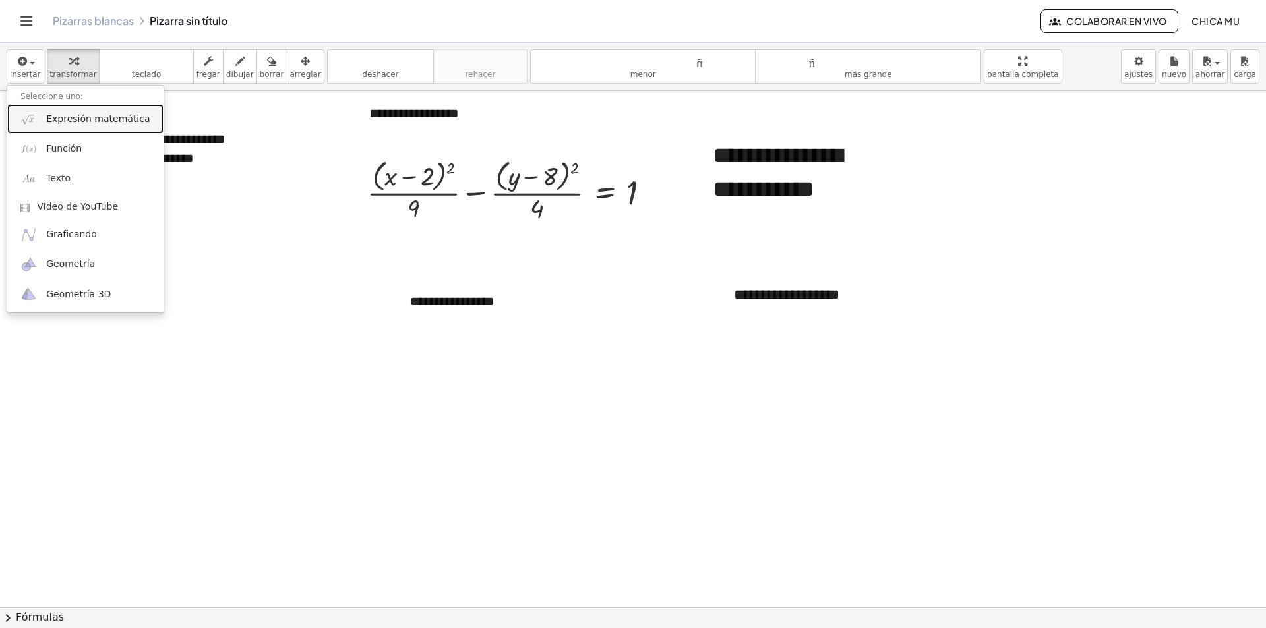
click at [86, 114] on font "Expresión matemática" at bounding box center [98, 118] width 104 height 11
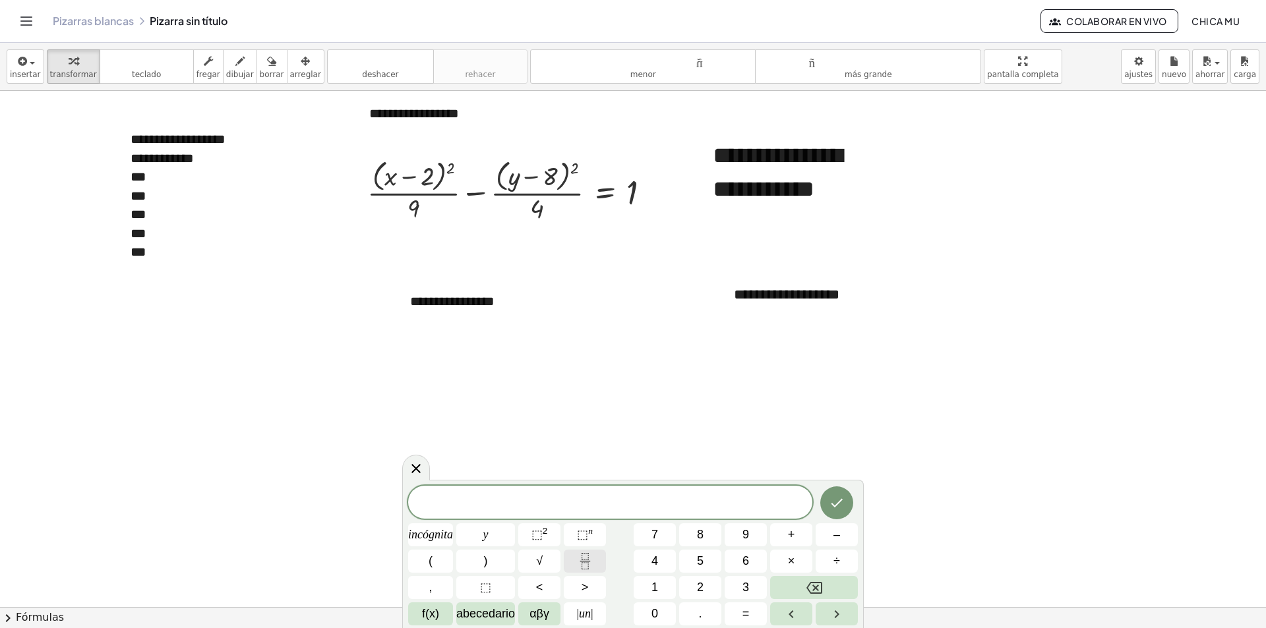
click at [579, 561] on icon "Fracción" at bounding box center [585, 561] width 16 height 16
click at [451, 562] on button "(" at bounding box center [430, 561] width 45 height 23
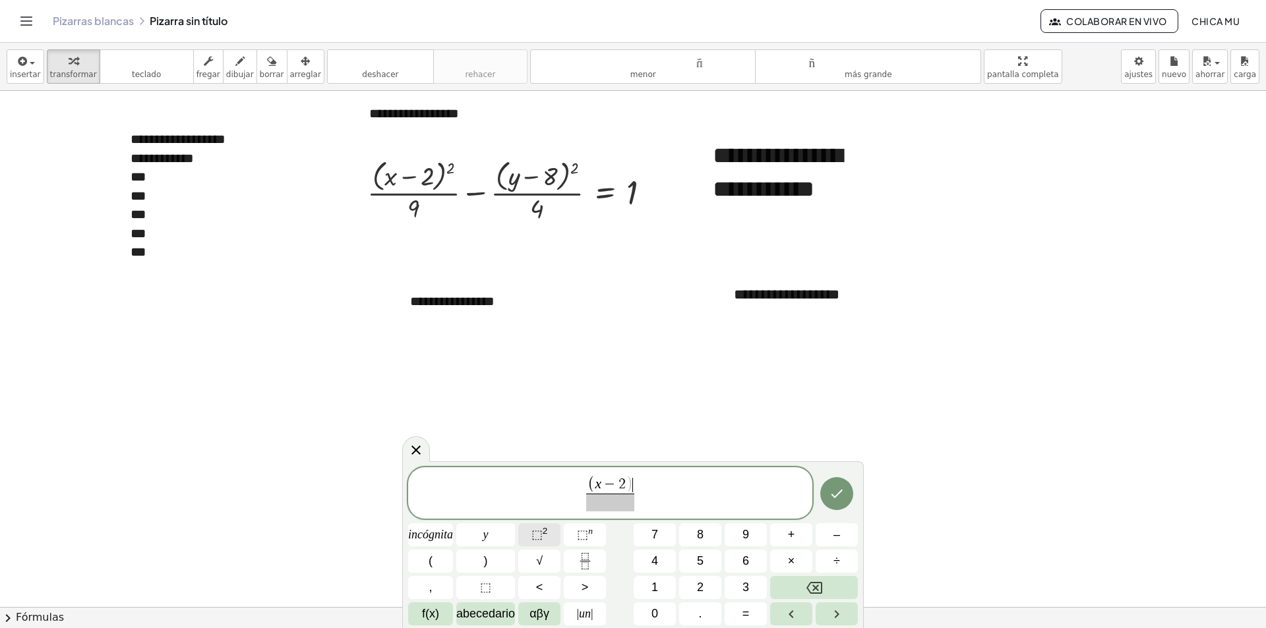
click at [548, 537] on span "⬚ 2" at bounding box center [539, 535] width 16 height 18
click at [839, 537] on font "–" at bounding box center [836, 534] width 7 height 13
click at [581, 559] on icon "Fracción" at bounding box center [585, 561] width 16 height 16
click at [449, 556] on button "(" at bounding box center [430, 561] width 45 height 23
click at [553, 527] on button "⬚ 2" at bounding box center [539, 534] width 42 height 23
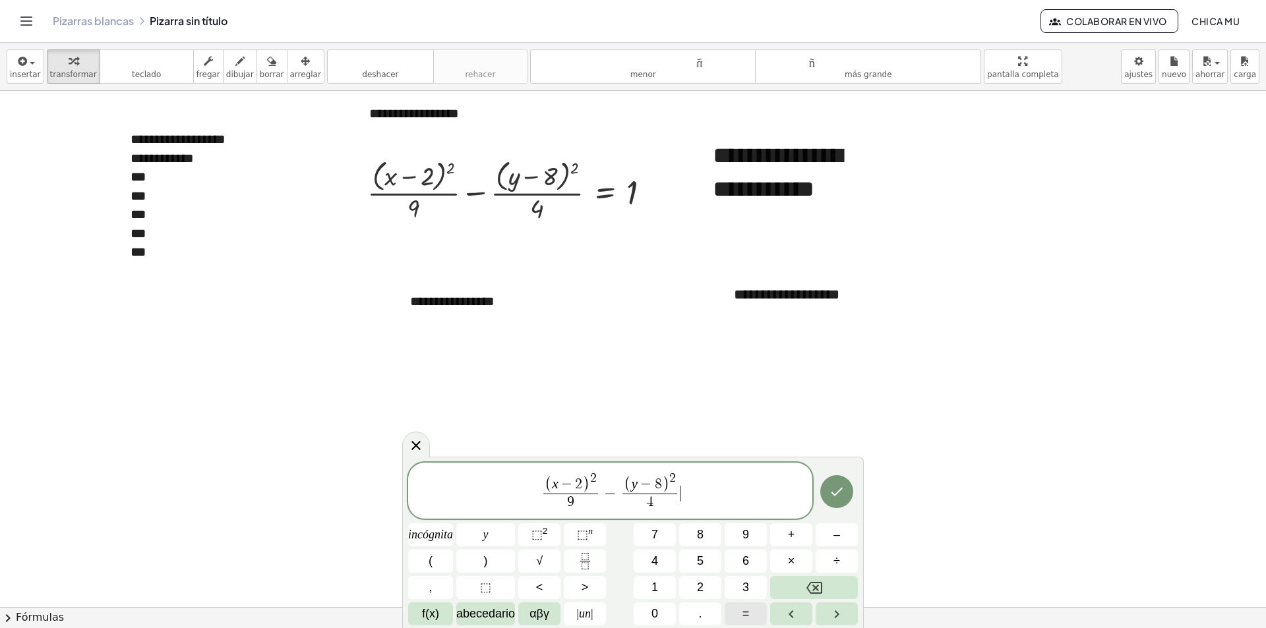
click at [742, 605] on font "=" at bounding box center [745, 613] width 7 height 13
click at [643, 585] on button "1" at bounding box center [655, 587] width 42 height 23
click at [839, 498] on icon "Hecho" at bounding box center [837, 492] width 16 height 16
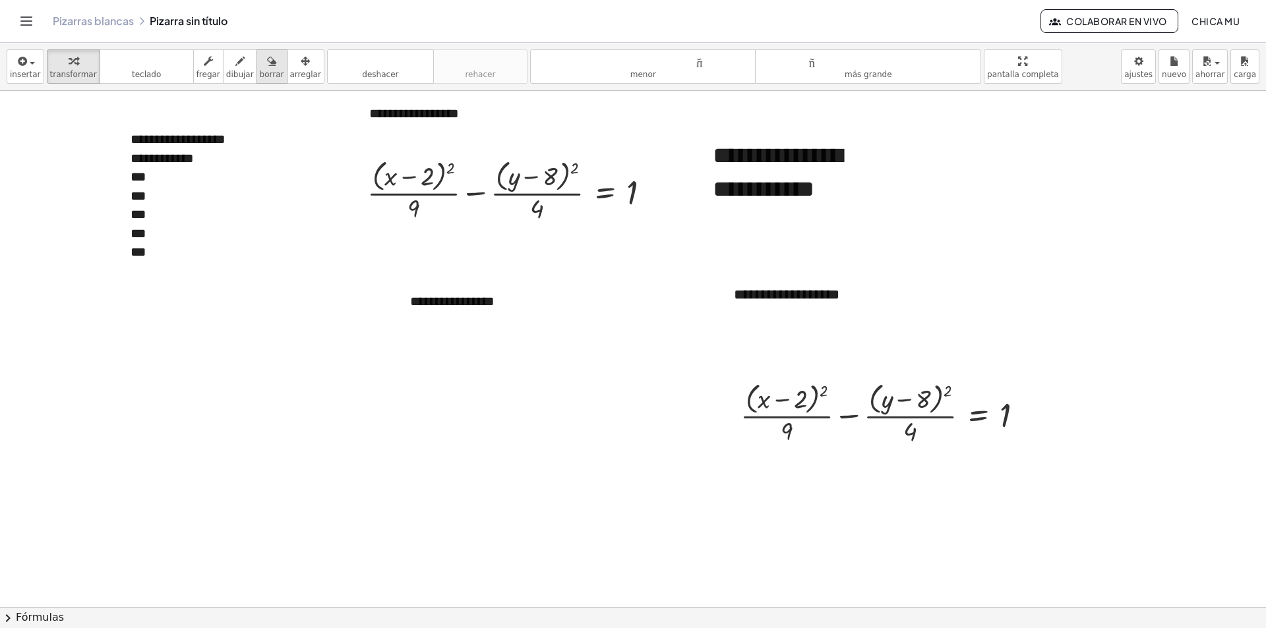
click at [260, 53] on div "button" at bounding box center [272, 61] width 24 height 16
click at [290, 55] on div "button" at bounding box center [305, 61] width 31 height 16
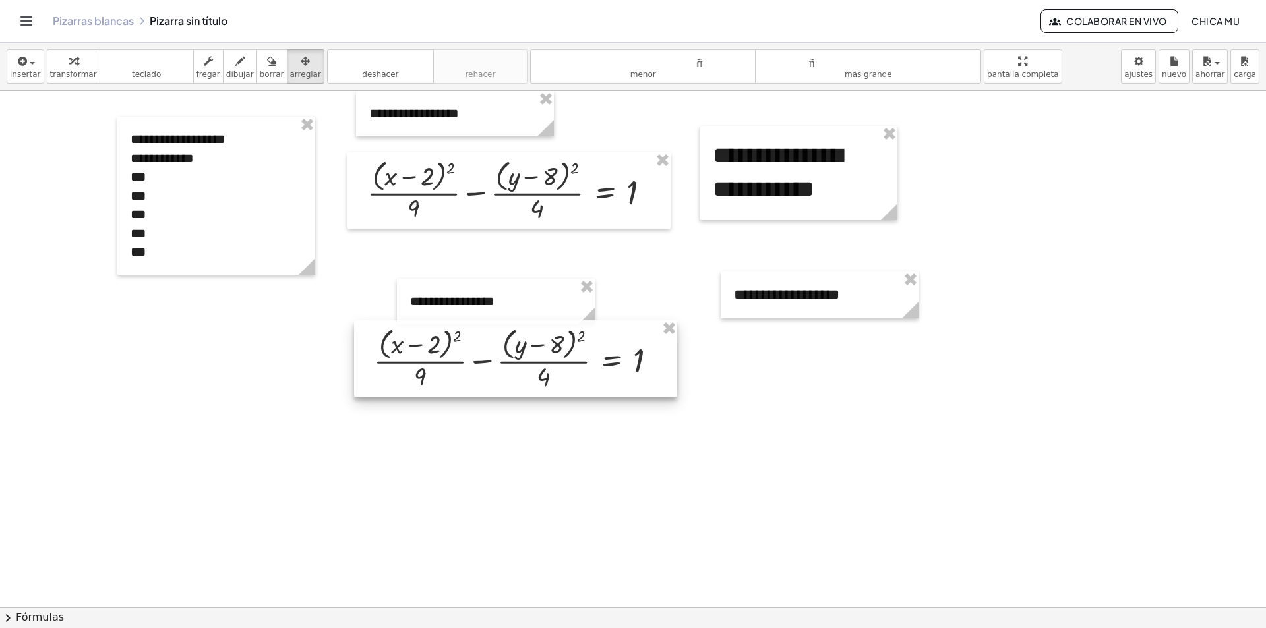
drag, startPoint x: 847, startPoint y: 409, endPoint x: 588, endPoint y: 336, distance: 269.2
click at [606, 362] on div at bounding box center [515, 358] width 323 height 76
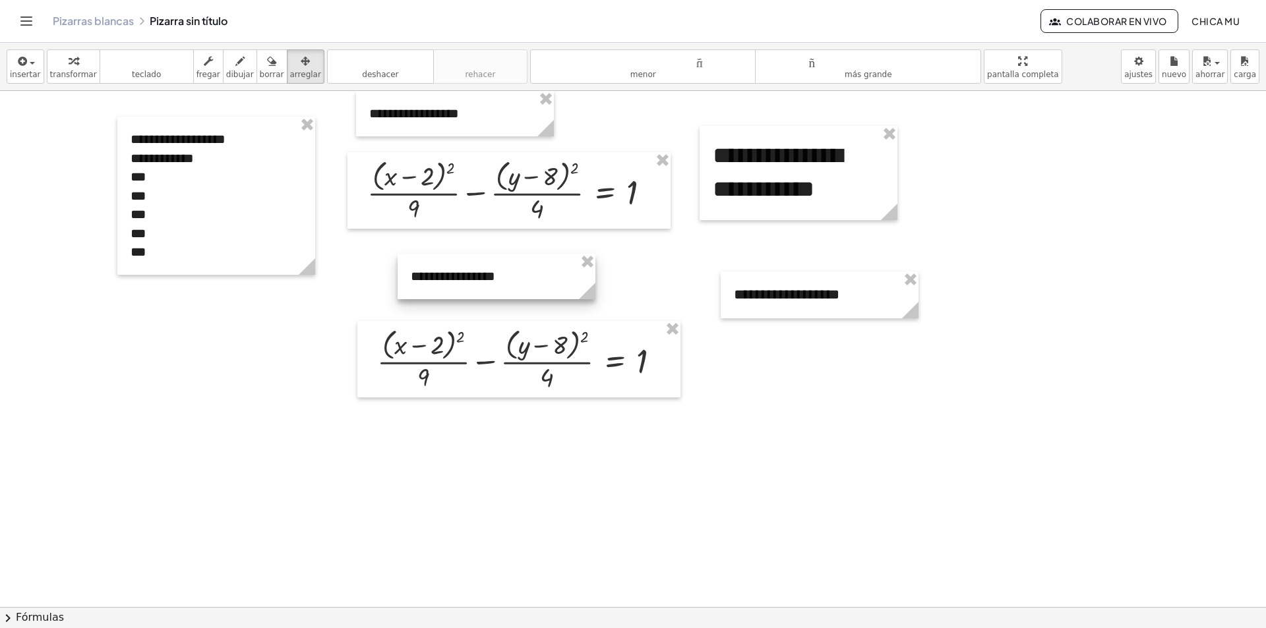
drag, startPoint x: 558, startPoint y: 283, endPoint x: 556, endPoint y: 268, distance: 15.9
click at [556, 268] on div at bounding box center [497, 276] width 198 height 45
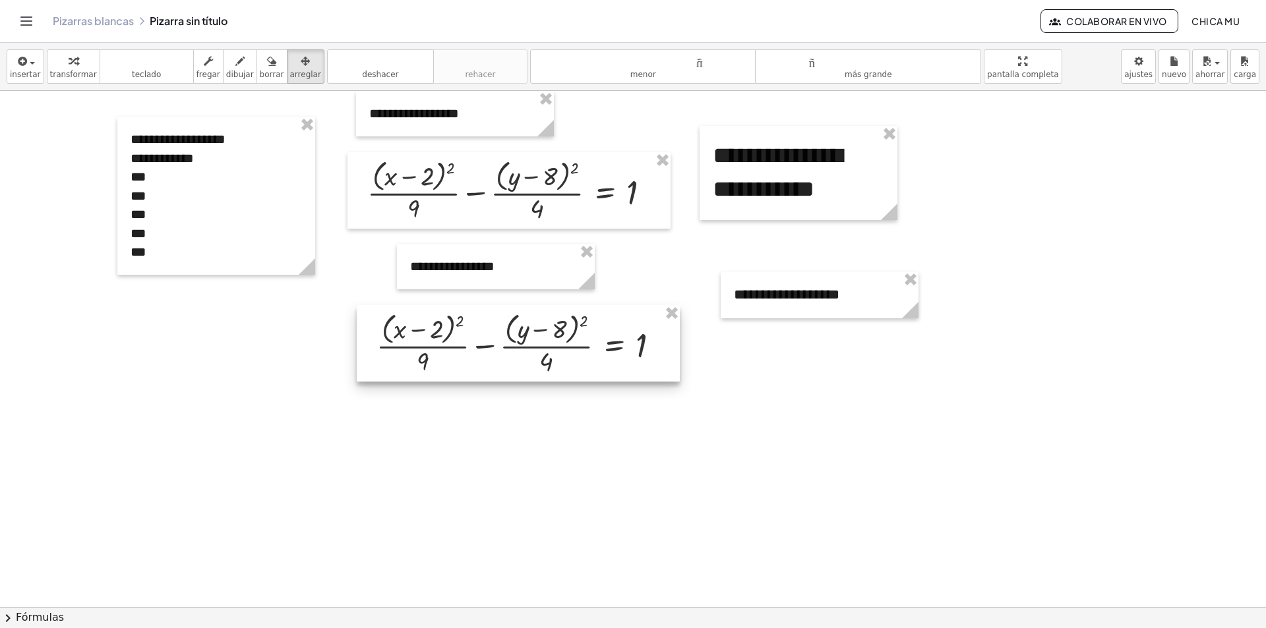
drag, startPoint x: 571, startPoint y: 333, endPoint x: 571, endPoint y: 323, distance: 9.9
click at [571, 324] on div at bounding box center [518, 343] width 323 height 76
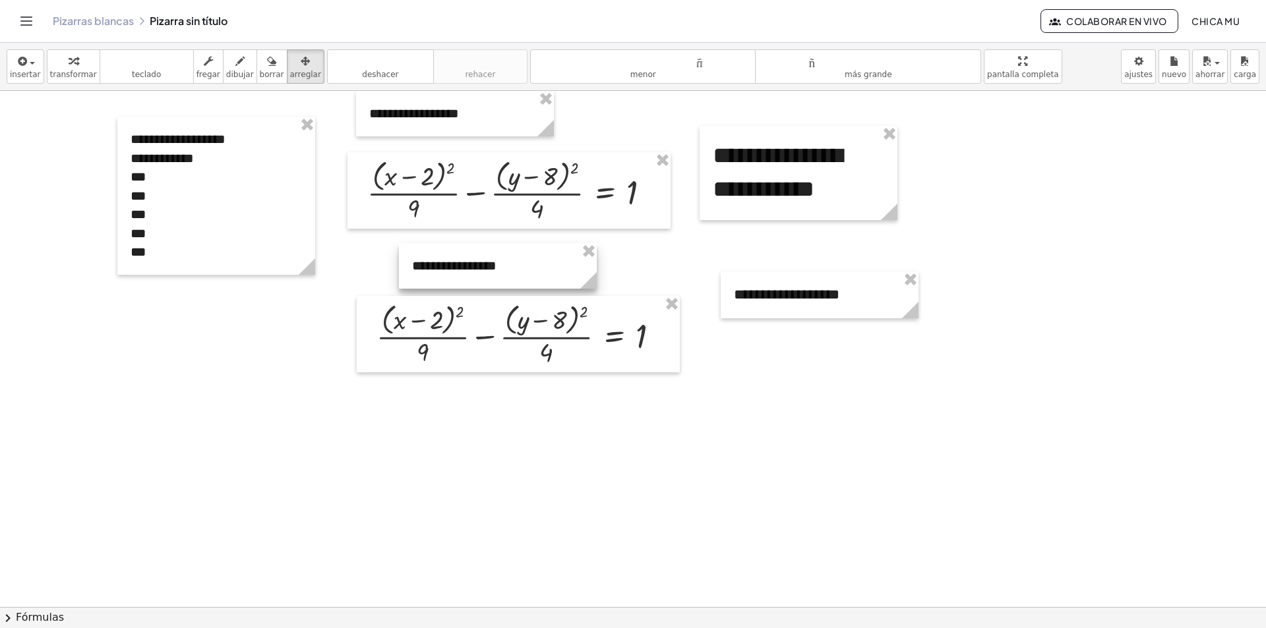
click at [569, 284] on div at bounding box center [498, 265] width 198 height 45
click at [69, 57] on icon "button" at bounding box center [73, 61] width 9 height 16
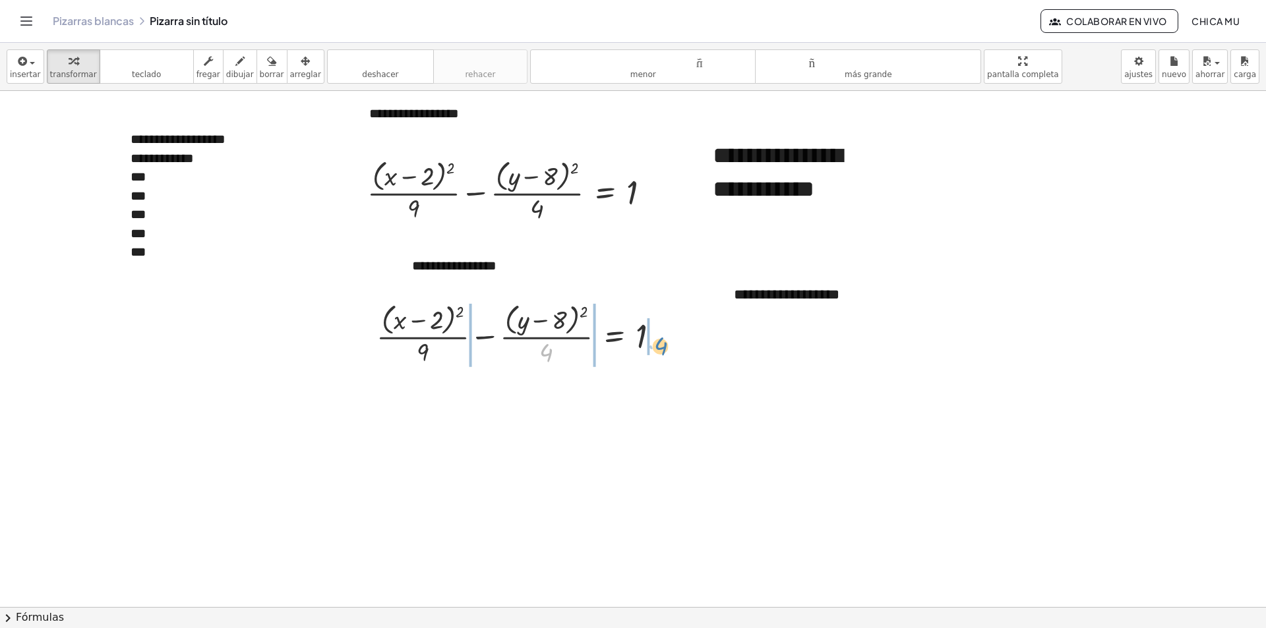
drag, startPoint x: 552, startPoint y: 351, endPoint x: 579, endPoint y: 359, distance: 28.2
click at [664, 344] on div at bounding box center [523, 334] width 307 height 70
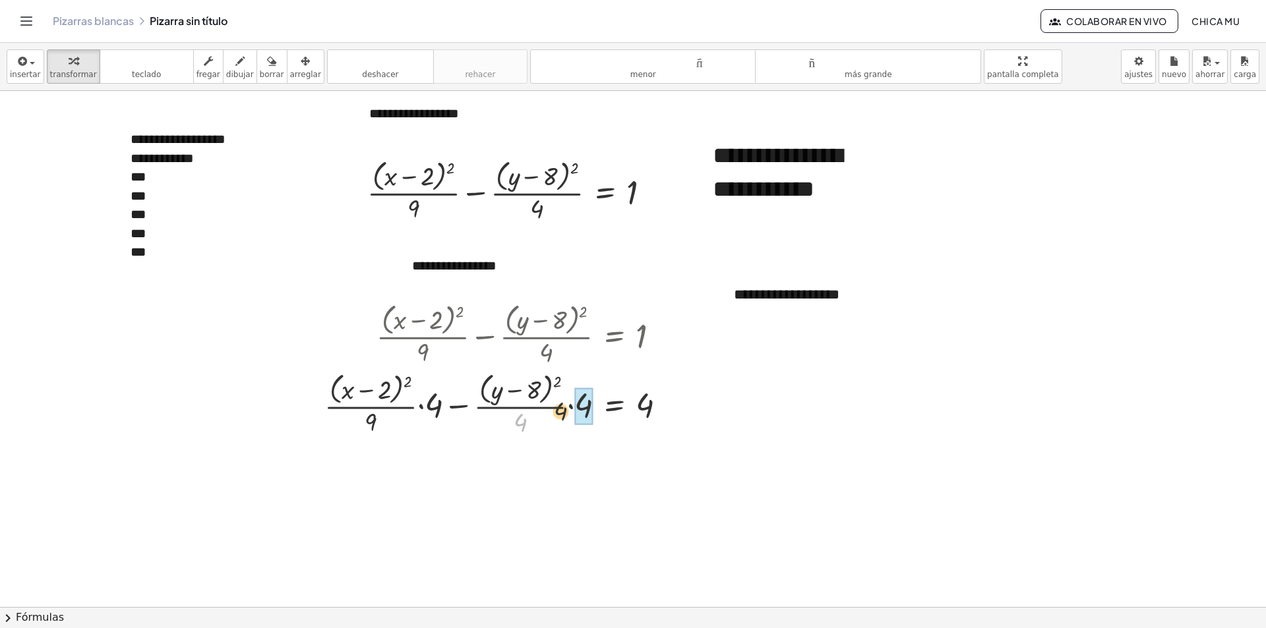
drag, startPoint x: 554, startPoint y: 421, endPoint x: 584, endPoint y: 409, distance: 32.0
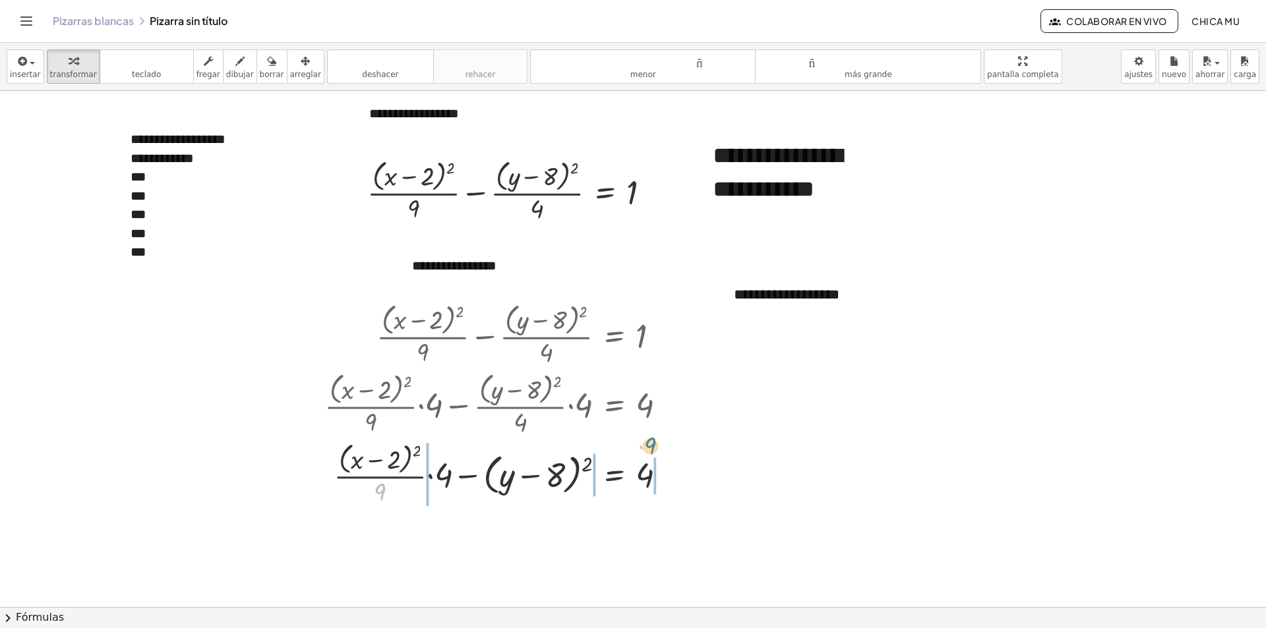
drag, startPoint x: 382, startPoint y: 425, endPoint x: 668, endPoint y: 385, distance: 288.9
click at [614, 336] on div "+ · ( + x − 2 ) 2 · 9 − · ( + y − 8 ) 2 · 4 = 1 + · · ( + x − 2 ) 2 · 9 · 4 − ·…" at bounding box center [614, 336] width 0 height 0
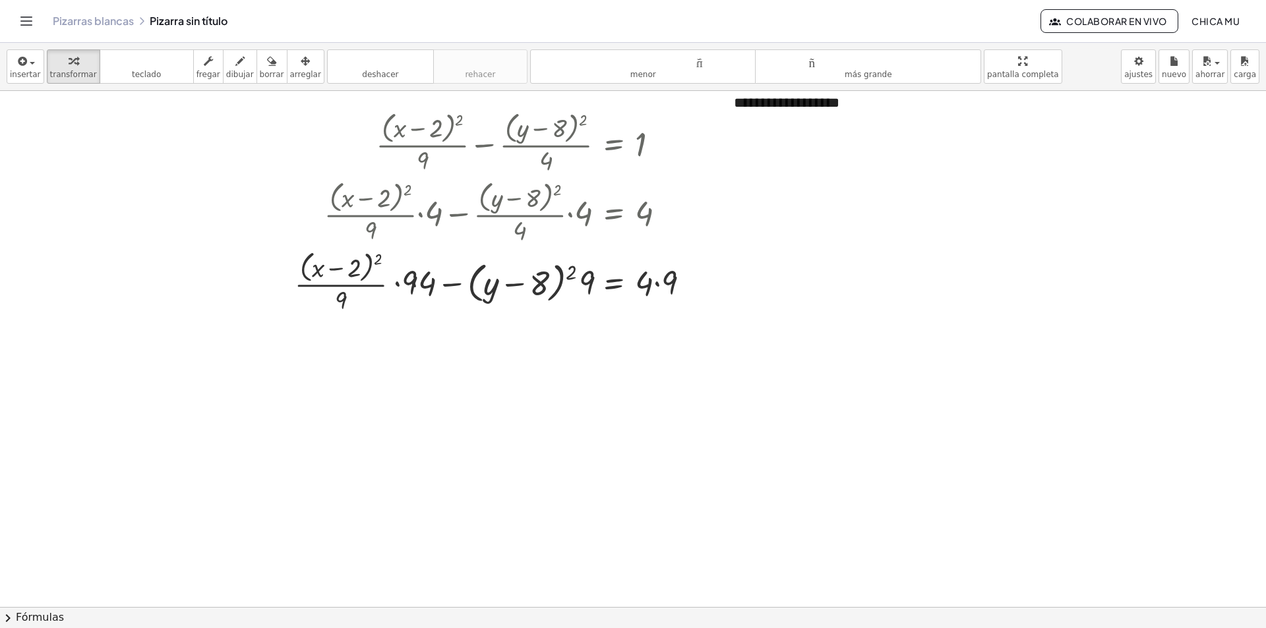
scroll to position [223, 0]
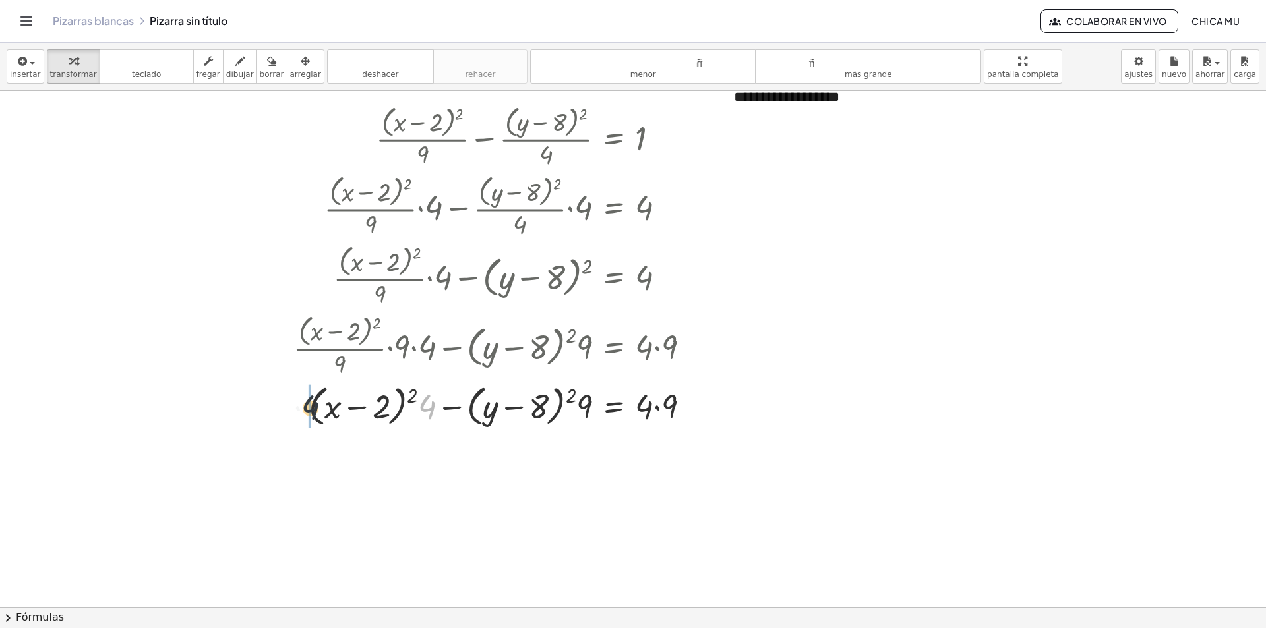
drag, startPoint x: 425, startPoint y: 413, endPoint x: 310, endPoint y: 412, distance: 115.4
click at [283, 413] on div "+ · ( + x − 2 ) 2 · 9 − · ( + y − 8 ) 2 · 4 = 1 + · · ( + x − 2 ) 2 · 9 · 4 − ·…" at bounding box center [492, 266] width 436 height 336
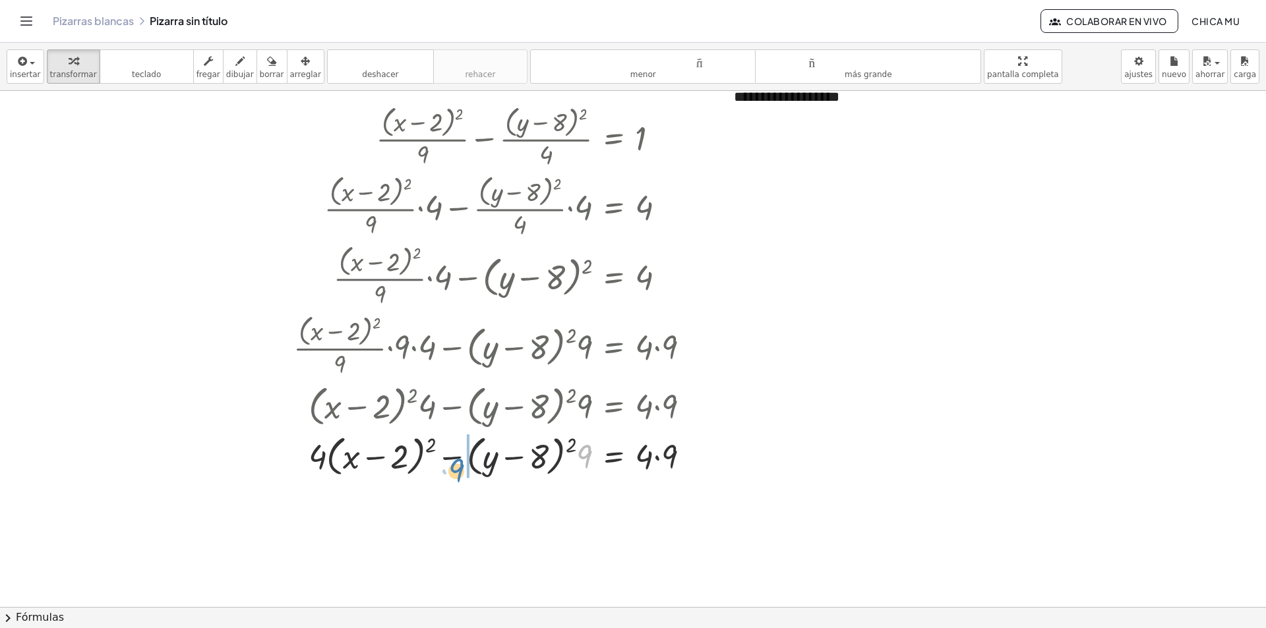
drag, startPoint x: 583, startPoint y: 413, endPoint x: 456, endPoint y: 427, distance: 128.1
click at [614, 138] on div "+ · ( + x − 2 ) 2 · 9 − · ( + y − 8 ) 2 · 4 = 1 + · · ( + x − 2 ) 2 · 9 · 4 − ·…" at bounding box center [614, 138] width 0 height 0
click at [77, 605] on button "chevron_right Fórmulas" at bounding box center [633, 617] width 1266 height 21
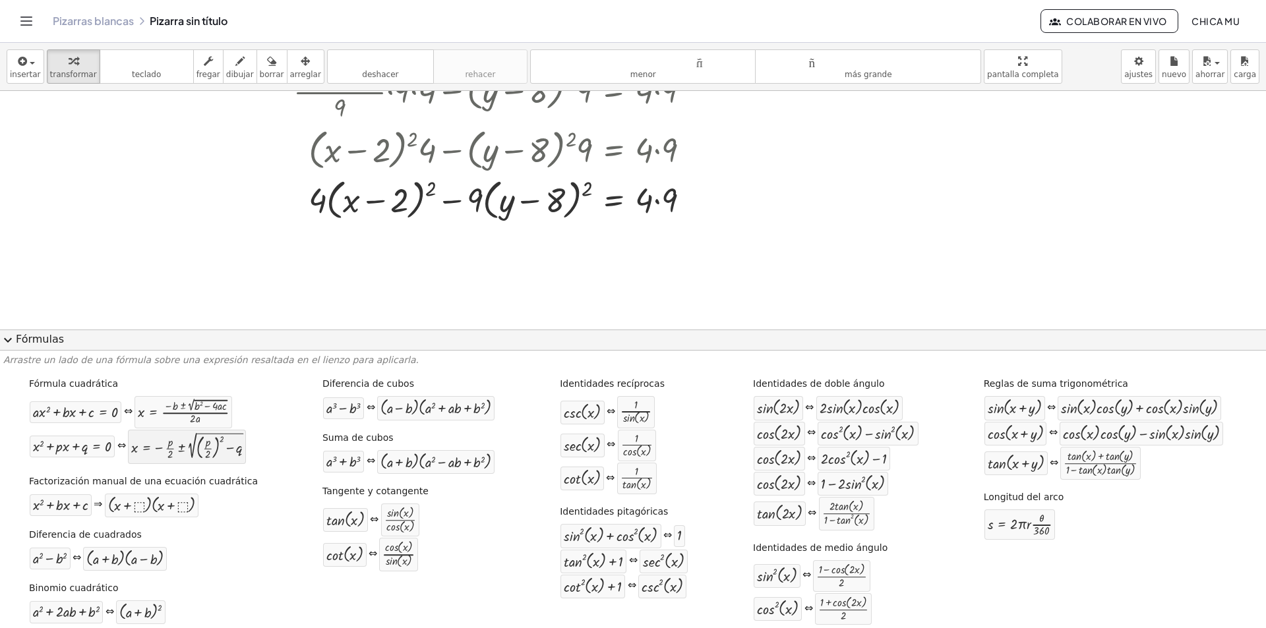
scroll to position [487, 0]
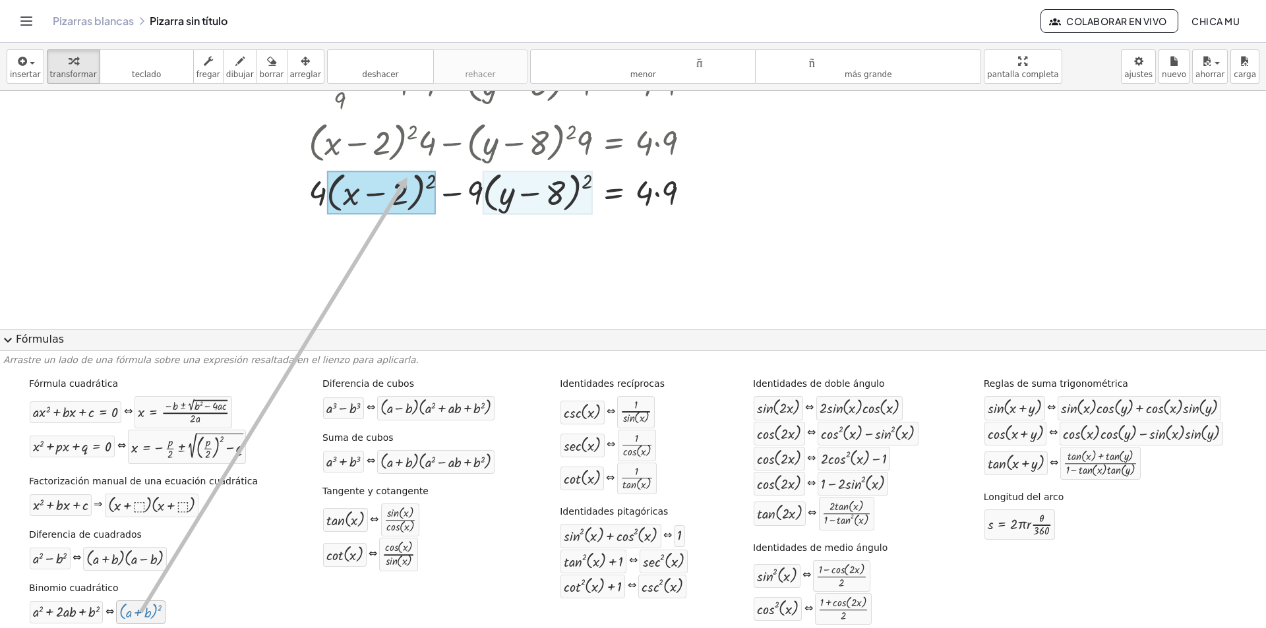
drag, startPoint x: 155, startPoint y: 607, endPoint x: 401, endPoint y: 189, distance: 484.7
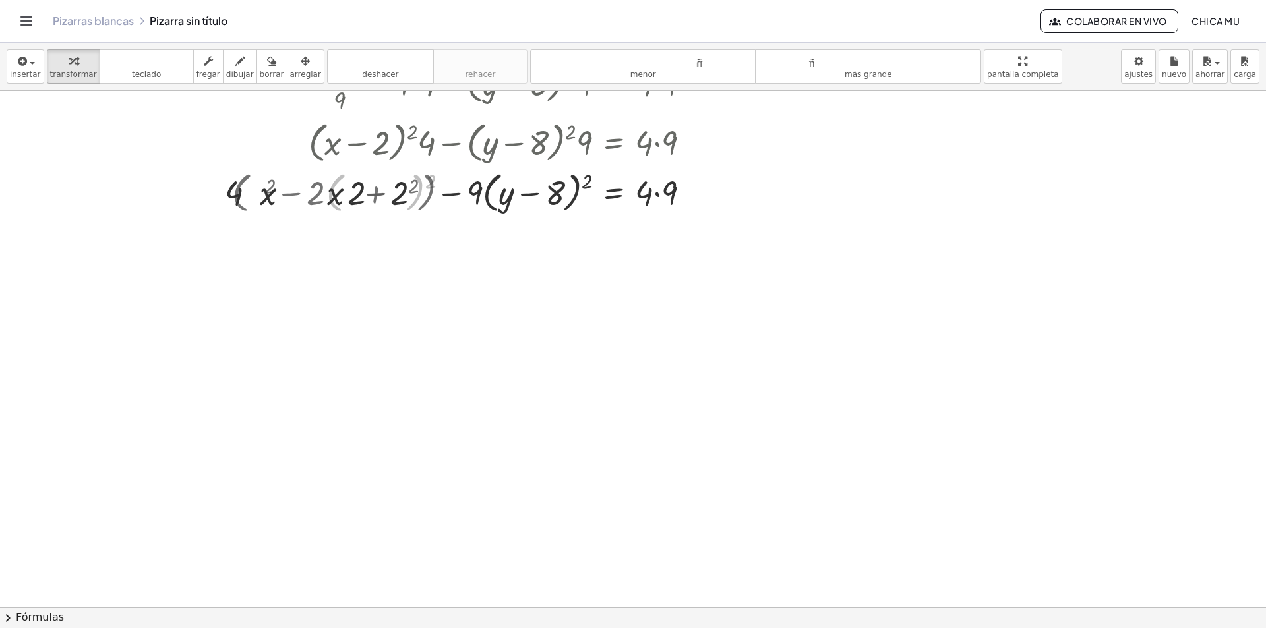
click at [145, 605] on button "chevron_right Fórmulas" at bounding box center [633, 617] width 1266 height 21
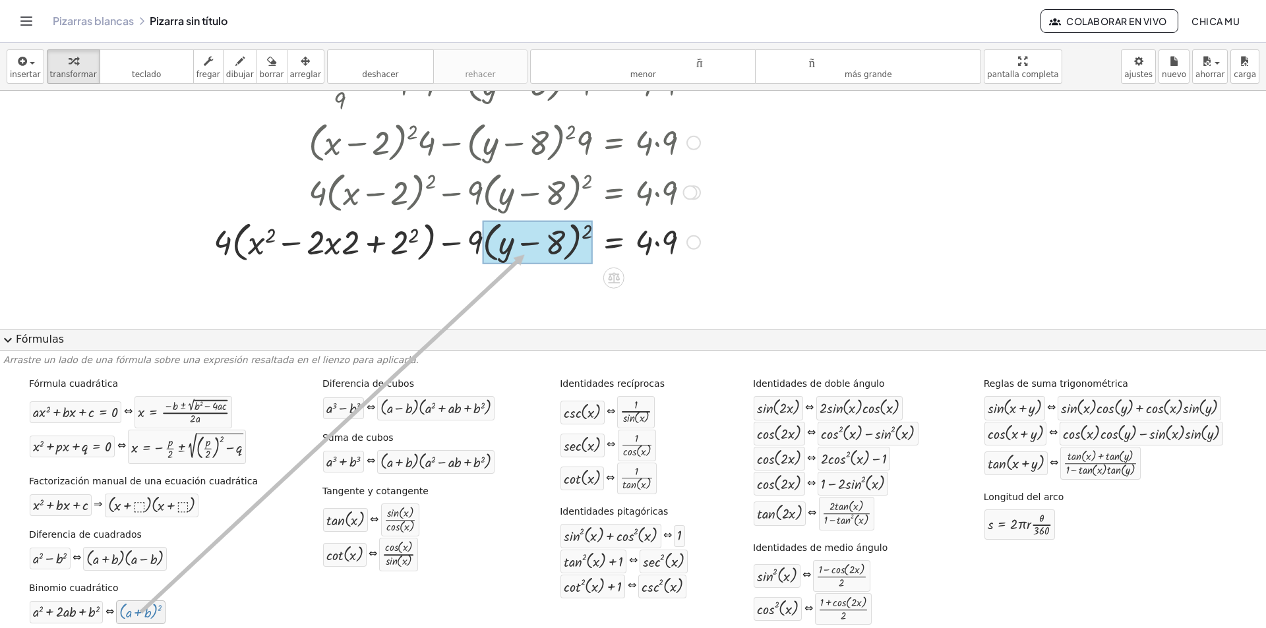
drag, startPoint x: 230, startPoint y: 552, endPoint x: 526, endPoint y: 254, distance: 420.0
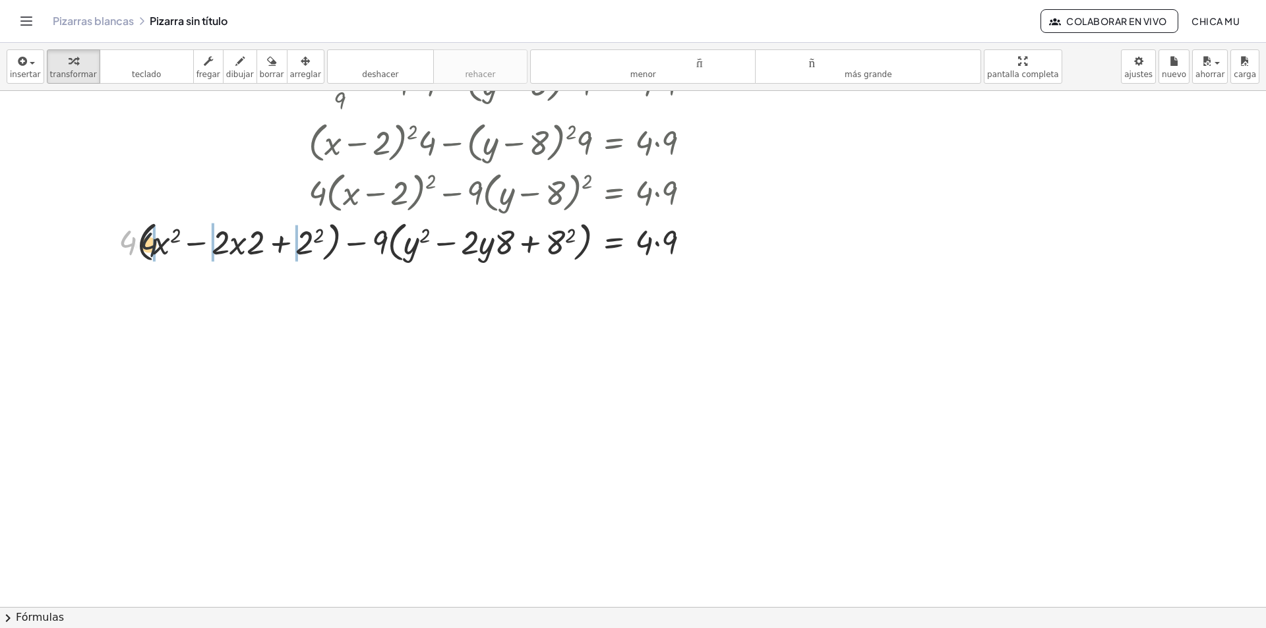
drag, startPoint x: 131, startPoint y: 245, endPoint x: 150, endPoint y: 247, distance: 19.9
click at [150, 247] on div at bounding box center [409, 241] width 595 height 50
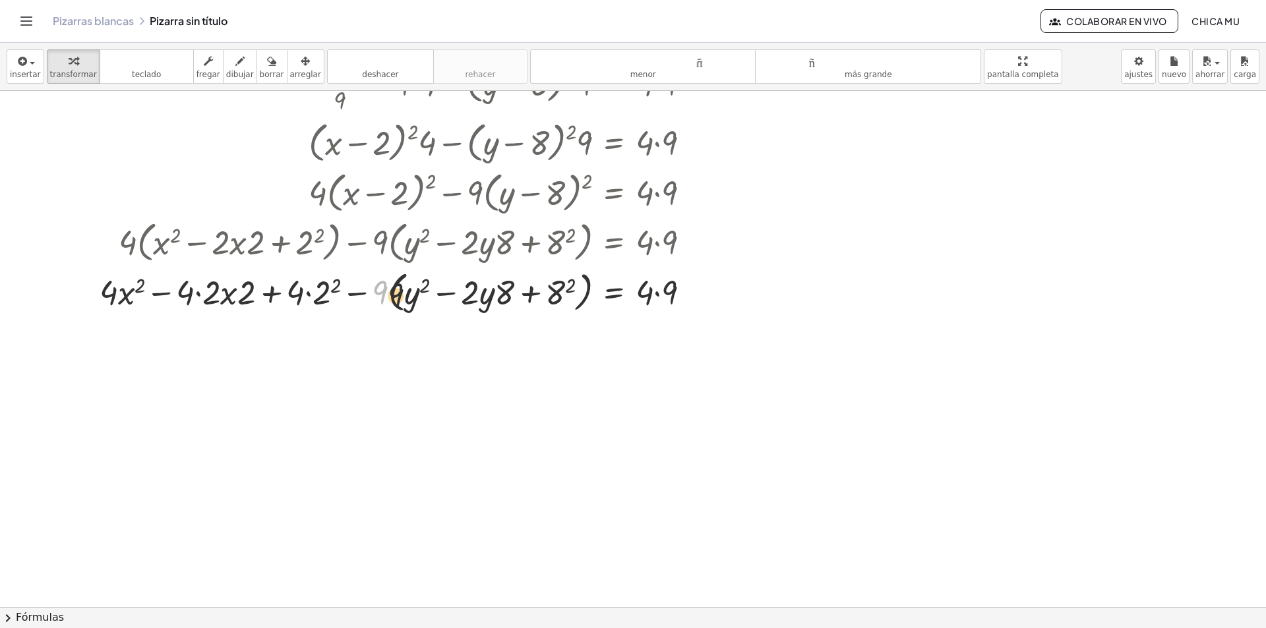
drag, startPoint x: 384, startPoint y: 299, endPoint x: 398, endPoint y: 301, distance: 14.1
click at [398, 301] on div at bounding box center [400, 291] width 614 height 50
drag, startPoint x: 378, startPoint y: 287, endPoint x: 410, endPoint y: 295, distance: 33.4
click at [410, 295] on div at bounding box center [400, 291] width 614 height 50
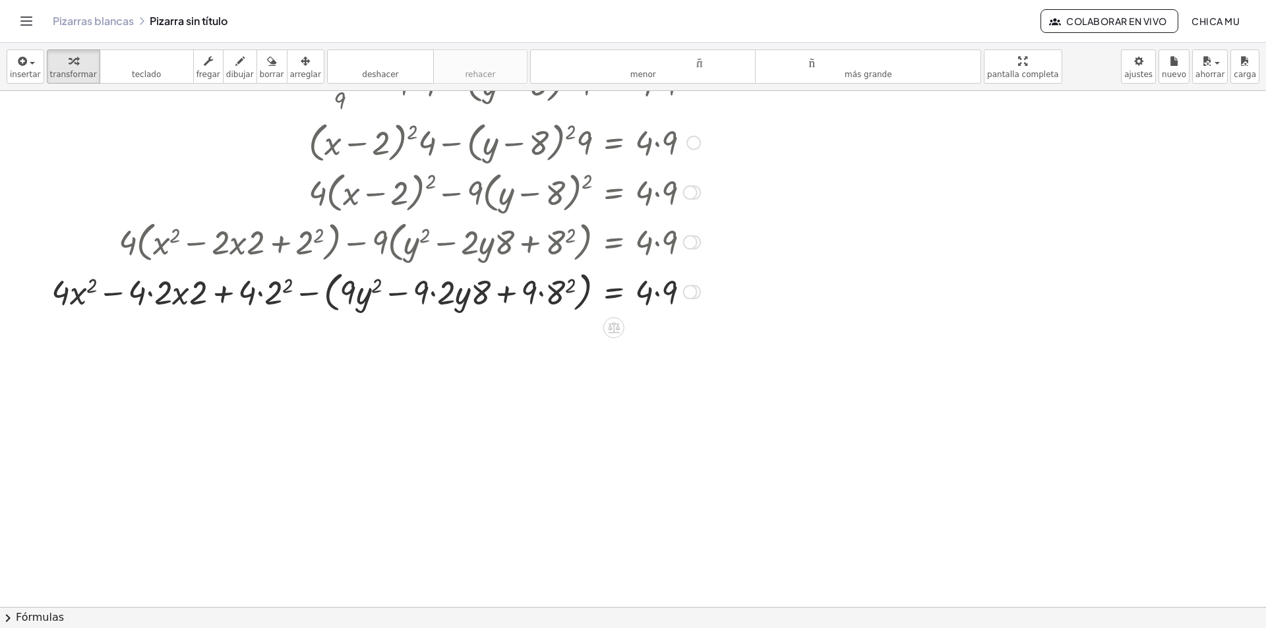
drag, startPoint x: 305, startPoint y: 296, endPoint x: 331, endPoint y: 296, distance: 25.7
click at [331, 296] on div at bounding box center [376, 291] width 662 height 50
drag, startPoint x: 312, startPoint y: 293, endPoint x: 307, endPoint y: 282, distance: 12.7
click at [301, 285] on div at bounding box center [376, 291] width 662 height 50
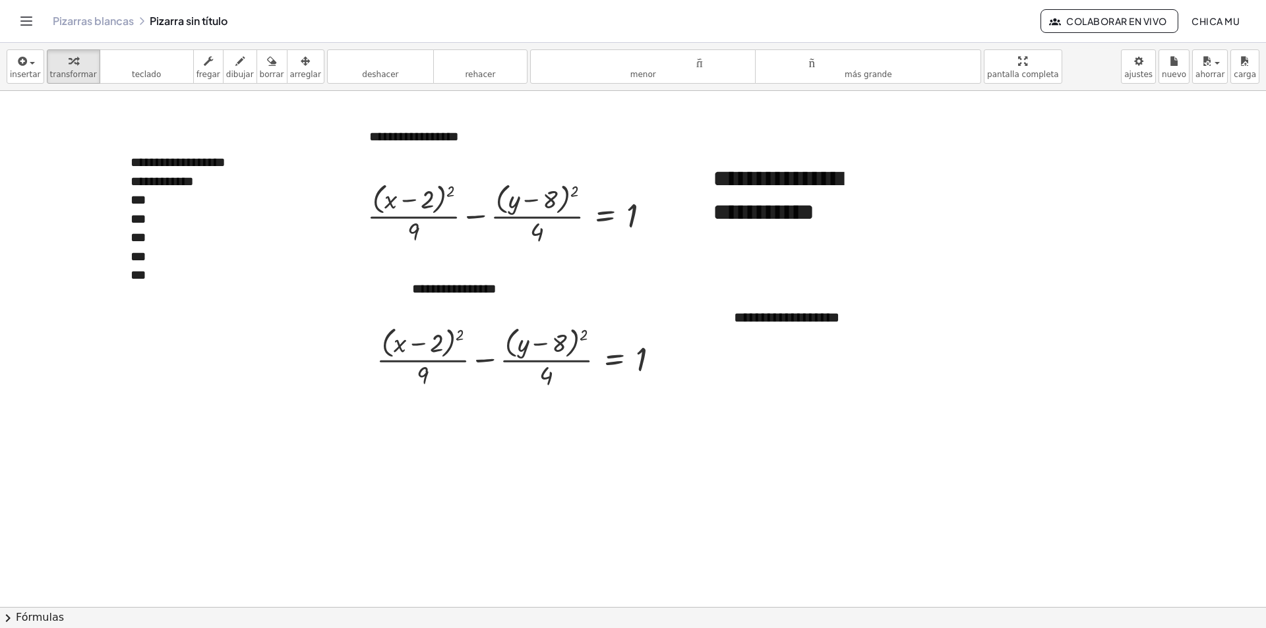
scroll to position [0, 0]
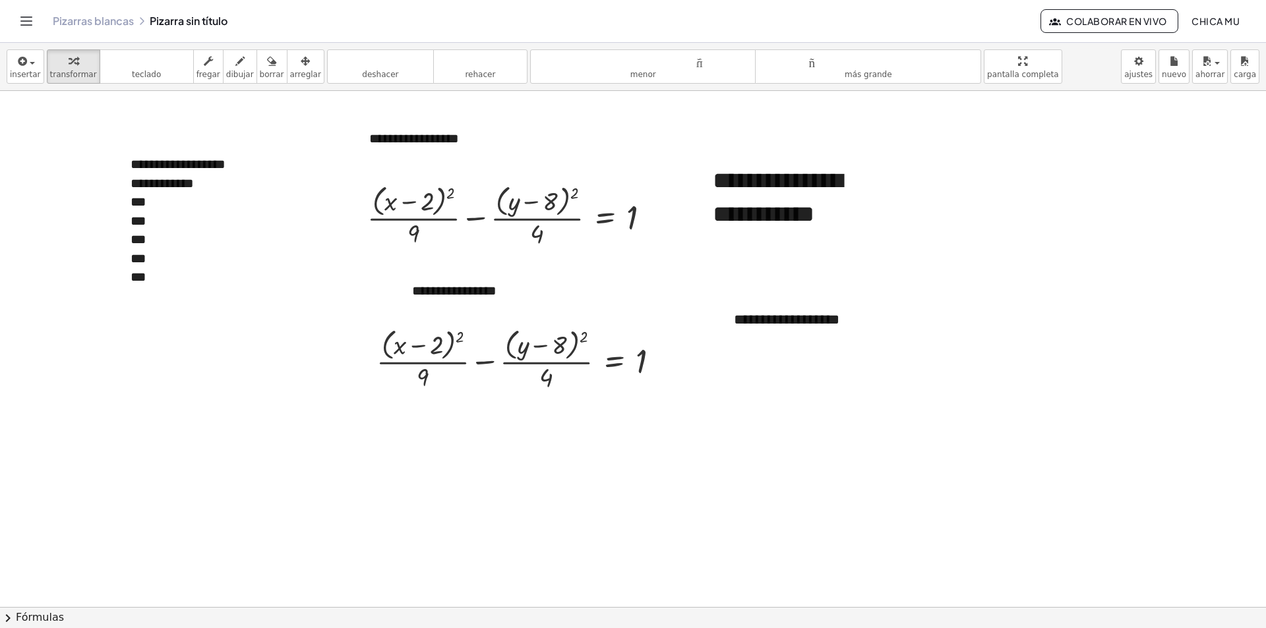
click at [131, 605] on button "chevron_right Fórmulas" at bounding box center [633, 617] width 1266 height 21
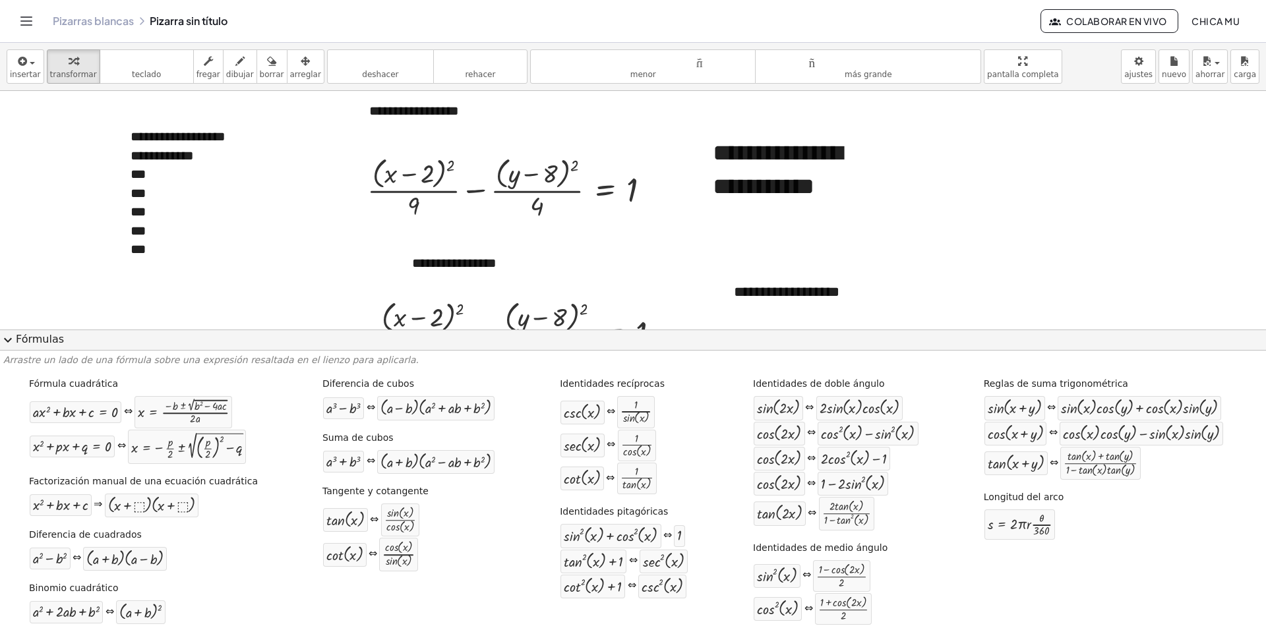
scroll to position [132, 0]
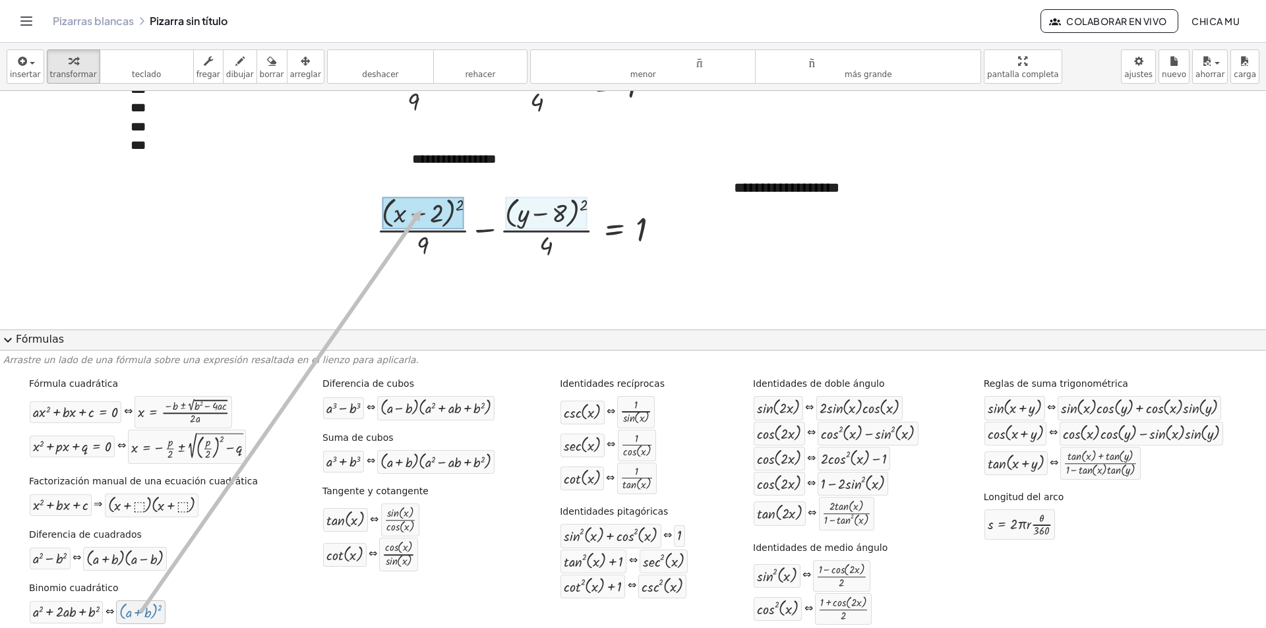
drag, startPoint x: 164, startPoint y: 604, endPoint x: 423, endPoint y: 210, distance: 470.8
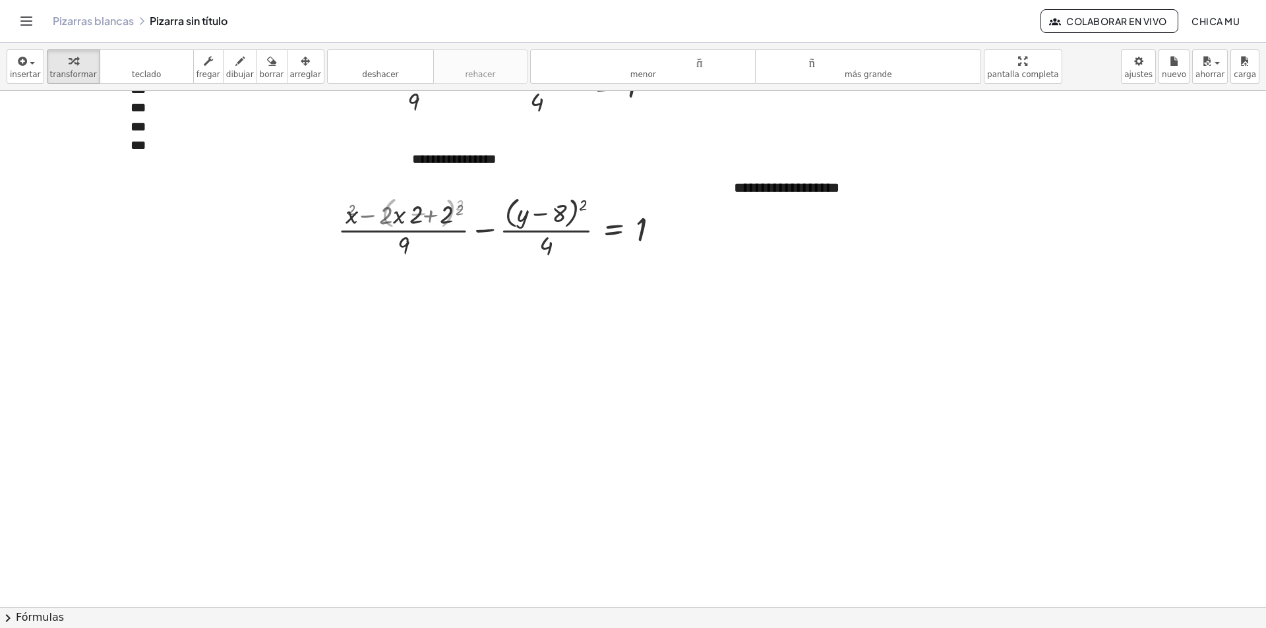
click at [152, 605] on div at bounding box center [633, 475] width 1266 height 1032
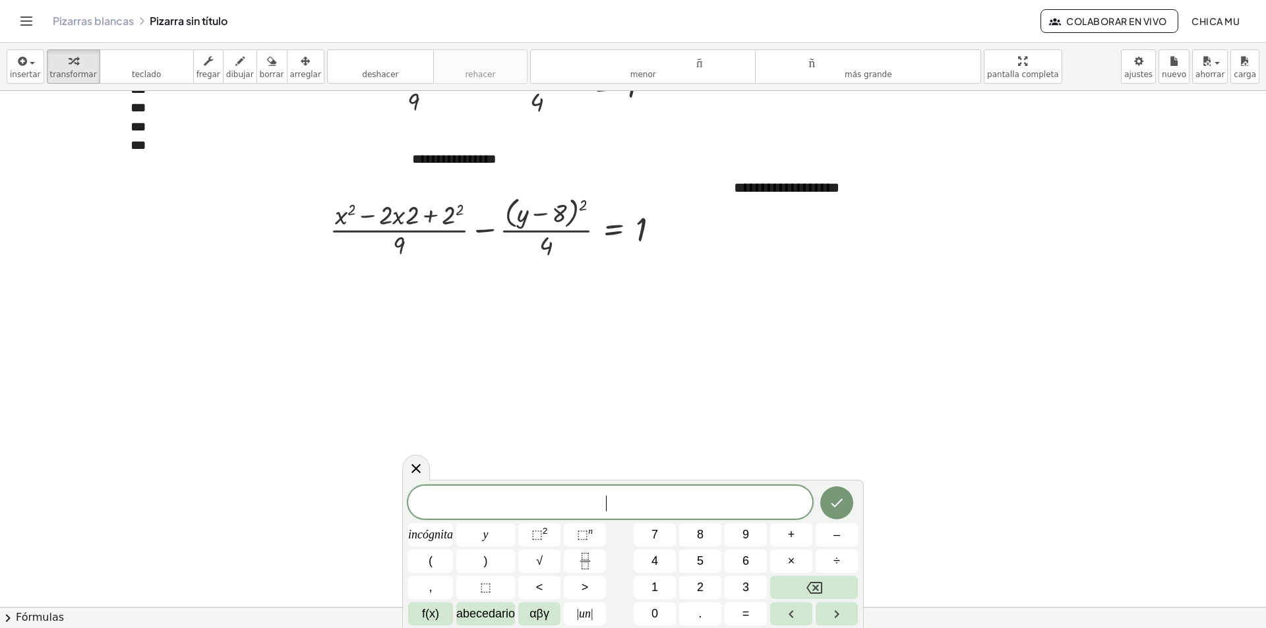
click at [150, 605] on button "chevron_right Fórmulas" at bounding box center [633, 617] width 1266 height 21
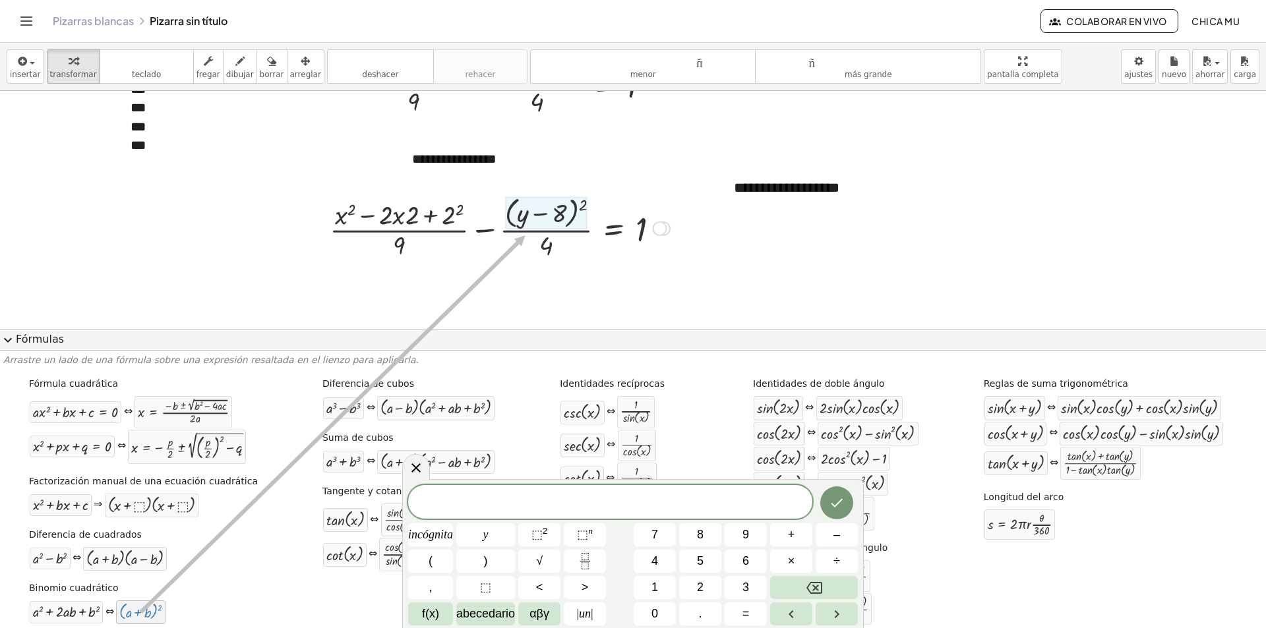
drag, startPoint x: 150, startPoint y: 616, endPoint x: 546, endPoint y: 218, distance: 561.7
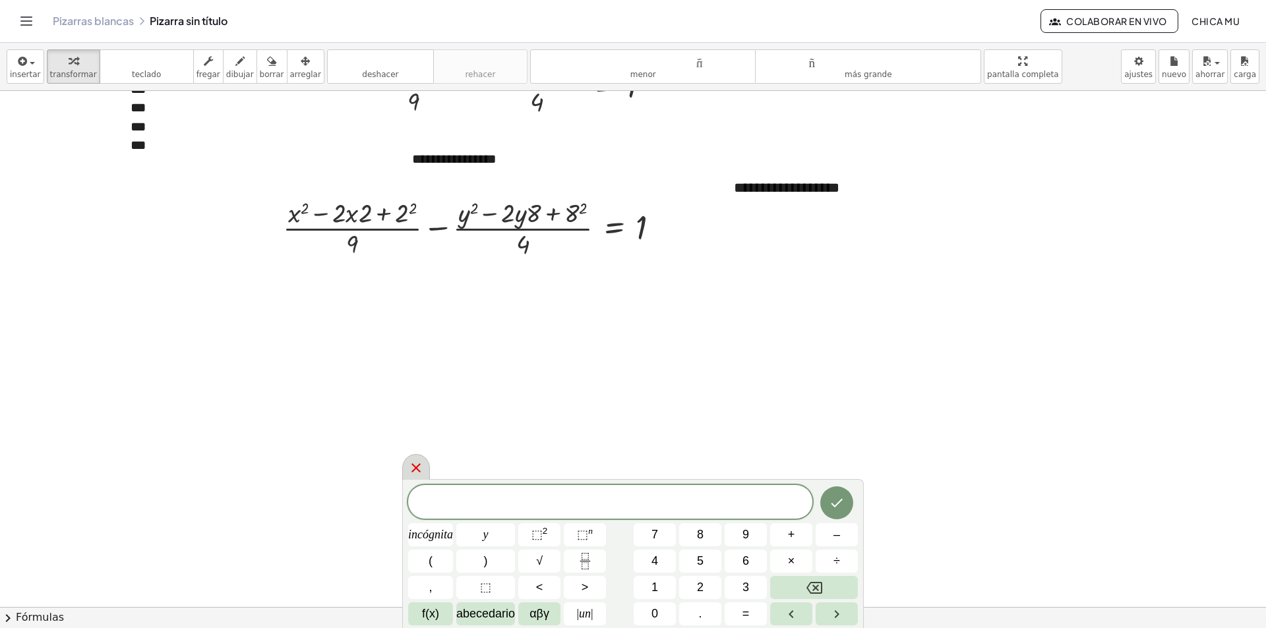
click at [419, 468] on icon at bounding box center [416, 468] width 16 height 16
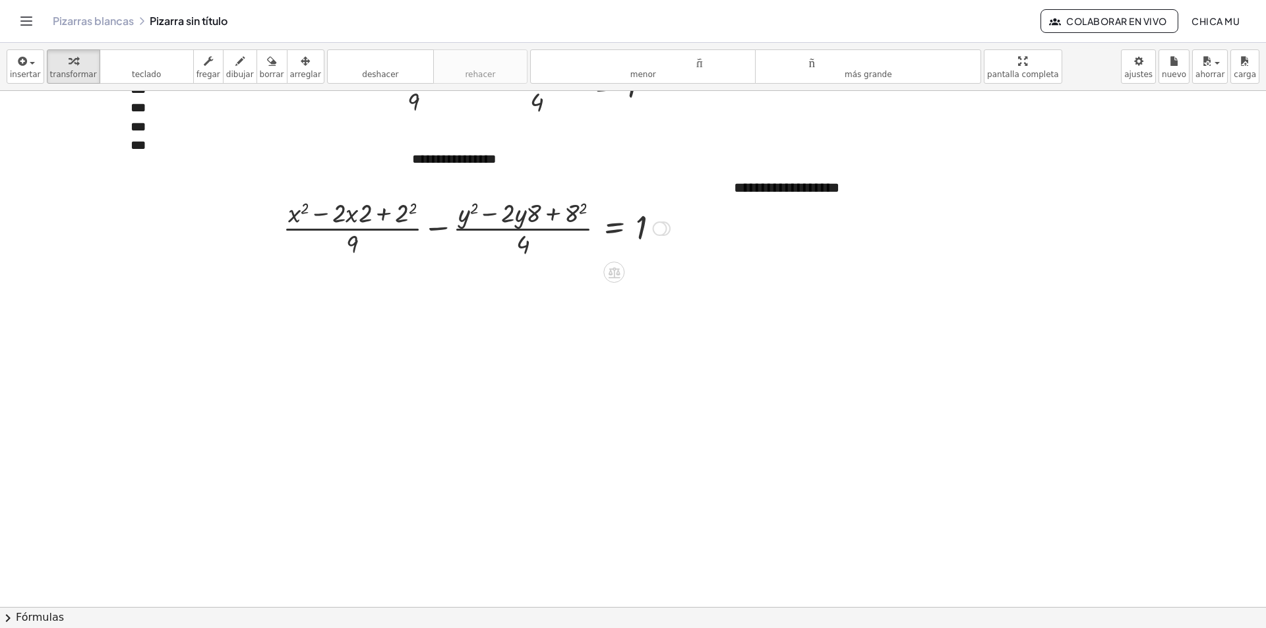
click at [415, 209] on div at bounding box center [476, 227] width 400 height 66
click at [581, 209] on div at bounding box center [480, 227] width 392 height 66
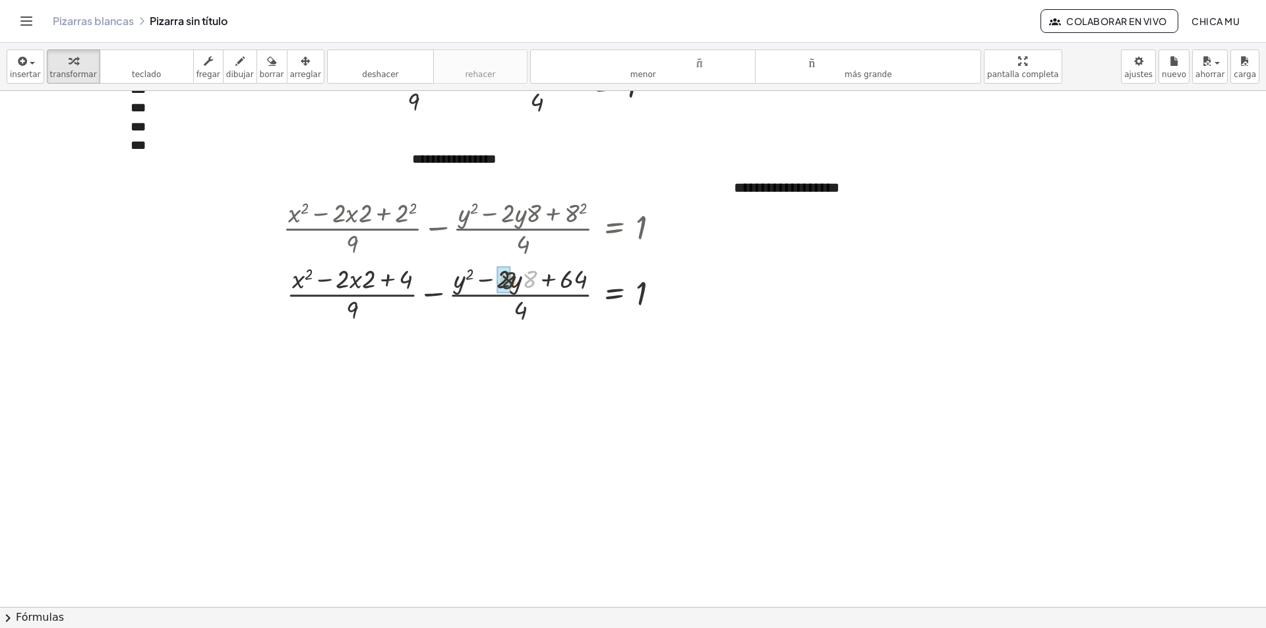
drag, startPoint x: 527, startPoint y: 283, endPoint x: 512, endPoint y: 285, distance: 15.9
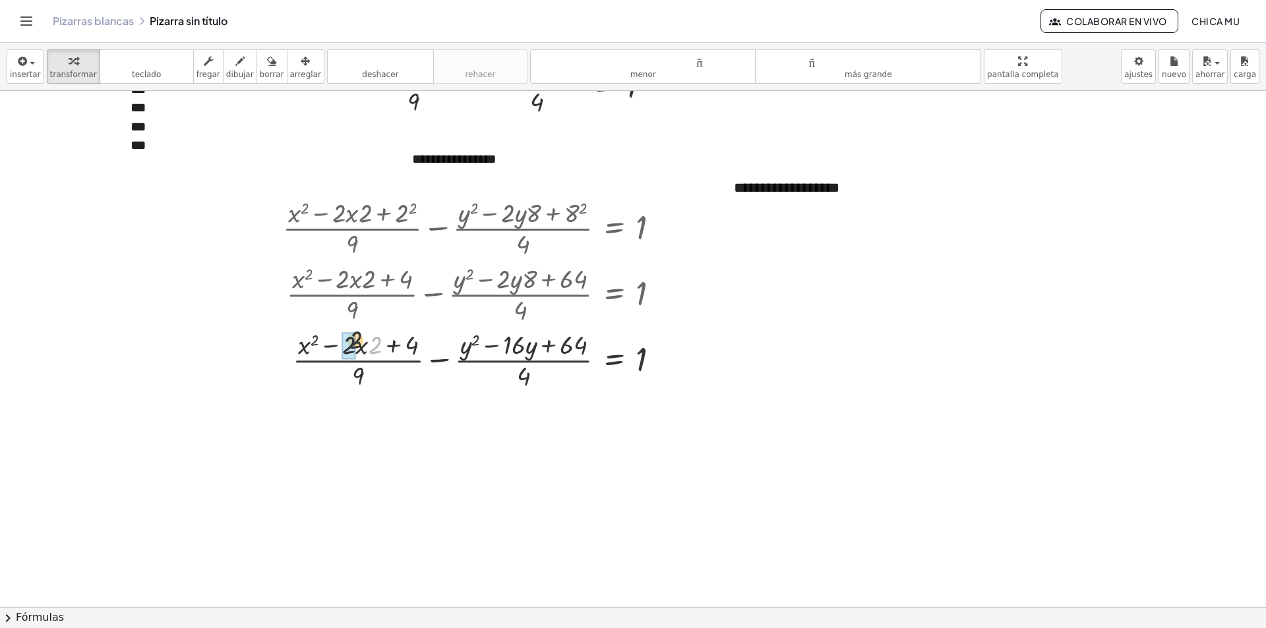
drag, startPoint x: 375, startPoint y: 349, endPoint x: 353, endPoint y: 343, distance: 23.2
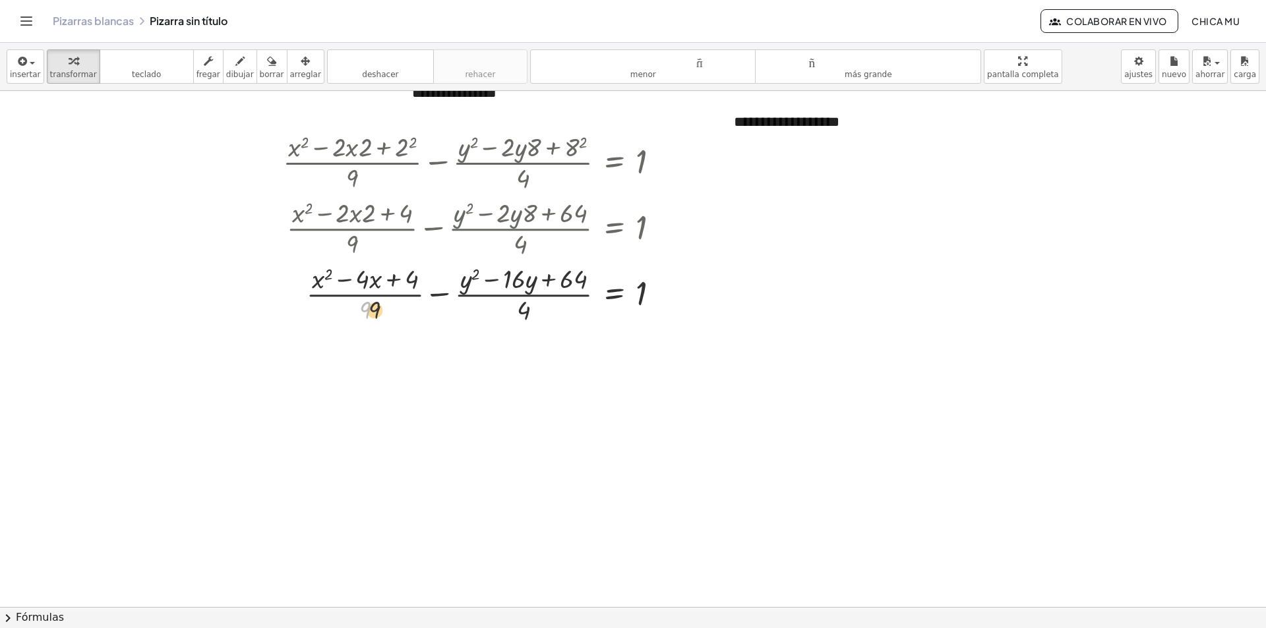
drag, startPoint x: 368, startPoint y: 312, endPoint x: 392, endPoint y: 312, distance: 24.4
click at [392, 312] on div at bounding box center [476, 293] width 400 height 66
drag, startPoint x: 527, startPoint y: 313, endPoint x: 652, endPoint y: 306, distance: 125.5
click at [652, 306] on div at bounding box center [476, 293] width 400 height 66
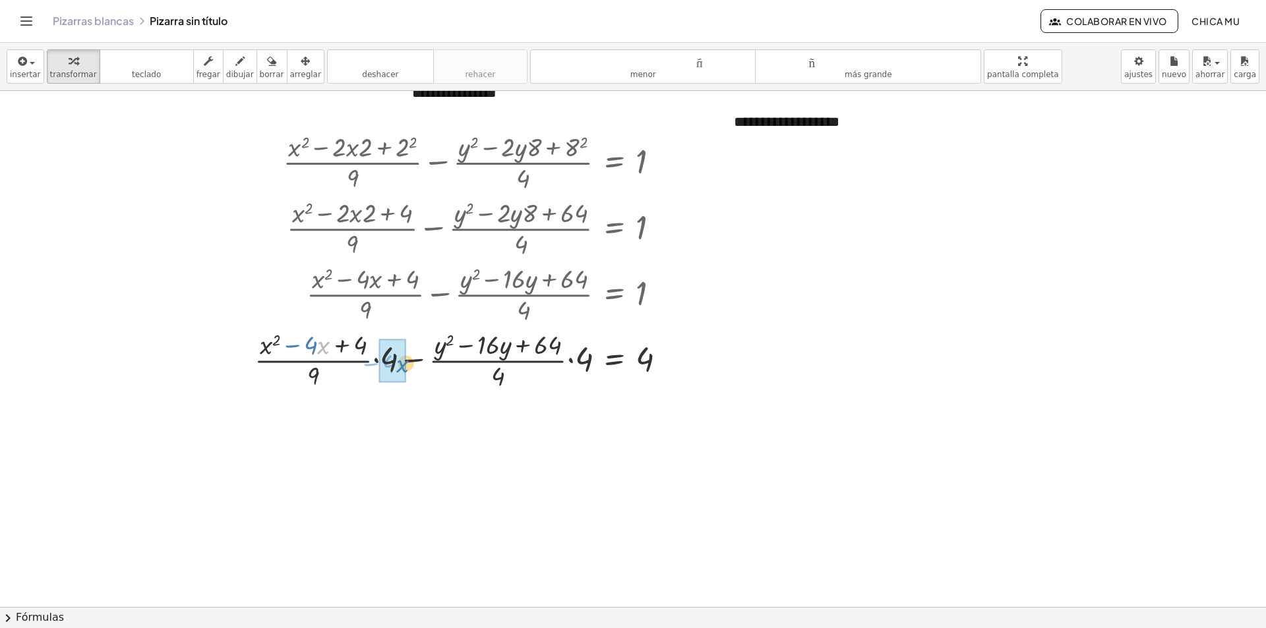
drag, startPoint x: 384, startPoint y: 314, endPoint x: 331, endPoint y: 341, distance: 60.2
click at [349, 345] on div at bounding box center [466, 359] width 436 height 66
drag, startPoint x: 487, startPoint y: 378, endPoint x: 543, endPoint y: 369, distance: 56.0
click at [571, 363] on div at bounding box center [466, 359] width 436 height 66
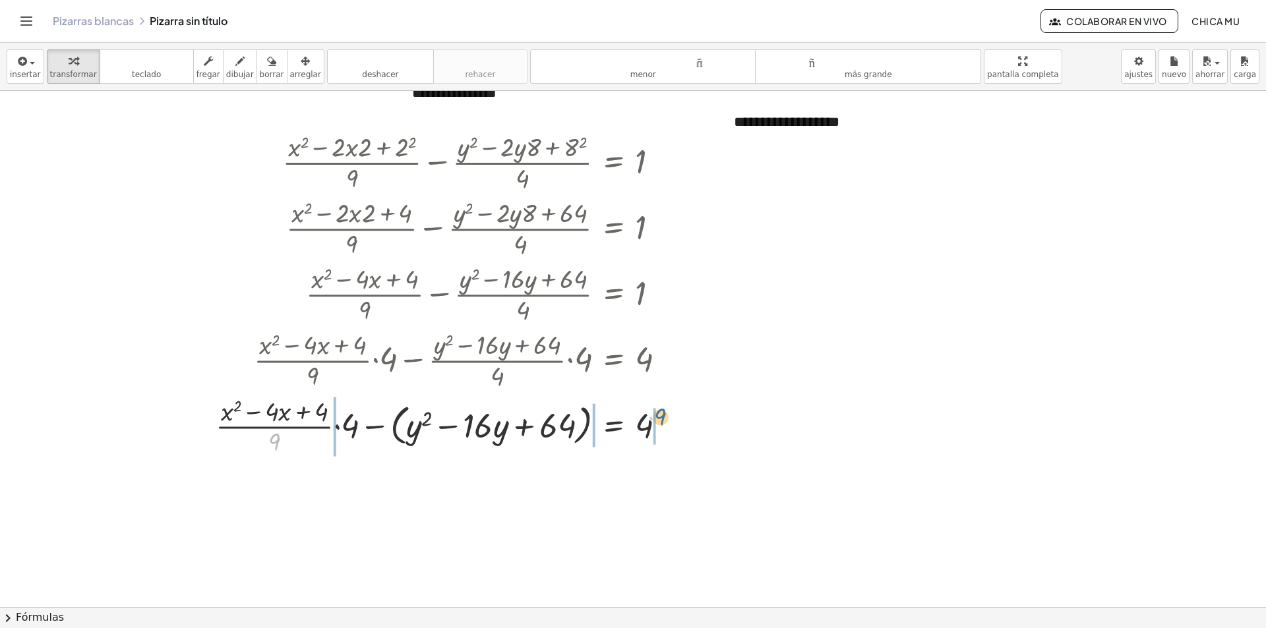
drag, startPoint x: 275, startPoint y: 445, endPoint x: 669, endPoint y: 419, distance: 395.1
click at [669, 419] on div at bounding box center [446, 426] width 474 height 66
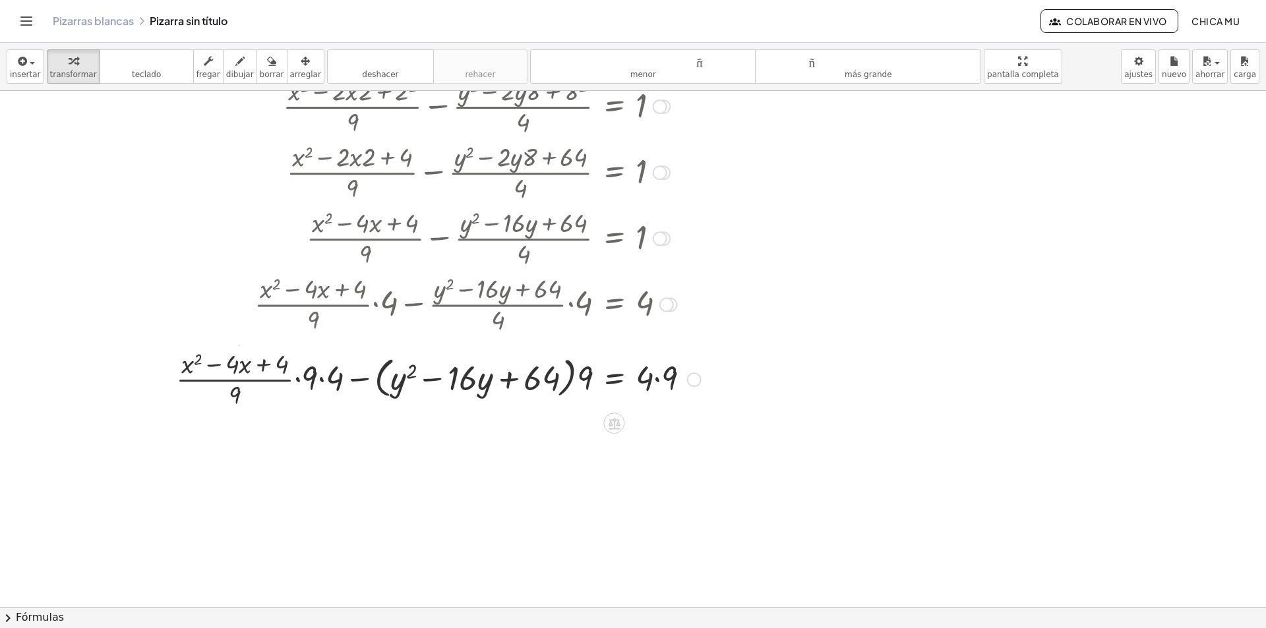
scroll to position [264, 0]
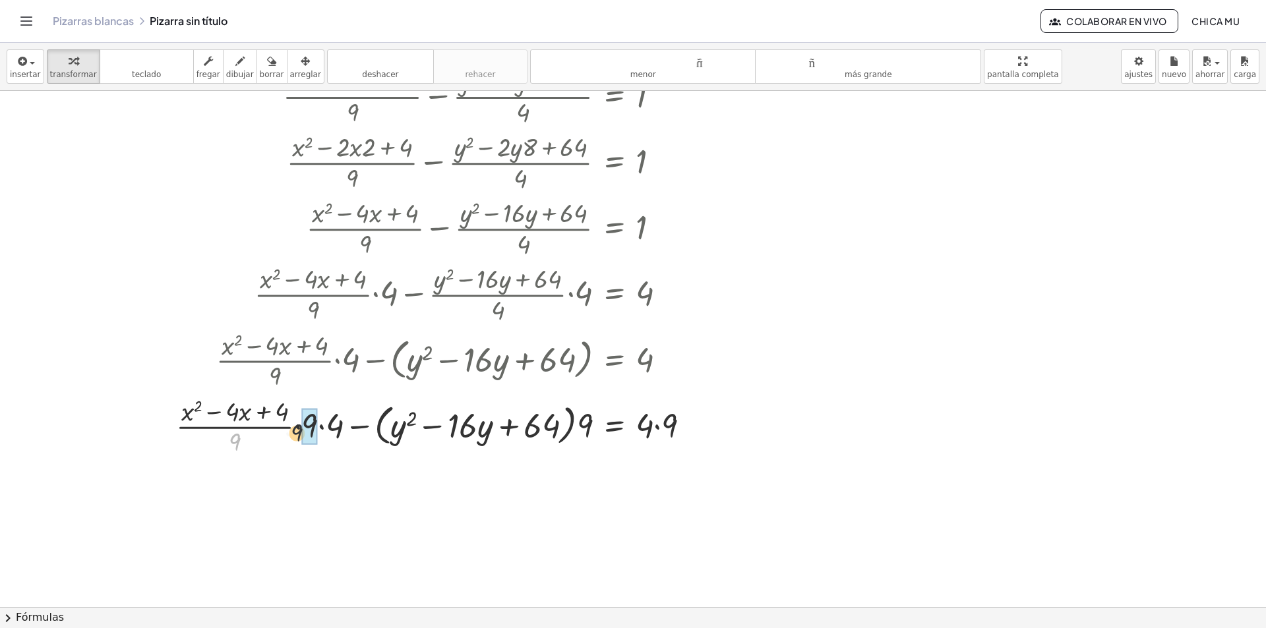
drag, startPoint x: 229, startPoint y: 444, endPoint x: 297, endPoint y: 434, distance: 68.1
click at [297, 434] on div at bounding box center [438, 426] width 538 height 66
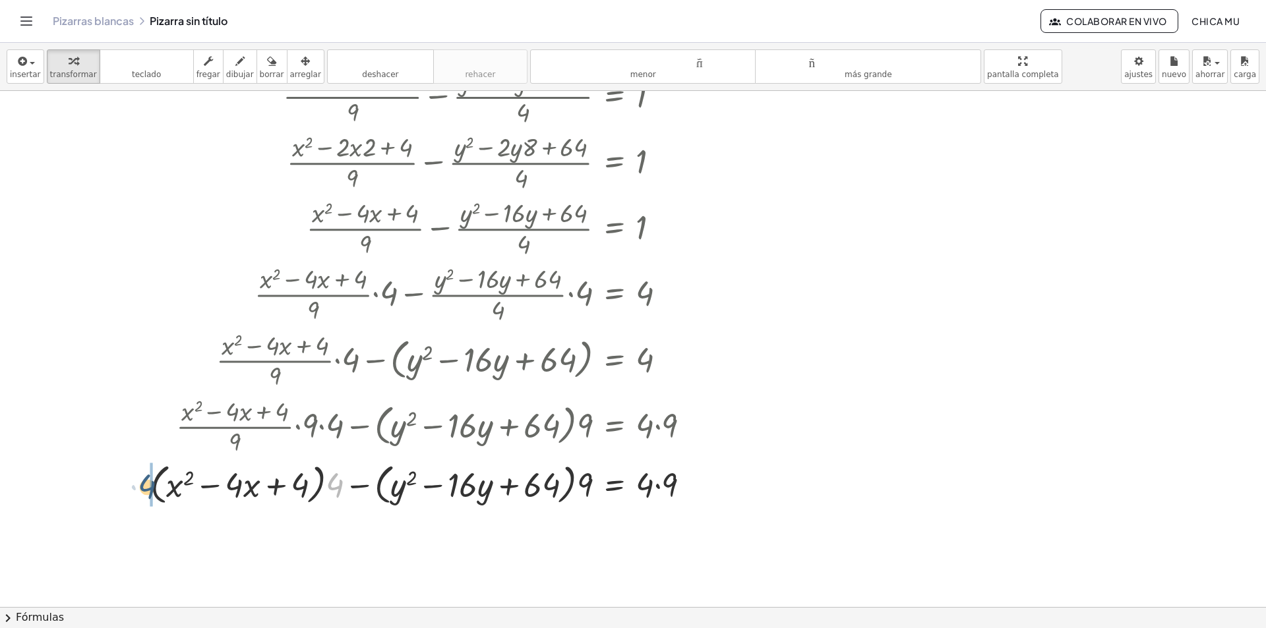
drag, startPoint x: 285, startPoint y: 486, endPoint x: 154, endPoint y: 487, distance: 131.2
click at [137, 489] on div "+ · ( + x − 2 ) 2 · 9 − · ( + y − 8 ) 2 · 4 = 1 + · ( + x 2 − · 2 · x · 2 + 2 2…" at bounding box center [421, 285] width 580 height 452
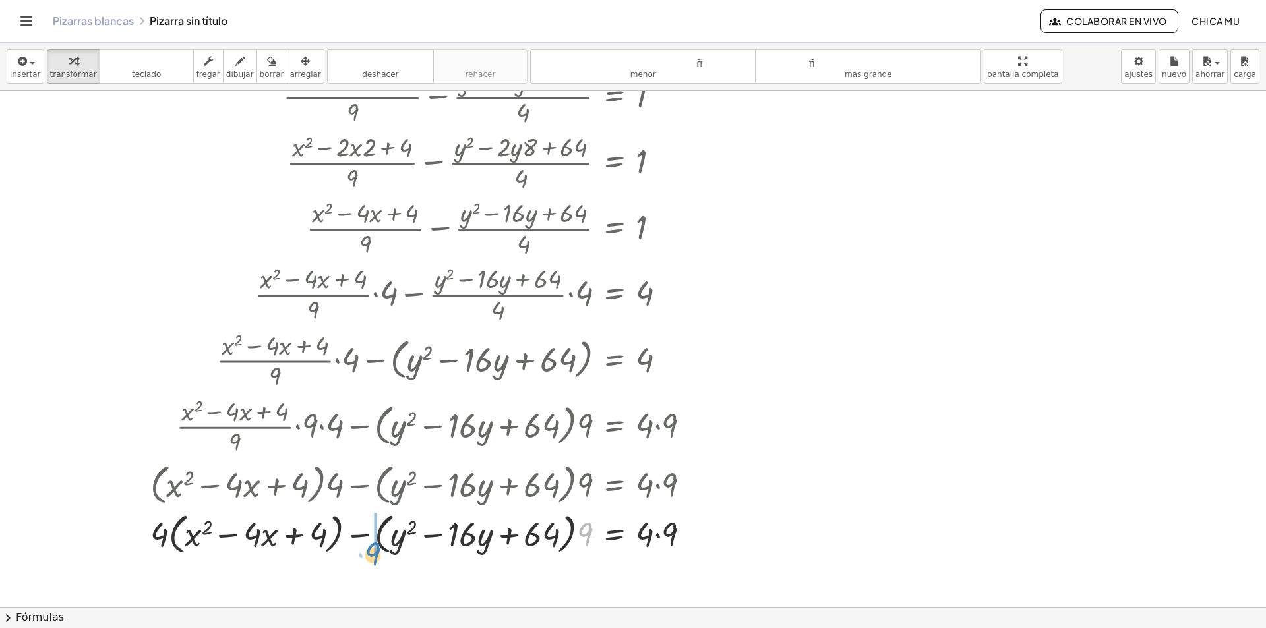
drag, startPoint x: 414, startPoint y: 489, endPoint x: 375, endPoint y: 507, distance: 43.1
click at [614, 97] on div "+ · ( + x − 2 ) 2 · 9 − · ( + y − 8 ) 2 · 4 = 1 + · ( + x 2 − · 2 · x · 2 + 2 2…" at bounding box center [614, 97] width 0 height 0
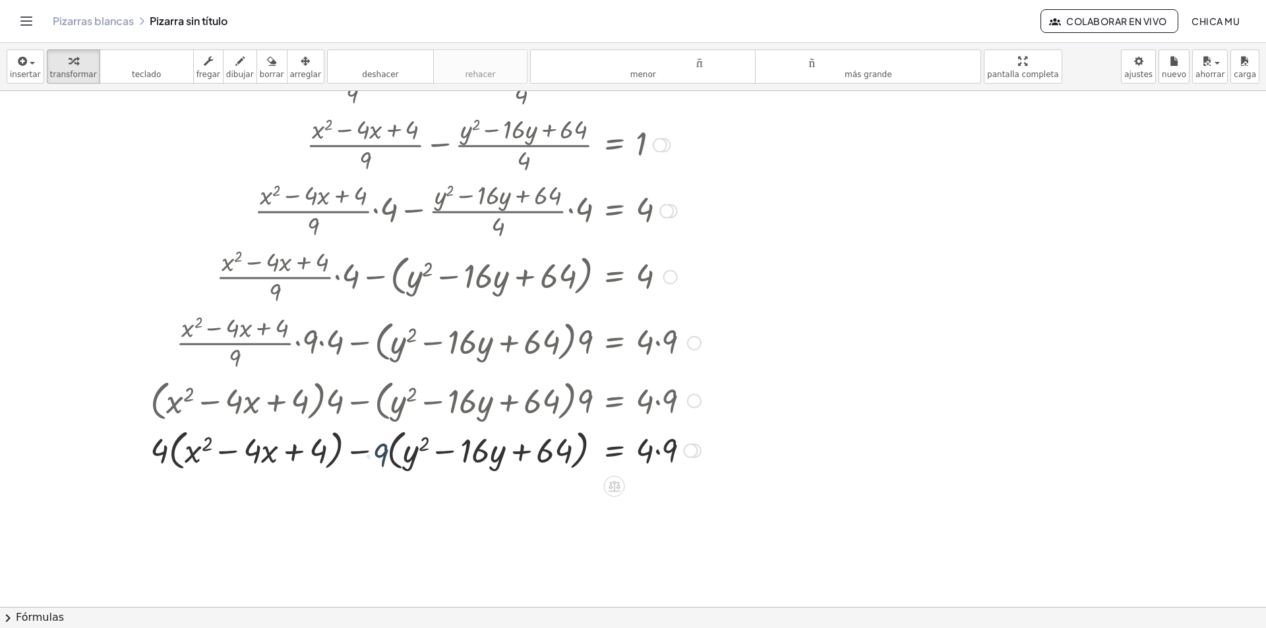
scroll to position [396, 0]
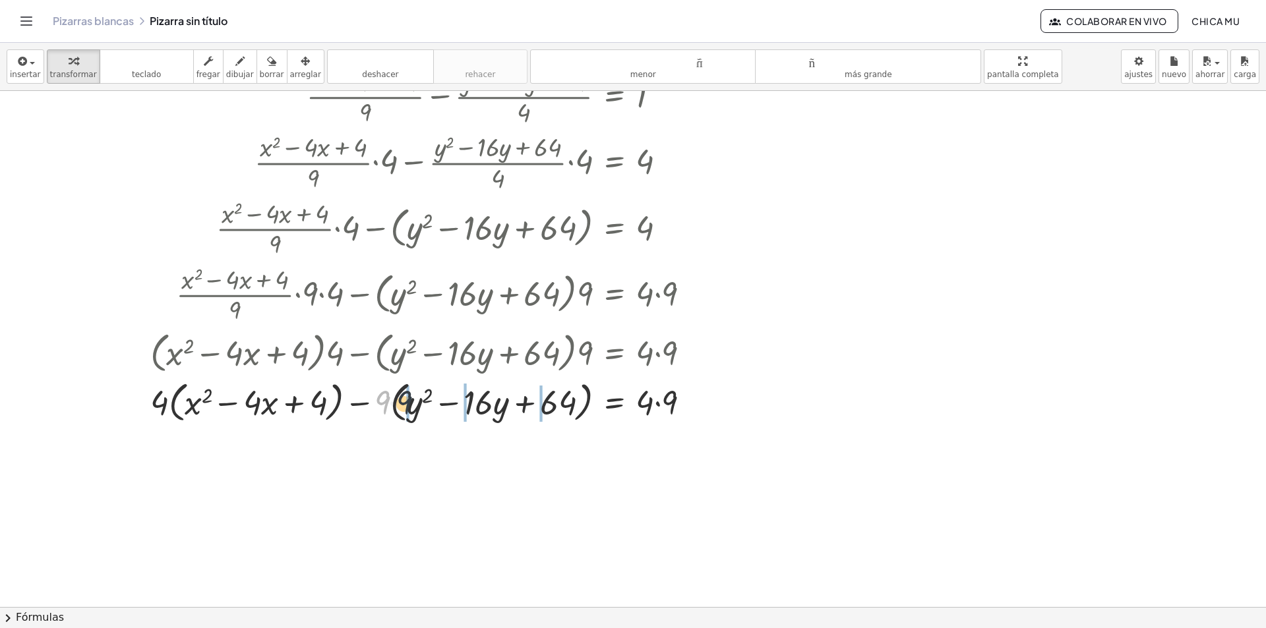
drag, startPoint x: 384, startPoint y: 409, endPoint x: 406, endPoint y: 409, distance: 22.4
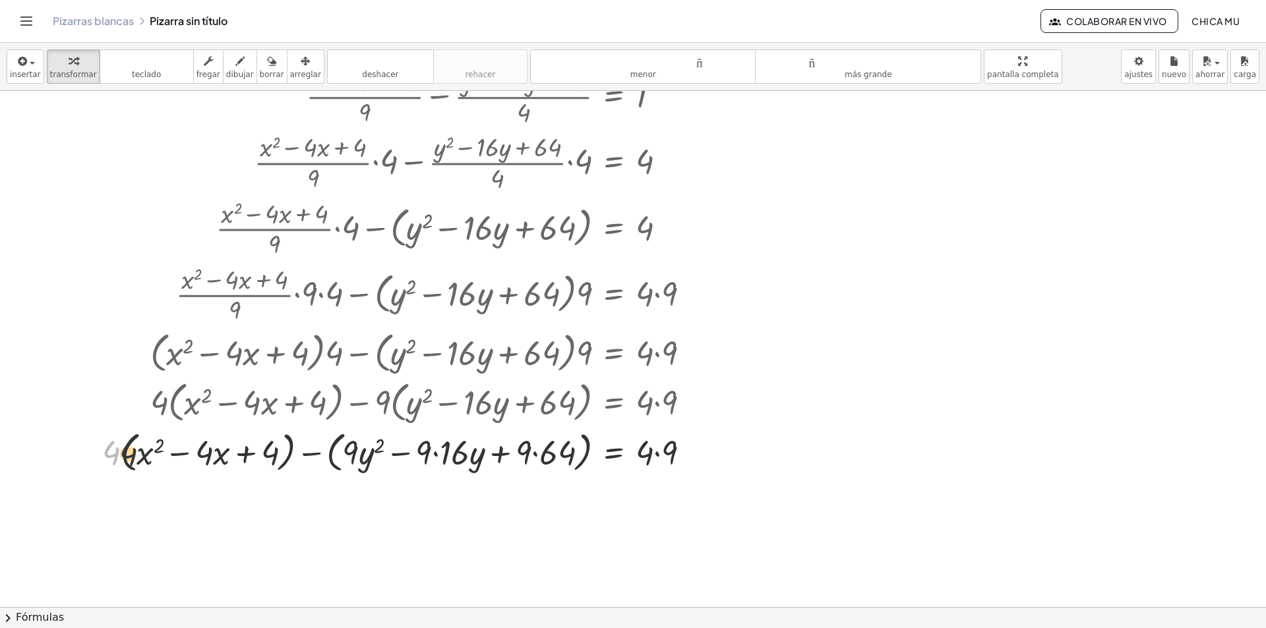
drag, startPoint x: 117, startPoint y: 456, endPoint x: 141, endPoint y: 458, distance: 24.5
click at [140, 458] on div at bounding box center [401, 452] width 611 height 50
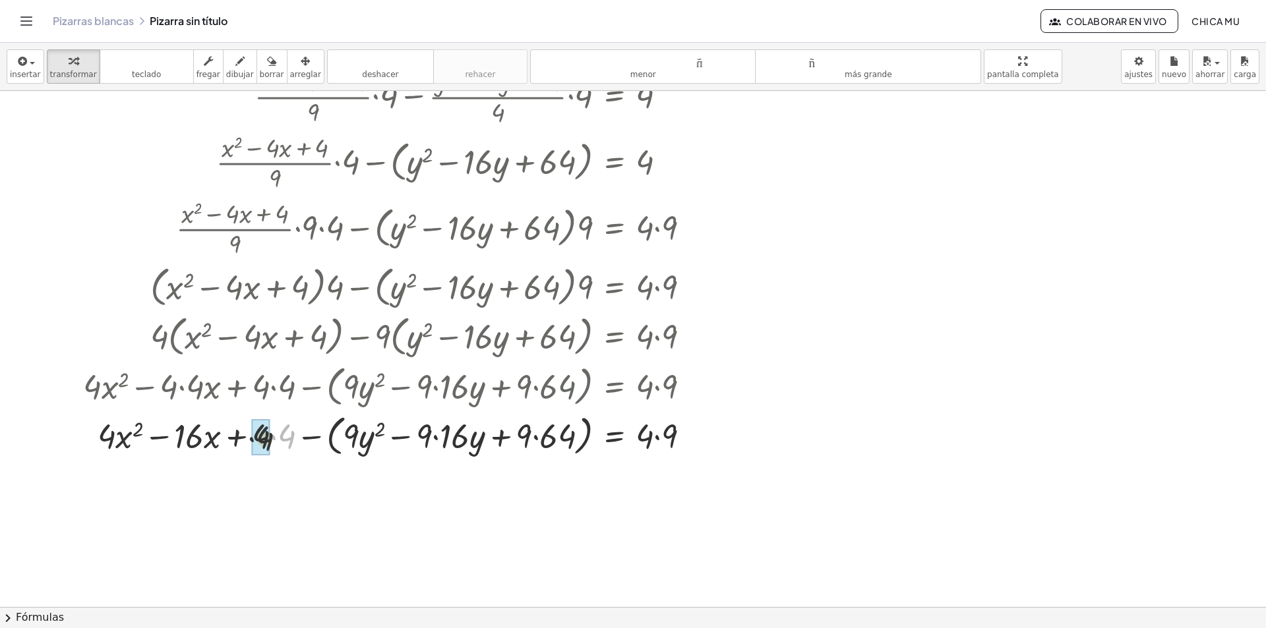
drag, startPoint x: 283, startPoint y: 436, endPoint x: 272, endPoint y: 436, distance: 11.2
click at [431, 437] on div at bounding box center [391, 435] width 631 height 50
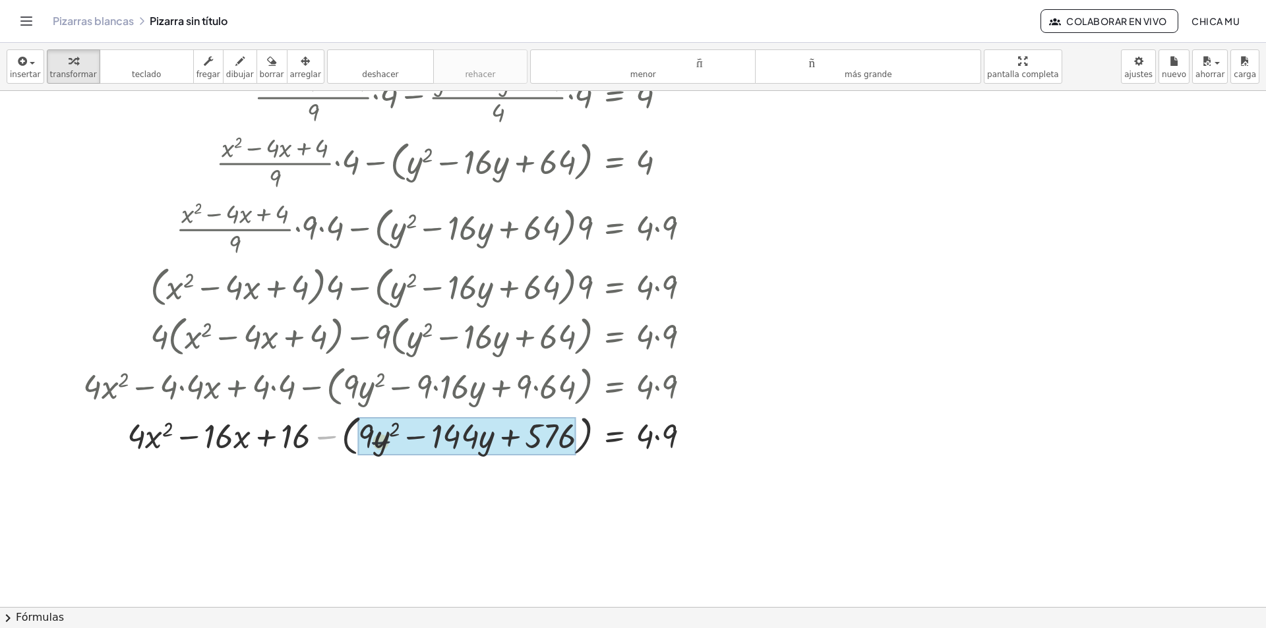
drag, startPoint x: 324, startPoint y: 435, endPoint x: 390, endPoint y: 440, distance: 66.8
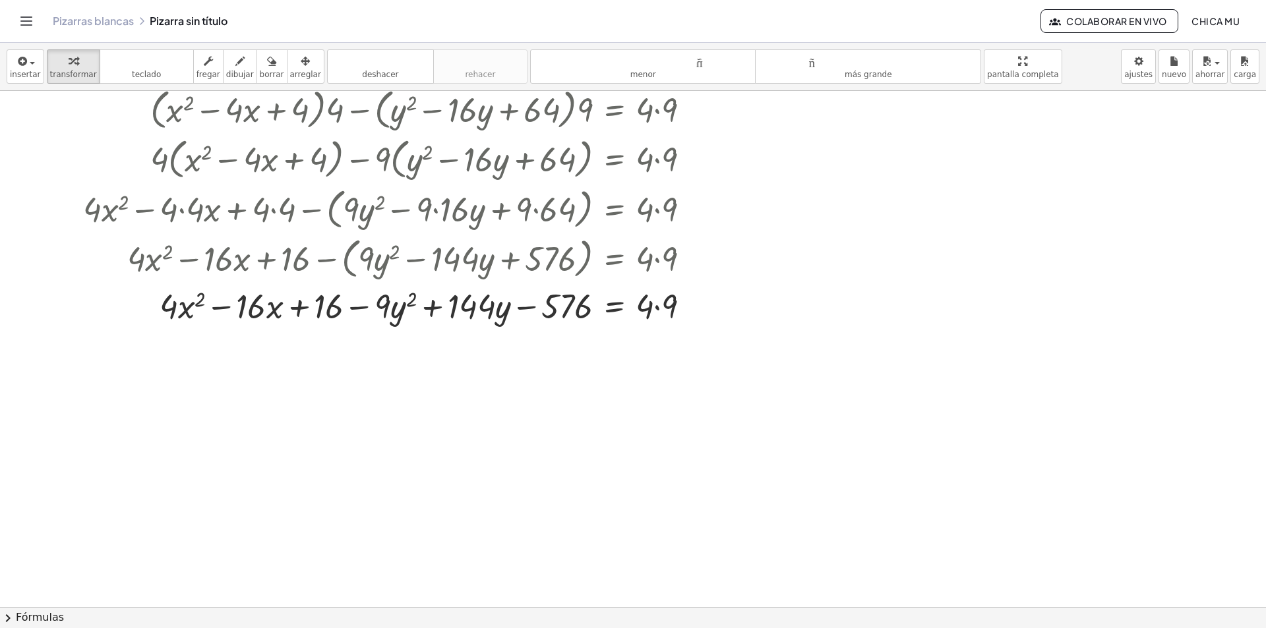
scroll to position [648, 0]
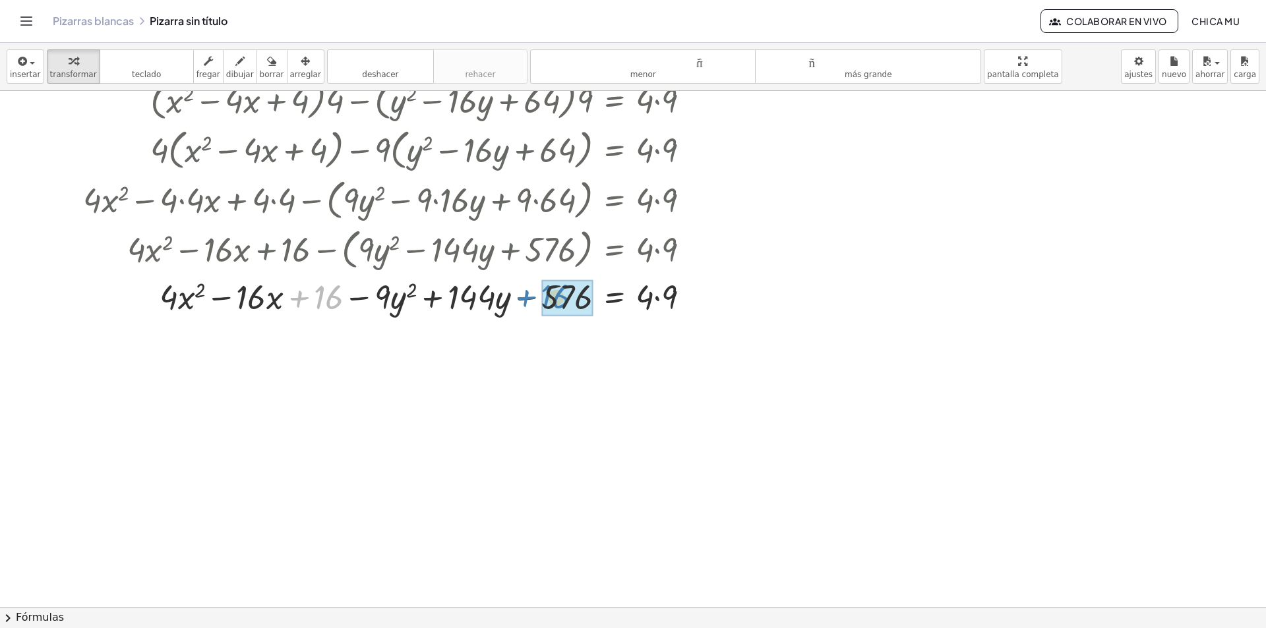
drag, startPoint x: 312, startPoint y: 299, endPoint x: 542, endPoint y: 299, distance: 229.4
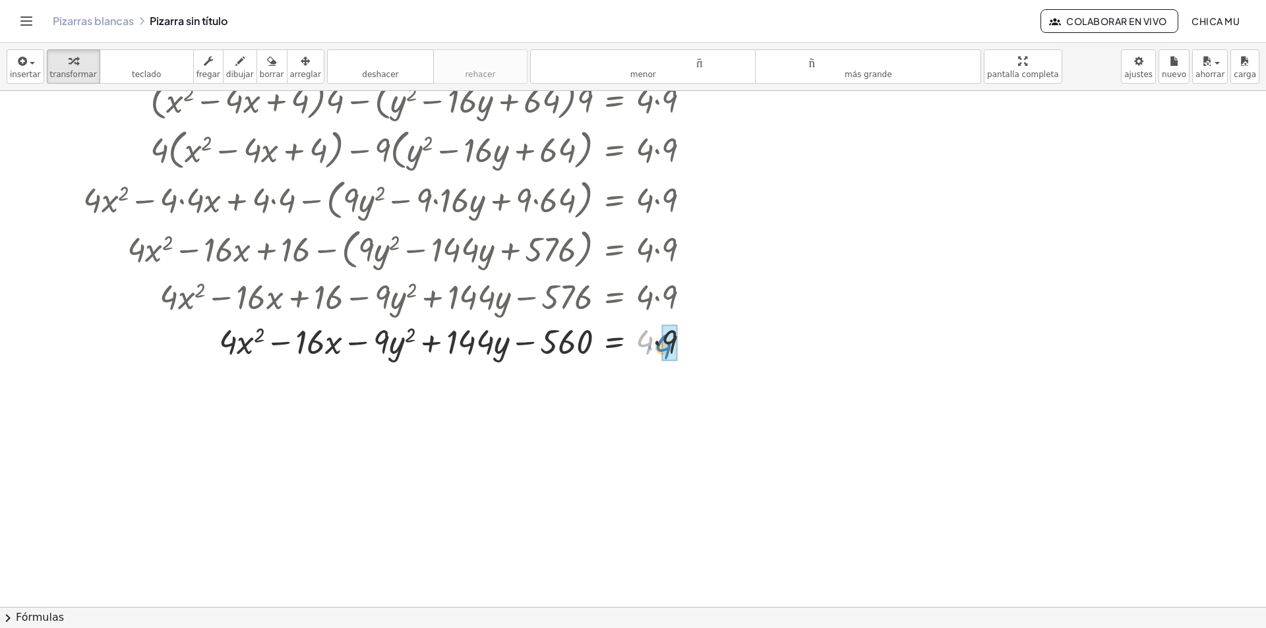
drag, startPoint x: 651, startPoint y: 343, endPoint x: 668, endPoint y: 347, distance: 17.8
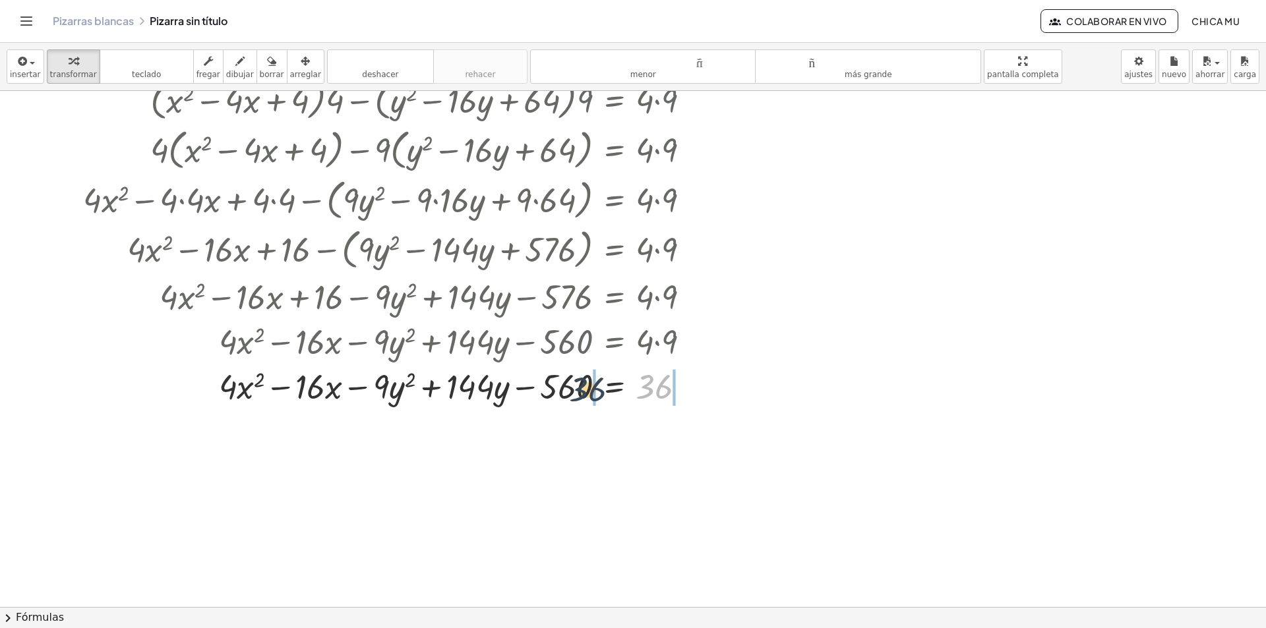
drag, startPoint x: 659, startPoint y: 384, endPoint x: 585, endPoint y: 387, distance: 73.2
click at [585, 387] on div at bounding box center [391, 385] width 631 height 45
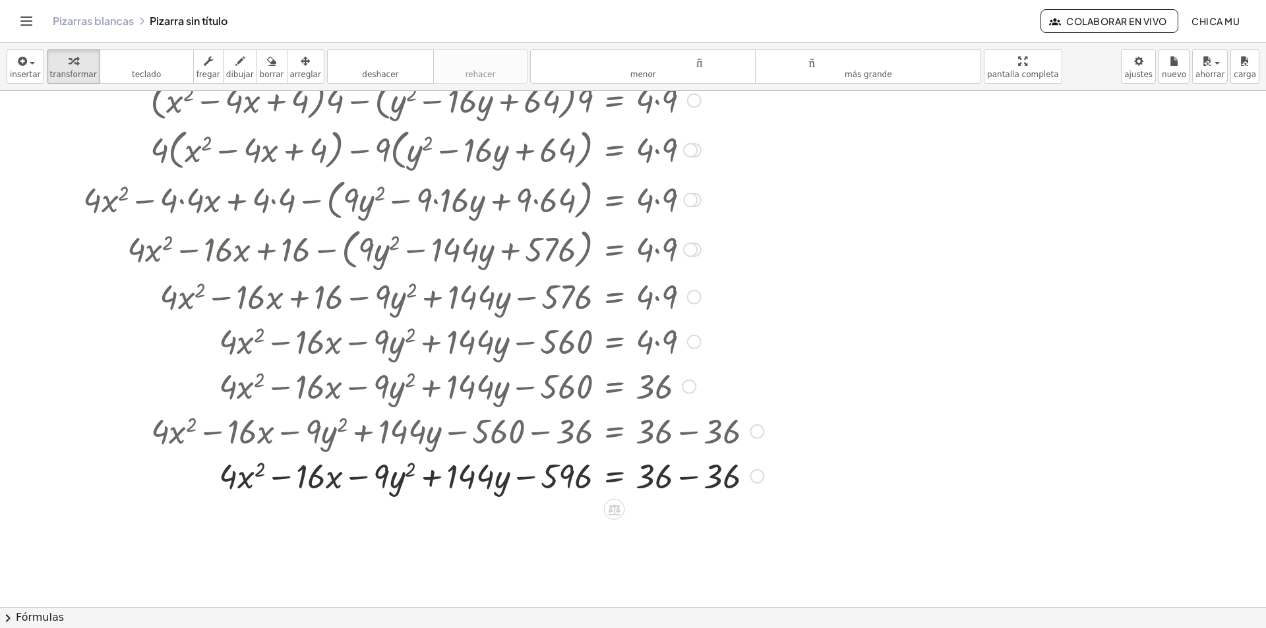
scroll to position [714, 0]
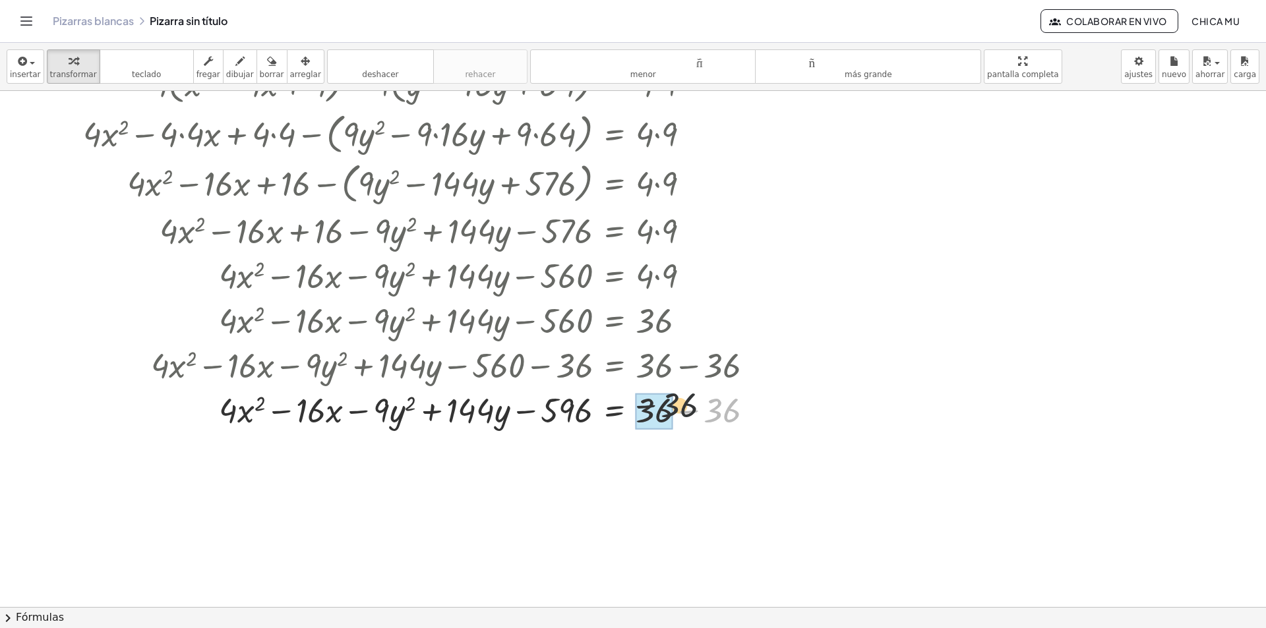
drag, startPoint x: 722, startPoint y: 414, endPoint x: 655, endPoint y: 406, distance: 67.7
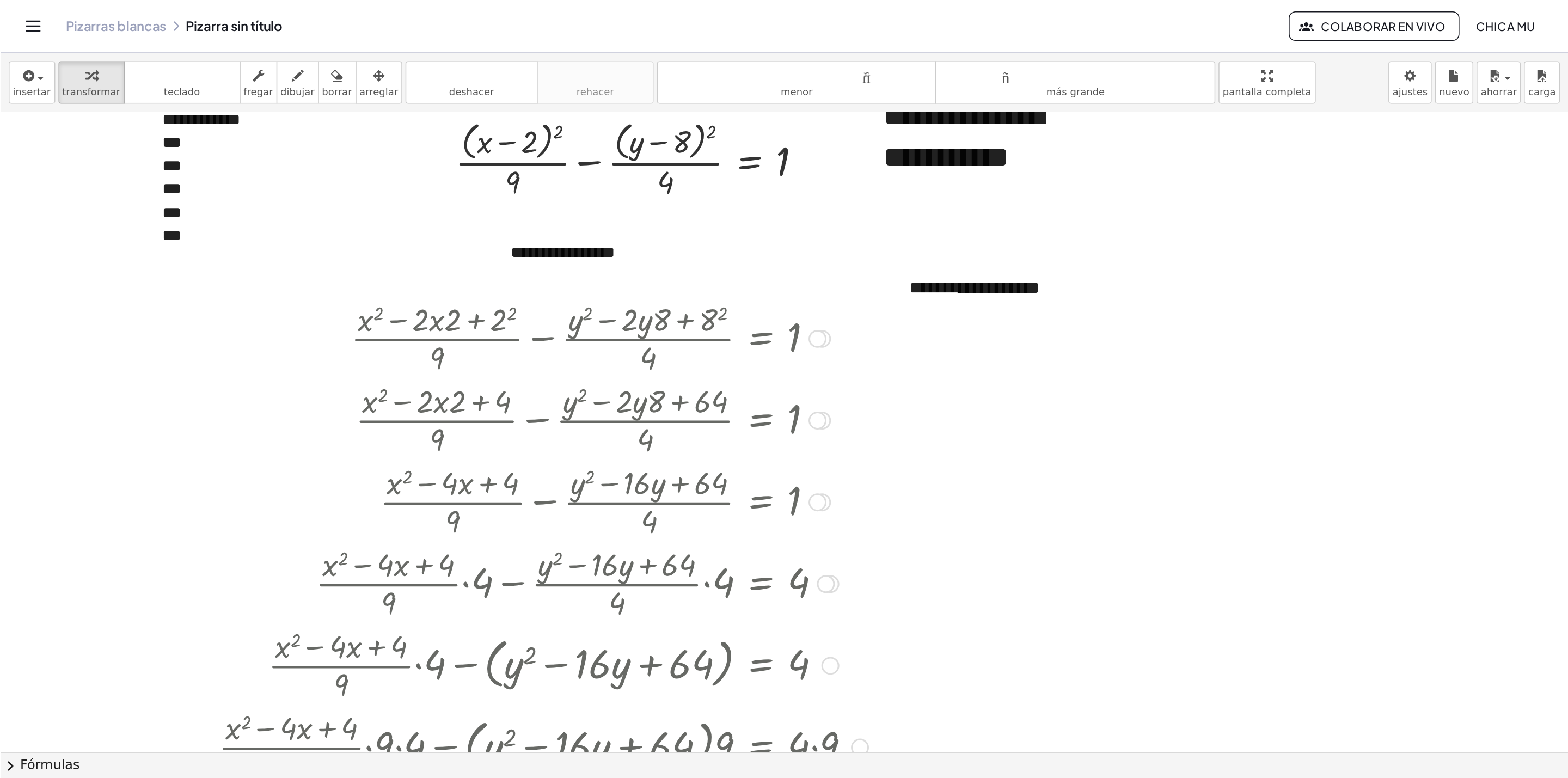
scroll to position [0, 0]
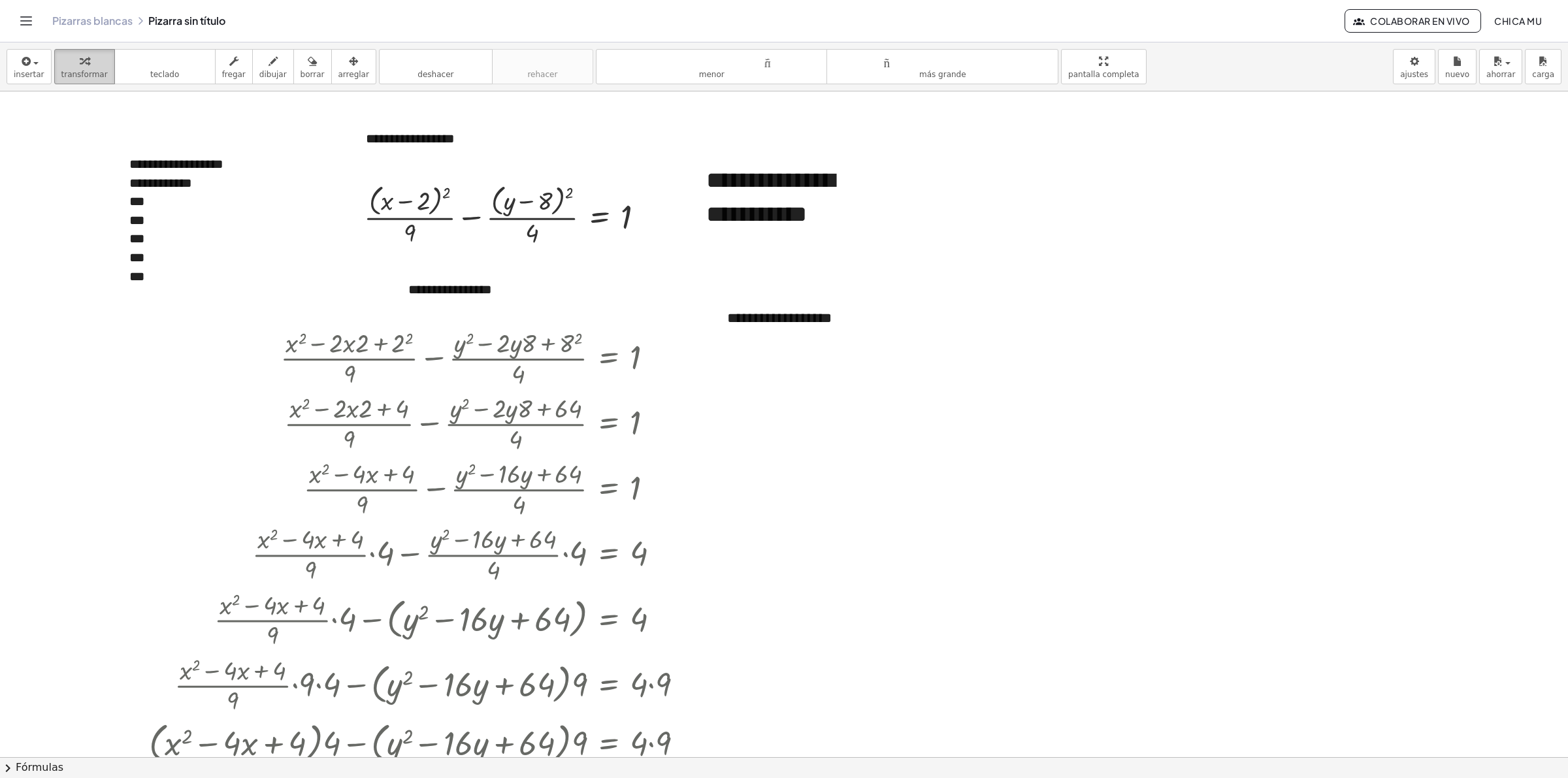
click at [81, 68] on icon "button" at bounding box center [83, 61] width 9 height 16
click at [300, 70] on font "borrar" at bounding box center [312, 74] width 24 height 9
click at [343, 64] on div "button" at bounding box center [353, 60] width 31 height 16
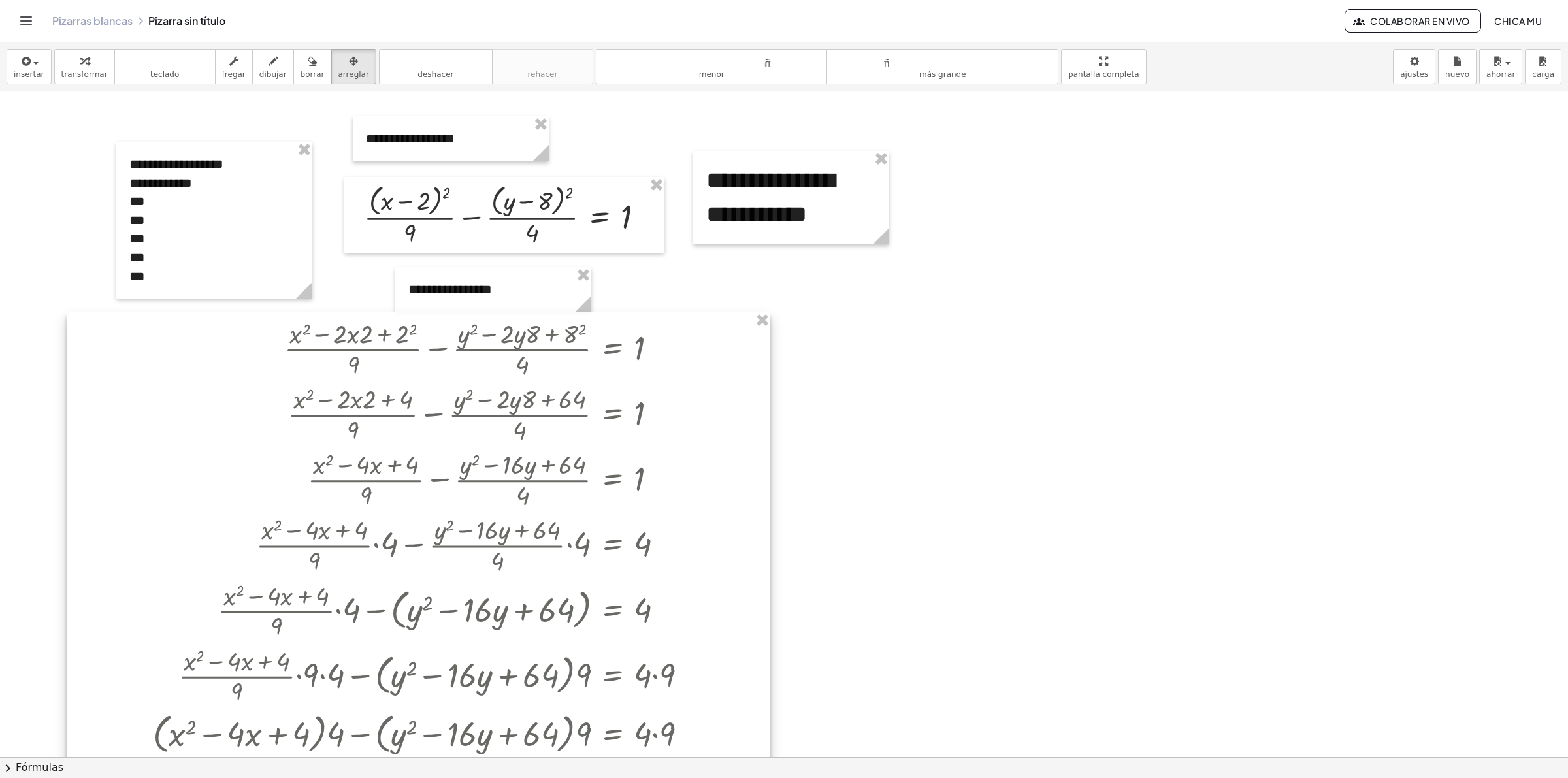
drag, startPoint x: 488, startPoint y: 346, endPoint x: 489, endPoint y: 338, distance: 8.1
click at [489, 338] on div at bounding box center [418, 722] width 704 height 819
drag, startPoint x: 506, startPoint y: 294, endPoint x: 494, endPoint y: 331, distance: 38.9
click at [505, 290] on div at bounding box center [497, 279] width 196 height 45
click at [494, 327] on div at bounding box center [419, 720] width 704 height 819
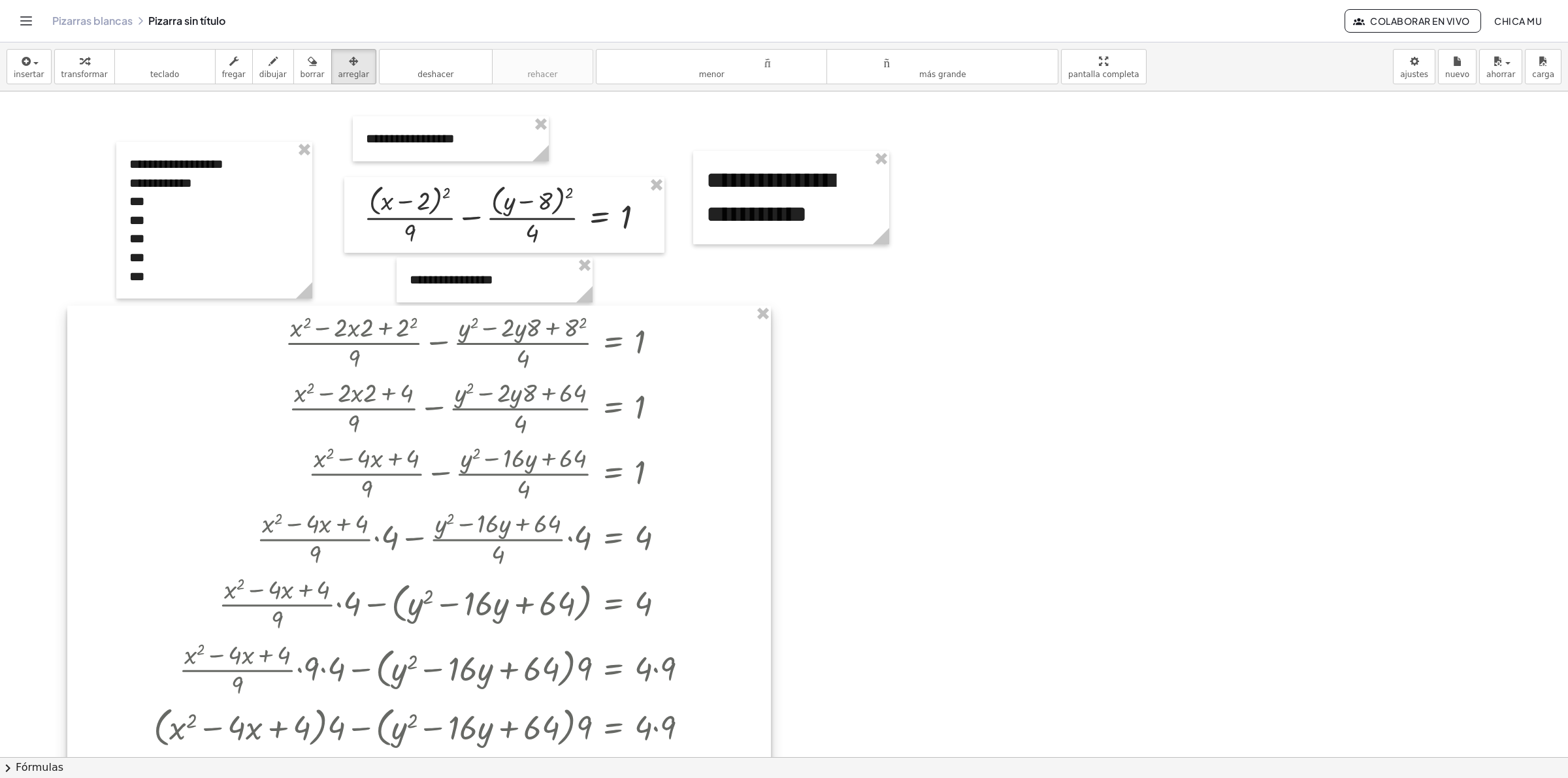
click at [494, 325] on div at bounding box center [419, 716] width 704 height 819
click at [79, 63] on icon "button" at bounding box center [83, 61] width 9 height 16
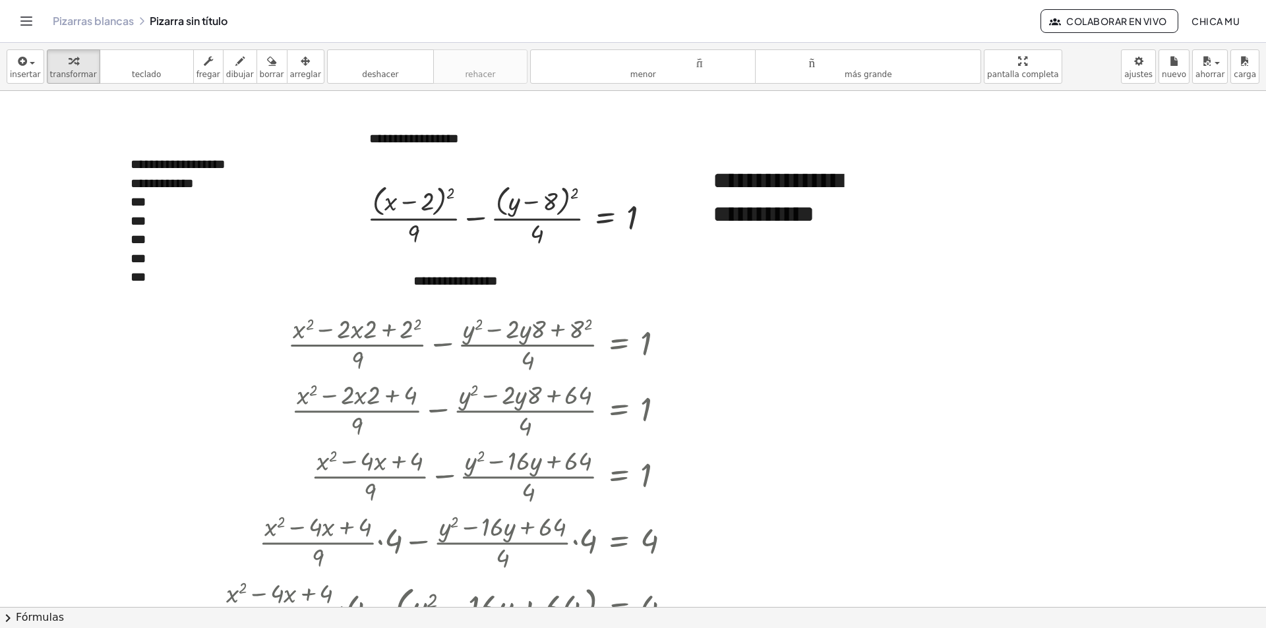
click at [290, 60] on div "button" at bounding box center [305, 61] width 31 height 16
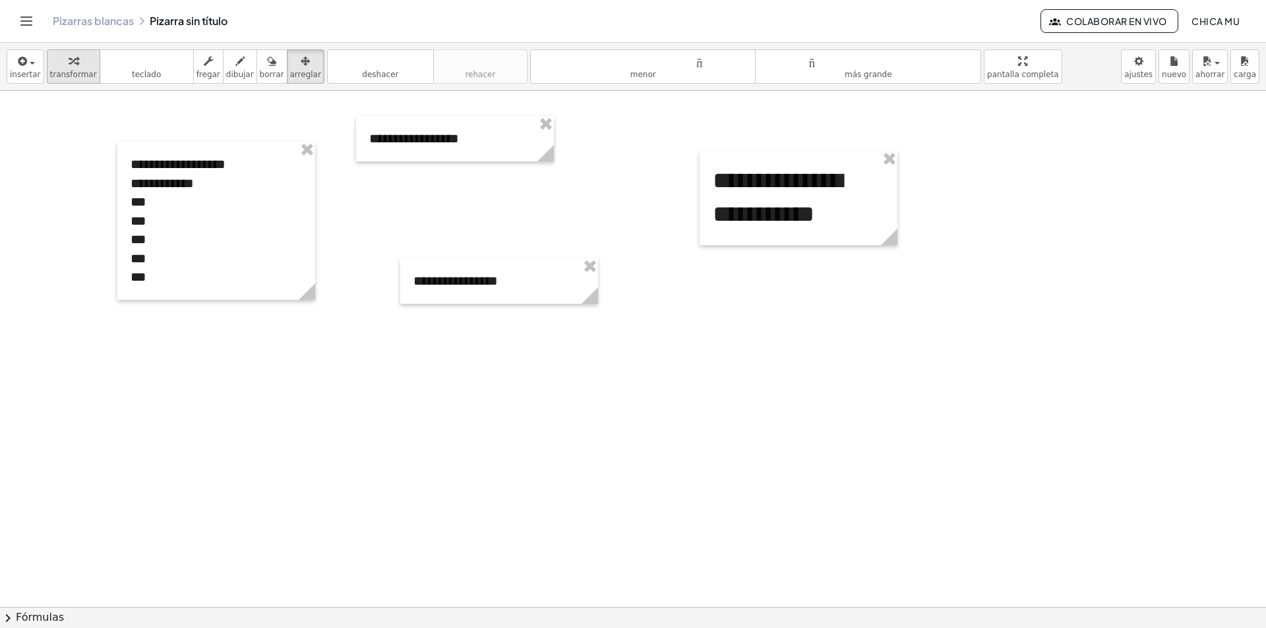
click at [64, 72] on font "transformar" at bounding box center [73, 74] width 47 height 9
click at [152, 217] on div "***" at bounding box center [216, 221] width 171 height 19
click at [159, 239] on div "***" at bounding box center [216, 239] width 171 height 19
click at [146, 254] on font "***" at bounding box center [138, 258] width 15 height 13
click at [19, 72] on font "insertar" at bounding box center [25, 74] width 31 height 9
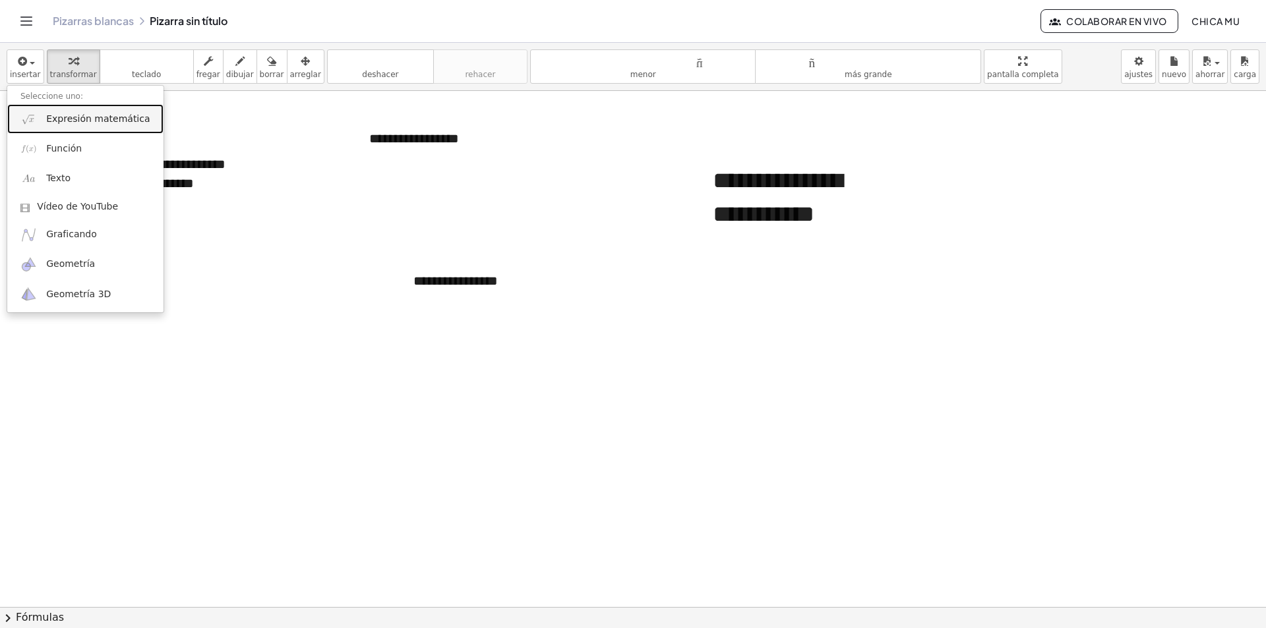
click at [71, 124] on font "Expresión matemática" at bounding box center [98, 118] width 104 height 11
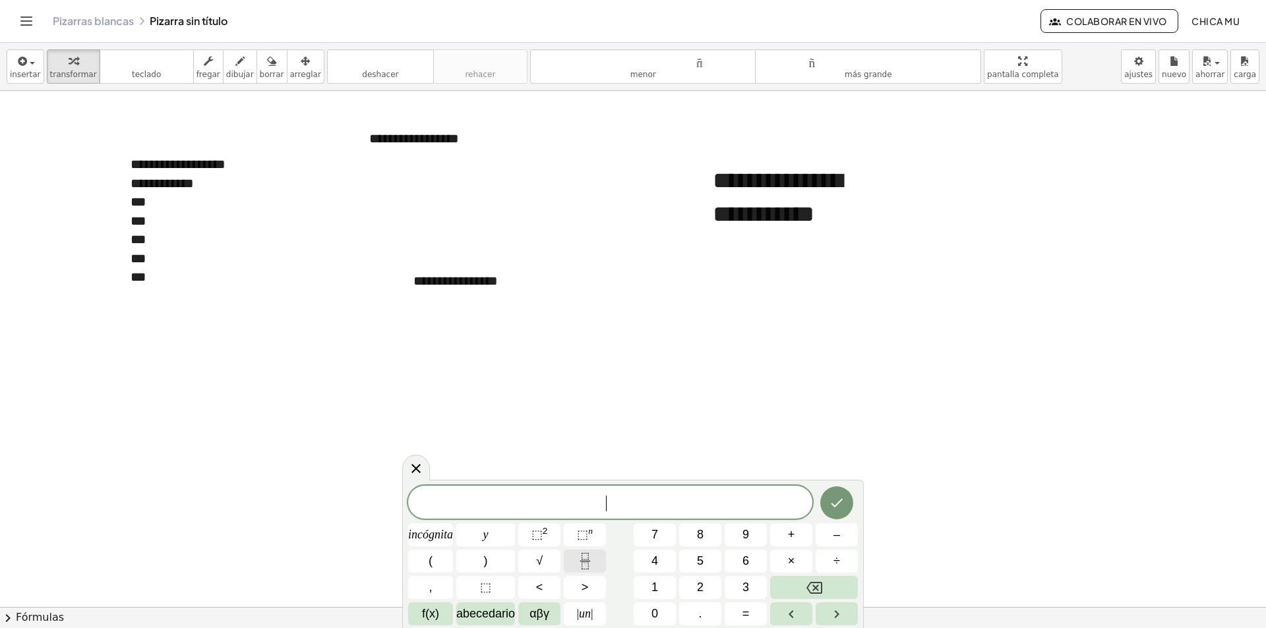
click at [586, 566] on icon "Fracción" at bounding box center [585, 561] width 16 height 16
click at [441, 554] on button "(" at bounding box center [430, 561] width 45 height 23
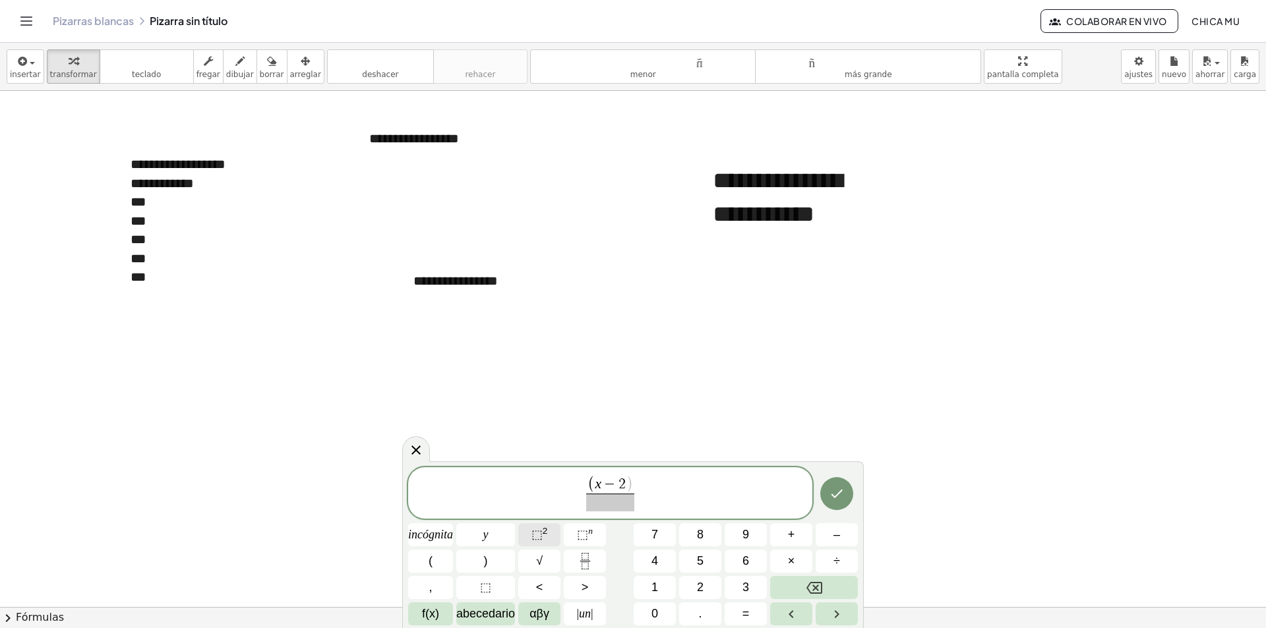
click at [540, 538] on font "⬚" at bounding box center [536, 534] width 11 height 13
click at [233, 177] on div "**********" at bounding box center [216, 183] width 171 height 19
click at [225, 170] on font "**********" at bounding box center [178, 164] width 95 height 13
click at [639, 497] on span "( x − 2 ) 2 ​" at bounding box center [610, 492] width 61 height 40
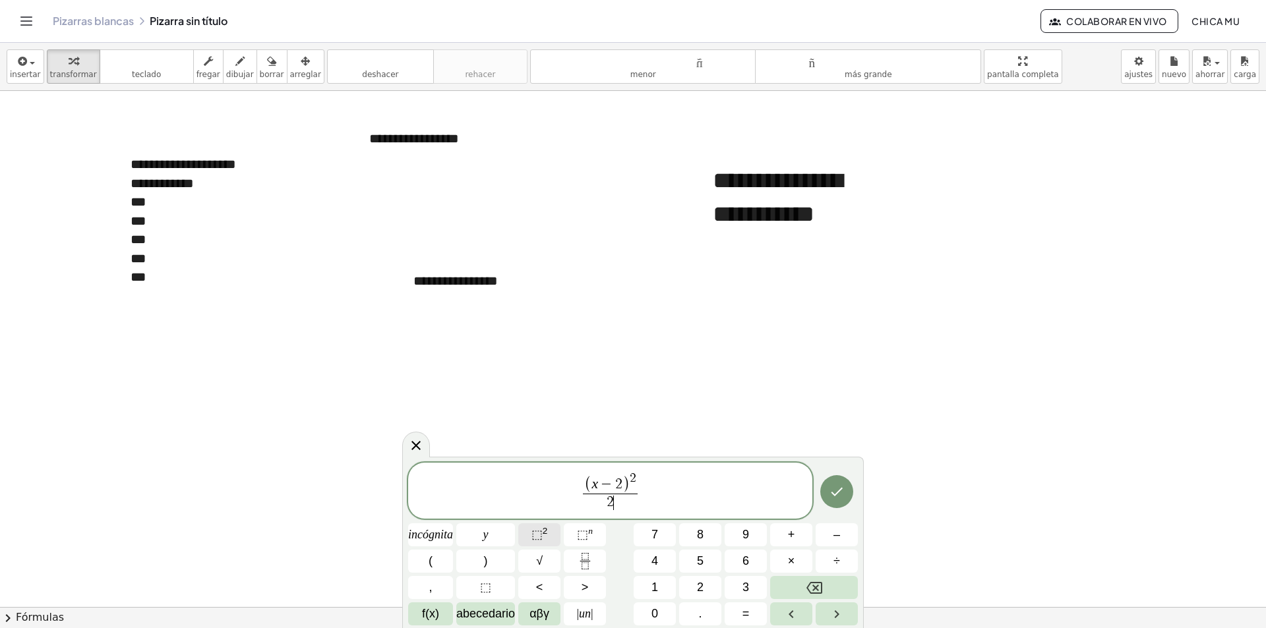
click at [542, 531] on font "⬚" at bounding box center [536, 534] width 11 height 13
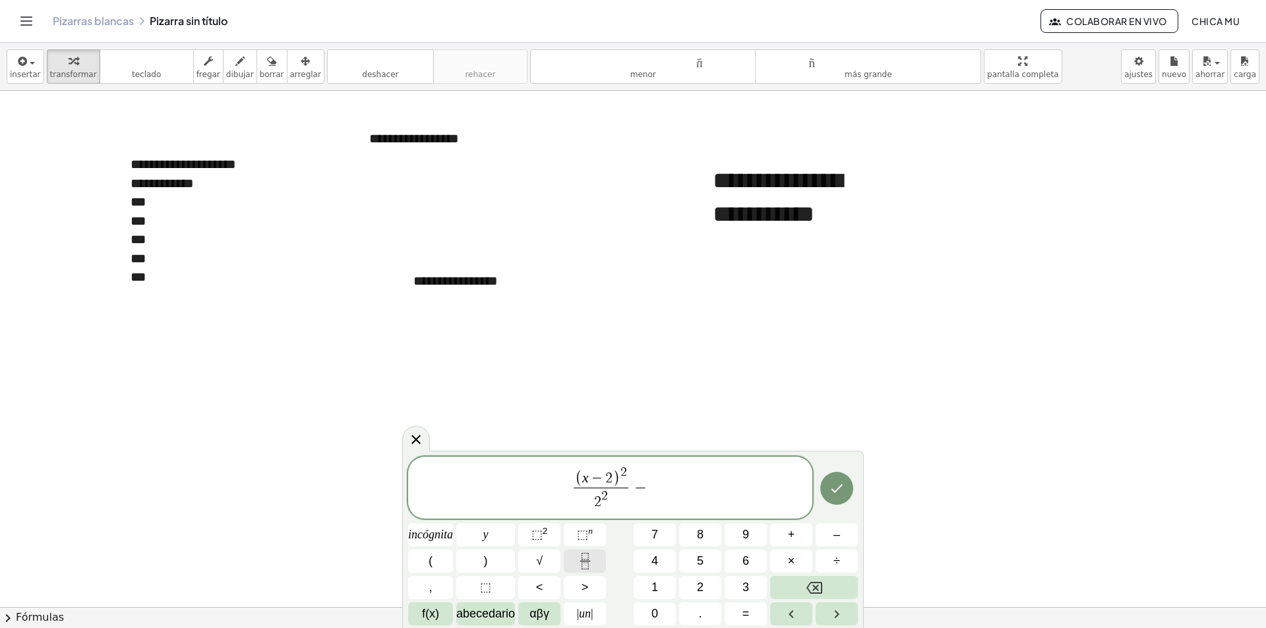
click at [595, 551] on button "Fracción" at bounding box center [585, 561] width 42 height 23
click at [433, 562] on button "(" at bounding box center [430, 561] width 45 height 23
click at [688, 530] on button "8" at bounding box center [700, 534] width 42 height 23
click at [680, 472] on span "( x − 2 ) 2 2 2 ​ − ( y − 8 ​ ) ​" at bounding box center [610, 489] width 404 height 48
click at [665, 475] on span "y − 8 ​" at bounding box center [650, 479] width 30 height 15
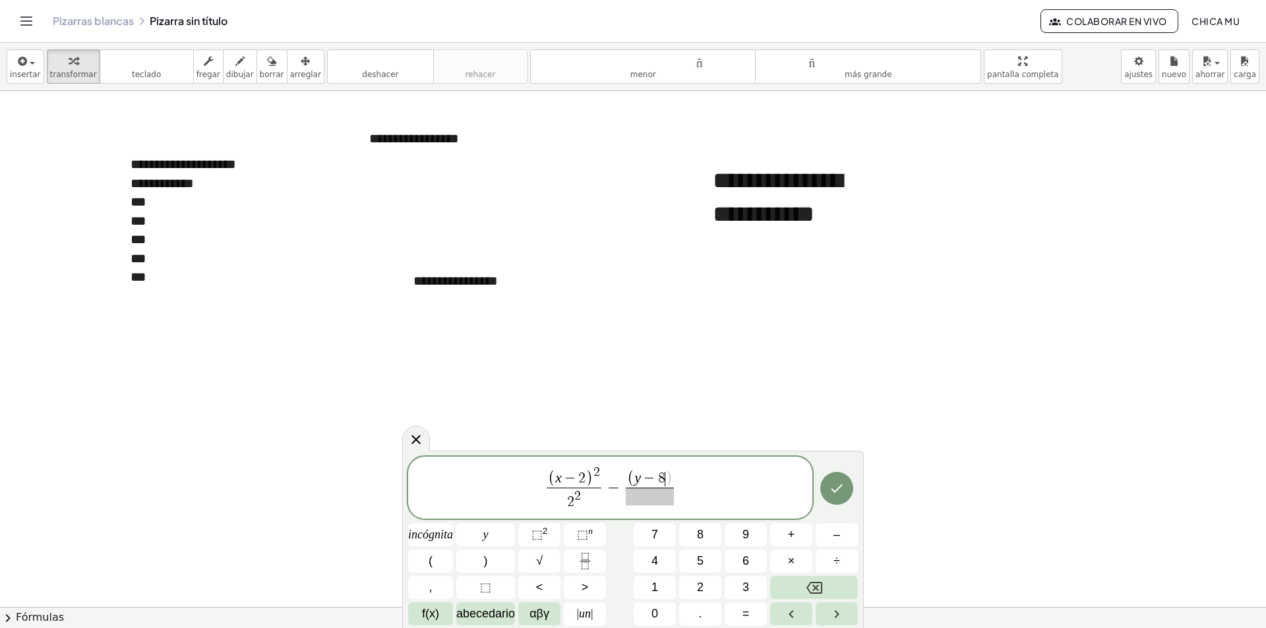
click at [674, 469] on span "( x − 2 ) 2 2 2 ​ − ( y − 8 ​ ) ​" at bounding box center [610, 489] width 404 height 48
click at [665, 472] on span ")" at bounding box center [668, 479] width 7 height 17
click at [548, 526] on font "2" at bounding box center [545, 531] width 5 height 10
click at [537, 539] on font "⬚" at bounding box center [536, 534] width 11 height 13
click at [698, 489] on span "( x − 2 ) 2 2 2 ​ − ( y − 8 ) 2 1 2 ​ ​" at bounding box center [610, 489] width 404 height 48
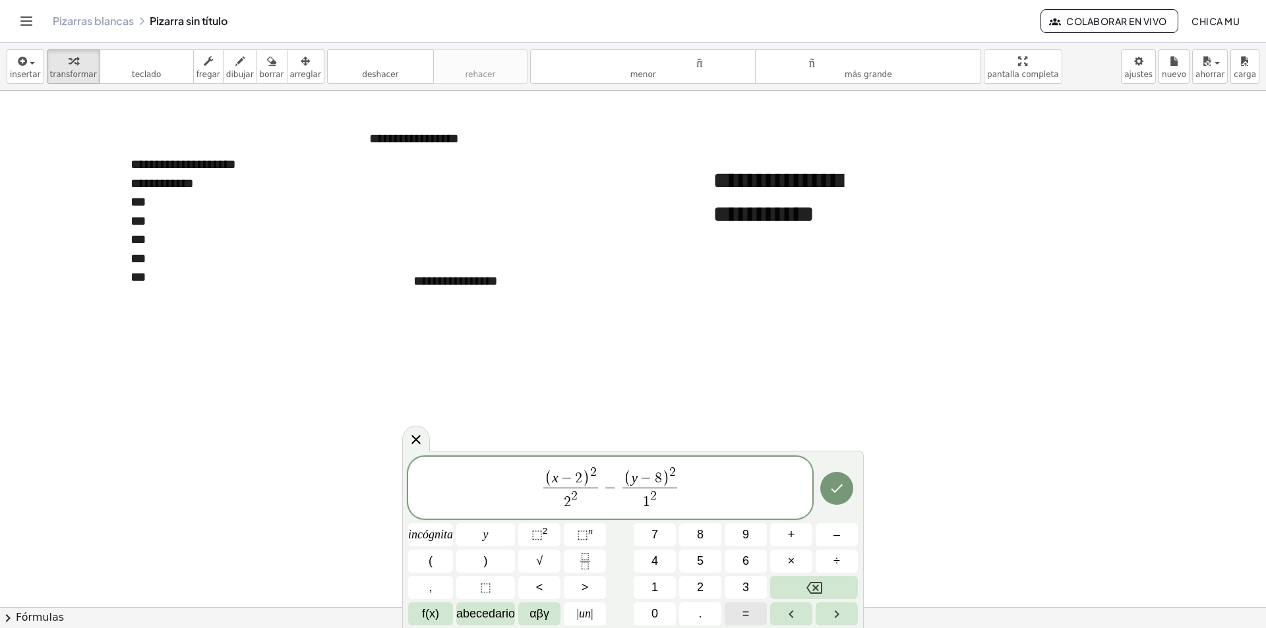
click at [741, 605] on button "=" at bounding box center [746, 614] width 42 height 23
click at [665, 584] on button "1" at bounding box center [655, 587] width 42 height 23
click at [841, 489] on icon "Hecho" at bounding box center [837, 489] width 16 height 16
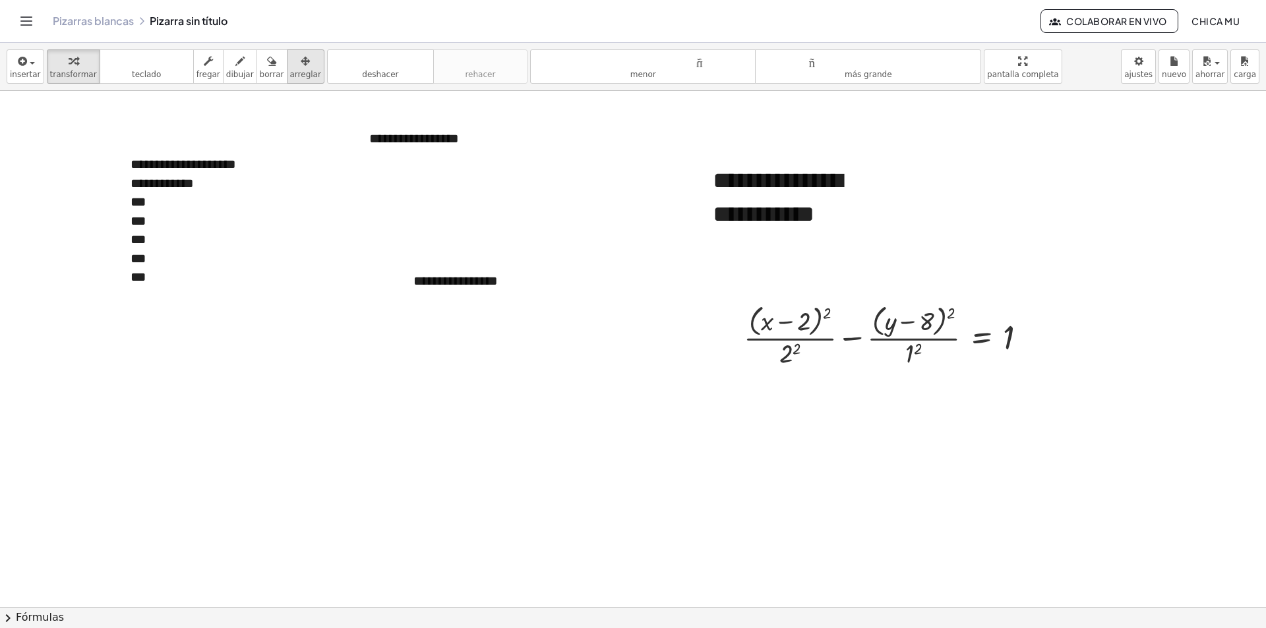
click at [287, 73] on button "arreglar" at bounding box center [306, 66] width 38 height 34
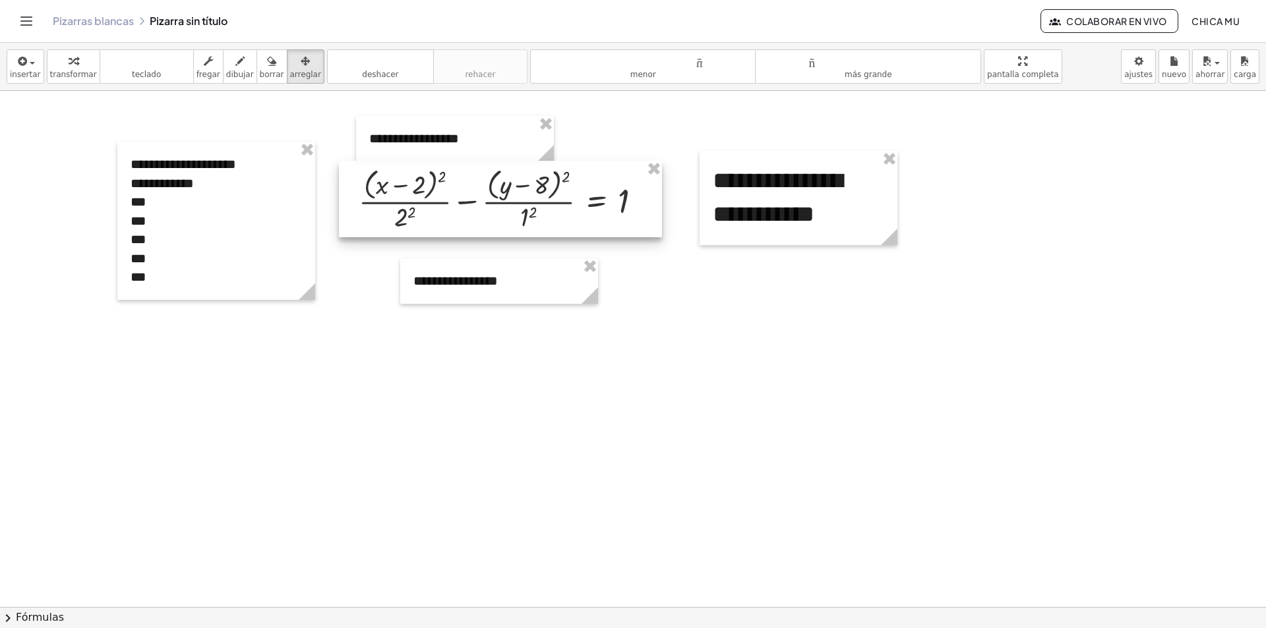
drag, startPoint x: 779, startPoint y: 318, endPoint x: 431, endPoint y: 182, distance: 373.3
click at [431, 182] on div at bounding box center [500, 199] width 323 height 76
click at [427, 184] on div at bounding box center [496, 201] width 323 height 76
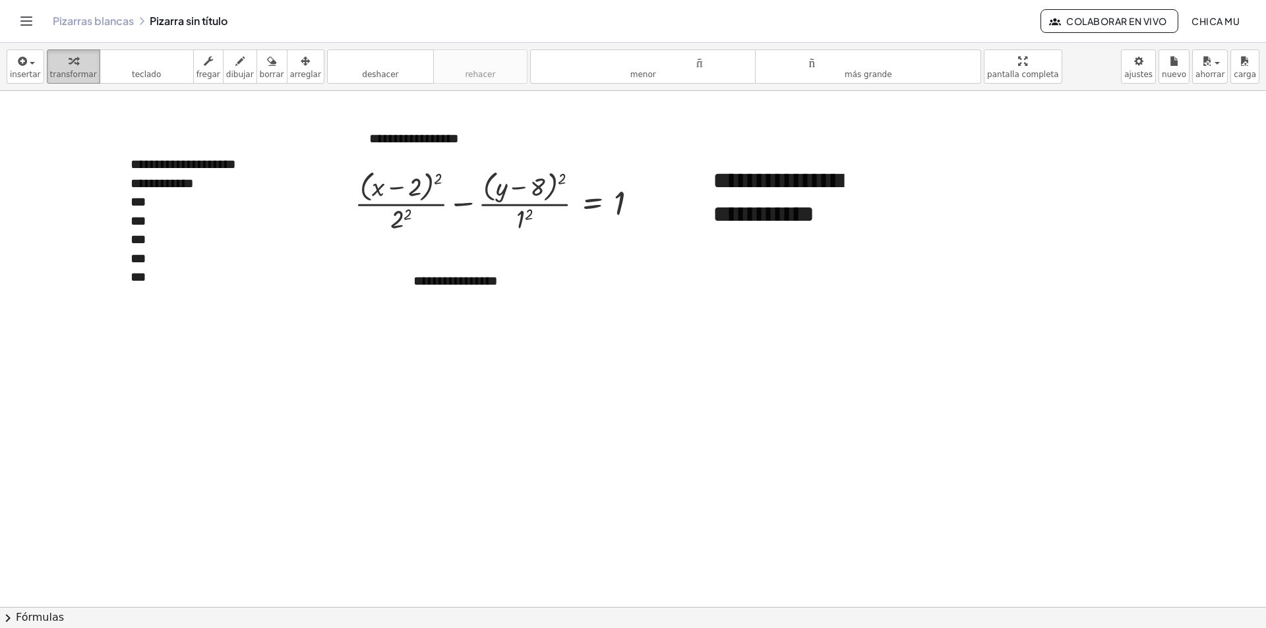
click at [69, 65] on icon "button" at bounding box center [73, 61] width 9 height 16
click at [414, 224] on div at bounding box center [501, 201] width 307 height 70
click at [531, 222] on div at bounding box center [501, 201] width 307 height 70
drag, startPoint x: 47, startPoint y: 71, endPoint x: 28, endPoint y: 62, distance: 21.2
click at [38, 66] on div "insertar Seleccione uno: Expresión matemática Función Texto Vídeo de YouTube Gr…" at bounding box center [633, 67] width 1266 height 48
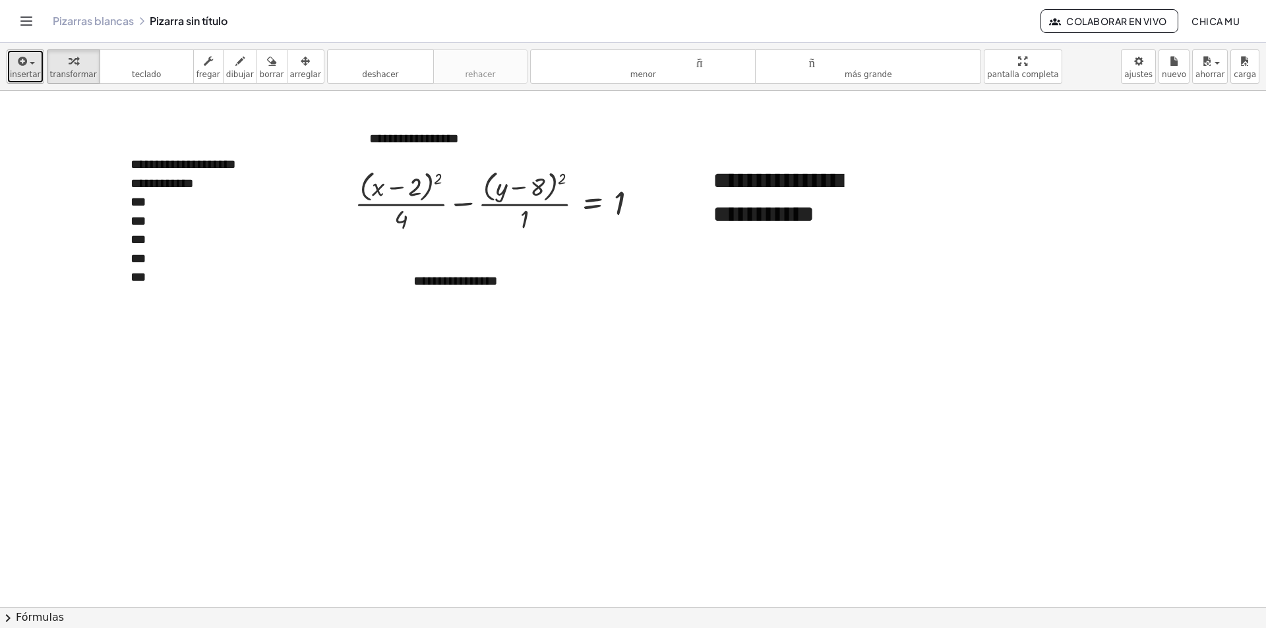
click at [30, 62] on span "button" at bounding box center [32, 63] width 5 height 3
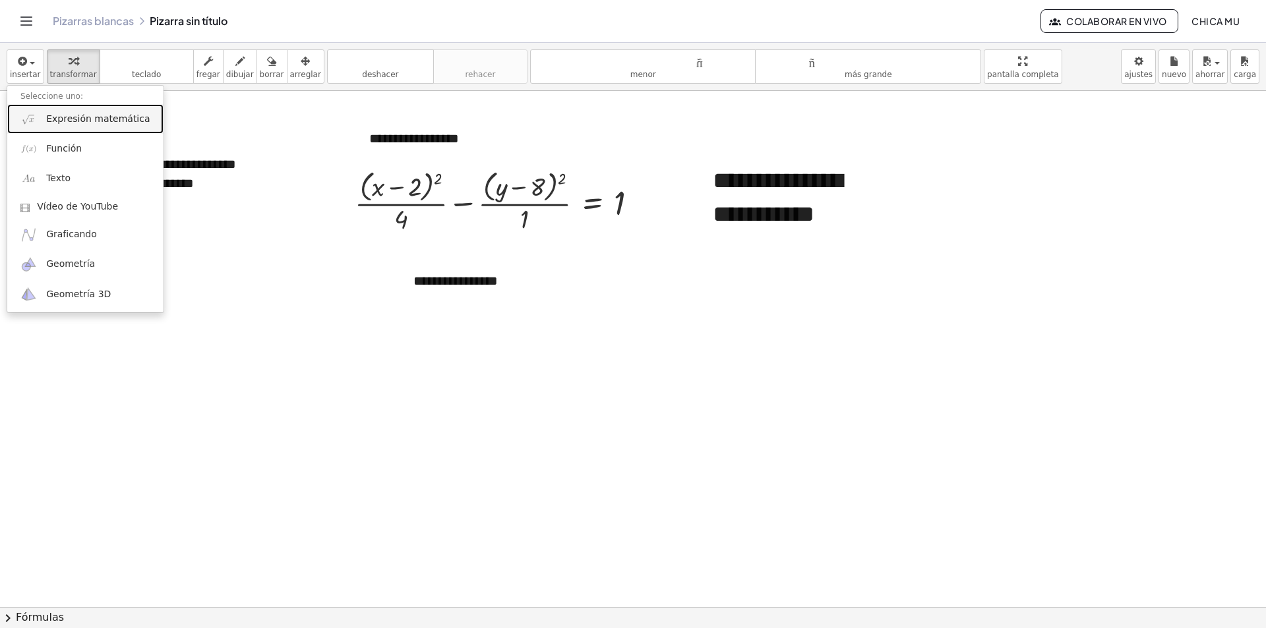
click at [69, 110] on link "Expresión matemática" at bounding box center [85, 119] width 156 height 30
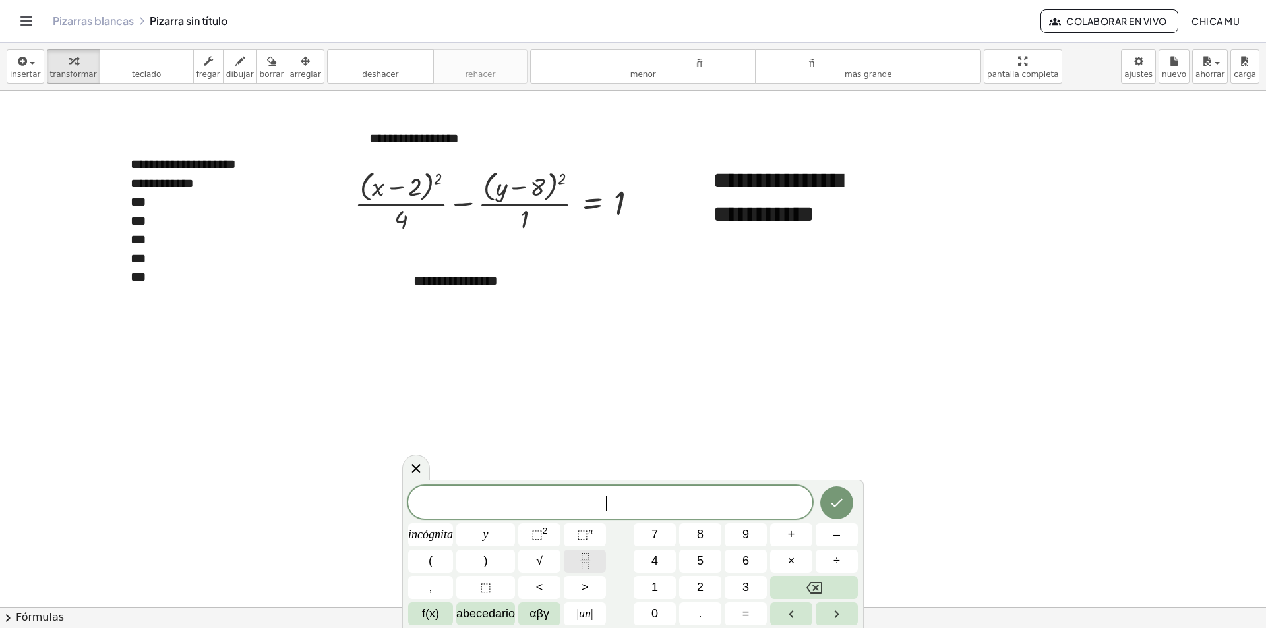
click at [570, 558] on button "Fracción" at bounding box center [585, 561] width 42 height 23
click at [436, 563] on button "(" at bounding box center [430, 561] width 45 height 23
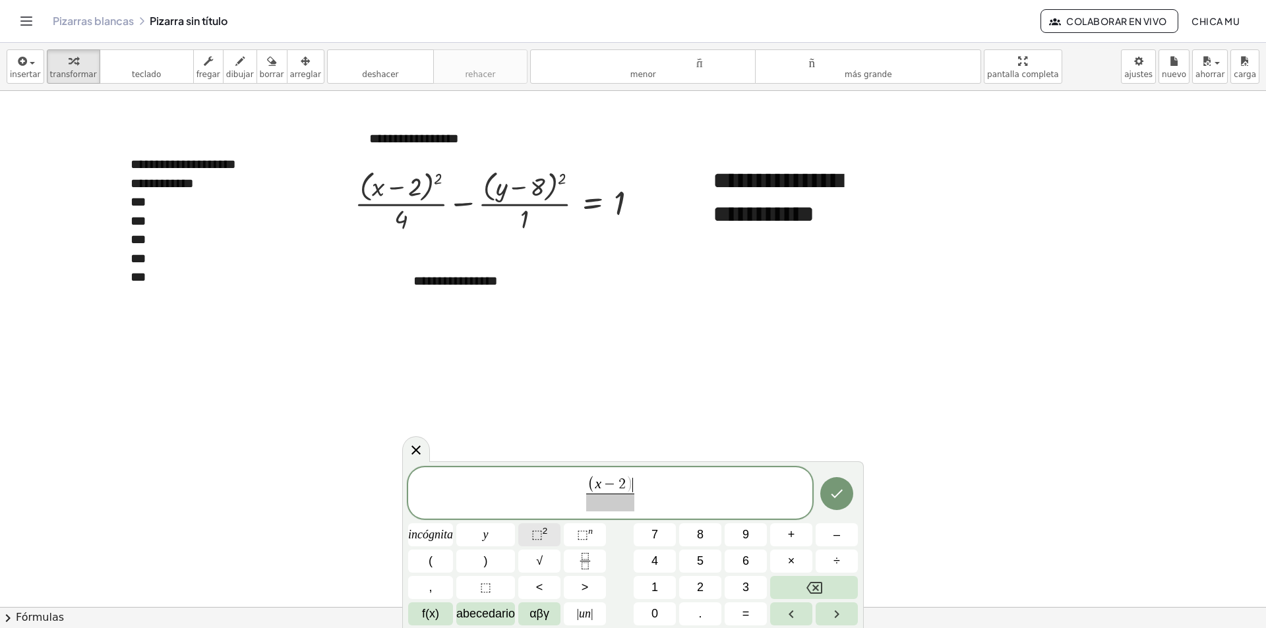
click at [541, 527] on span "⬚ 2" at bounding box center [539, 535] width 16 height 18
click at [589, 557] on icon "Fracción" at bounding box center [585, 561] width 16 height 16
click at [431, 561] on font "(" at bounding box center [431, 560] width 4 height 13
click at [548, 542] on span "⬚ 2" at bounding box center [539, 535] width 16 height 18
click at [748, 605] on font "=" at bounding box center [745, 613] width 7 height 13
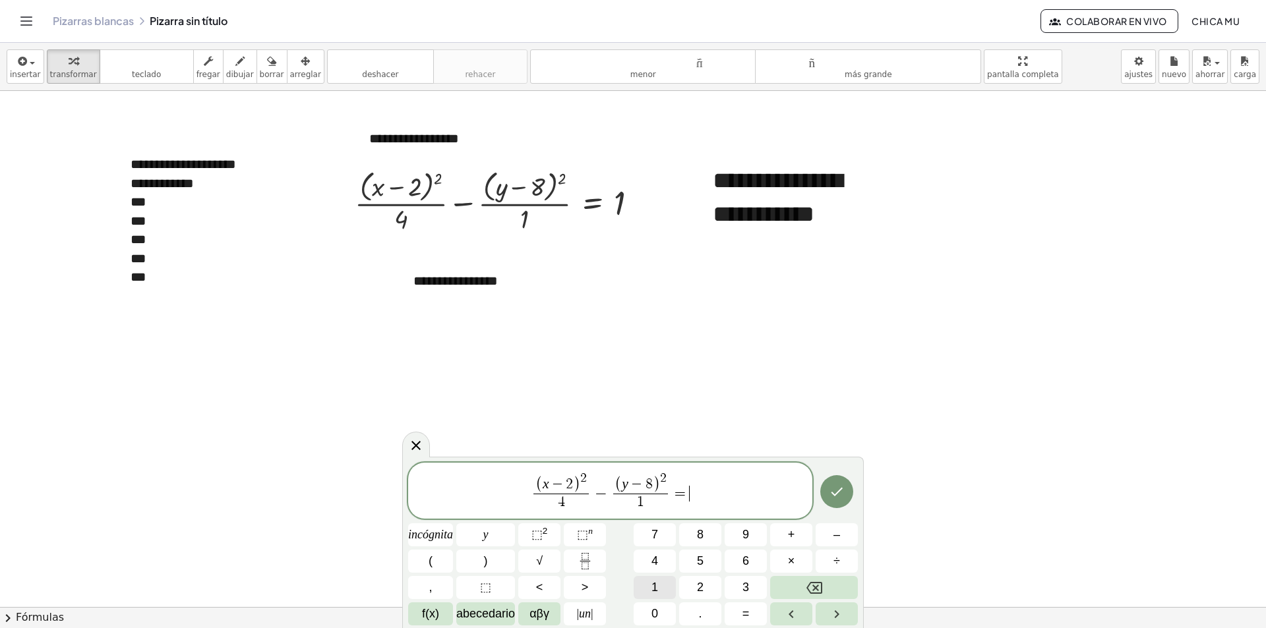
click at [667, 588] on button "1" at bounding box center [655, 587] width 42 height 23
click at [847, 487] on button "Hecho" at bounding box center [836, 491] width 33 height 33
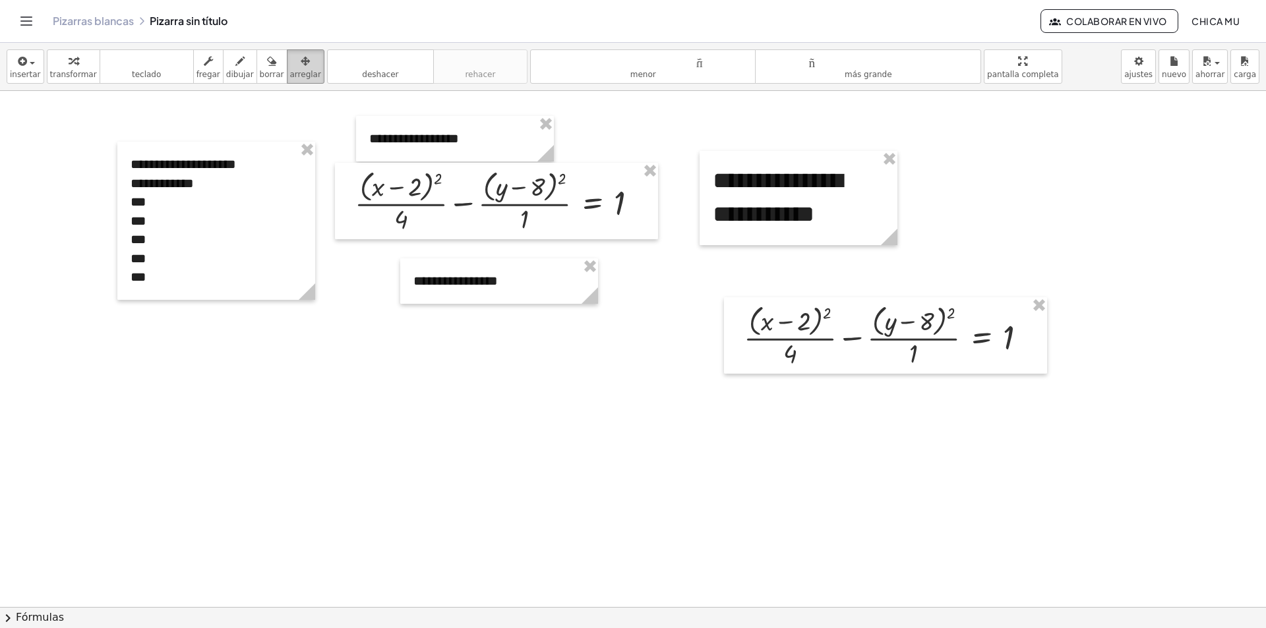
click at [300, 65] on button "arreglar" at bounding box center [306, 66] width 38 height 34
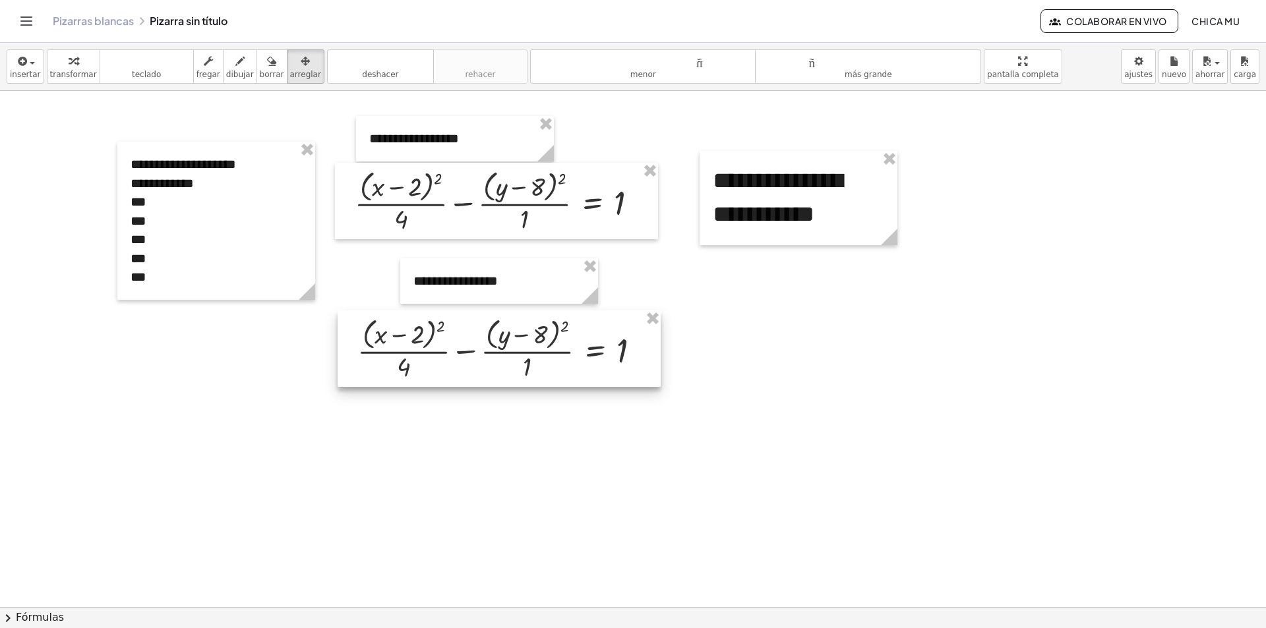
drag, startPoint x: 756, startPoint y: 341, endPoint x: 468, endPoint y: 346, distance: 287.5
click at [468, 346] on div at bounding box center [499, 349] width 323 height 76
click at [78, 63] on div "button" at bounding box center [73, 61] width 47 height 16
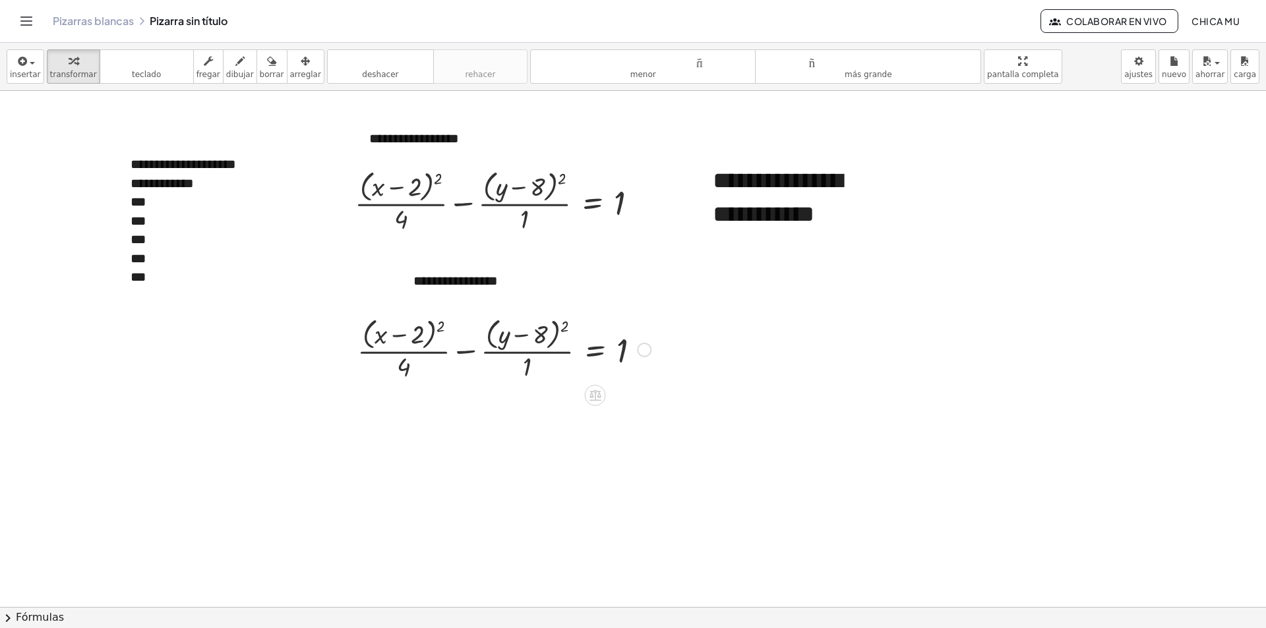
click at [561, 326] on div at bounding box center [504, 349] width 307 height 70
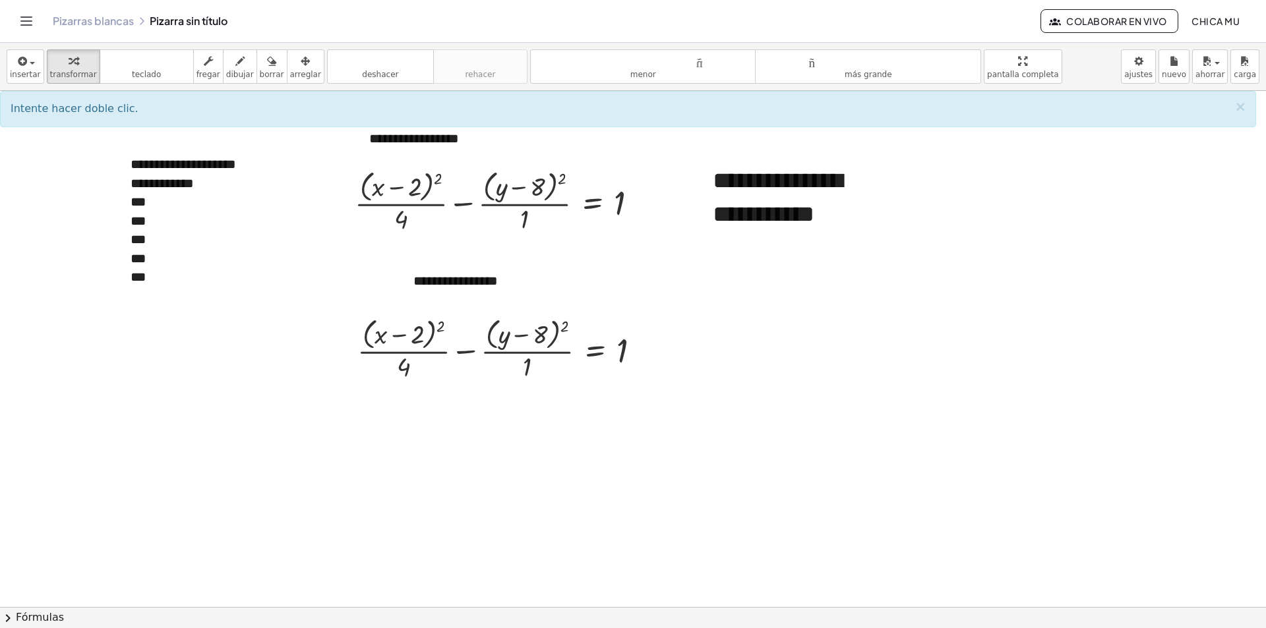
scroll to position [66, 0]
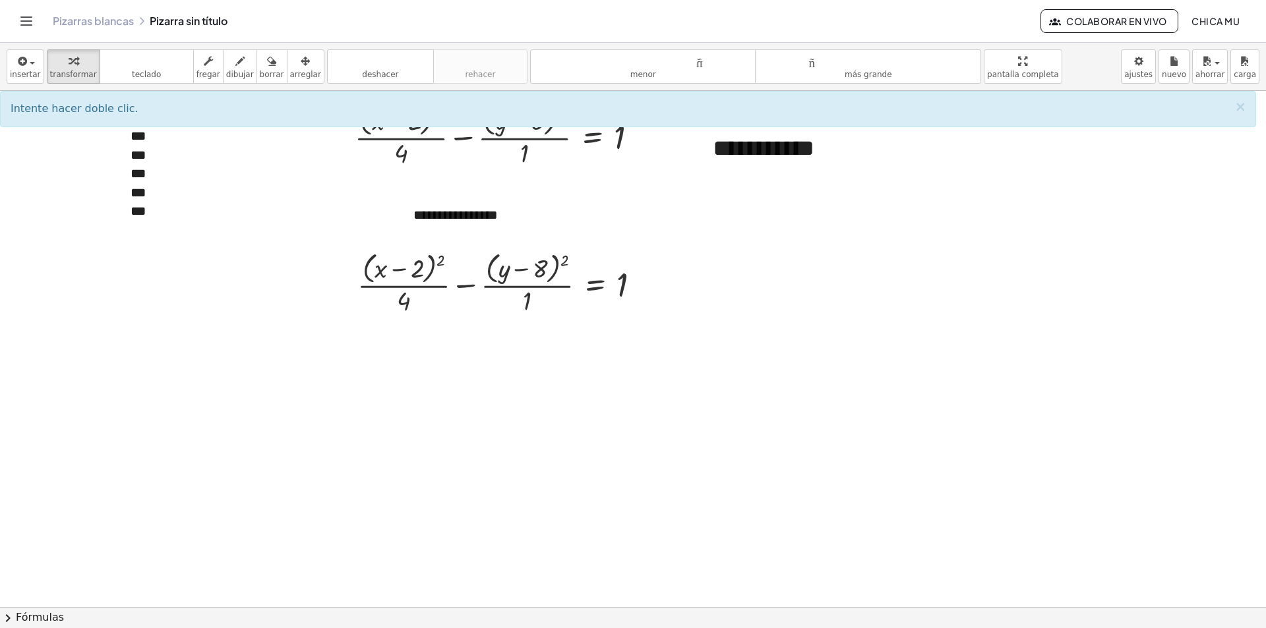
click at [197, 394] on div at bounding box center [633, 541] width 1266 height 1032
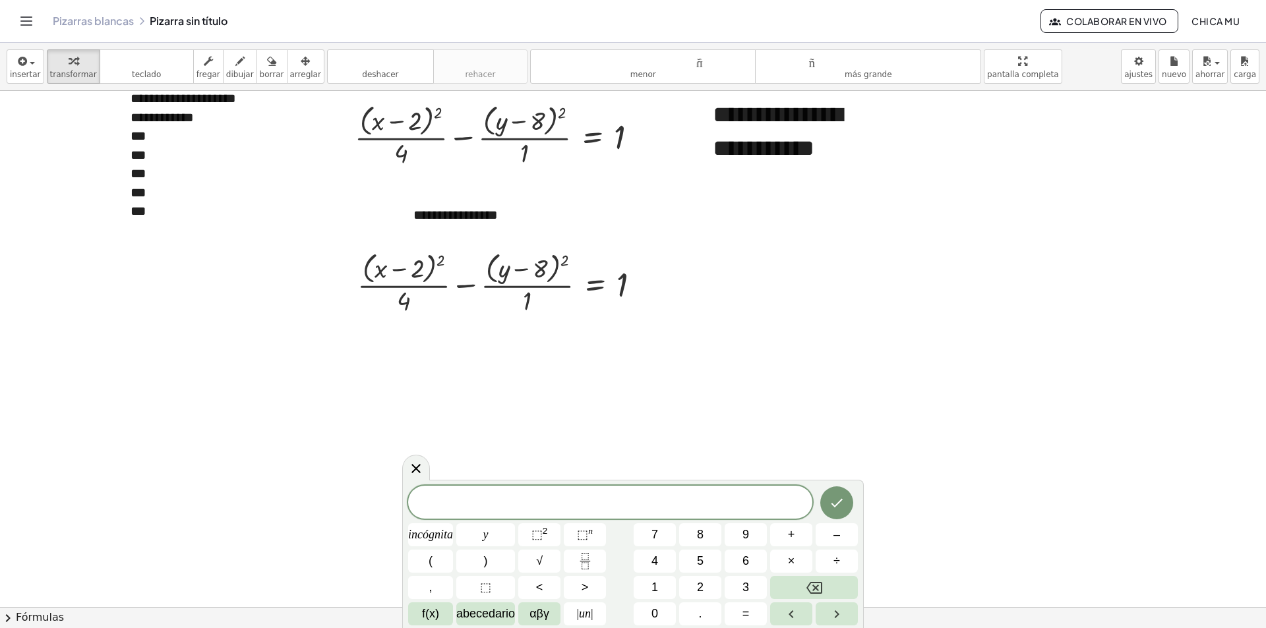
drag, startPoint x: 393, startPoint y: 388, endPoint x: 429, endPoint y: 314, distance: 82.3
click at [392, 388] on div at bounding box center [633, 541] width 1266 height 1032
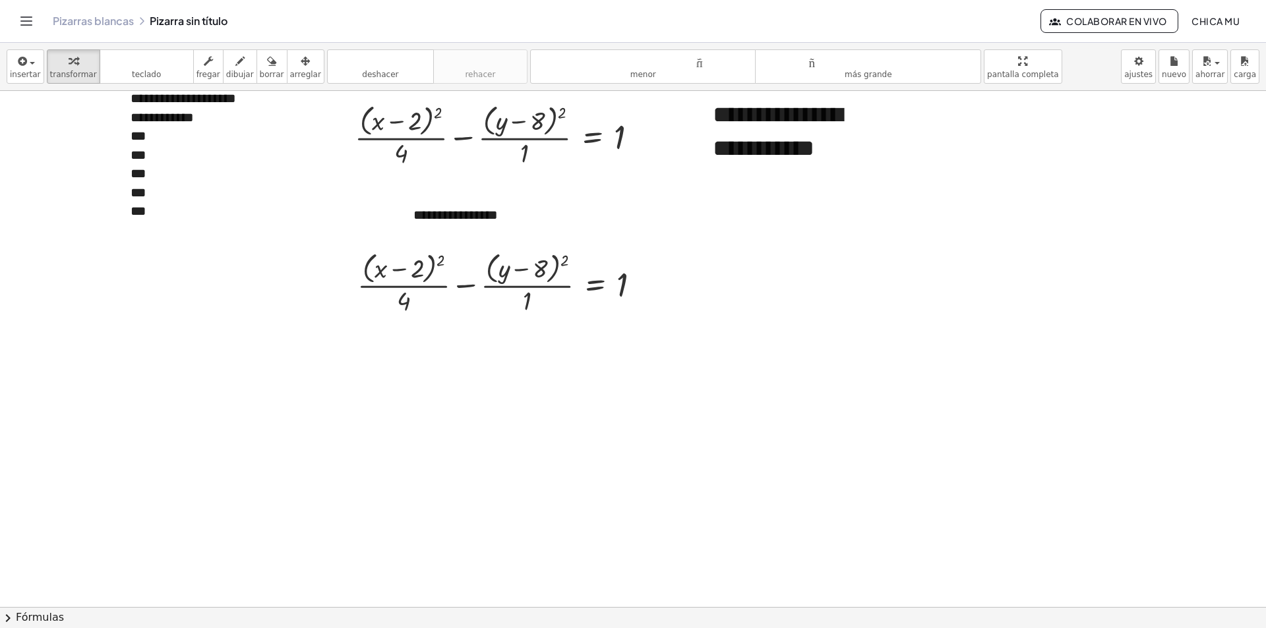
click at [172, 605] on button "chevron_right Fórmulas" at bounding box center [633, 617] width 1266 height 21
click at [0, 0] on div "+ a 2 + · 2 · a · b + b 2 ⇔ ( + a + b ) 2" at bounding box center [0, 0] width 0 height 0
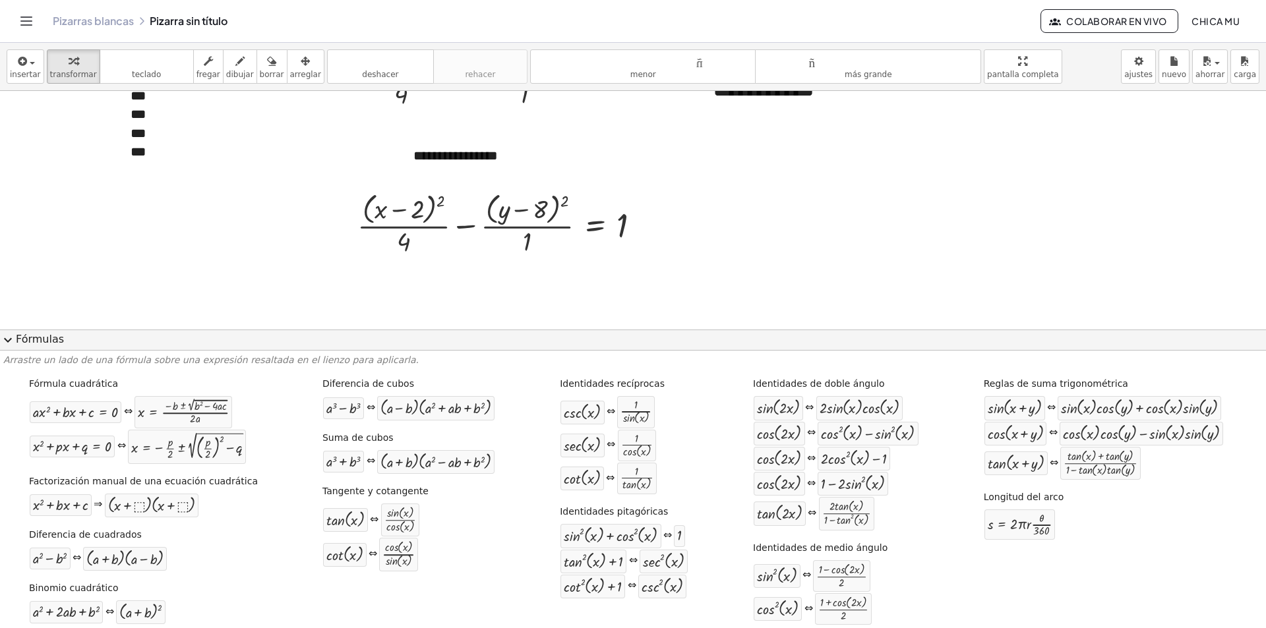
scroll to position [132, 0]
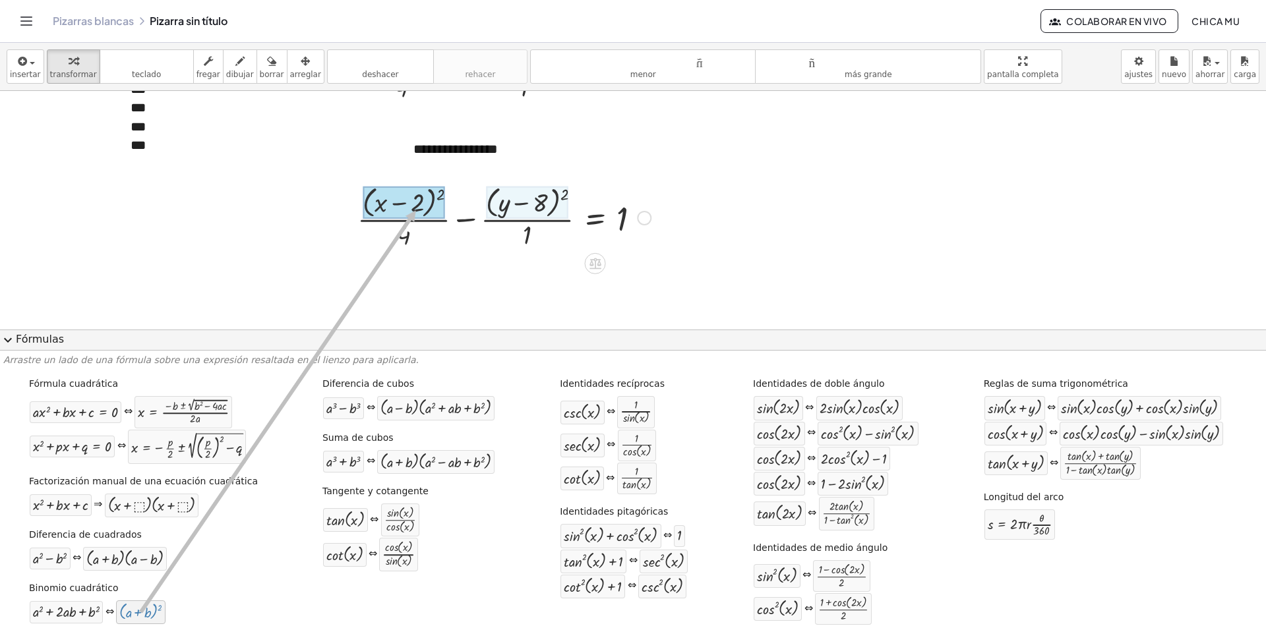
drag, startPoint x: 145, startPoint y: 616, endPoint x: 401, endPoint y: 241, distance: 455.0
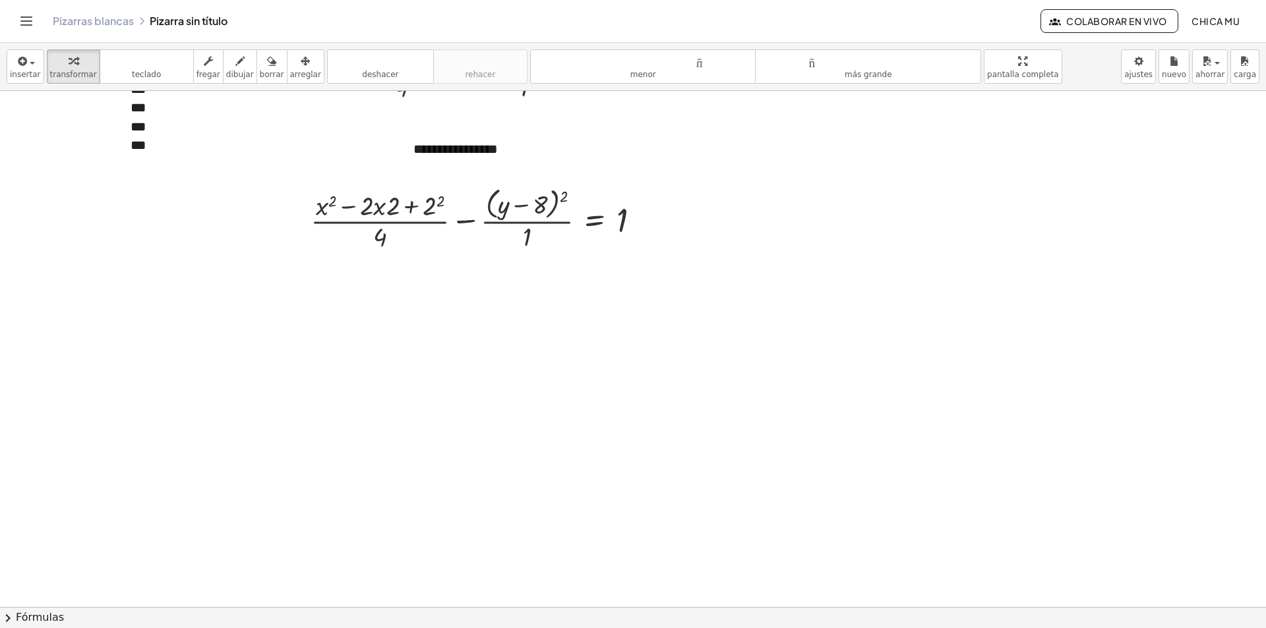
click at [134, 605] on button "chevron_right Fórmulas" at bounding box center [633, 617] width 1266 height 21
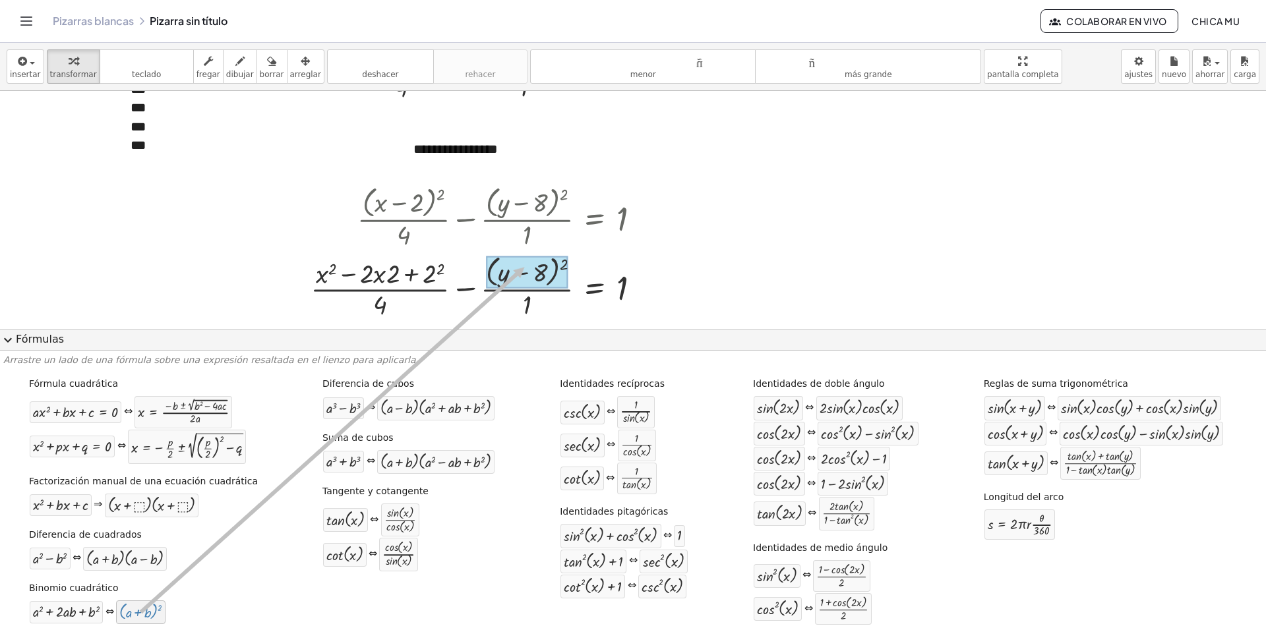
drag, startPoint x: 140, startPoint y: 615, endPoint x: 523, endPoint y: 272, distance: 514.5
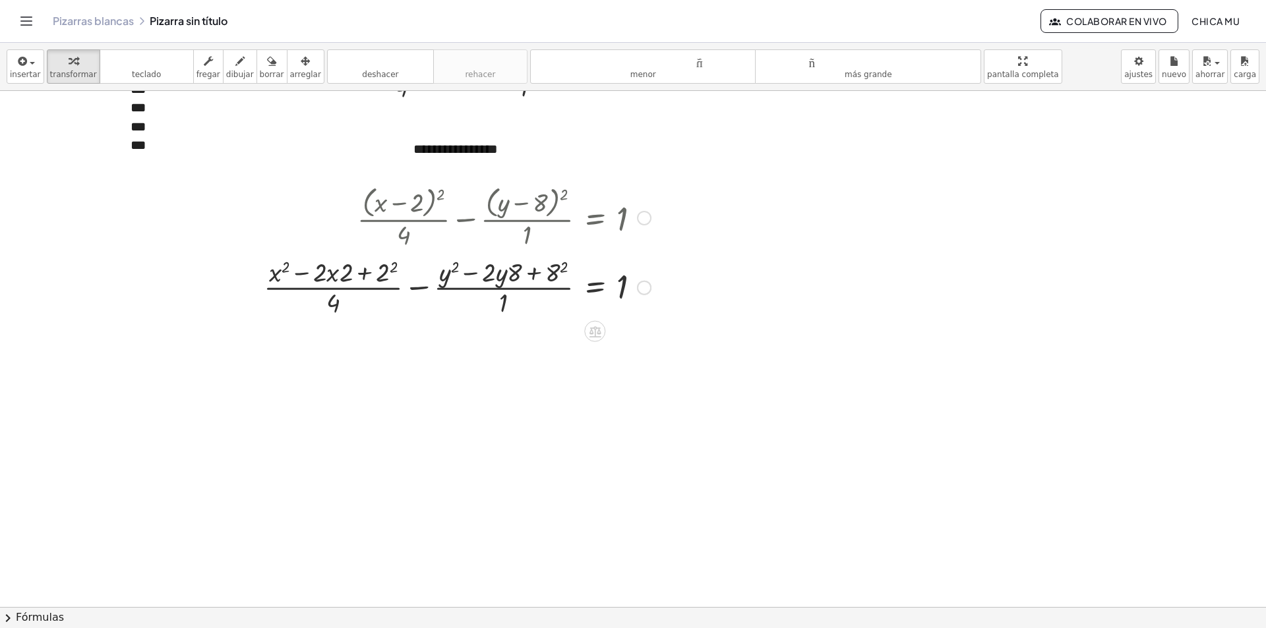
click at [556, 273] on div at bounding box center [457, 287] width 400 height 66
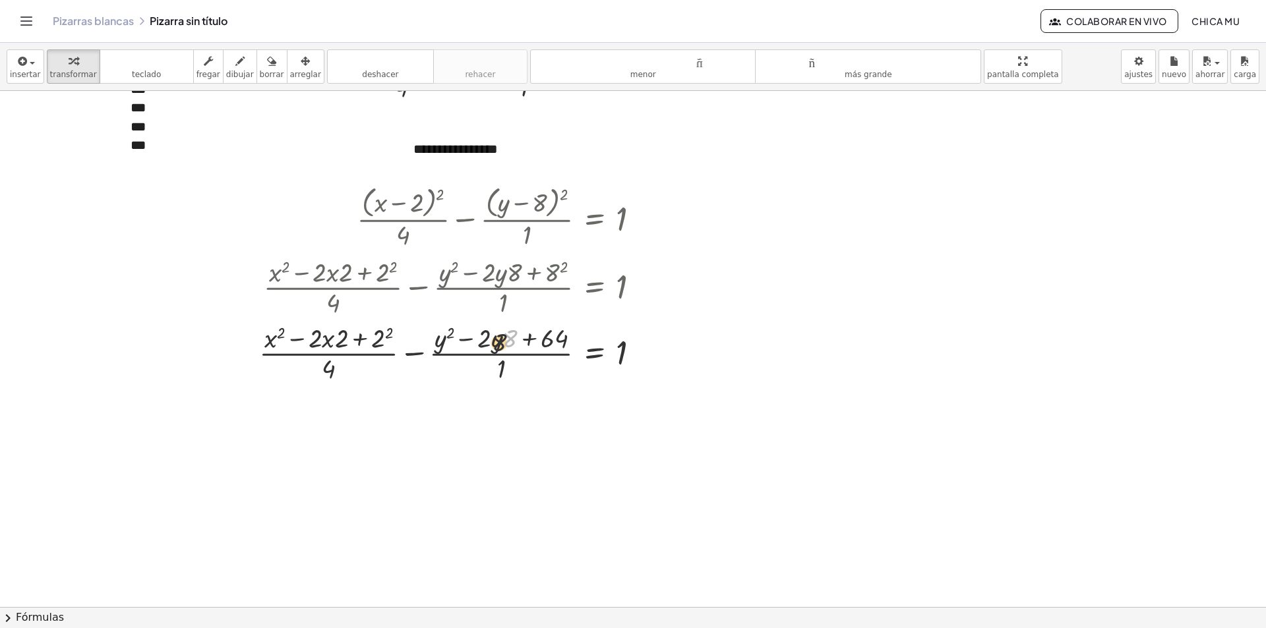
click at [595, 218] on div "+ · ( + x − 2 ) 2 · 4 − · ( + y − 8 ) 2 · 1 = 1 + · ( + x 2 − · 2 · x · 2 + 2 2…" at bounding box center [595, 218] width 0 height 0
drag, startPoint x: 520, startPoint y: 338, endPoint x: 497, endPoint y: 338, distance: 22.4
click at [492, 338] on div at bounding box center [454, 353] width 405 height 66
drag, startPoint x: 508, startPoint y: 340, endPoint x: 480, endPoint y: 340, distance: 27.7
click at [397, 341] on div at bounding box center [457, 353] width 400 height 66
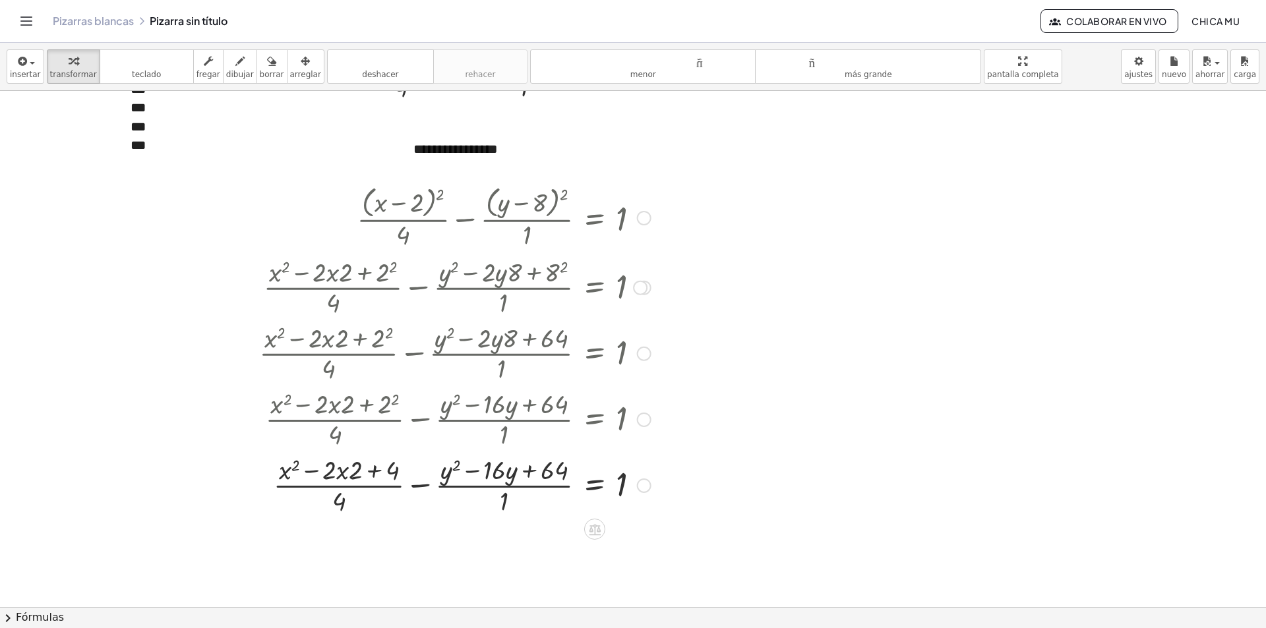
click at [358, 405] on div at bounding box center [454, 419] width 405 height 66
drag, startPoint x: 342, startPoint y: 473, endPoint x: 328, endPoint y: 470, distance: 14.1
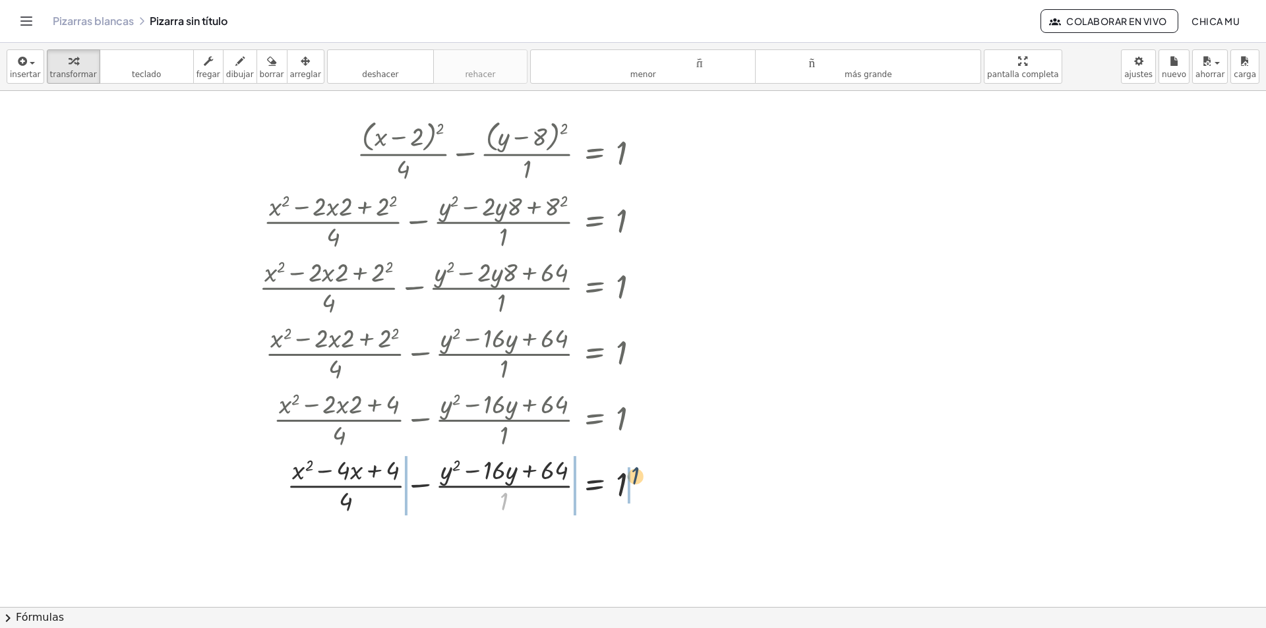
drag, startPoint x: 506, startPoint y: 498, endPoint x: 639, endPoint y: 472, distance: 135.6
click at [639, 472] on div at bounding box center [454, 485] width 405 height 66
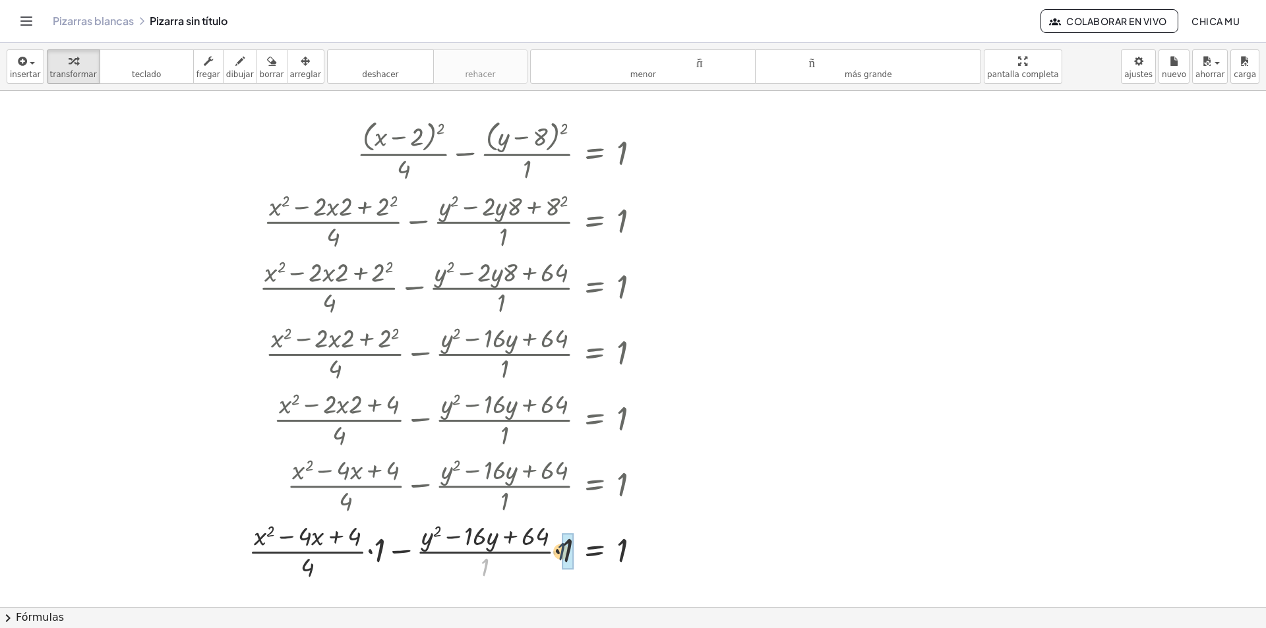
drag, startPoint x: 528, startPoint y: 564, endPoint x: 560, endPoint y: 558, distance: 32.2
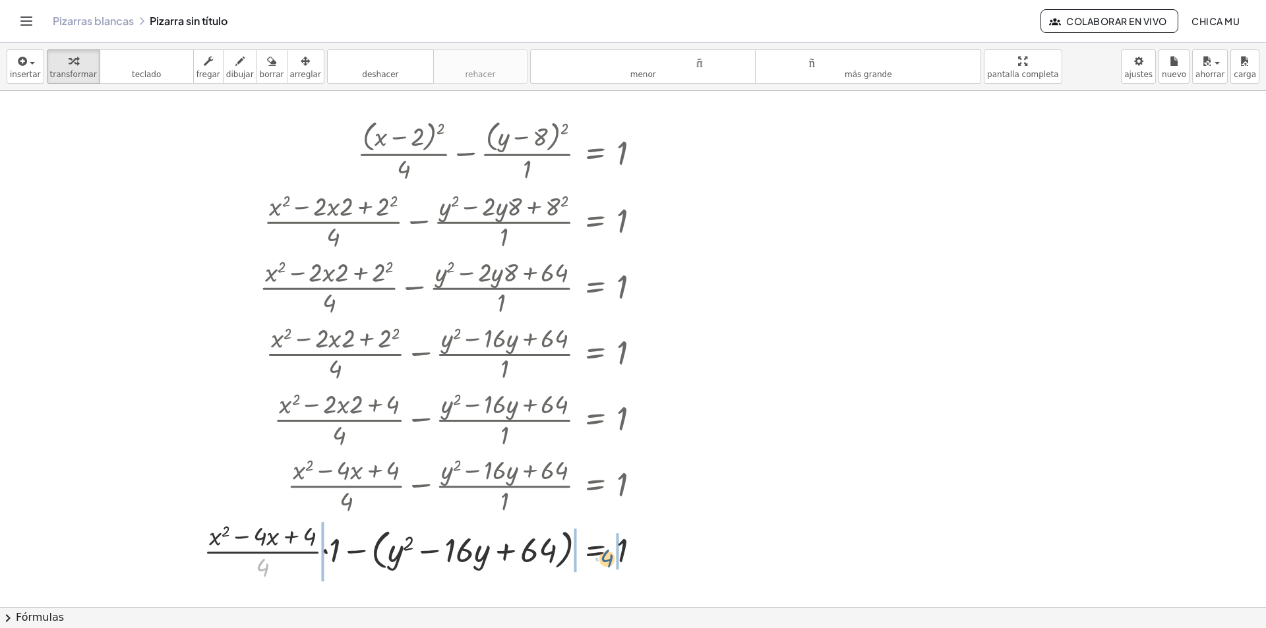
drag, startPoint x: 268, startPoint y: 571, endPoint x: 636, endPoint y: 566, distance: 367.9
click at [636, 566] on div at bounding box center [427, 551] width 460 height 66
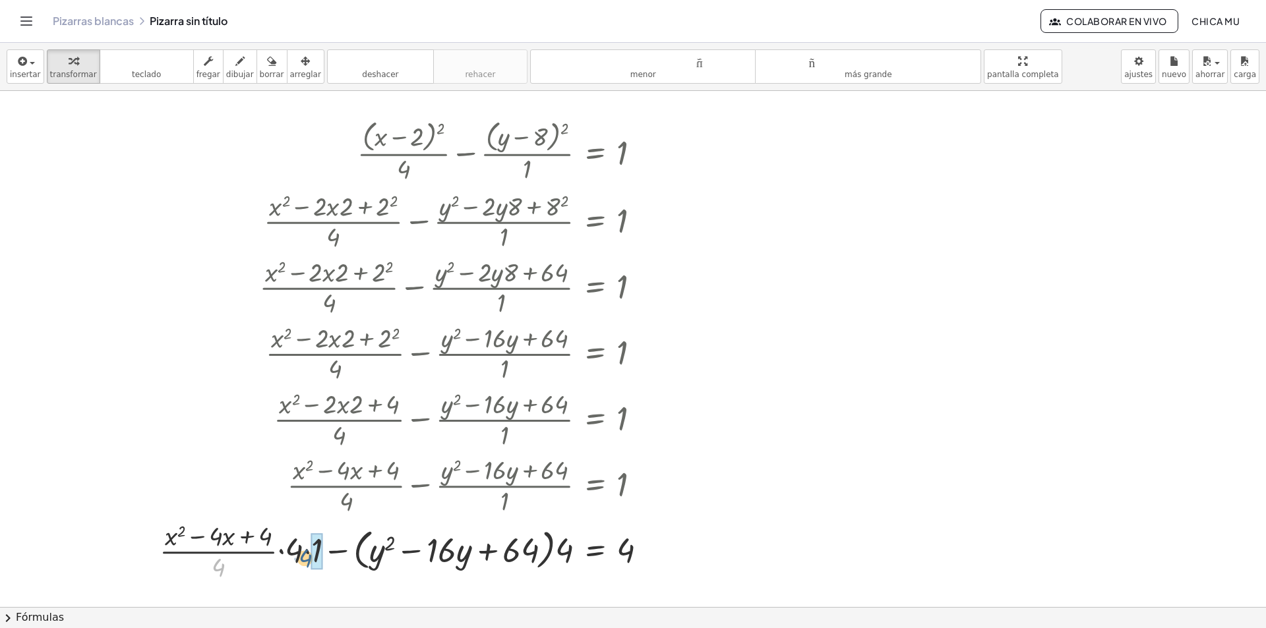
drag, startPoint x: 227, startPoint y: 575, endPoint x: 301, endPoint y: 564, distance: 75.2
click at [301, 564] on div at bounding box center [408, 551] width 511 height 66
click at [295, 564] on div at bounding box center [377, 551] width 574 height 66
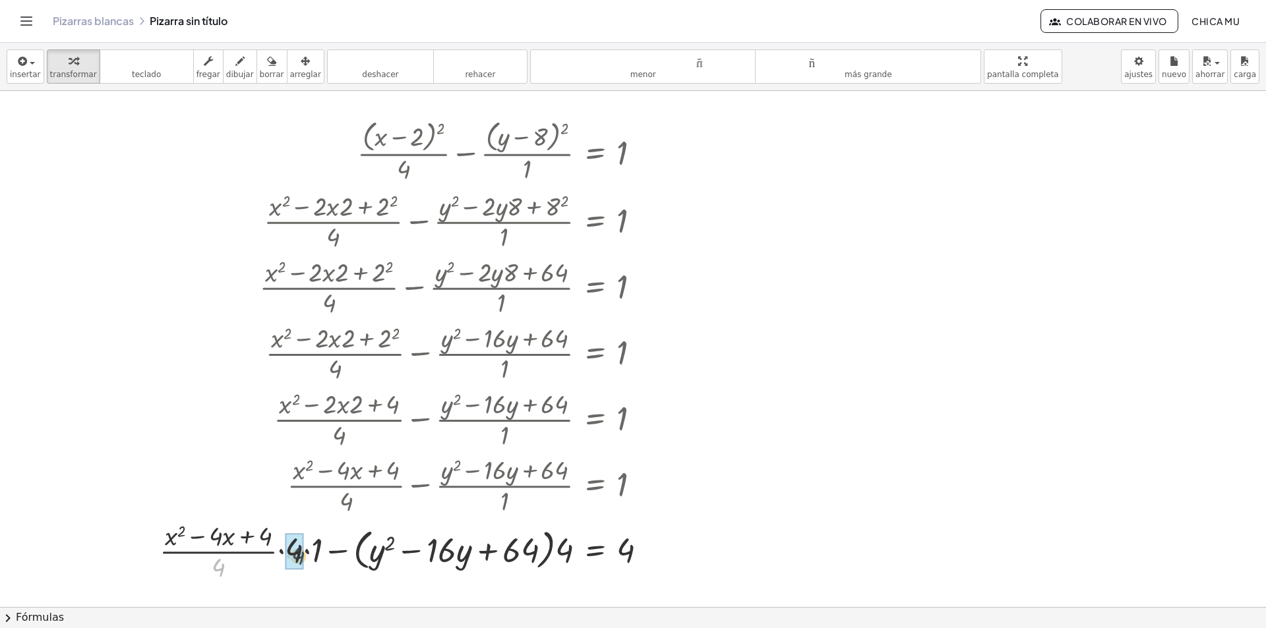
drag, startPoint x: 213, startPoint y: 574, endPoint x: 289, endPoint y: 562, distance: 77.4
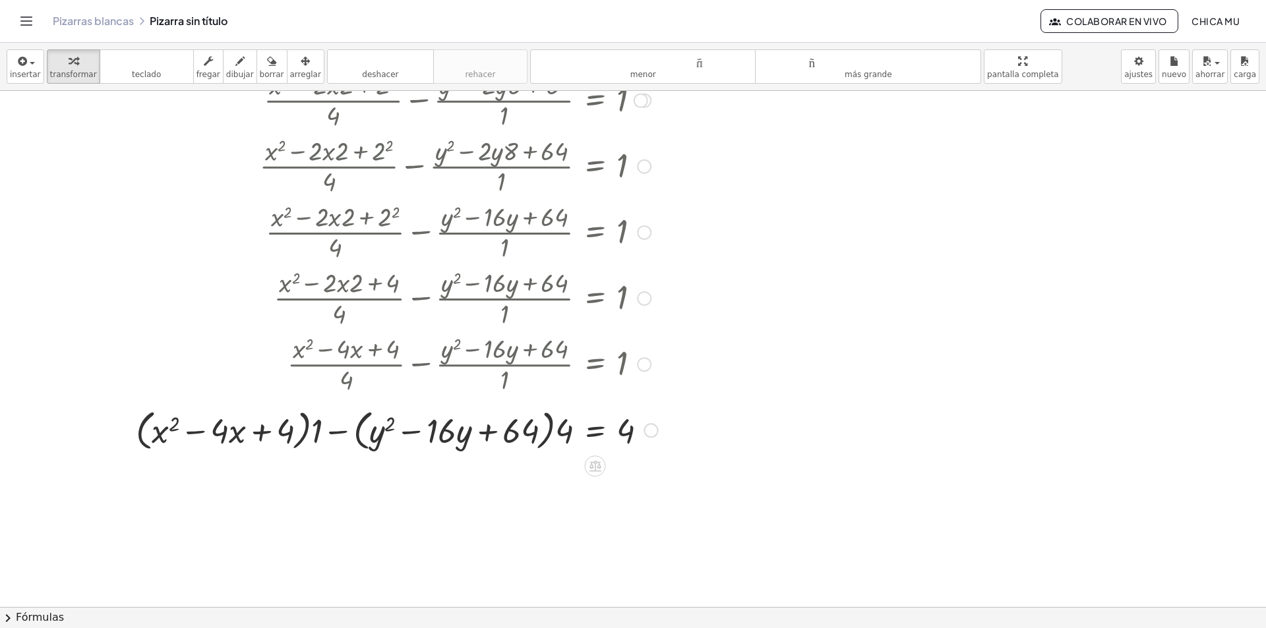
scroll to position [330, 0]
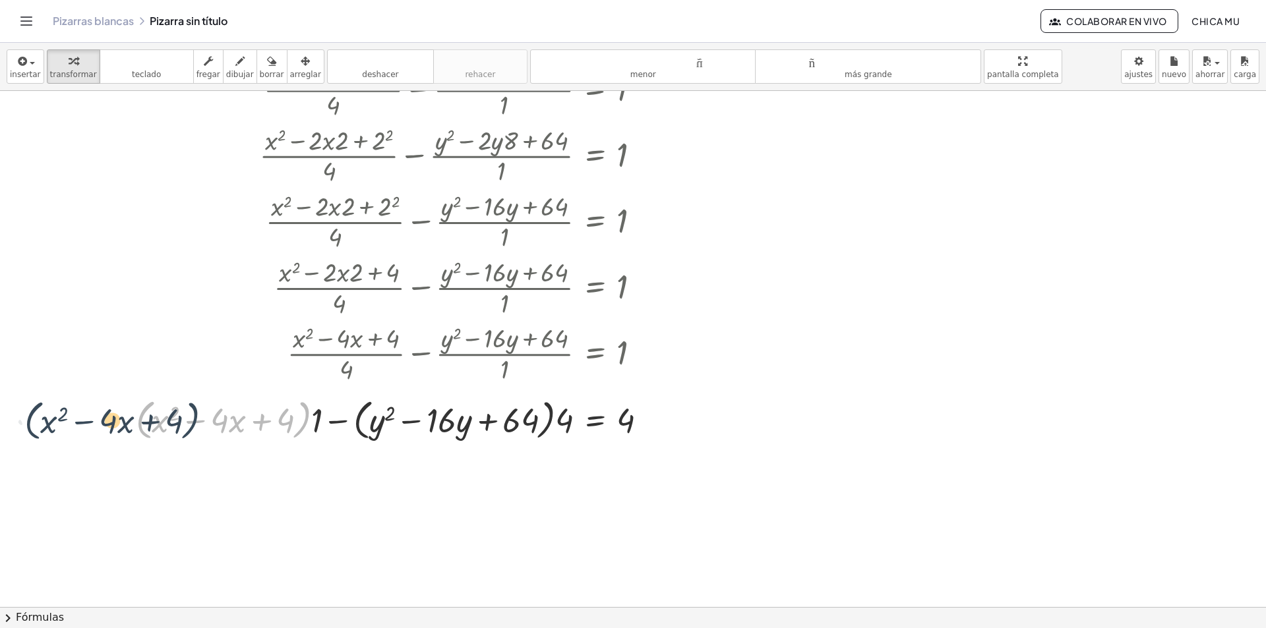
drag, startPoint x: 272, startPoint y: 425, endPoint x: 283, endPoint y: 412, distance: 17.3
click at [253, 417] on div at bounding box center [396, 419] width 535 height 50
drag, startPoint x: 316, startPoint y: 421, endPoint x: 124, endPoint y: 425, distance: 192.5
click at [124, 425] on div "+ · ( + x − 2 ) 2 · 4 − · ( + y − 8 ) 2 · 1 = 1 + · ( + x 2 − · 2 · x · 2 + 2 2…" at bounding box center [391, 214] width 551 height 466
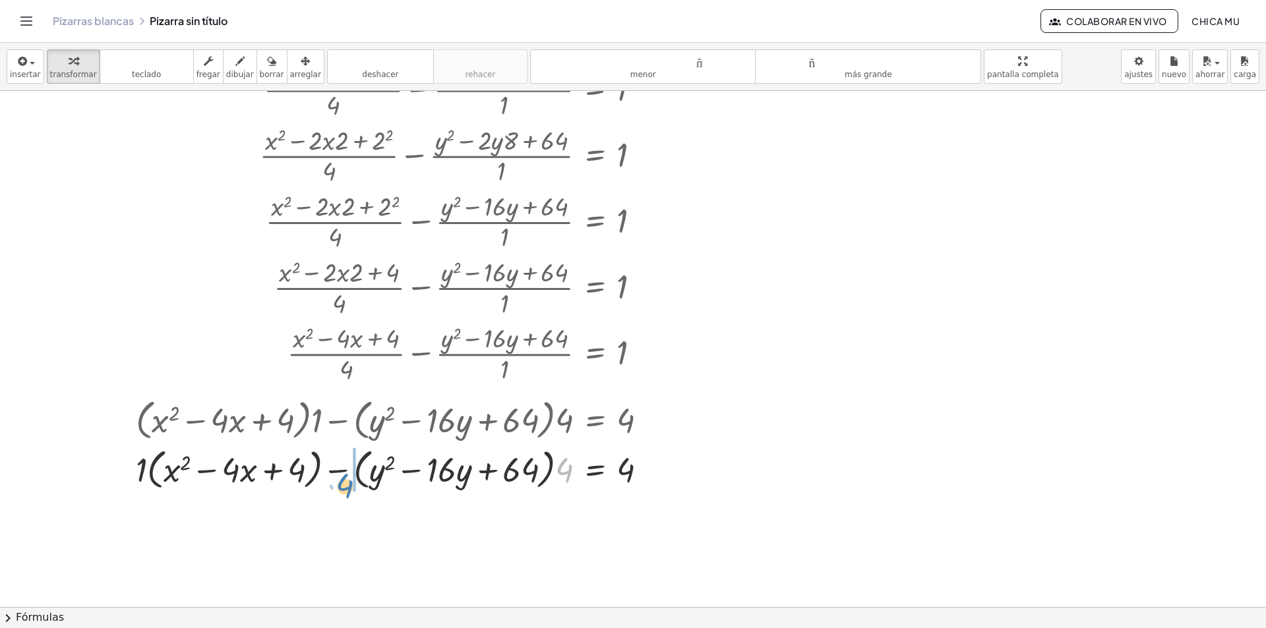
drag, startPoint x: 565, startPoint y: 420, endPoint x: 346, endPoint y: 435, distance: 219.4
click at [595, 20] on div "+ · ( + x − 2 ) 2 · 4 − · ( + y − 8 ) 2 · 1 = 1 + · ( + x 2 − · 2 · x · 2 + 2 2…" at bounding box center [595, 20] width 0 height 0
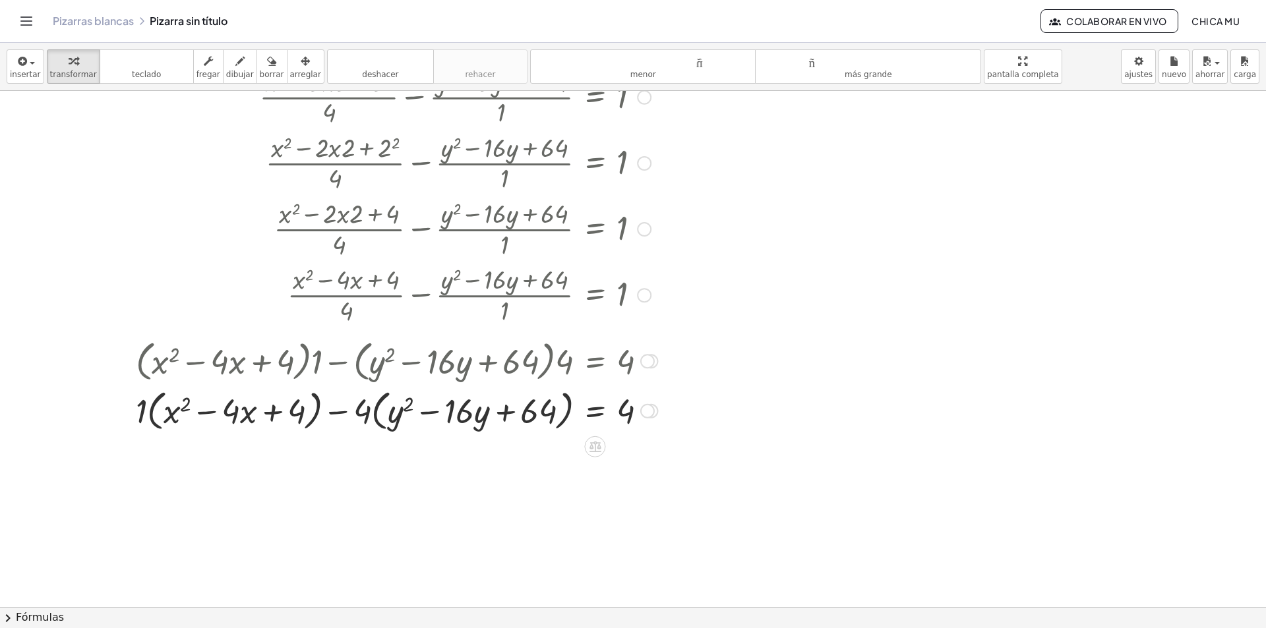
scroll to position [396, 0]
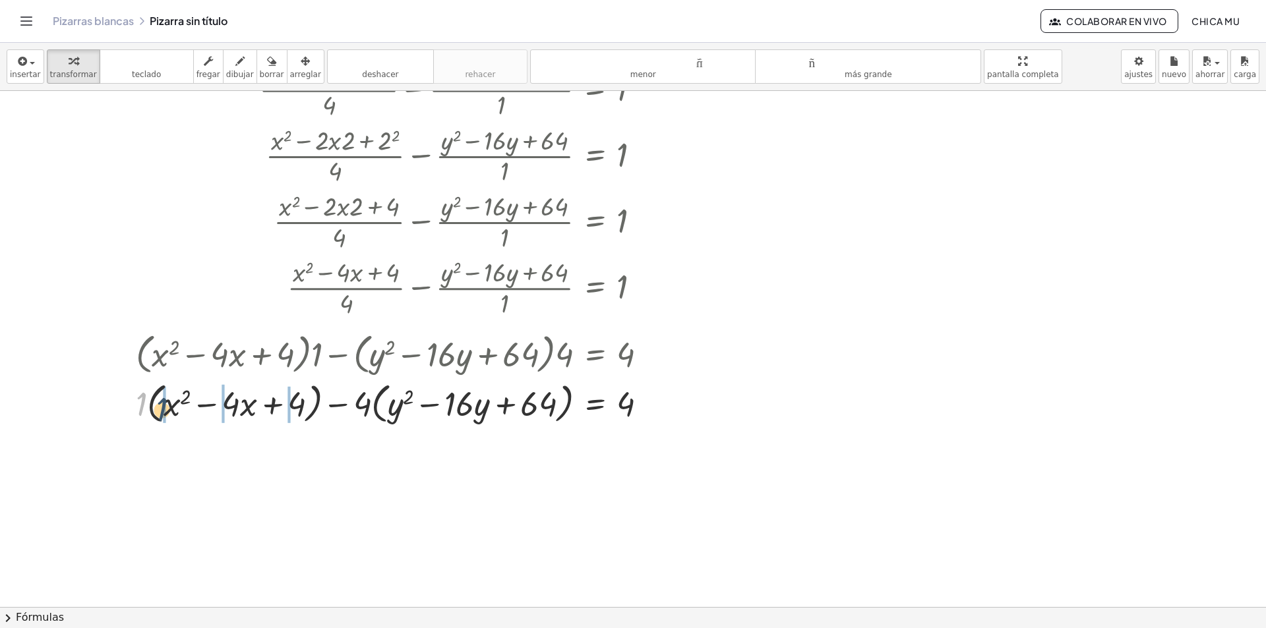
drag, startPoint x: 140, startPoint y: 401, endPoint x: 161, endPoint y: 407, distance: 21.1
click at [161, 407] on div at bounding box center [396, 403] width 535 height 50
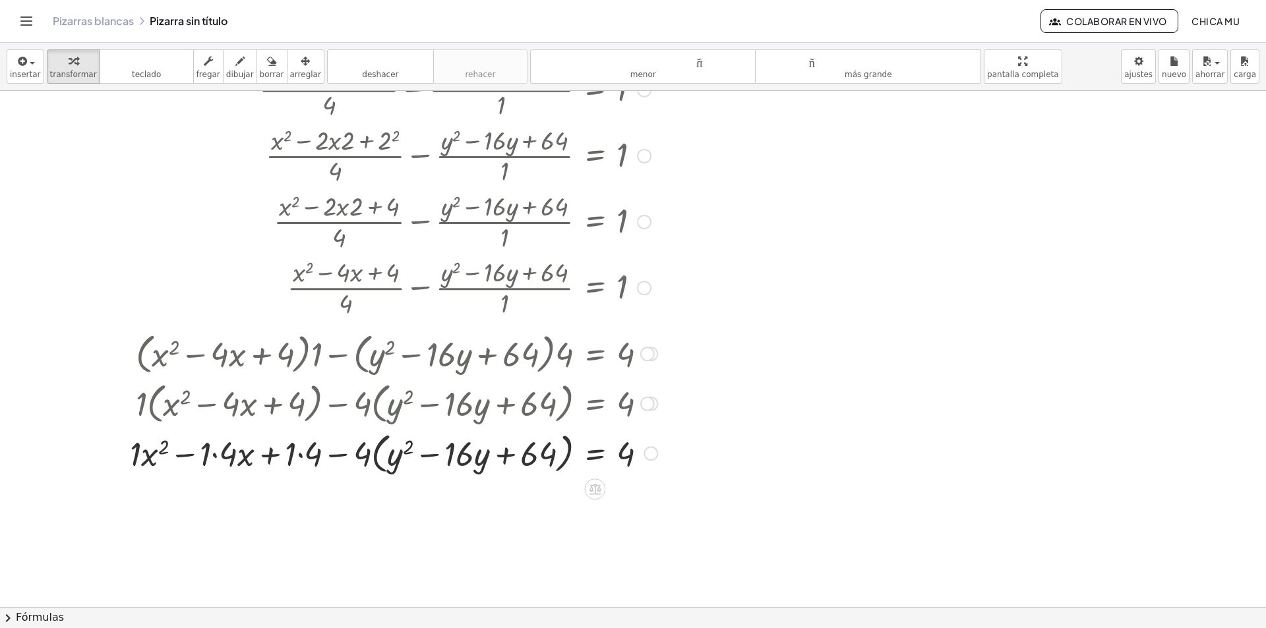
drag, startPoint x: 356, startPoint y: 455, endPoint x: 386, endPoint y: 455, distance: 30.3
click at [386, 455] on div at bounding box center [393, 453] width 541 height 50
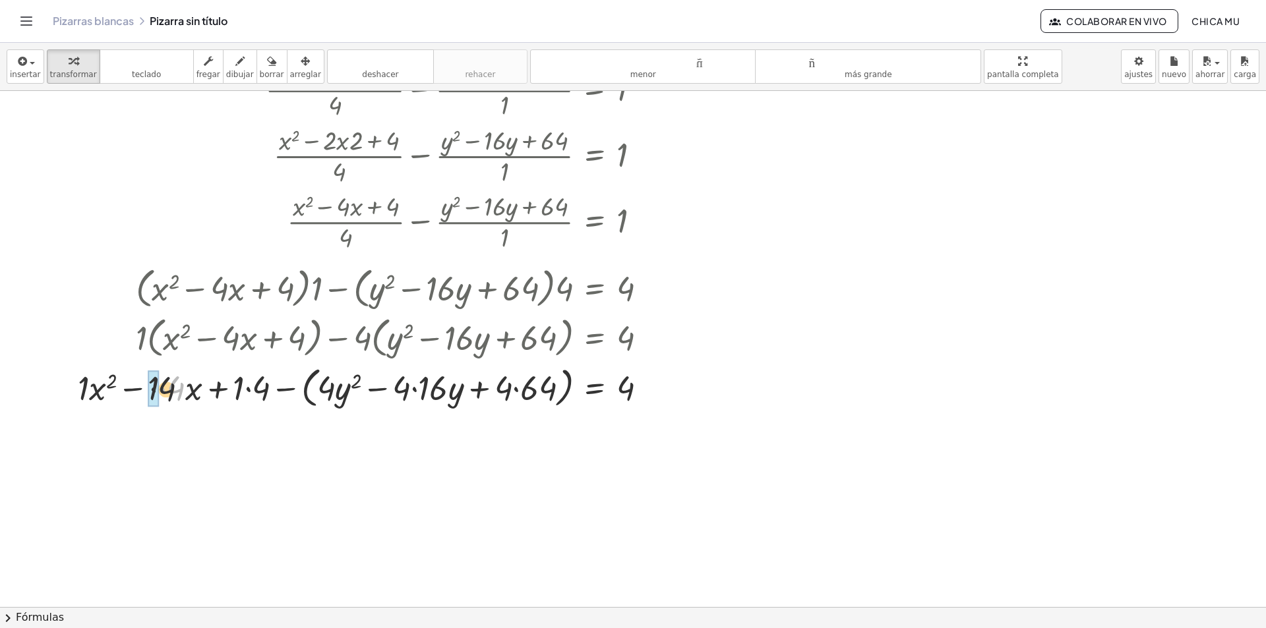
drag, startPoint x: 169, startPoint y: 392, endPoint x: 146, endPoint y: 393, distance: 23.1
click at [146, 393] on div at bounding box center [367, 387] width 593 height 50
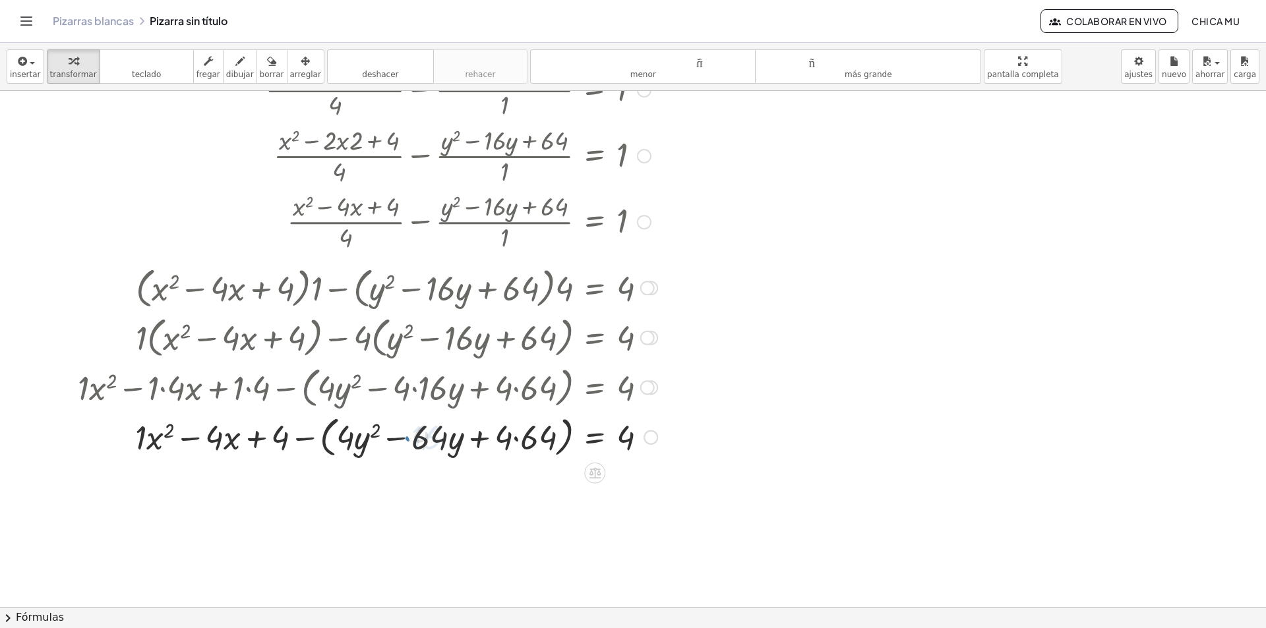
click at [518, 452] on div at bounding box center [367, 436] width 593 height 50
click at [505, 452] on div at bounding box center [367, 436] width 593 height 50
drag, startPoint x: 533, startPoint y: 446, endPoint x: 507, endPoint y: 443, distance: 25.8
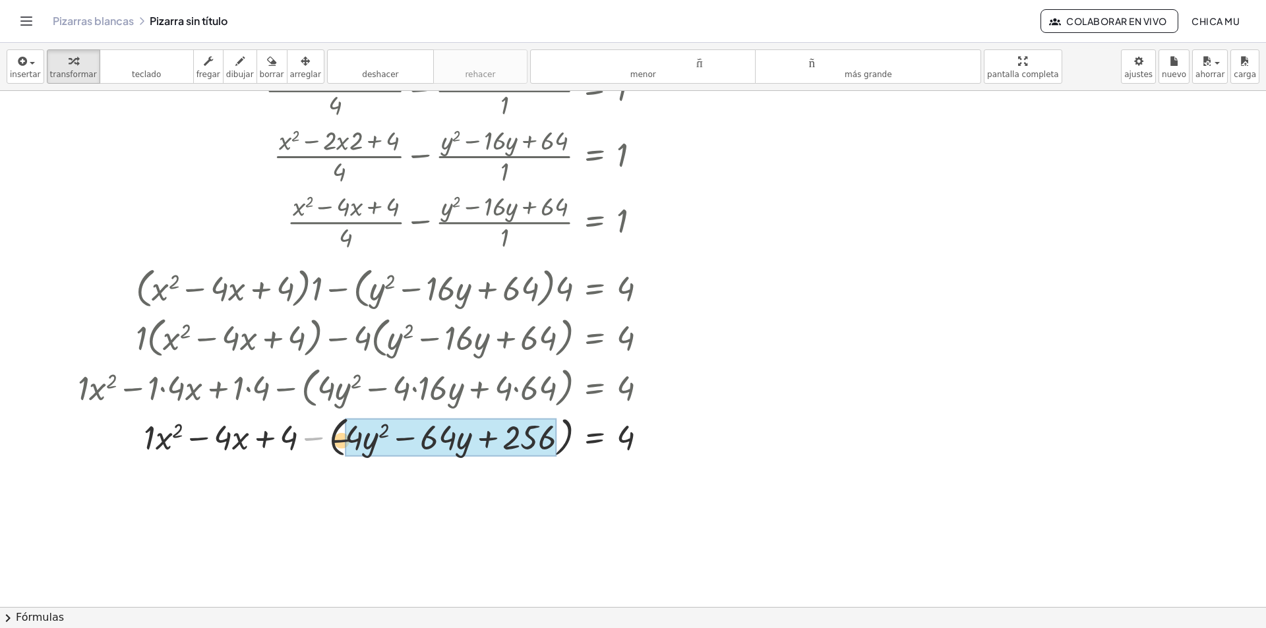
drag, startPoint x: 312, startPoint y: 439, endPoint x: 411, endPoint y: 442, distance: 98.3
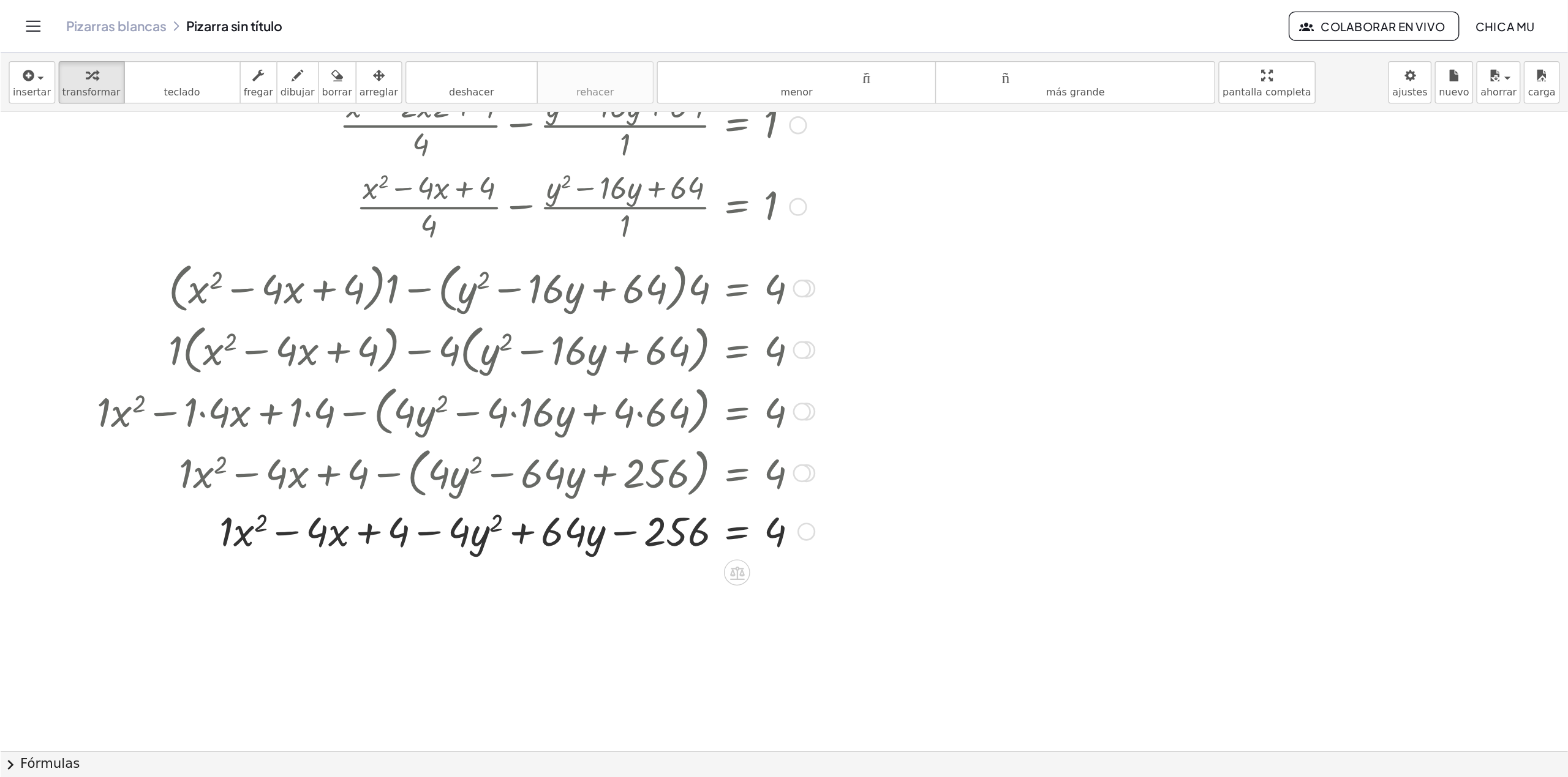
scroll to position [540, 0]
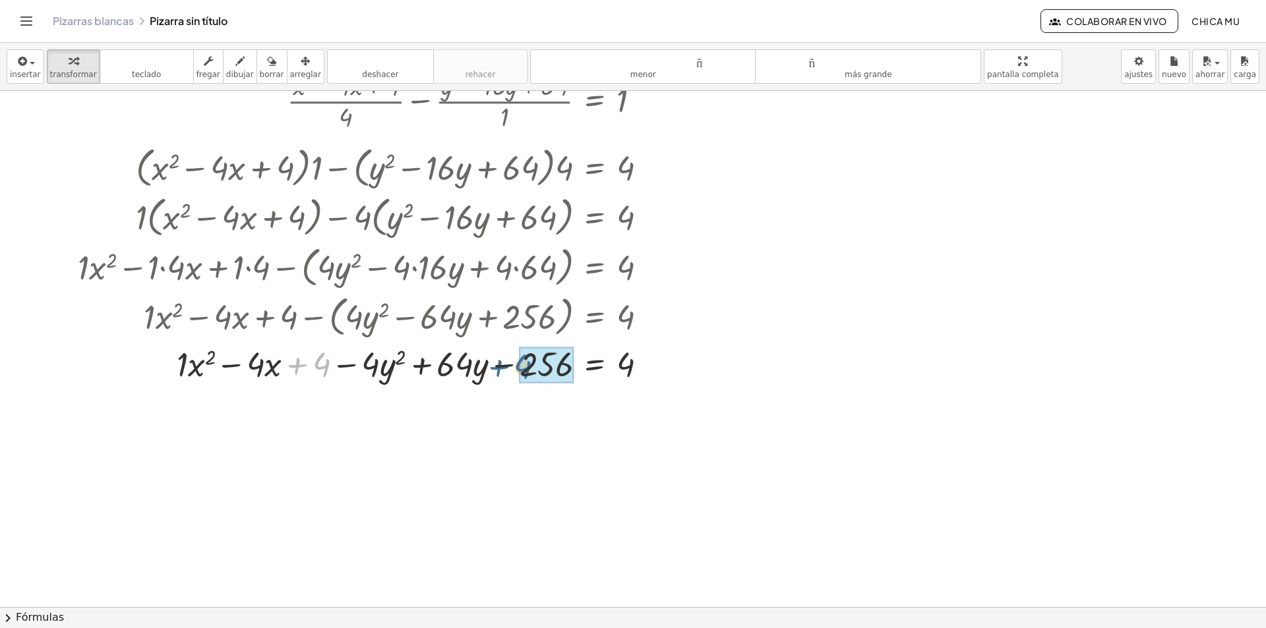
drag, startPoint x: 320, startPoint y: 364, endPoint x: 526, endPoint y: 367, distance: 206.4
click at [526, 367] on div at bounding box center [367, 363] width 593 height 45
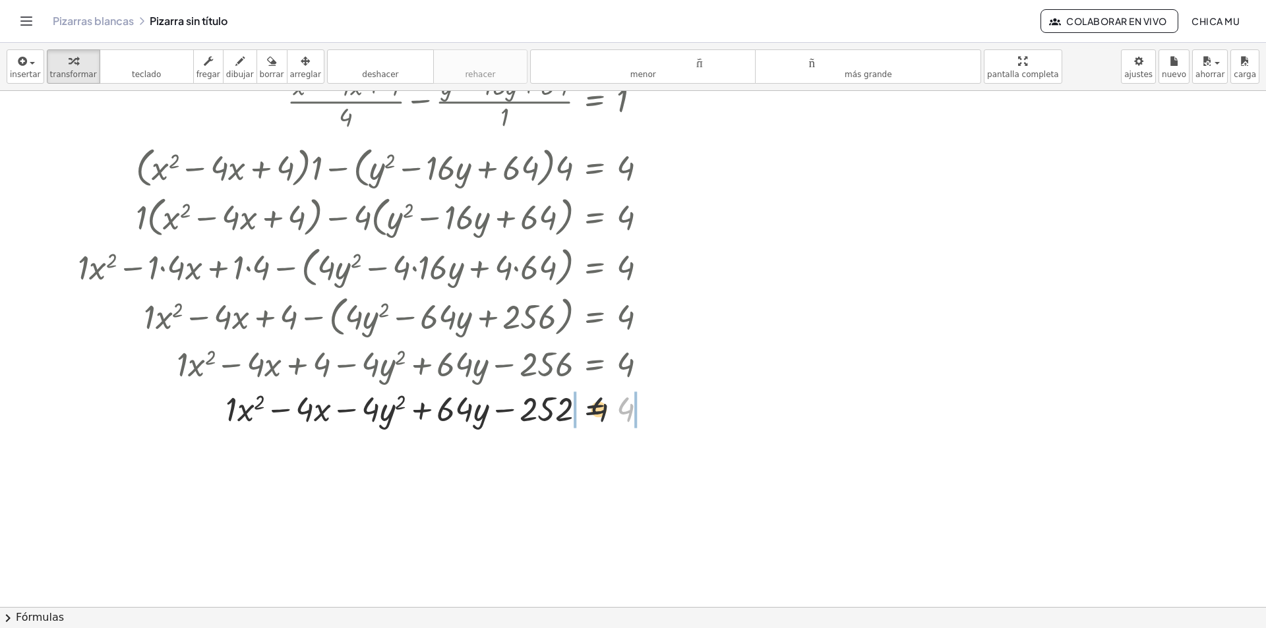
drag, startPoint x: 628, startPoint y: 419, endPoint x: 552, endPoint y: 414, distance: 76.0
click at [552, 414] on div at bounding box center [367, 408] width 593 height 45
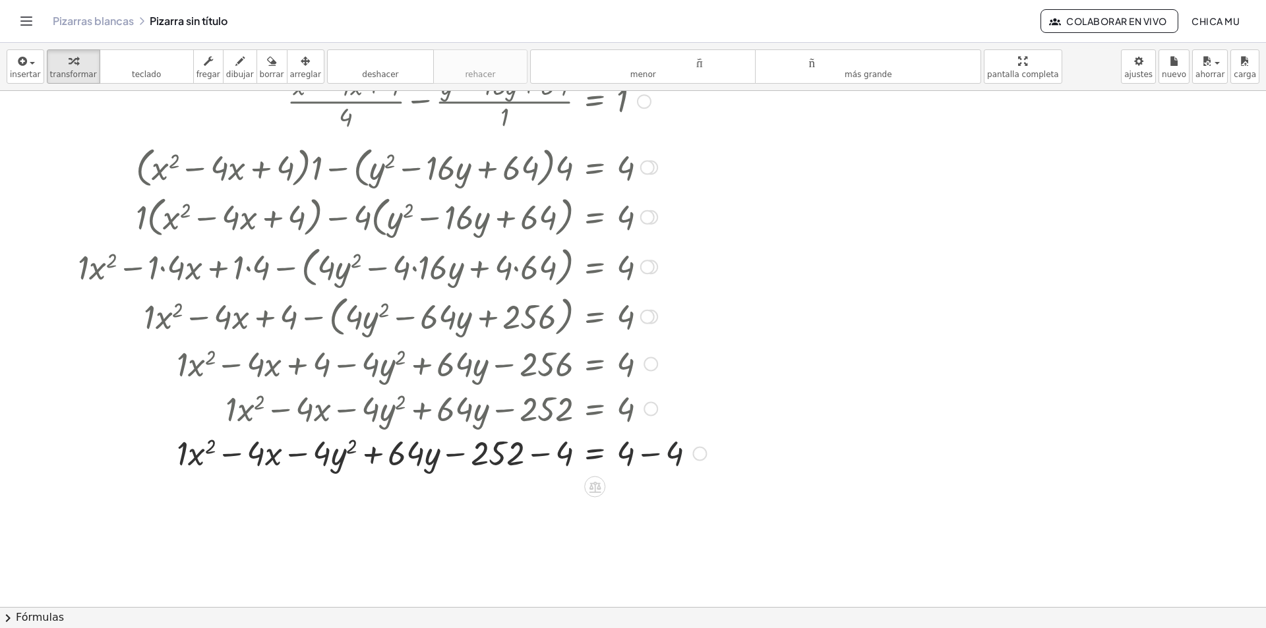
drag, startPoint x: 674, startPoint y: 409, endPoint x: 649, endPoint y: 423, distance: 28.9
drag, startPoint x: 681, startPoint y: 454, endPoint x: 634, endPoint y: 454, distance: 46.8
drag, startPoint x: 563, startPoint y: 454, endPoint x: 520, endPoint y: 461, distance: 43.4
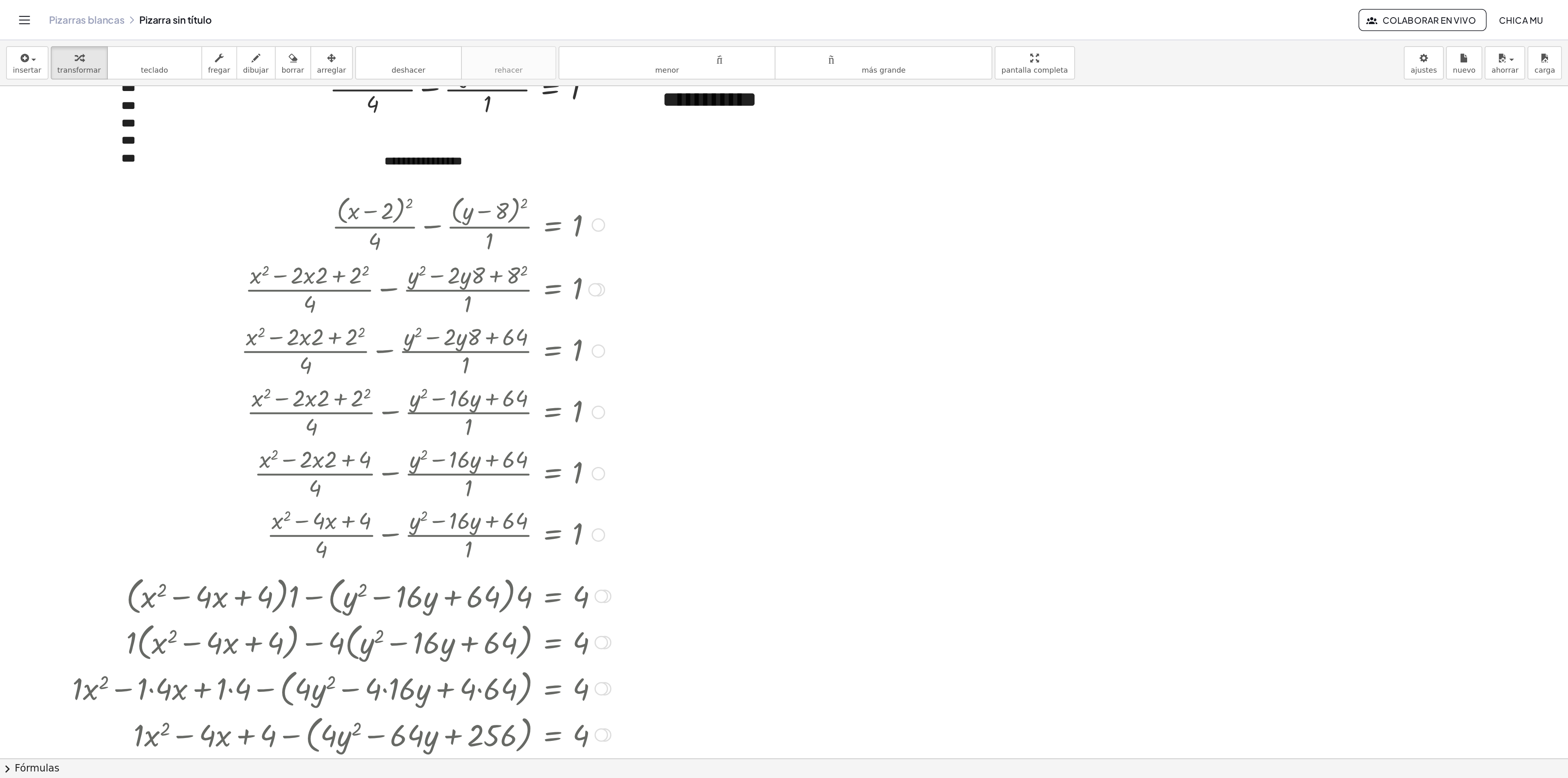
scroll to position [0, 0]
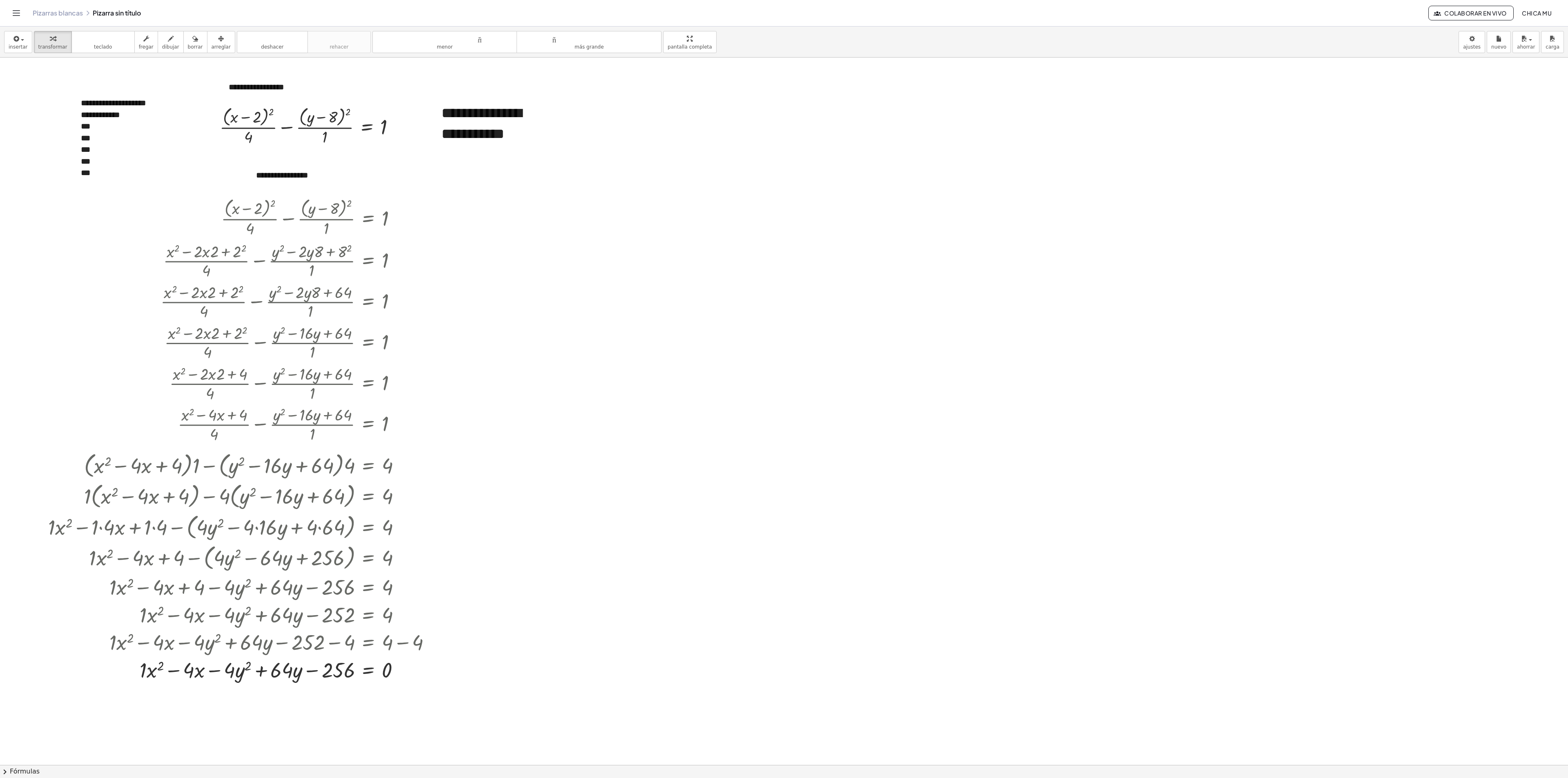
click at [777, 196] on div at bounding box center [784, 764] width 1568 height 1414
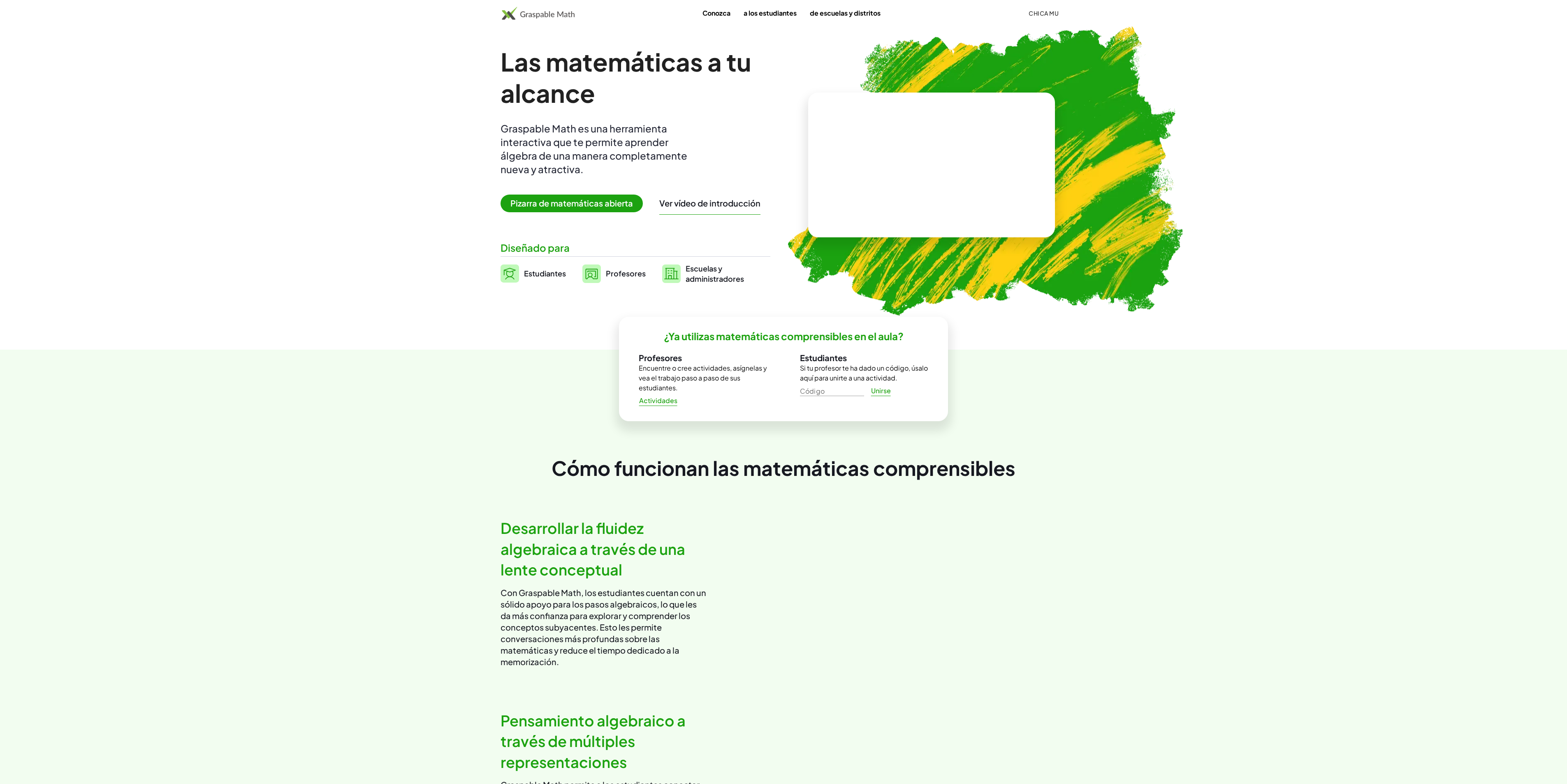
click at [594, 198] on font "Pizarra de matemáticas abierta" at bounding box center [571, 203] width 122 height 10
